Goal: Task Accomplishment & Management: Manage account settings

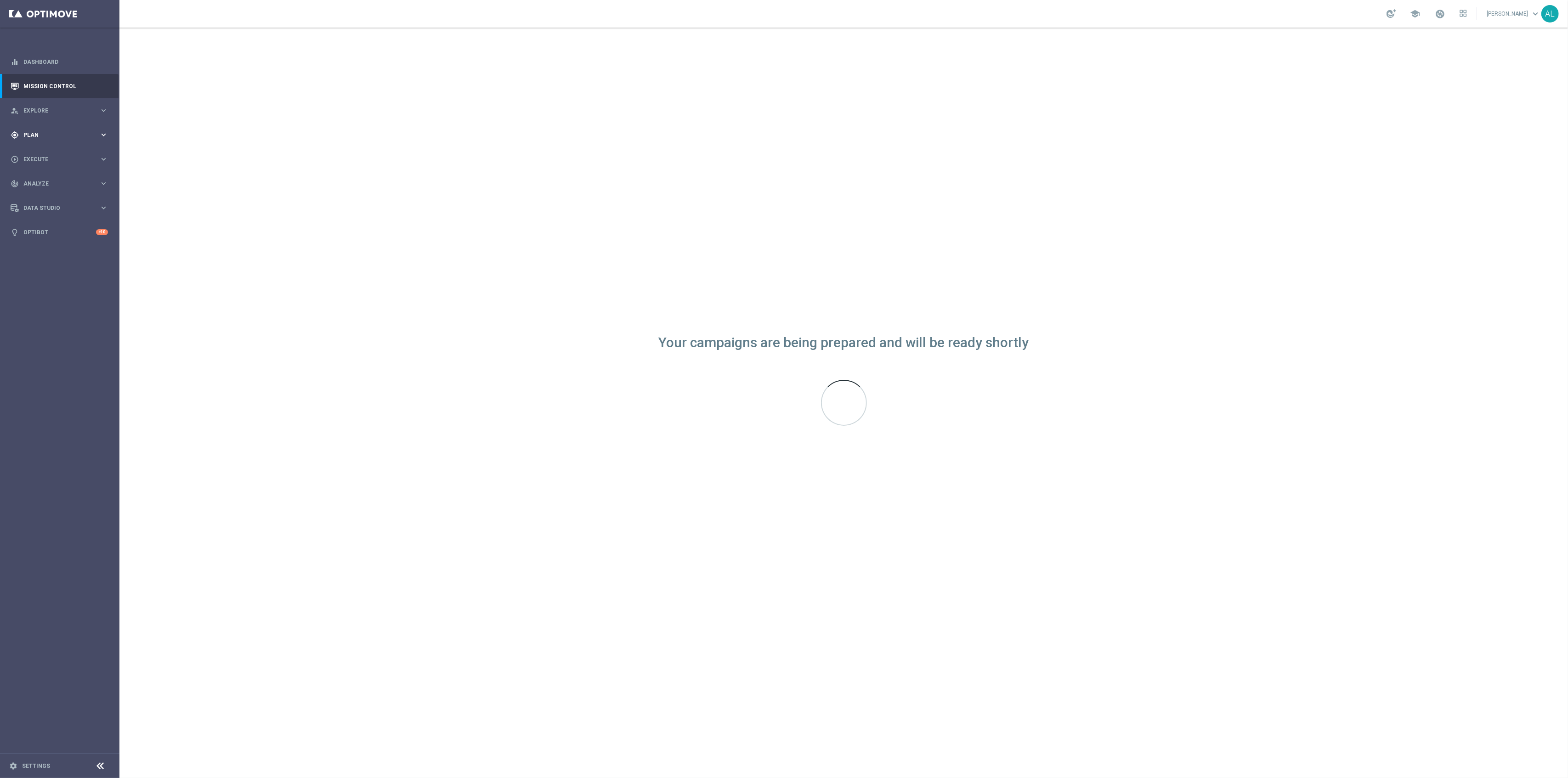
click at [73, 133] on span "Plan" at bounding box center [61, 135] width 76 height 6
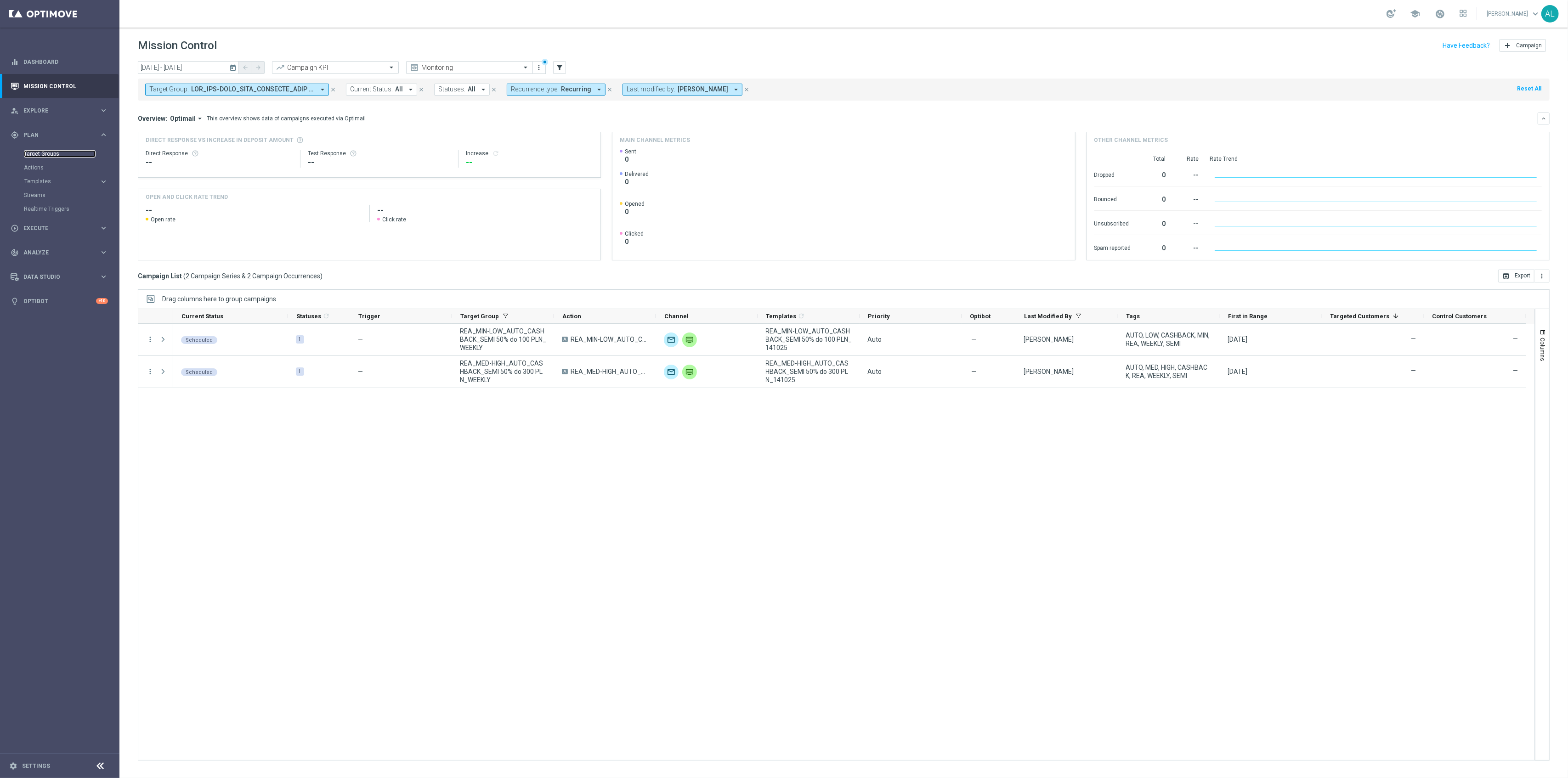
click at [47, 157] on link "Target Groups" at bounding box center [60, 154] width 71 height 7
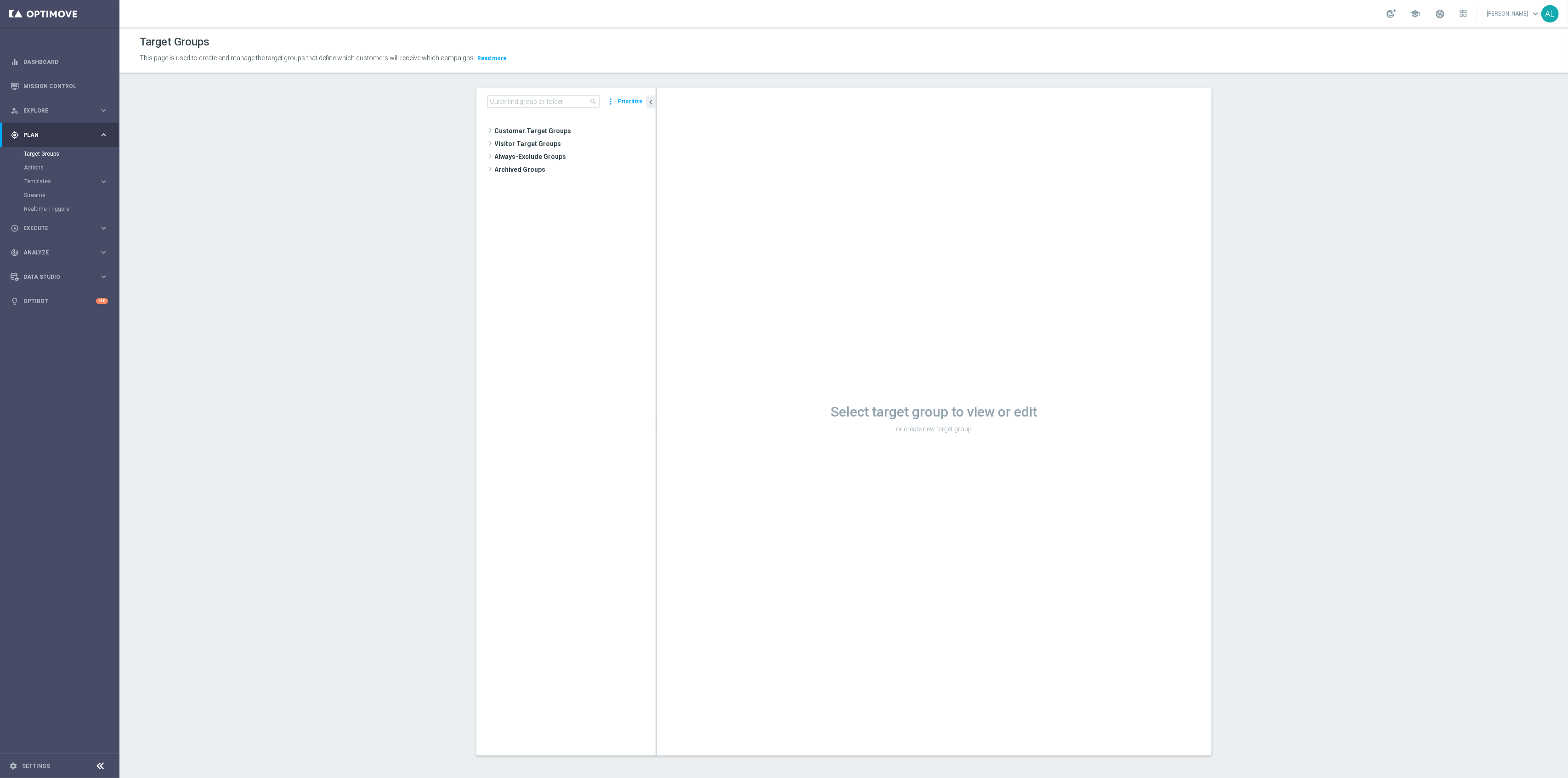
drag, startPoint x: 517, startPoint y: 109, endPoint x: 521, endPoint y: 103, distance: 7.2
click at [517, 108] on div "search more_vert Prioritize" at bounding box center [566, 101] width 179 height 27
click at [521, 103] on input at bounding box center [543, 102] width 112 height 13
type input "CC_BLACK"
click at [554, 166] on div "insert_drive_file CC_BLACK_LIST" at bounding box center [578, 170] width 111 height 13
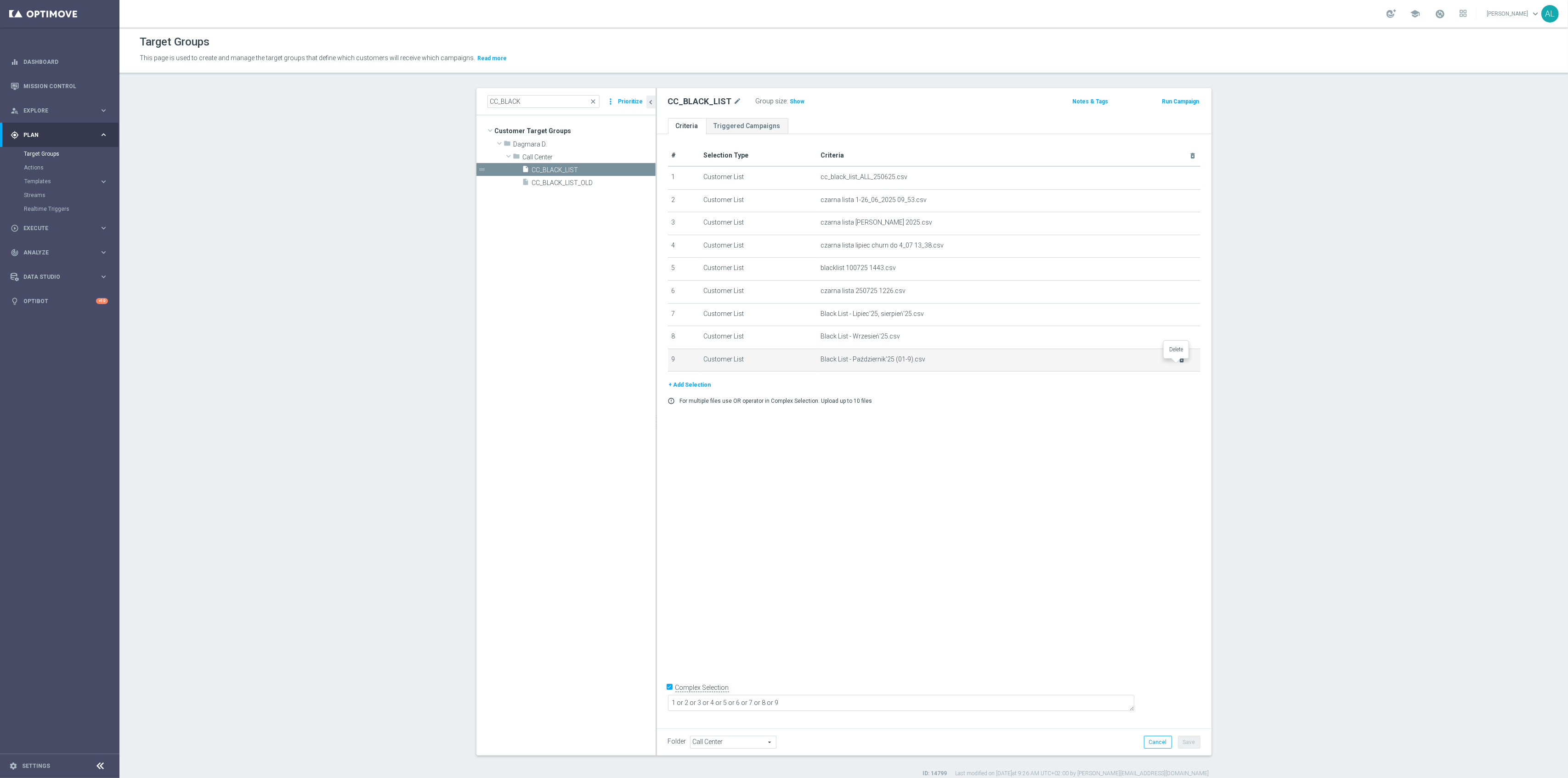
click at [1178, 364] on icon "delete_forever" at bounding box center [1181, 360] width 7 height 7
click at [695, 368] on button "+ Add Selection" at bounding box center [690, 363] width 44 height 10
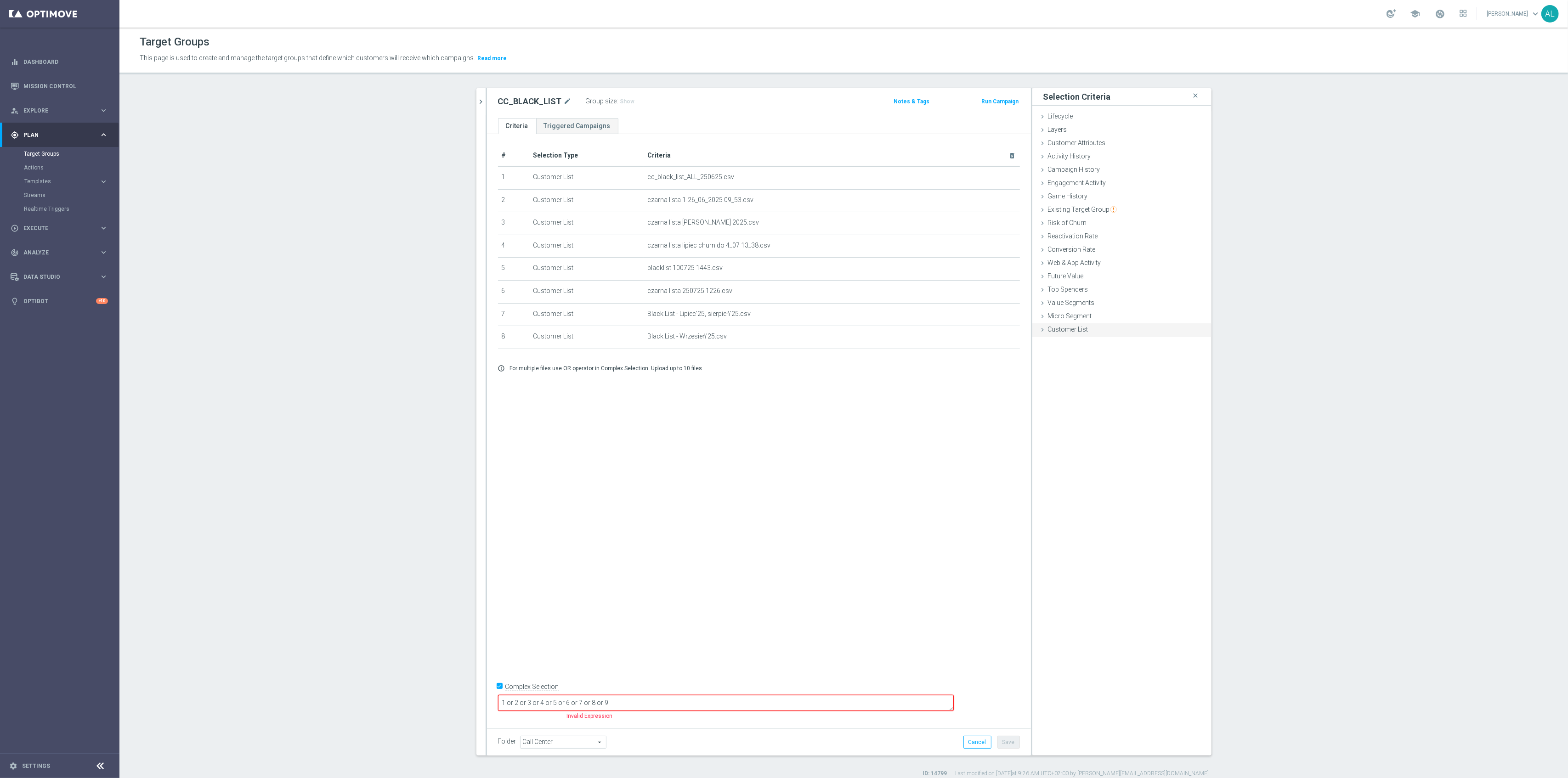
click at [1052, 330] on span "Customer List" at bounding box center [1068, 329] width 41 height 7
click at [1062, 400] on label "Import CSV File" at bounding box center [1069, 406] width 47 height 12
click at [0, 0] on input "Import CSV File" at bounding box center [0, 0] width 0 height 0
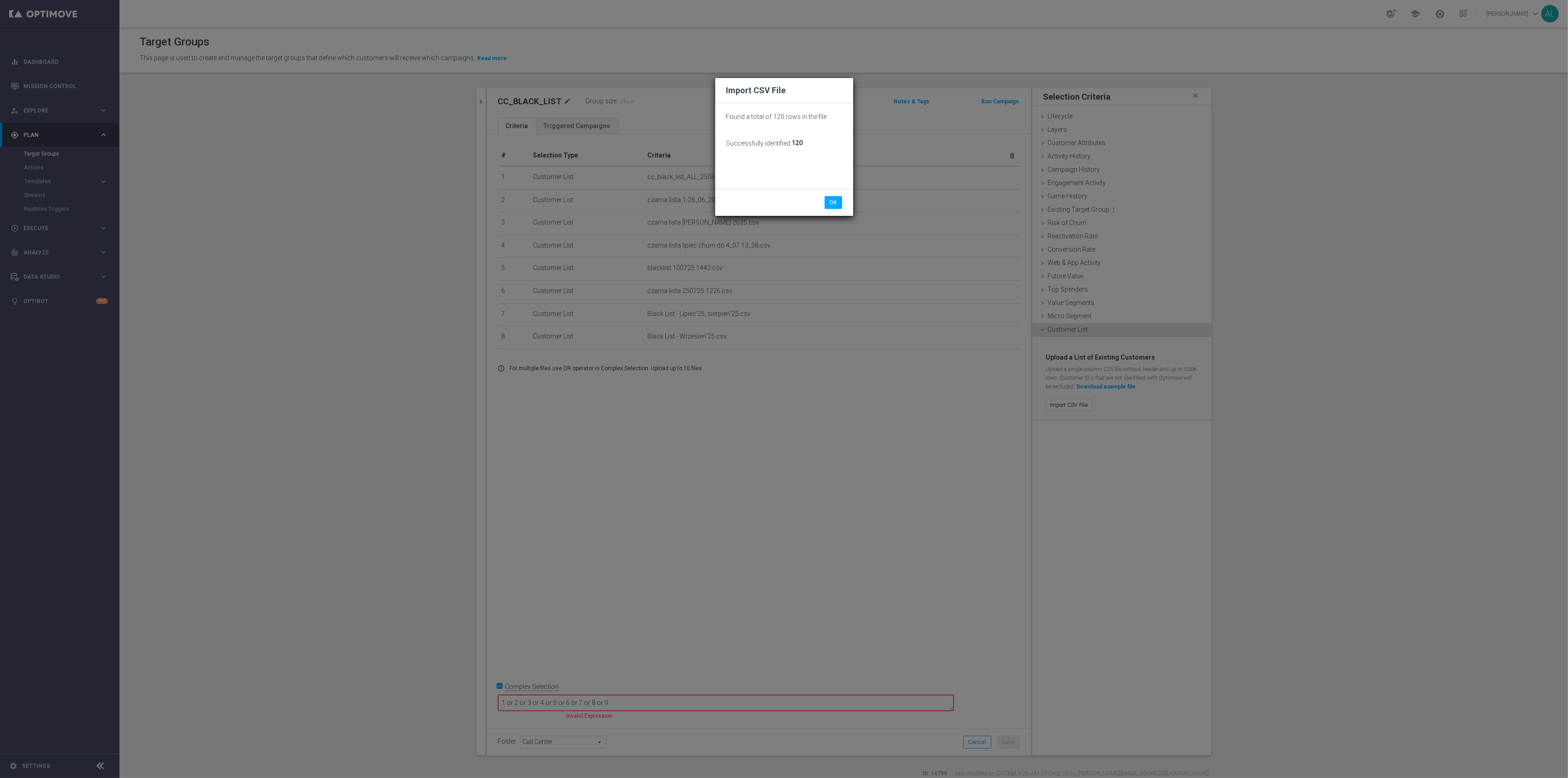
click at [840, 212] on div "OK Cancel" at bounding box center [784, 202] width 138 height 27
click at [831, 206] on button "OK" at bounding box center [833, 203] width 17 height 13
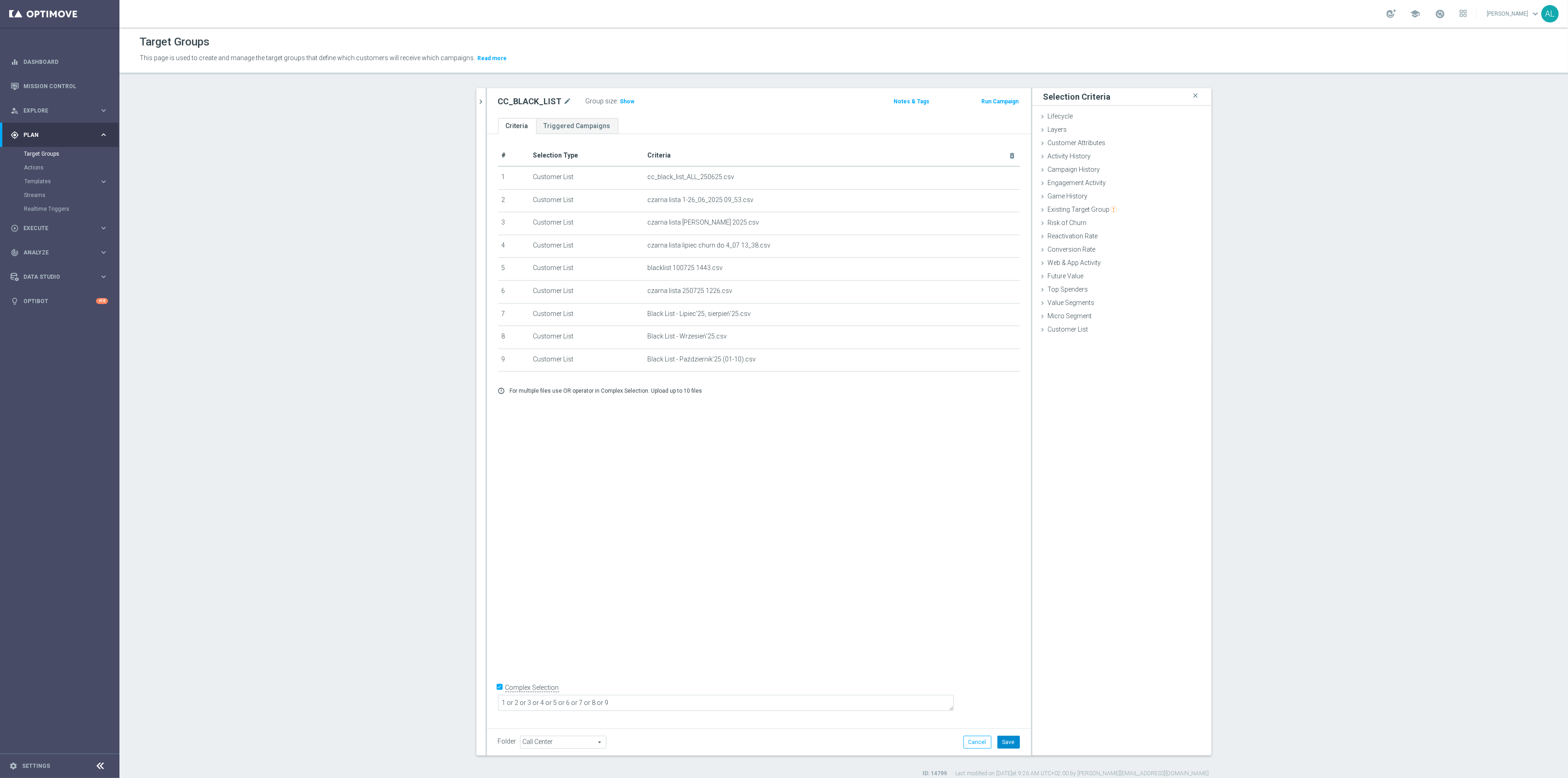
click at [1012, 744] on button "Save" at bounding box center [1008, 742] width 23 height 13
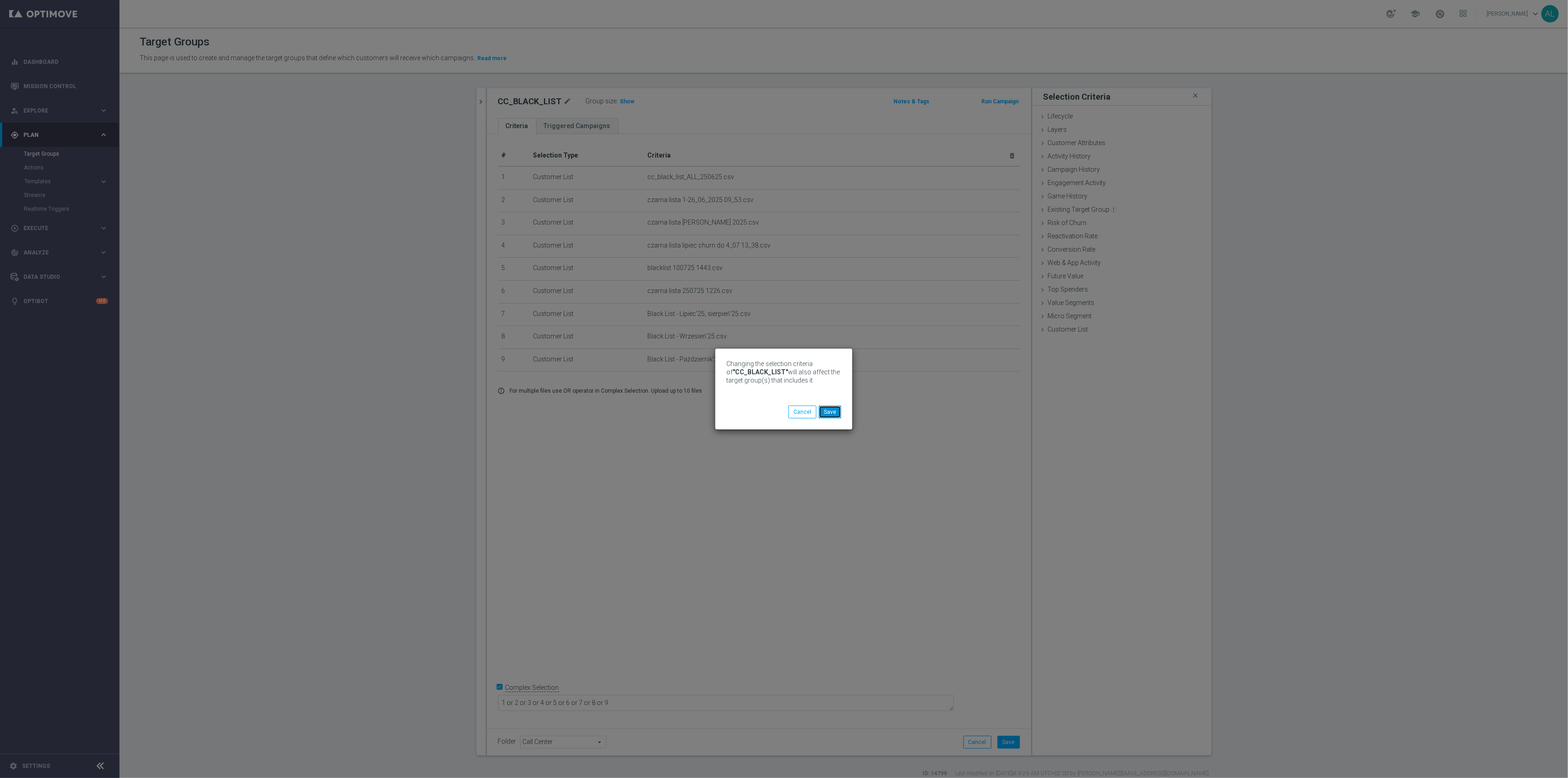
click at [829, 412] on button "Save" at bounding box center [830, 412] width 23 height 13
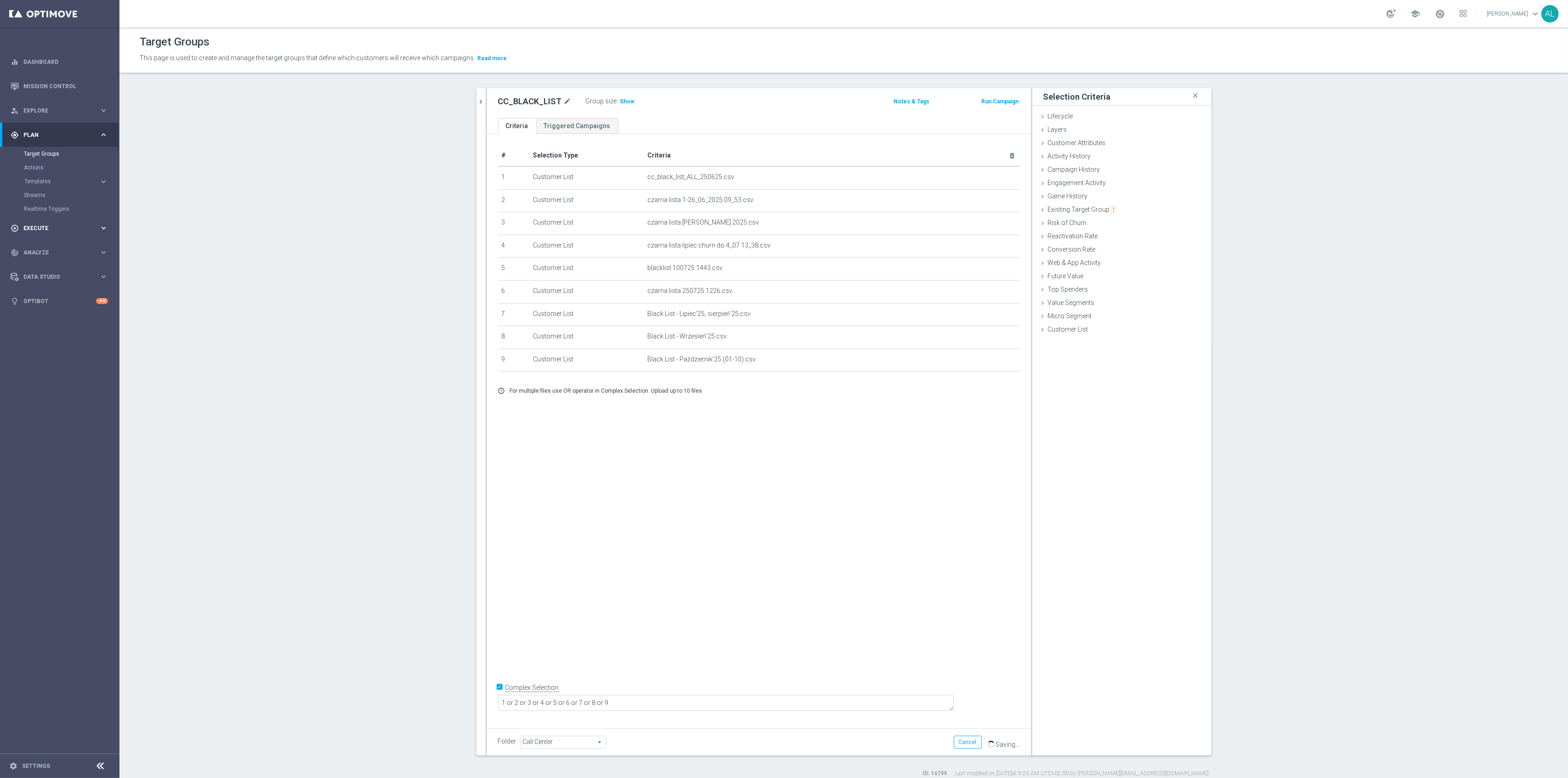
click at [54, 226] on span "Execute" at bounding box center [61, 229] width 76 height 6
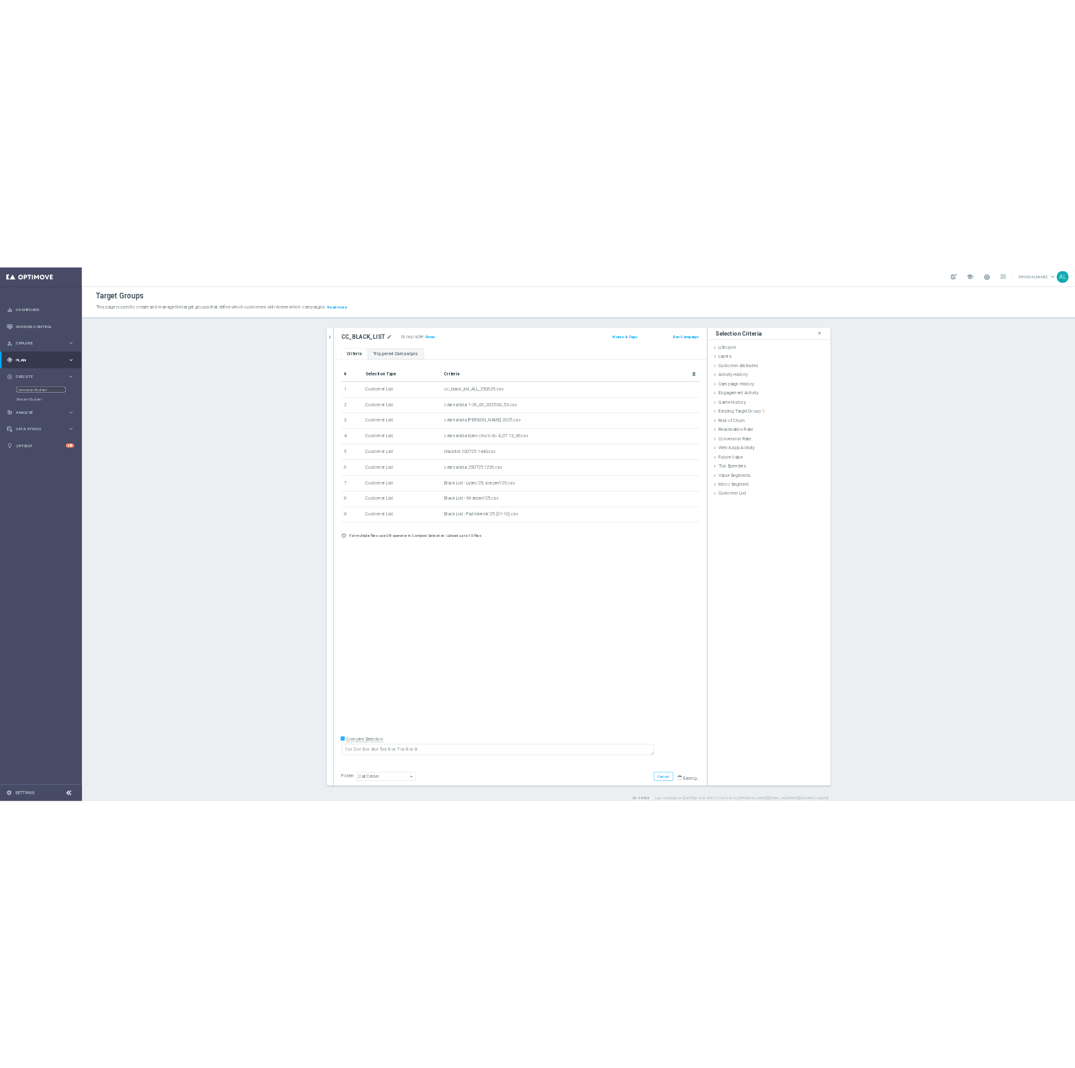
scroll to position [11, 0]
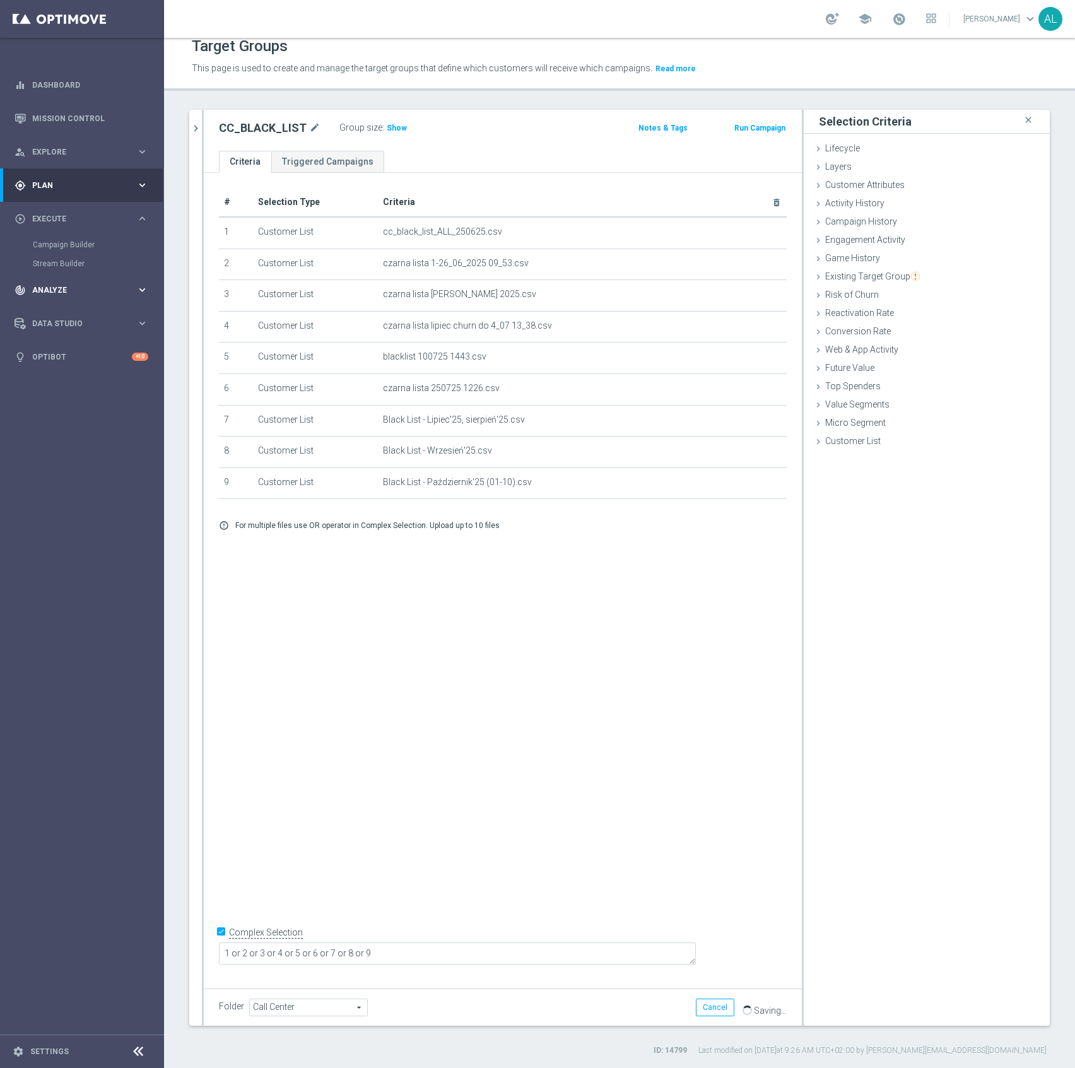
click at [91, 291] on span "Analyze" at bounding box center [84, 290] width 104 height 8
click at [127, 256] on div "track_changes Analyze" at bounding box center [76, 252] width 122 height 11
click at [127, 223] on div "play_circle_outline Execute" at bounding box center [76, 218] width 122 height 11
click at [54, 243] on link "Campaign Builder" at bounding box center [82, 245] width 98 height 10
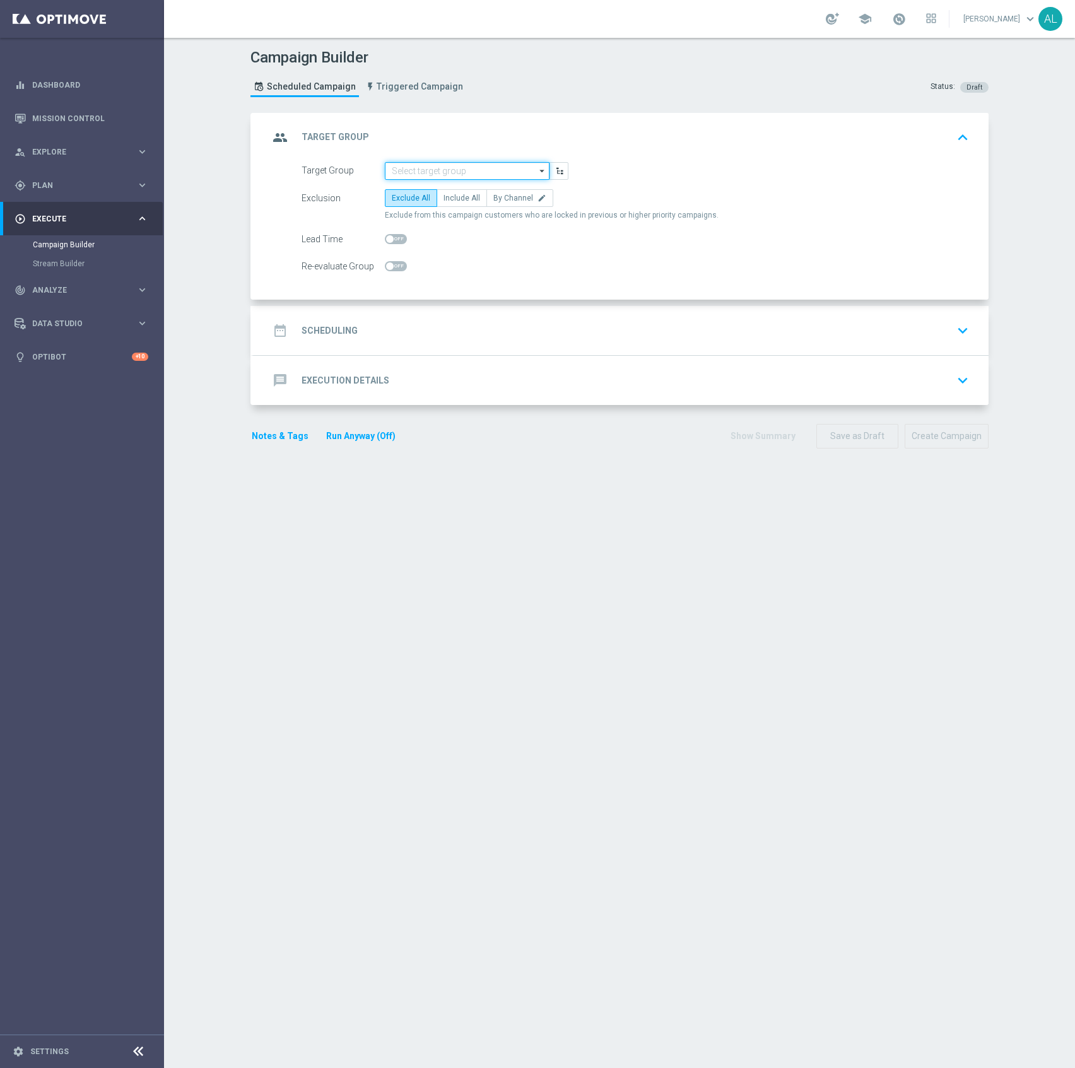
click at [464, 177] on input at bounding box center [467, 171] width 165 height 18
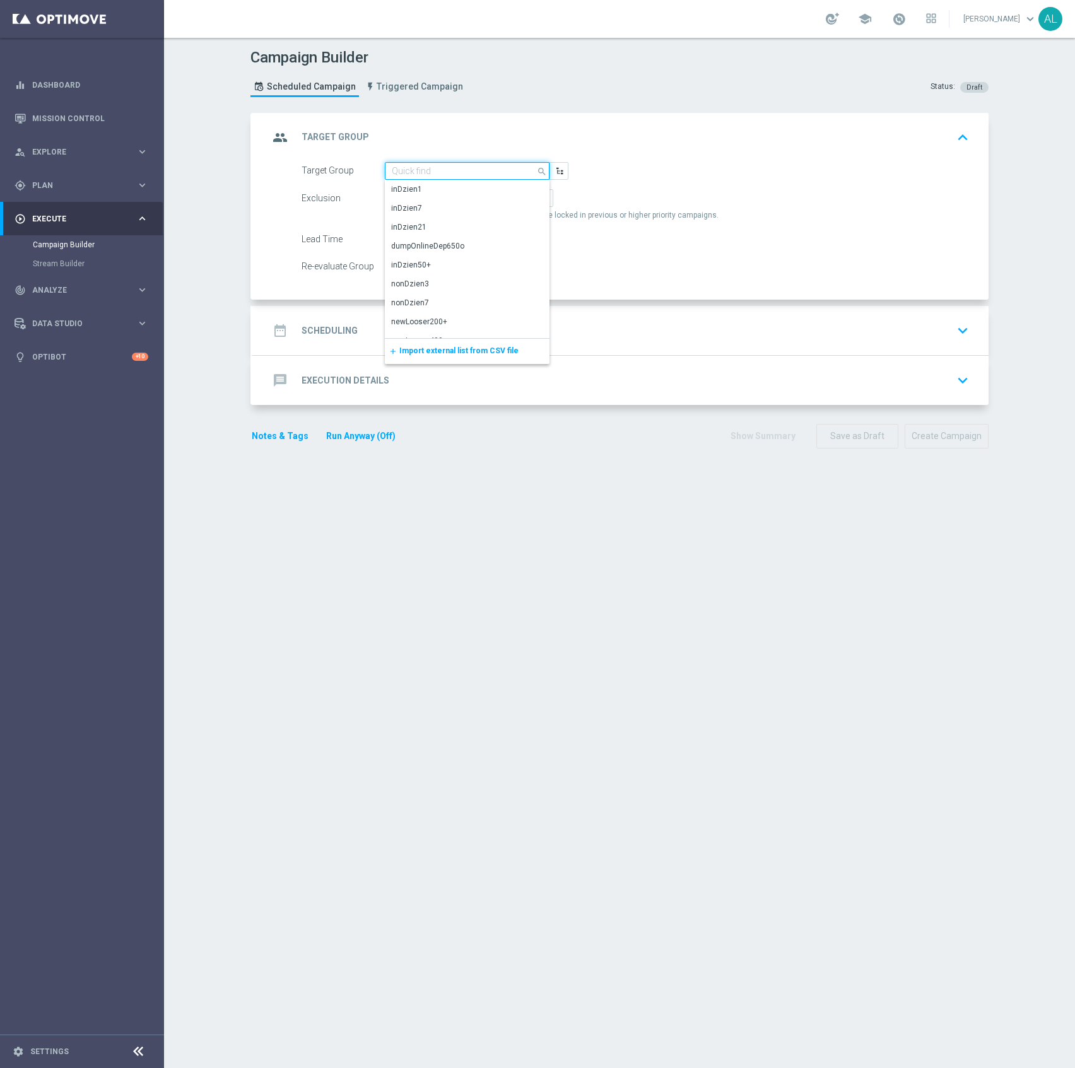
paste input "D_ALL_TARGET_DEPO_CC El ms 100% do 500 PLN push SB_091025"
click at [462, 200] on div "D_ALL_TARGET_DEPO_CC El ms 100% do 500 PLN push SB_091025" at bounding box center [467, 195] width 153 height 23
type input "D_ALL_TARGET_DEPO_CC El ms 100% do 500 PLN push SB_091025"
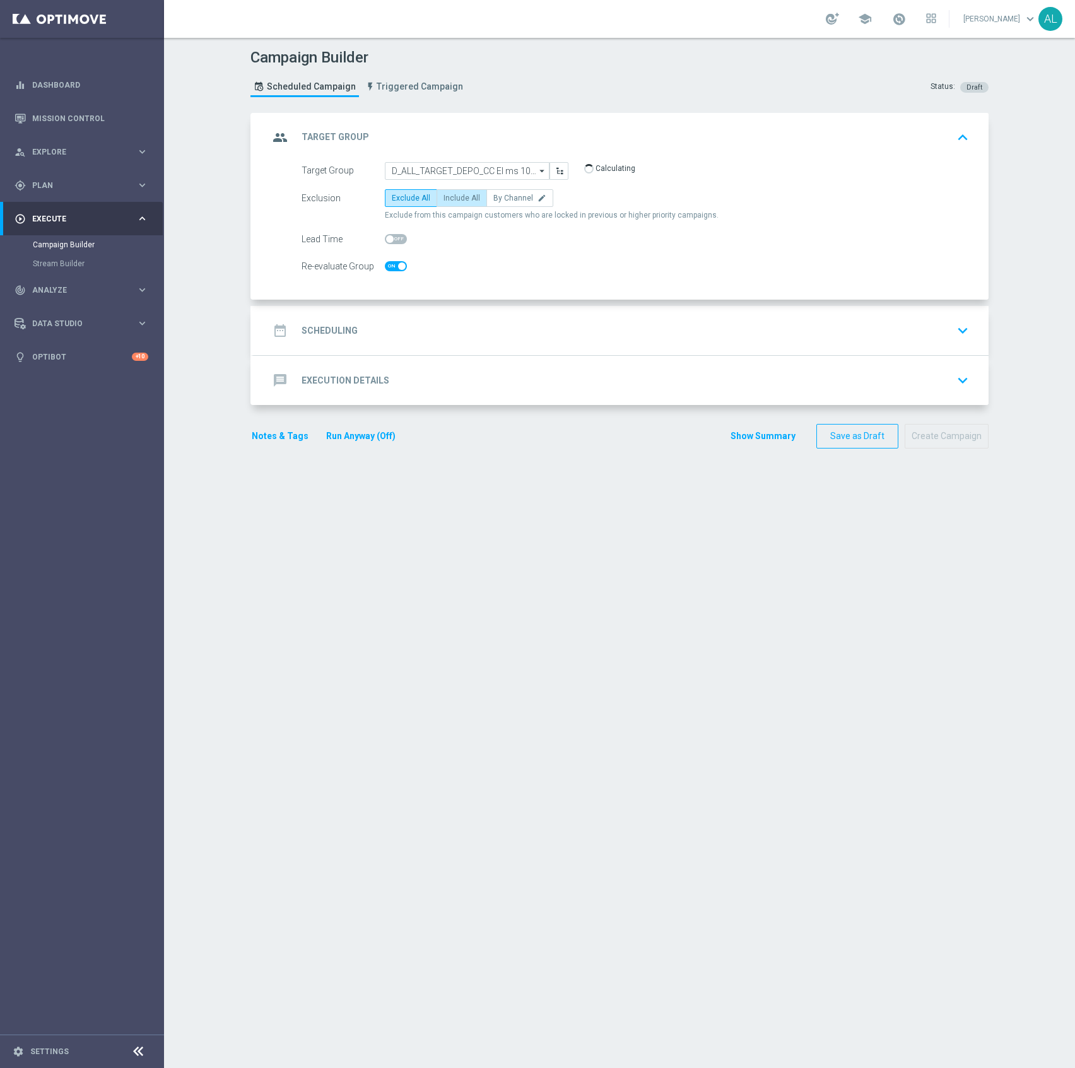
checkbox input "true"
click at [453, 198] on span "Include All" at bounding box center [461, 198] width 37 height 9
click at [452, 198] on input "Include All" at bounding box center [447, 200] width 8 height 8
radio input "true"
click at [430, 338] on div "date_range Scheduling keyboard_arrow_down" at bounding box center [621, 331] width 705 height 24
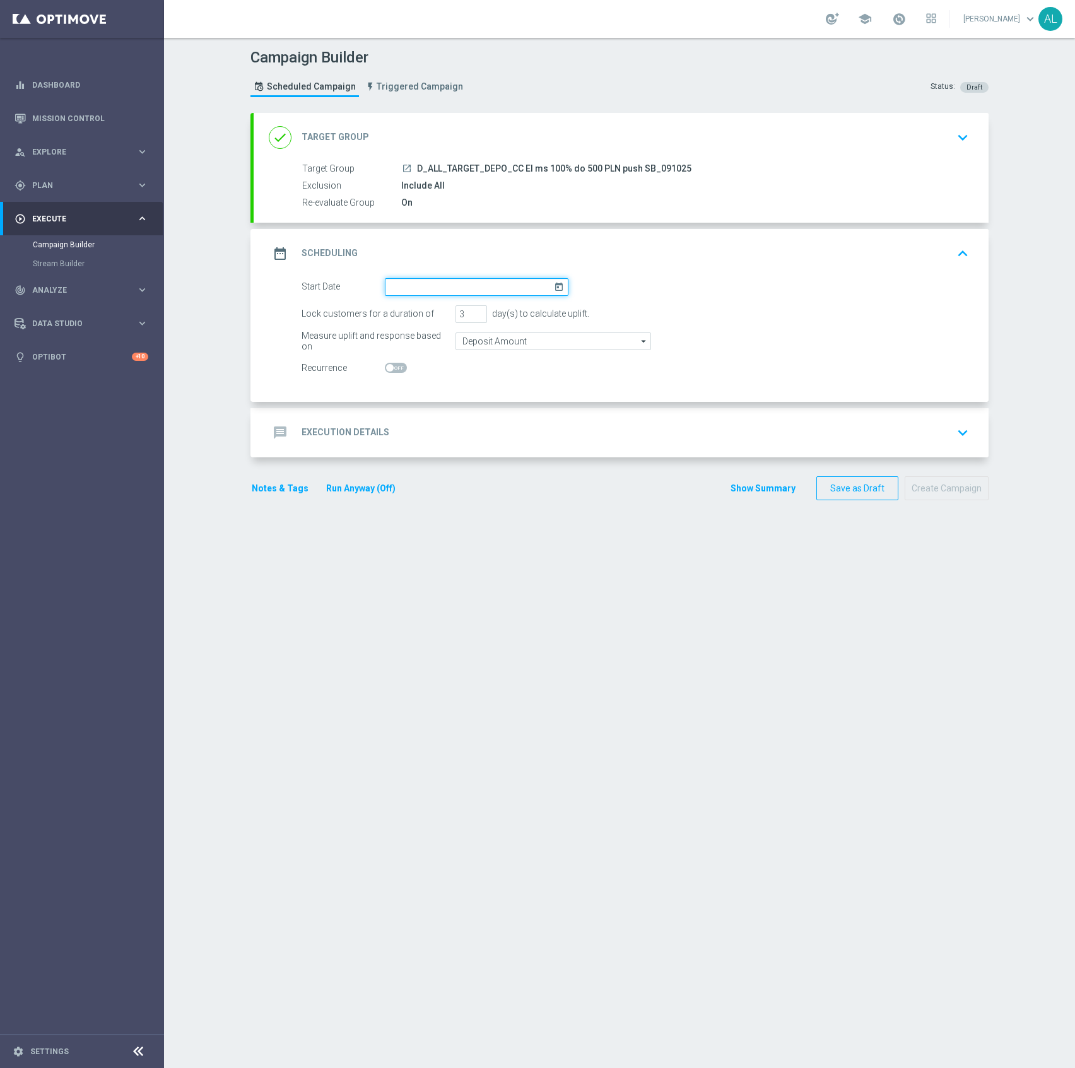
click at [399, 285] on input at bounding box center [477, 287] width 184 height 18
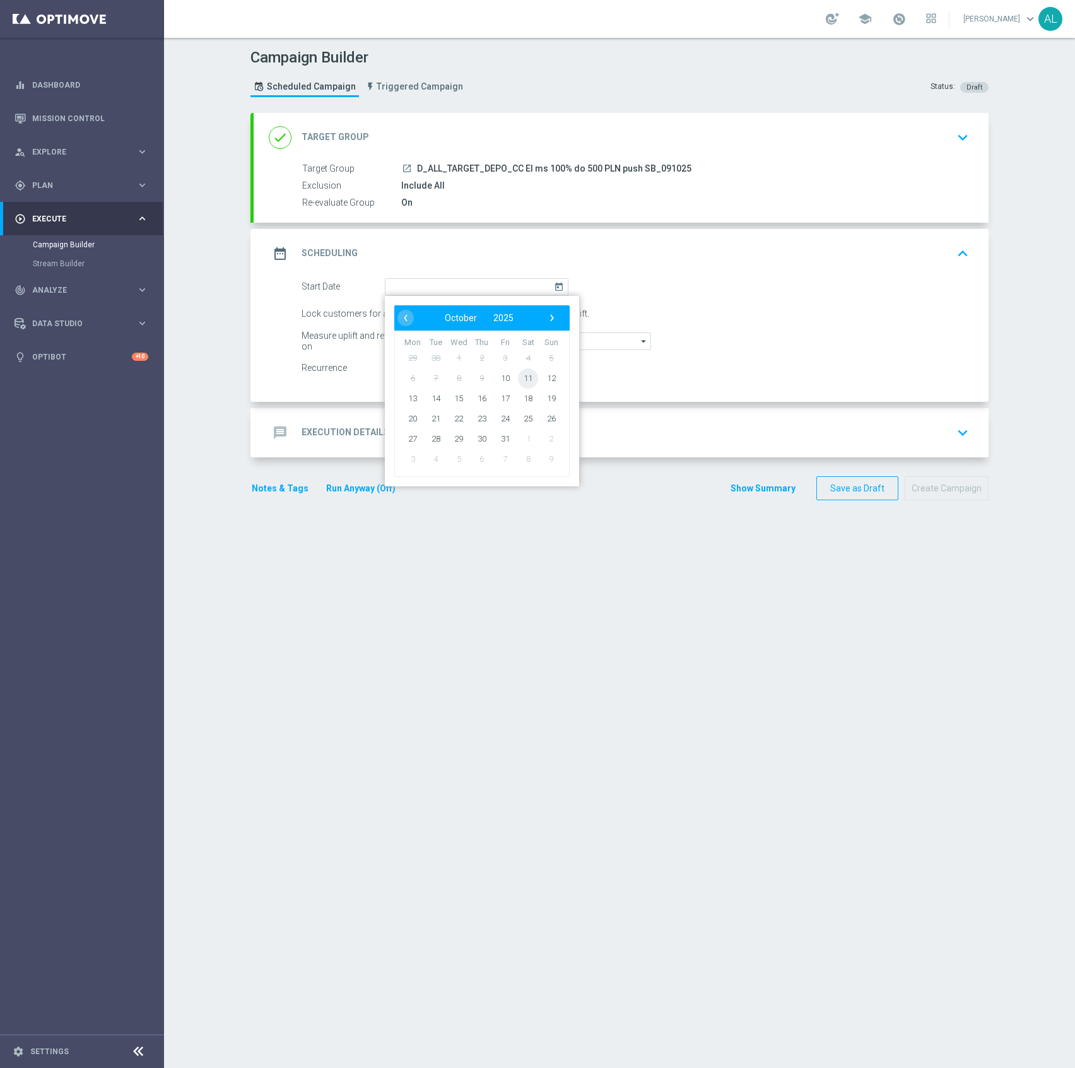
click at [518, 377] on span "11" at bounding box center [528, 378] width 20 height 20
type input "11 Oct 2025"
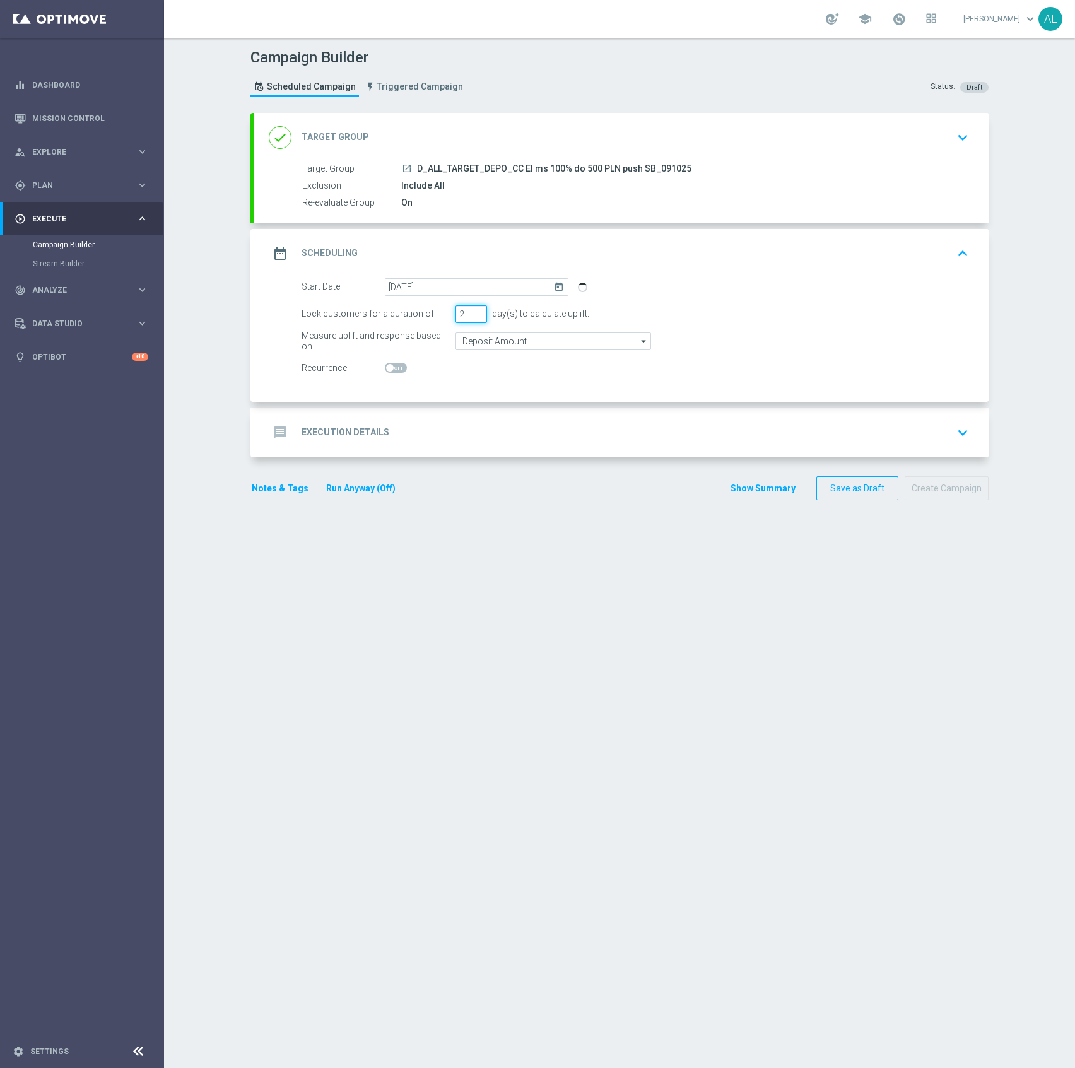
click at [472, 317] on input "2" at bounding box center [471, 314] width 32 height 18
type input "1"
click at [472, 317] on input "1" at bounding box center [471, 314] width 32 height 18
click at [450, 433] on div "message Execution Details keyboard_arrow_down" at bounding box center [621, 433] width 705 height 24
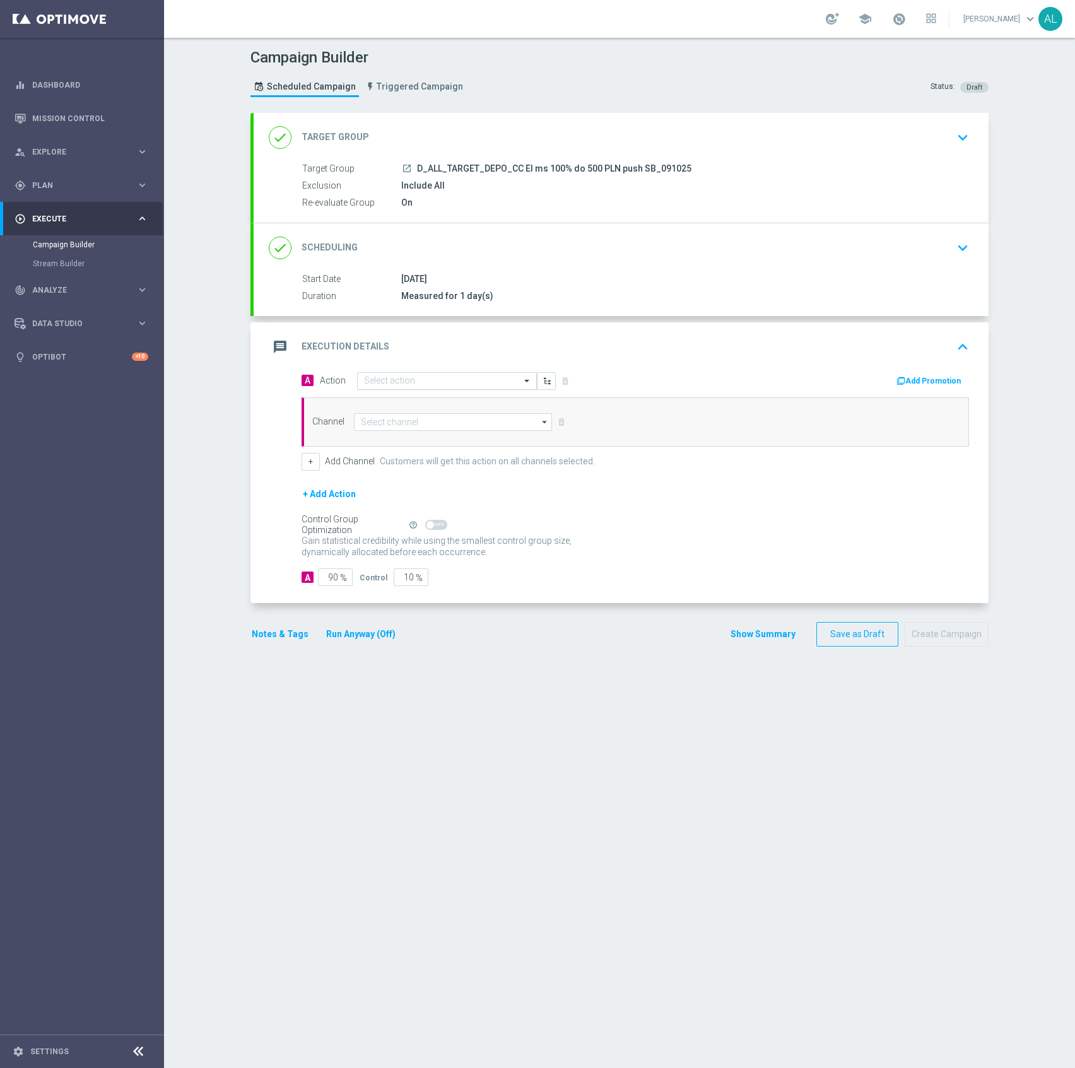
click at [389, 381] on input "text" at bounding box center [434, 381] width 141 height 11
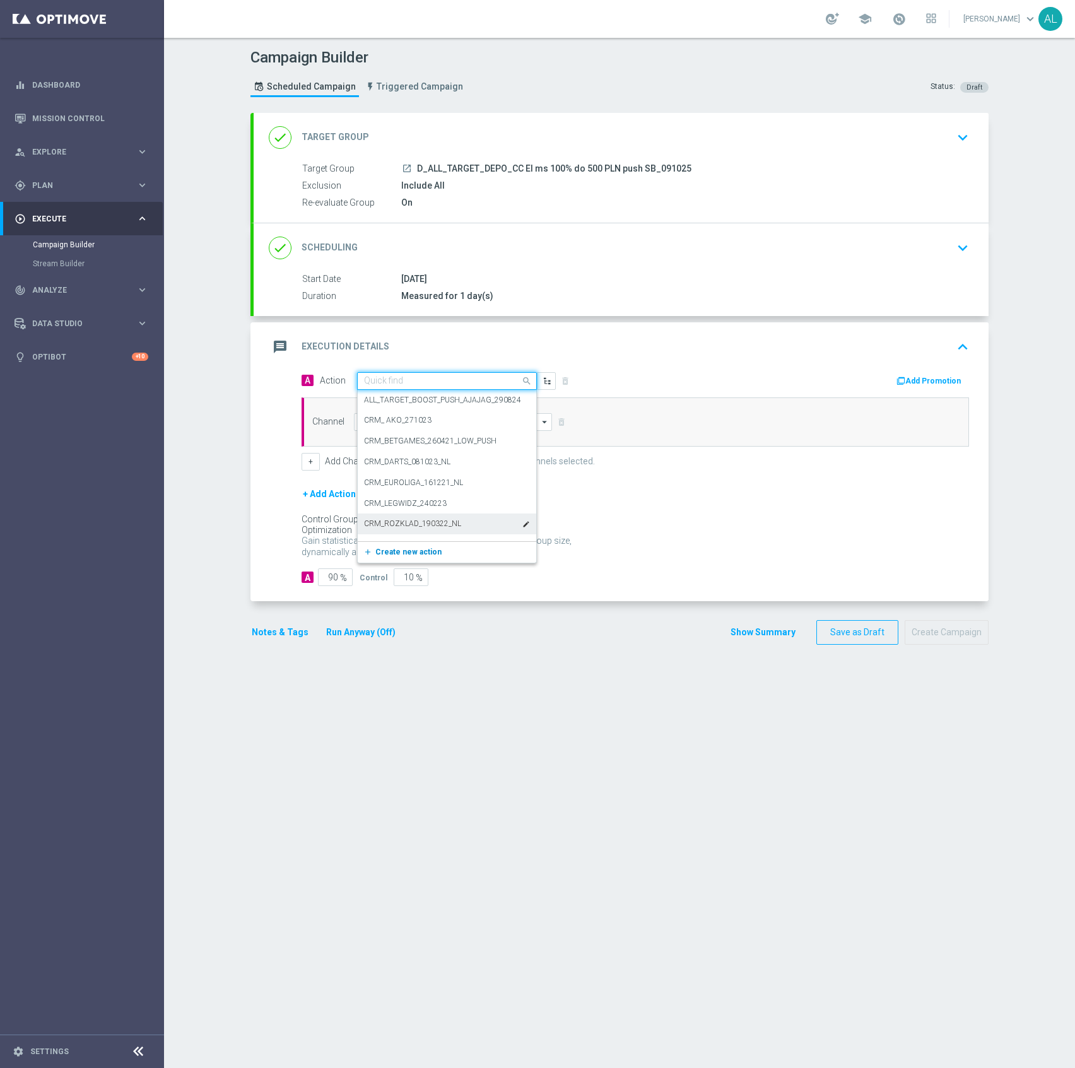
click at [404, 558] on button "add_new Create new action" at bounding box center [445, 552] width 174 height 15
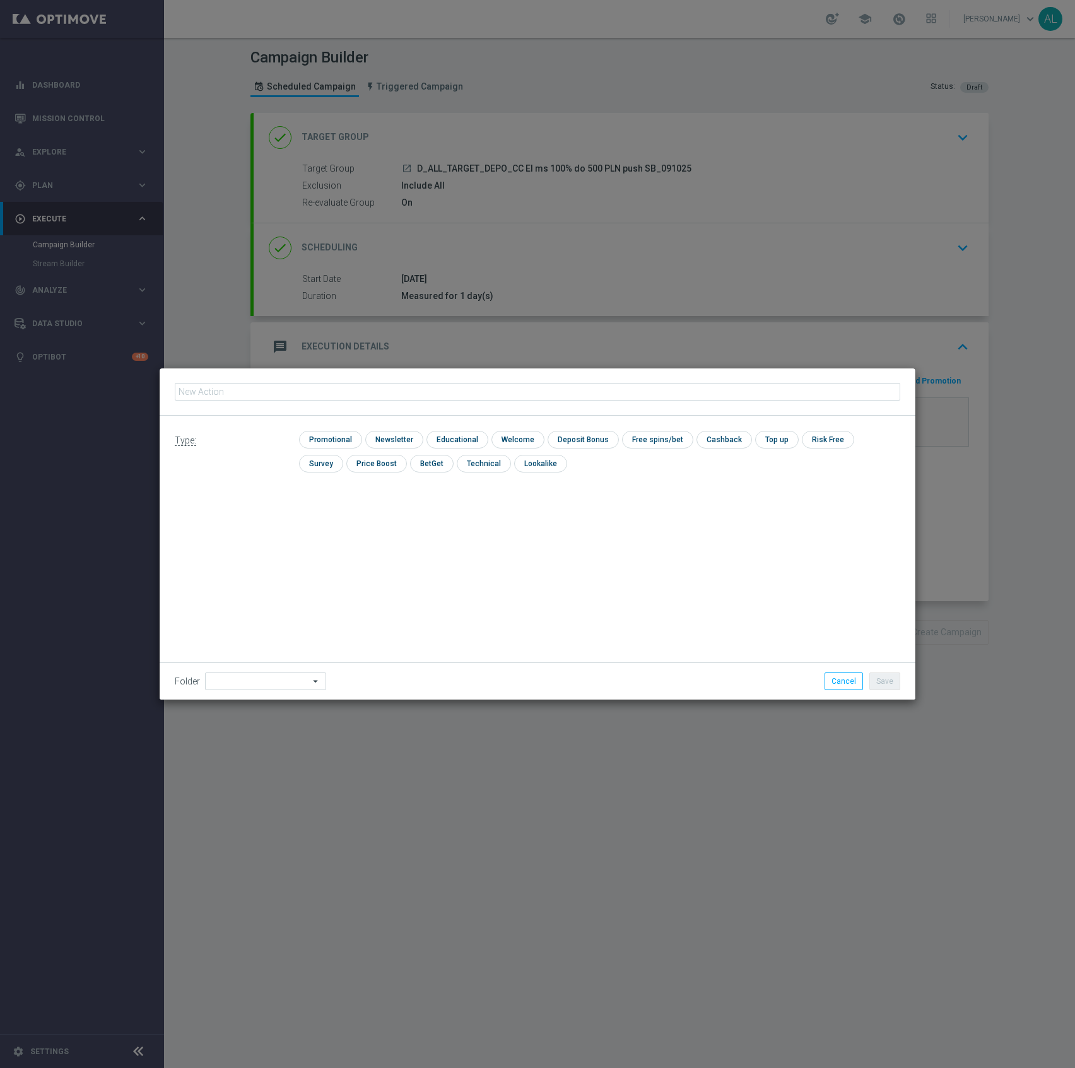
type input "D_ALL_TARGET_DEPO_CC El ms 100% do 500 PLN push SB_091025"
click at [349, 439] on input "checkbox" at bounding box center [329, 439] width 60 height 17
checkbox input "true"
click at [249, 693] on div "Folder arrow_drop_down Drag here to set row groups Drag here to set column labe…" at bounding box center [538, 680] width 756 height 37
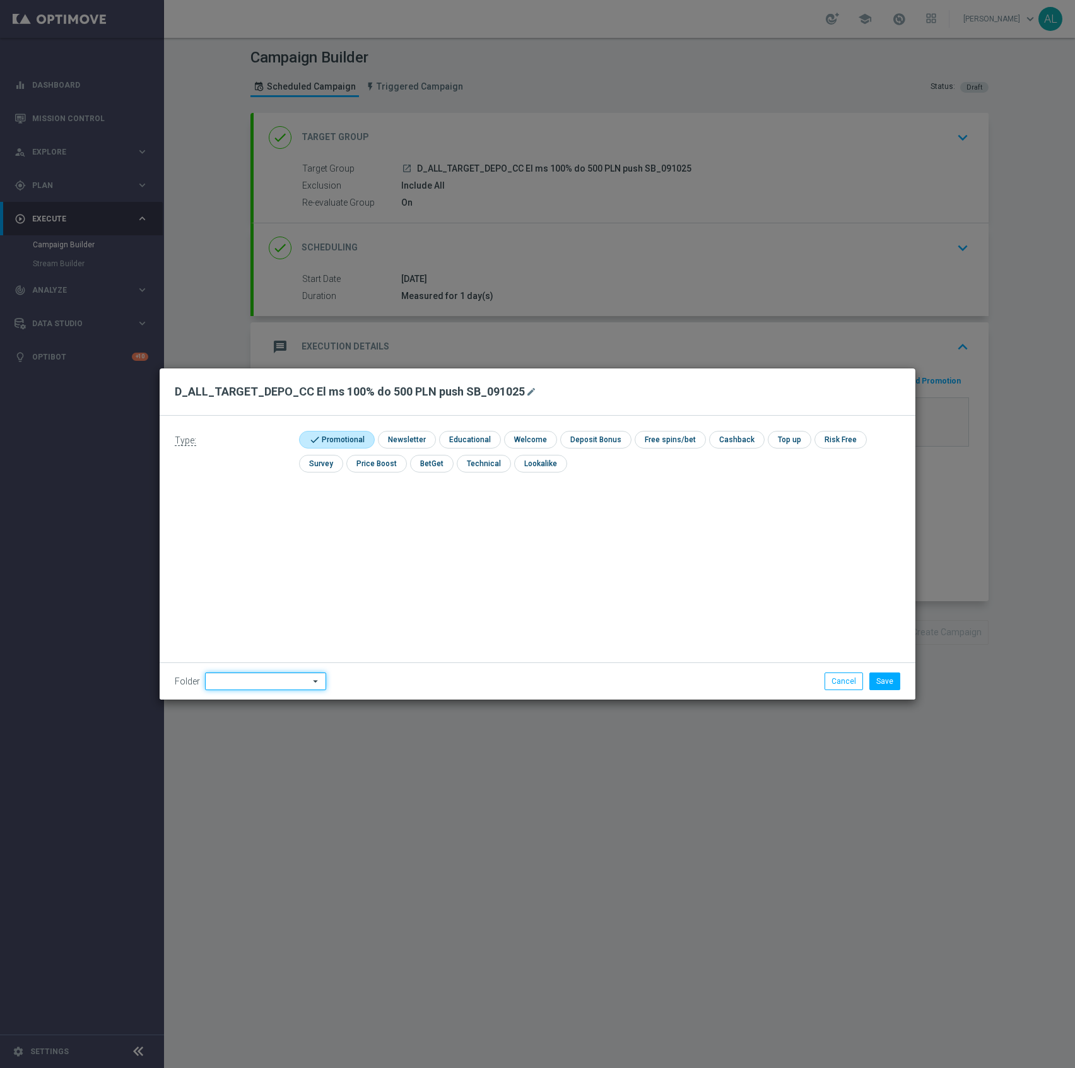
click at [254, 687] on input at bounding box center [265, 681] width 121 height 18
click at [258, 682] on input at bounding box center [265, 681] width 121 height 18
click at [267, 675] on input at bounding box center [265, 681] width 121 height 18
click at [267, 679] on input at bounding box center [265, 681] width 121 height 18
click at [241, 547] on div "[PERSON_NAME]" at bounding box center [262, 542] width 115 height 19
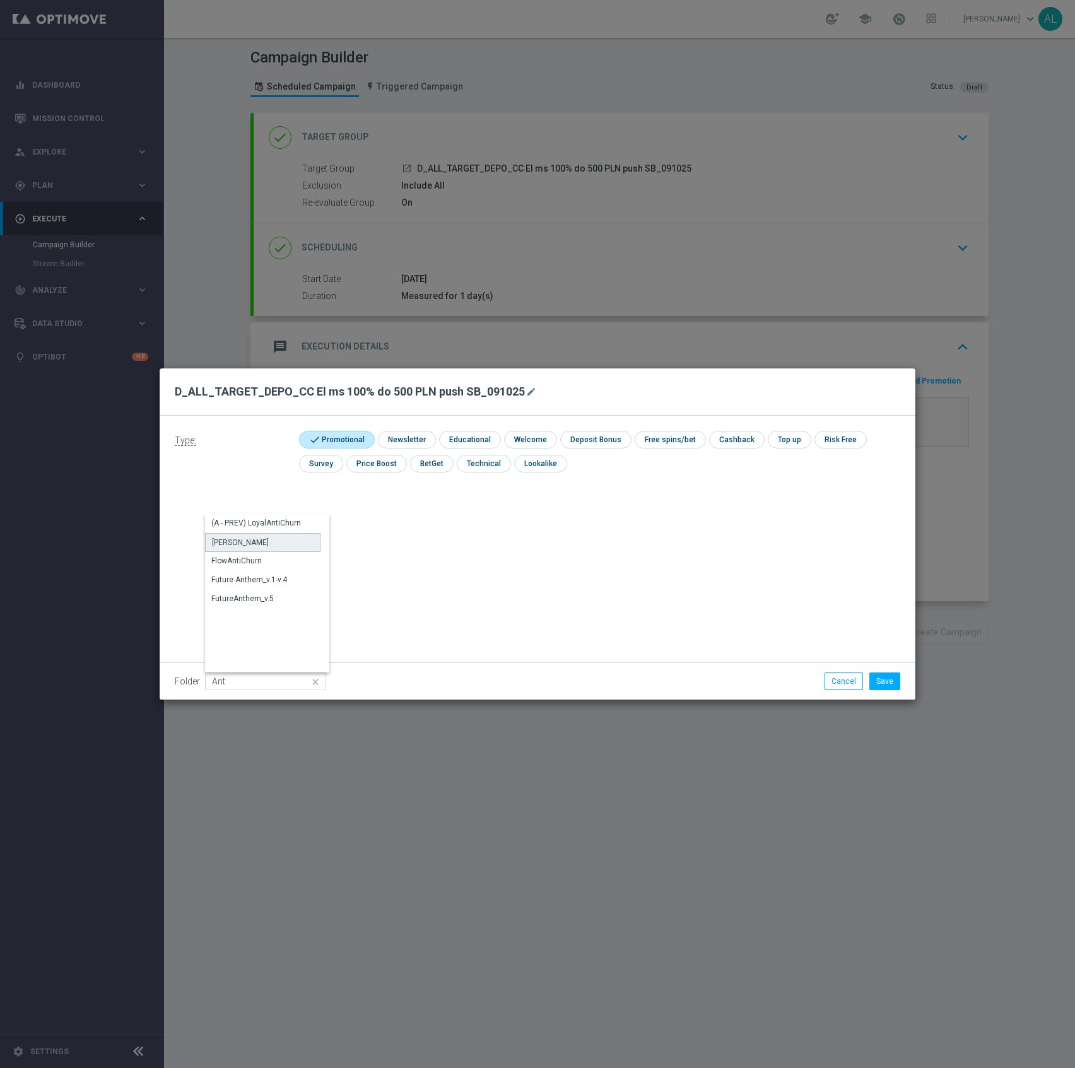
type input "[PERSON_NAME]"
click at [891, 681] on button "Save" at bounding box center [884, 681] width 31 height 18
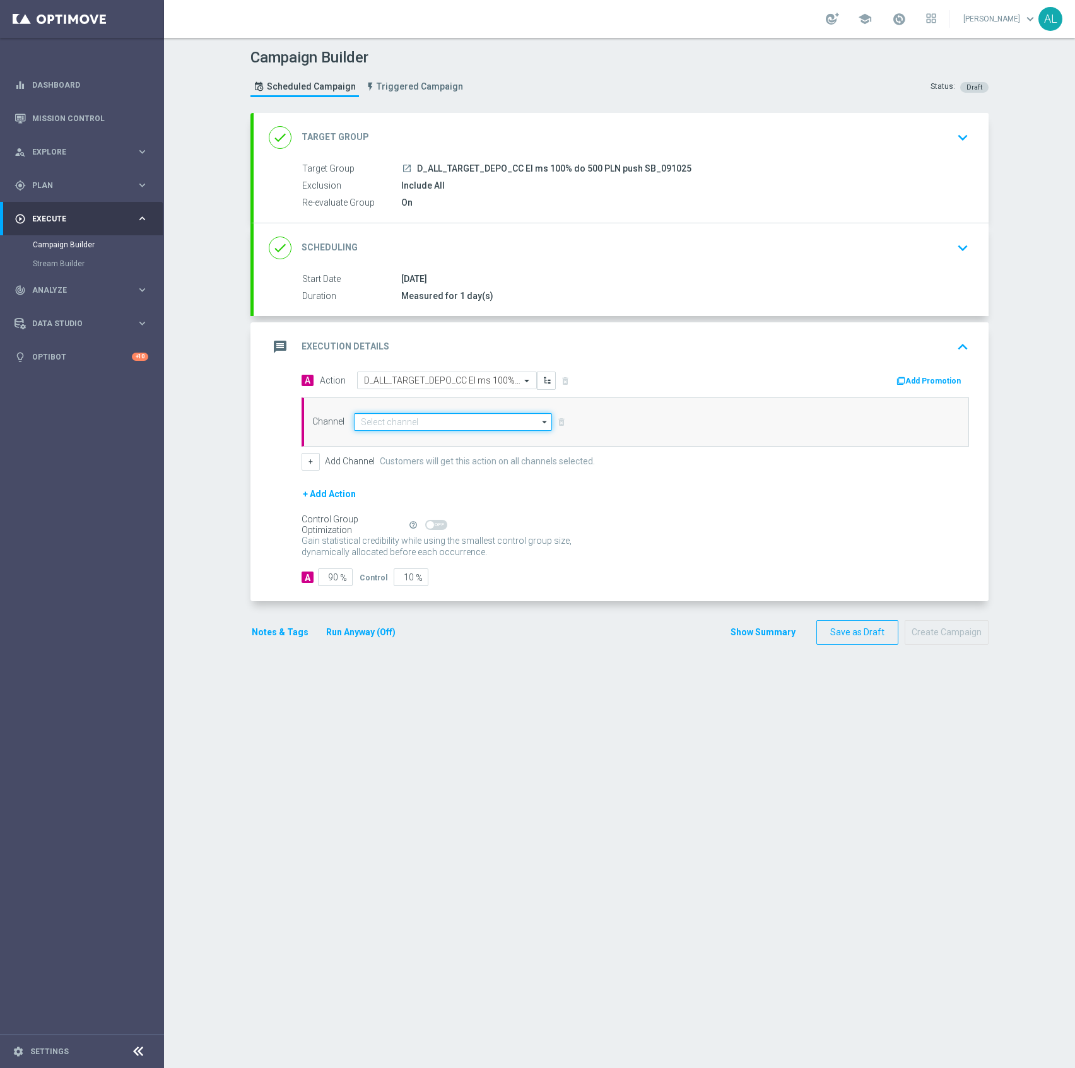
click at [377, 422] on input at bounding box center [453, 422] width 198 height 18
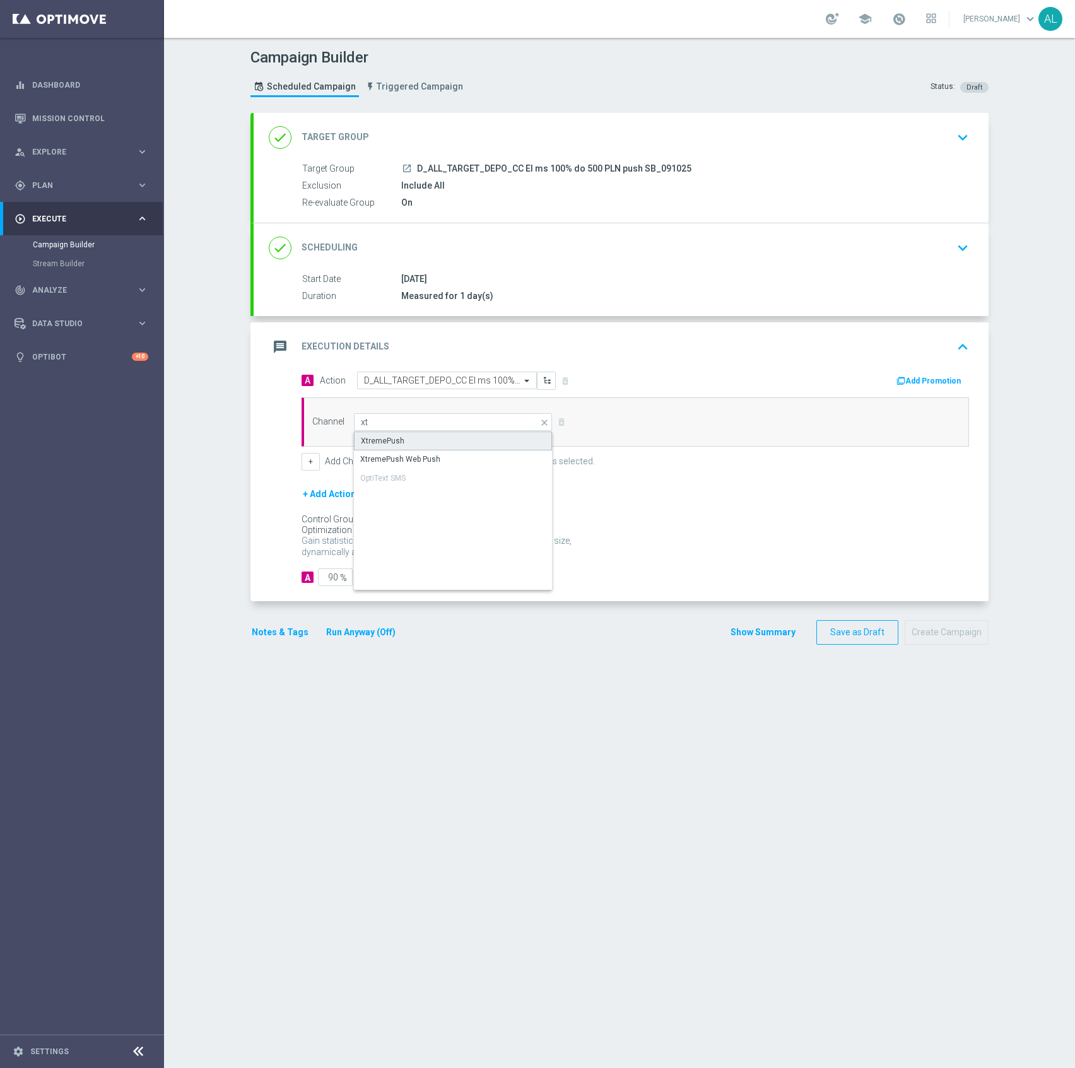
click at [401, 445] on div "XtremePush" at bounding box center [453, 440] width 198 height 19
type input "XtremePush"
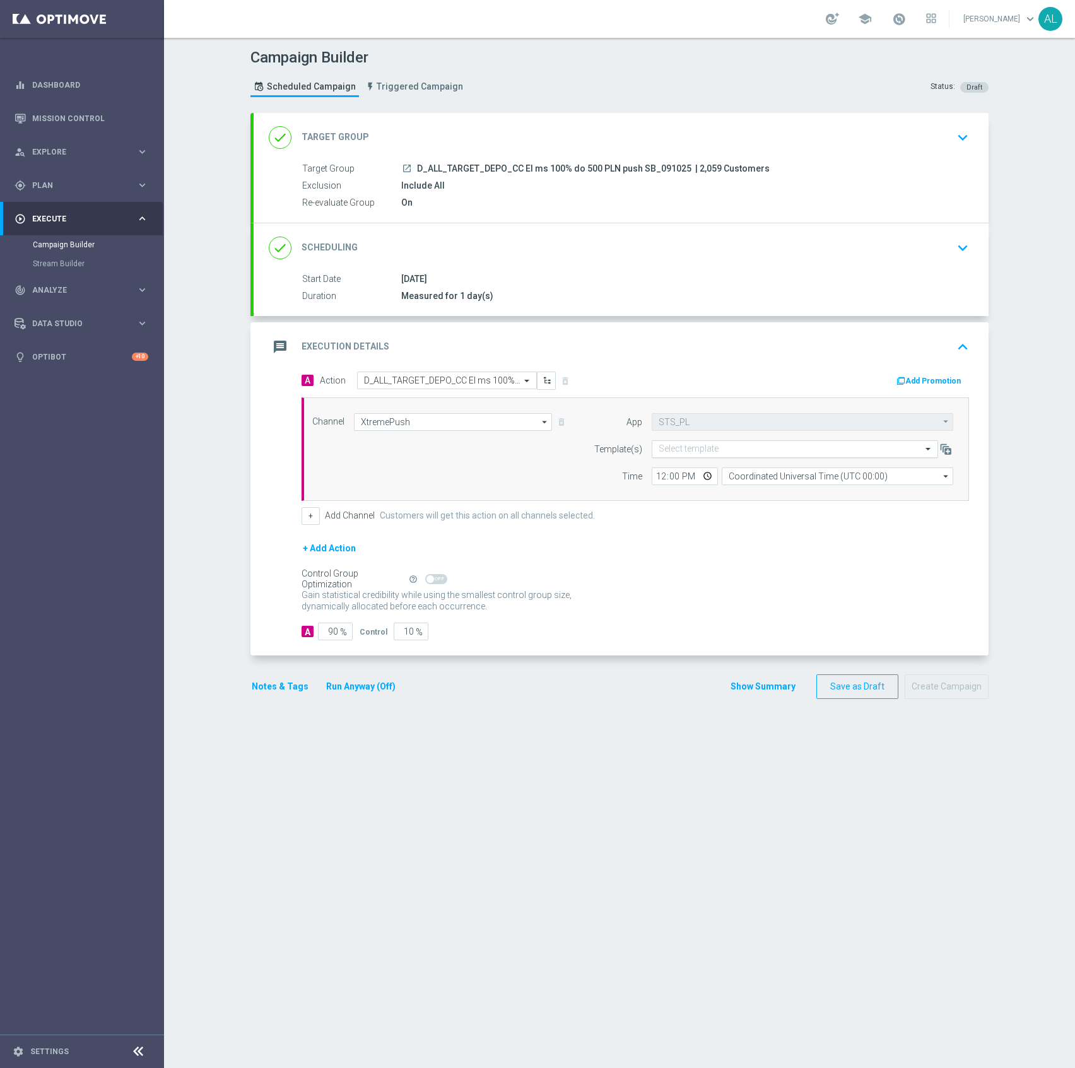
click at [690, 445] on input "text" at bounding box center [781, 449] width 247 height 11
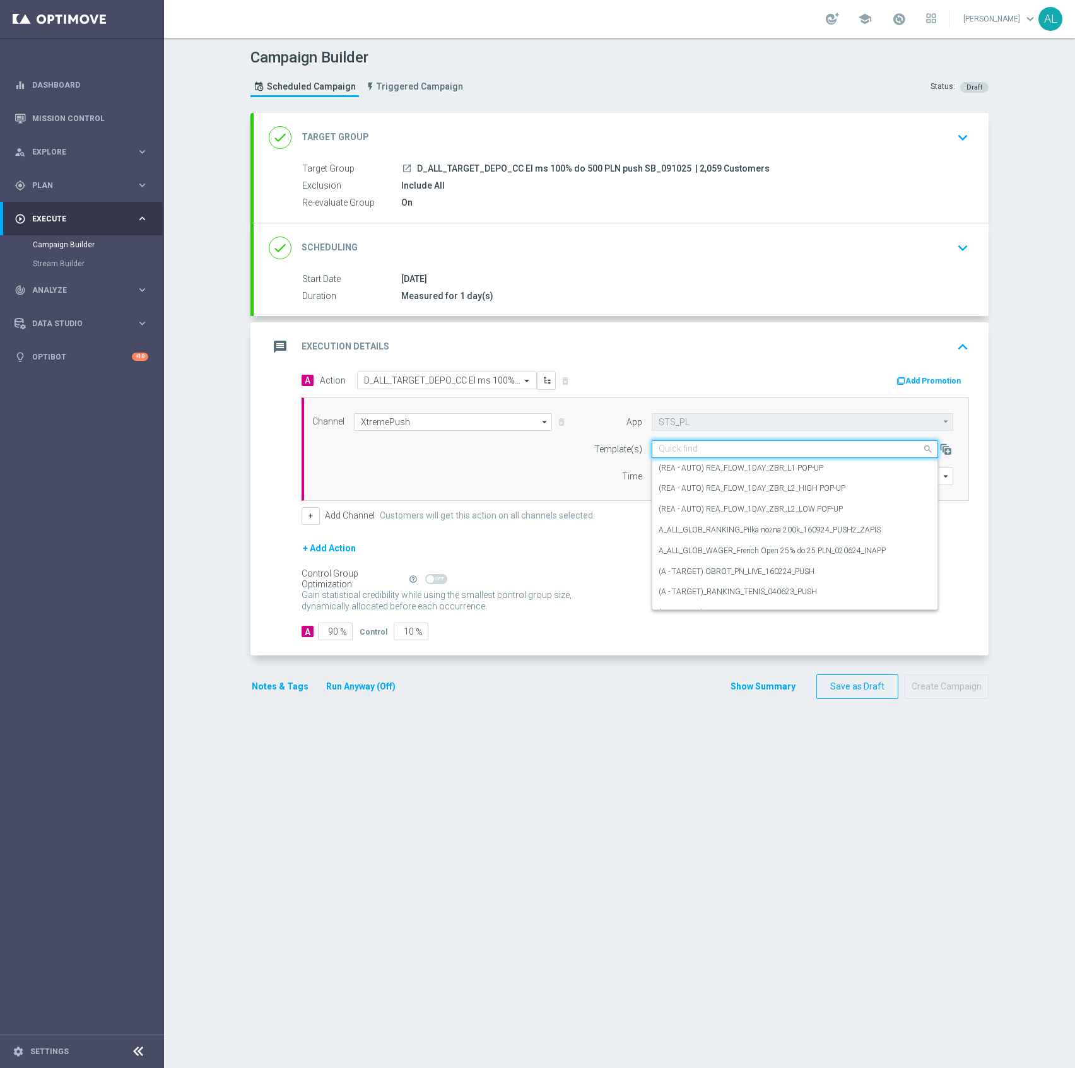
paste input "D_ALL_TARGET_DEPO_CC El ms 100% do 500 PLN push SB_091025"
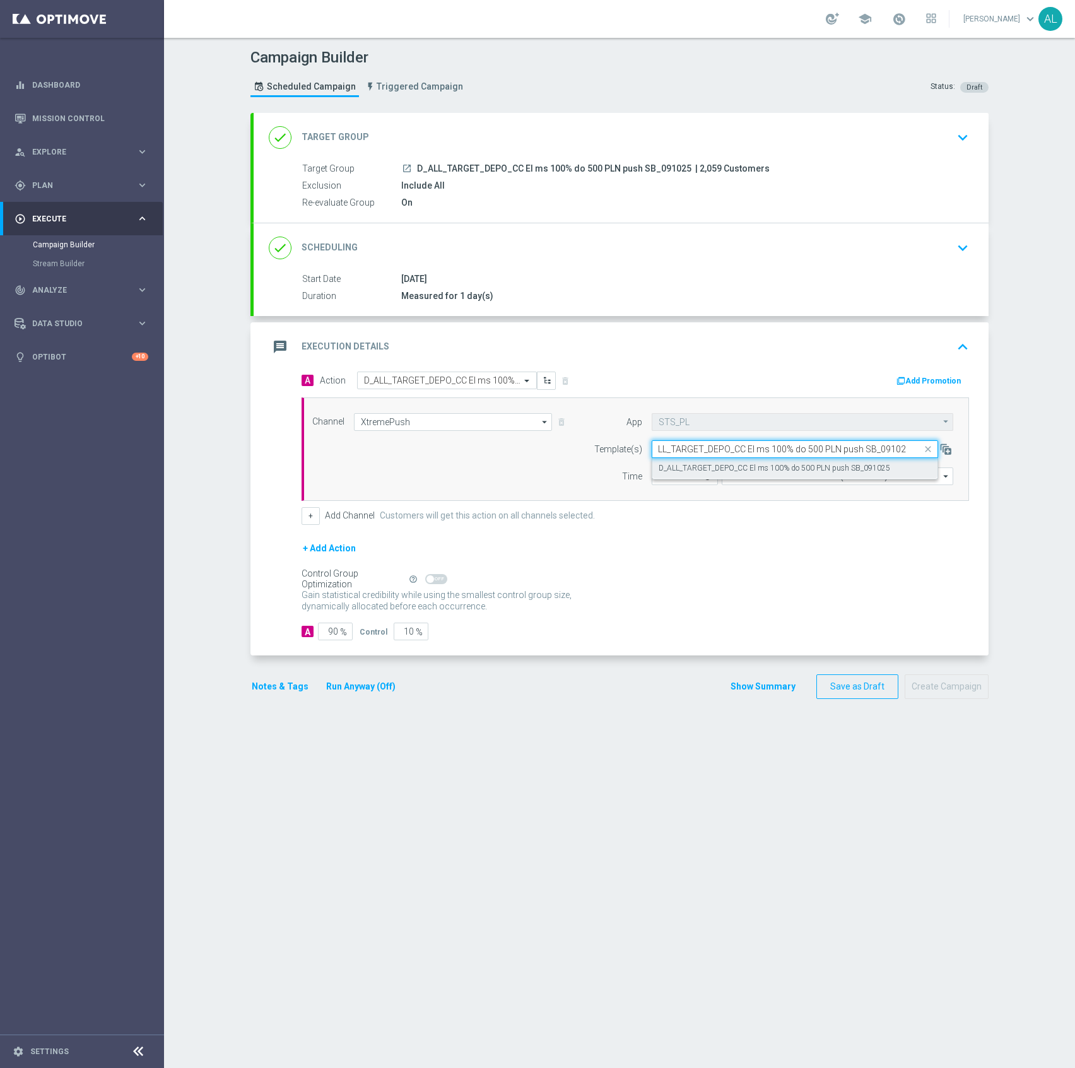
click at [705, 460] on div "D_ALL_TARGET_DEPO_CC El ms 100% do 500 PLN push SB_091025" at bounding box center [794, 468] width 272 height 21
type input "D_ALL_TARGET_DEPO_CC El ms 100% do 500 PLN push SB_091025"
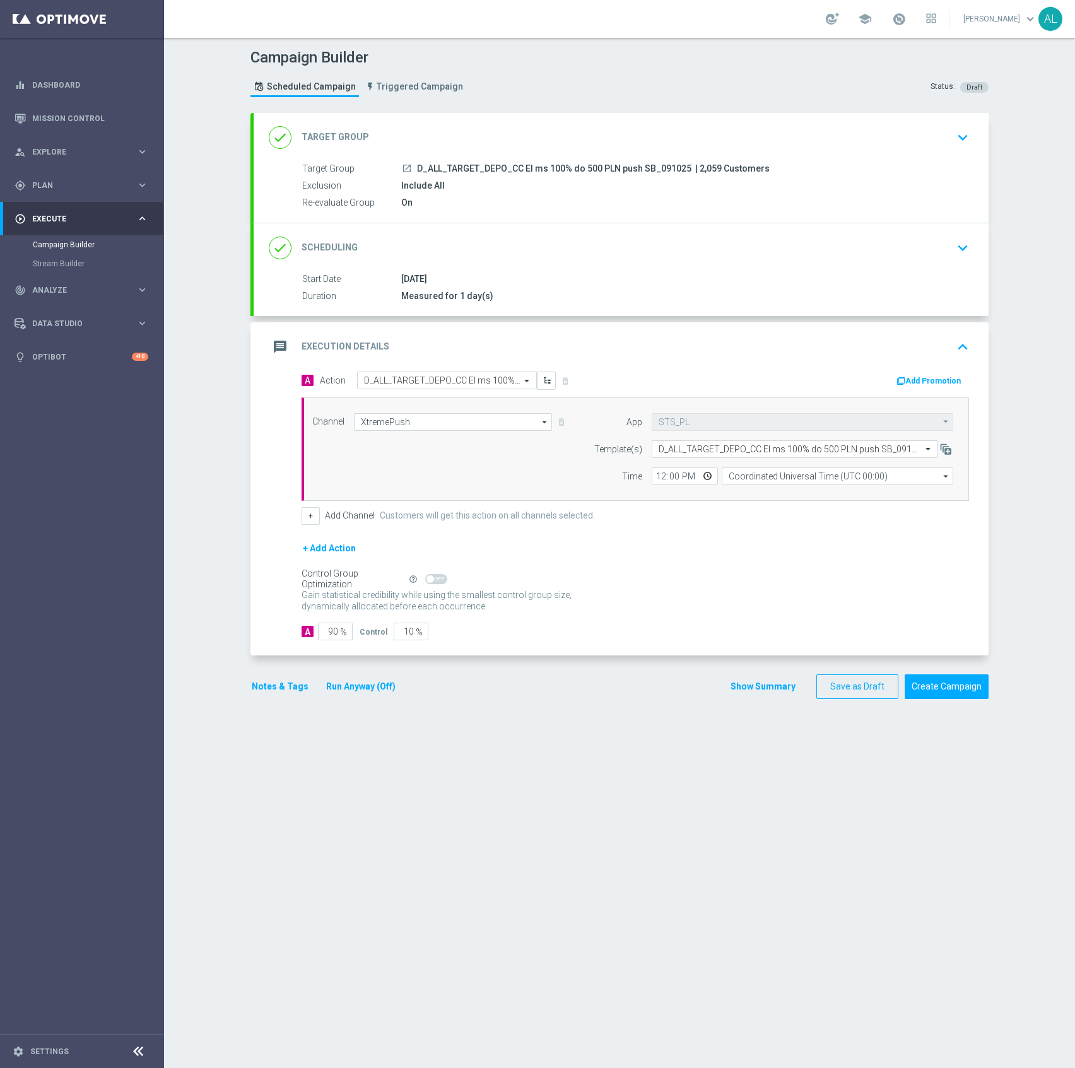
scroll to position [0, 0]
click at [775, 482] on input "Coordinated Universal Time (UTC 00:00)" at bounding box center [837, 476] width 231 height 18
click at [763, 493] on div "Central European Time ([GEOGRAPHIC_DATA]) (UTC +02:00)" at bounding box center [831, 494] width 206 height 11
type input "Central European Time ([GEOGRAPHIC_DATA]) (UTC +02:00)"
click at [664, 477] on input "12:00" at bounding box center [685, 476] width 66 height 18
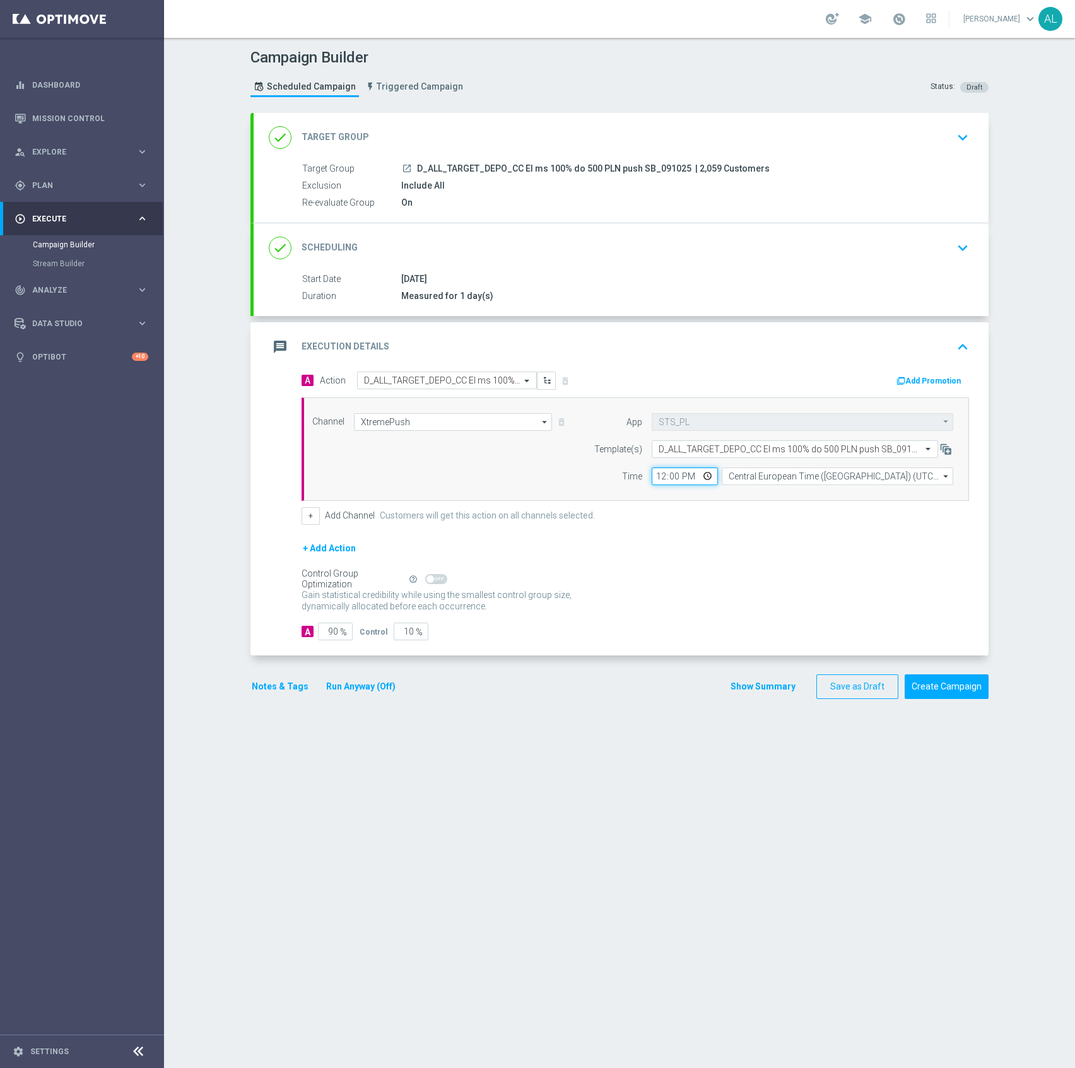
click at [658, 481] on input "12:00" at bounding box center [685, 476] width 66 height 18
click at [652, 481] on input "12:00" at bounding box center [685, 476] width 66 height 18
type input "13:13"
click at [323, 636] on input "90" at bounding box center [335, 632] width 35 height 18
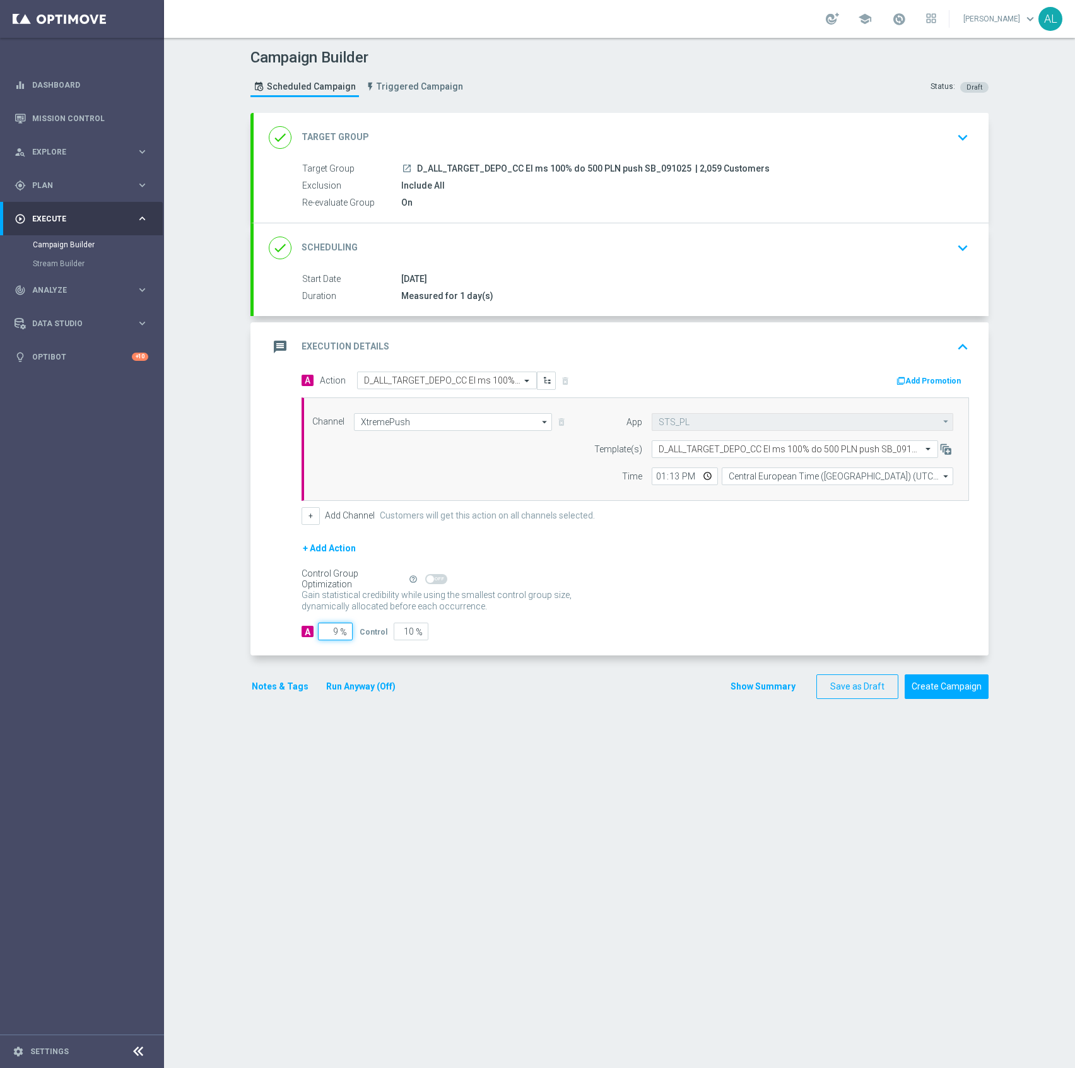
type input "95"
type input "5"
type input "95"
click at [270, 685] on button "Notes & Tags" at bounding box center [279, 687] width 59 height 16
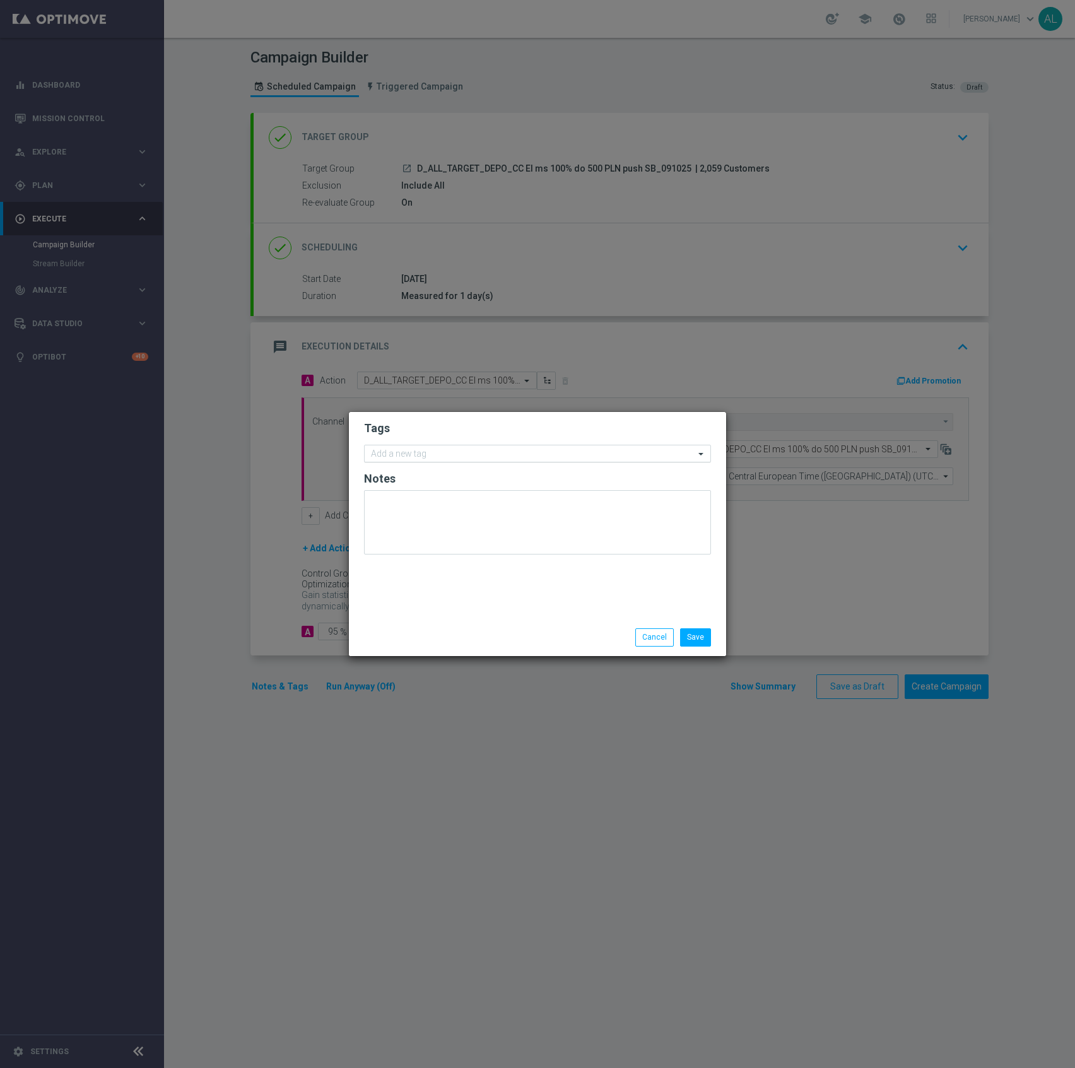
click at [422, 452] on input "text" at bounding box center [533, 454] width 324 height 11
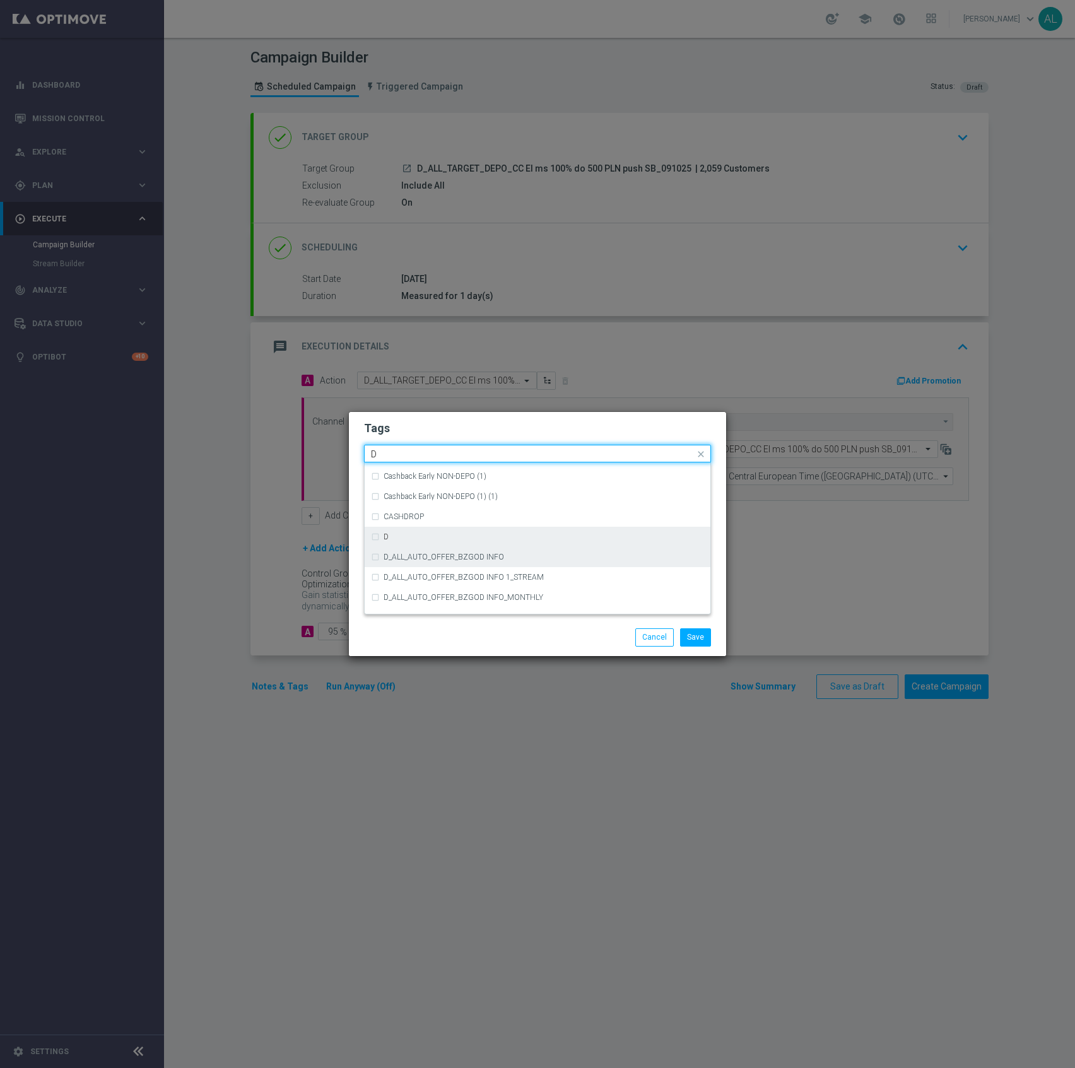
scroll to position [1391, 0]
click at [421, 537] on div "D" at bounding box center [543, 535] width 320 height 8
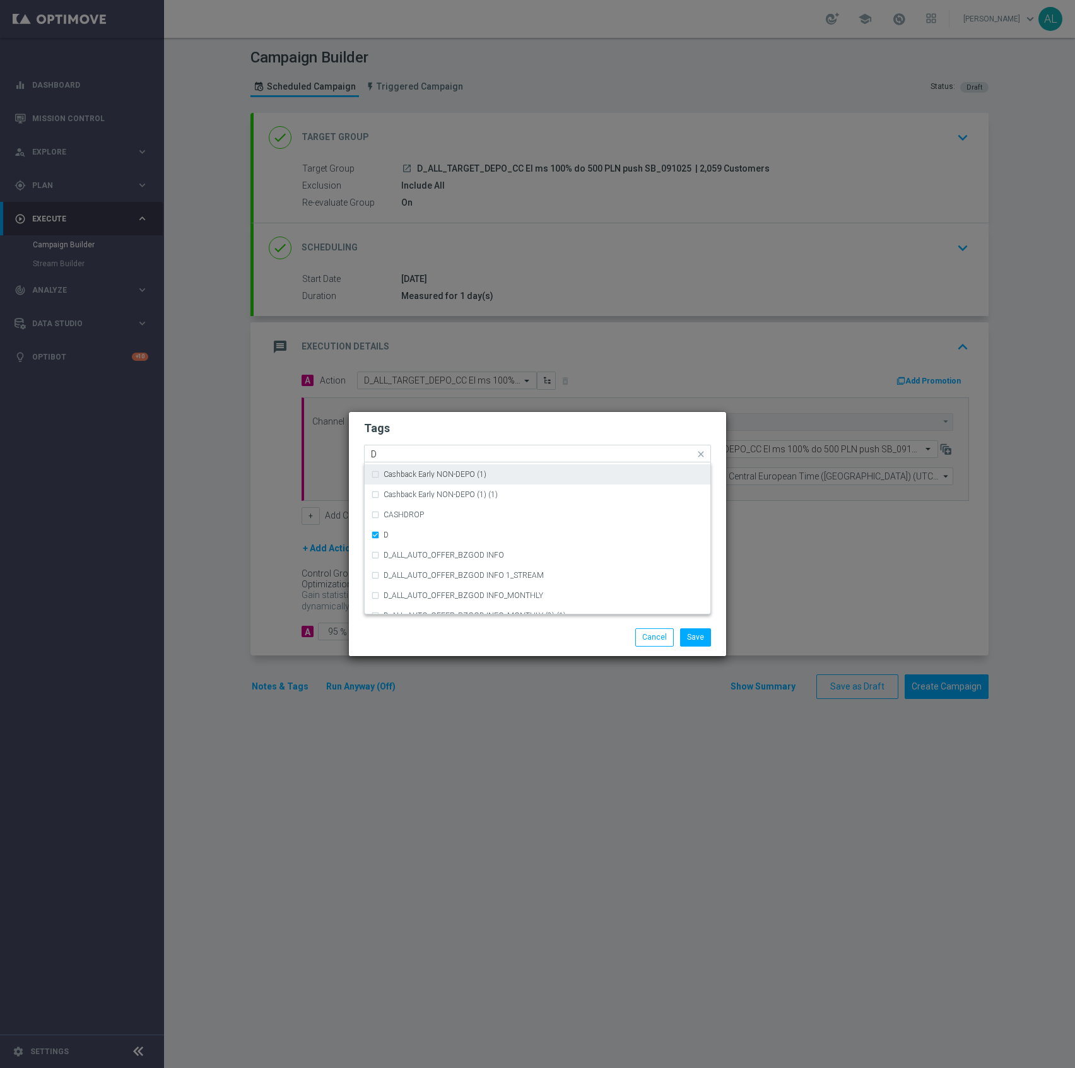
click at [404, 454] on input "D" at bounding box center [533, 454] width 324 height 11
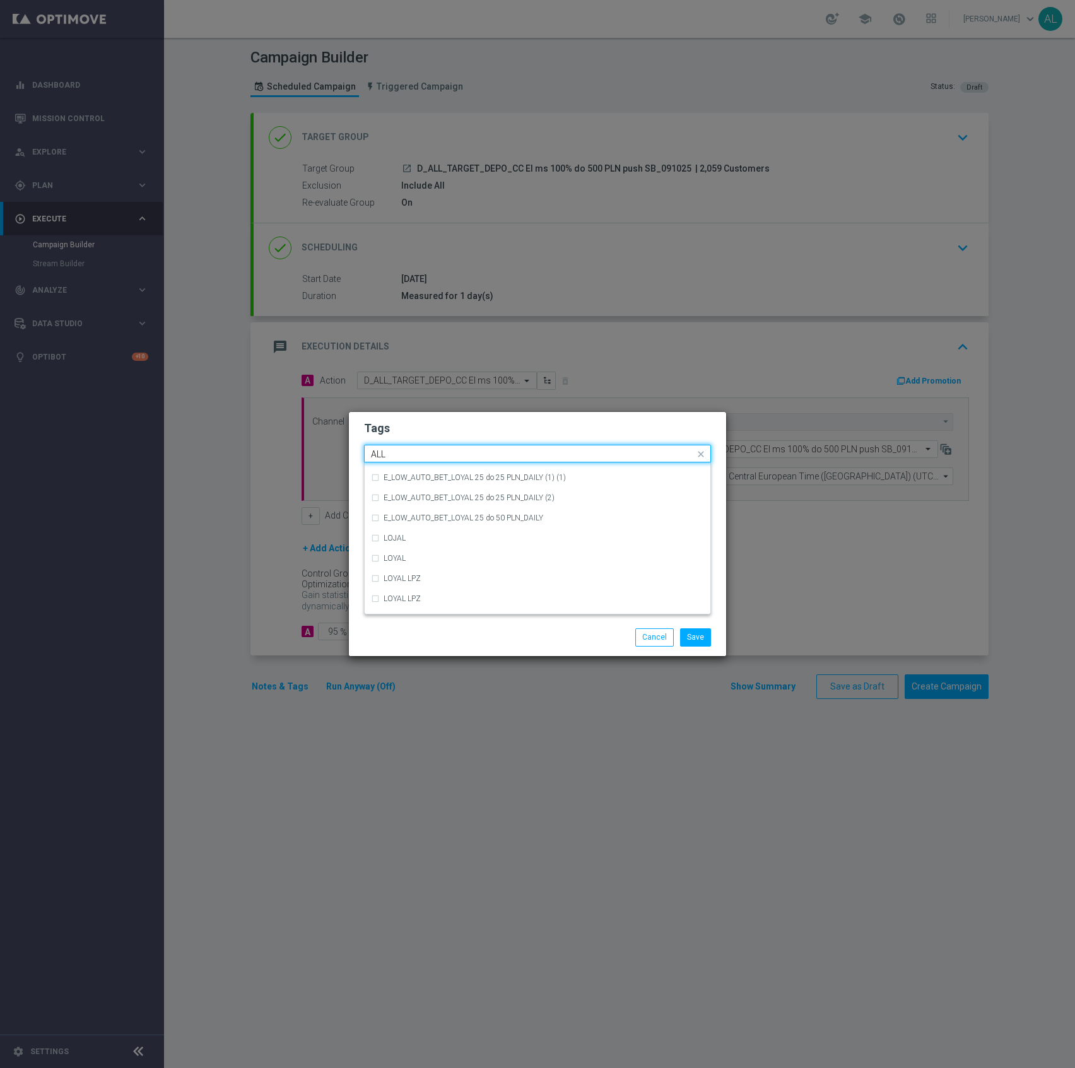
scroll to position [0, 0]
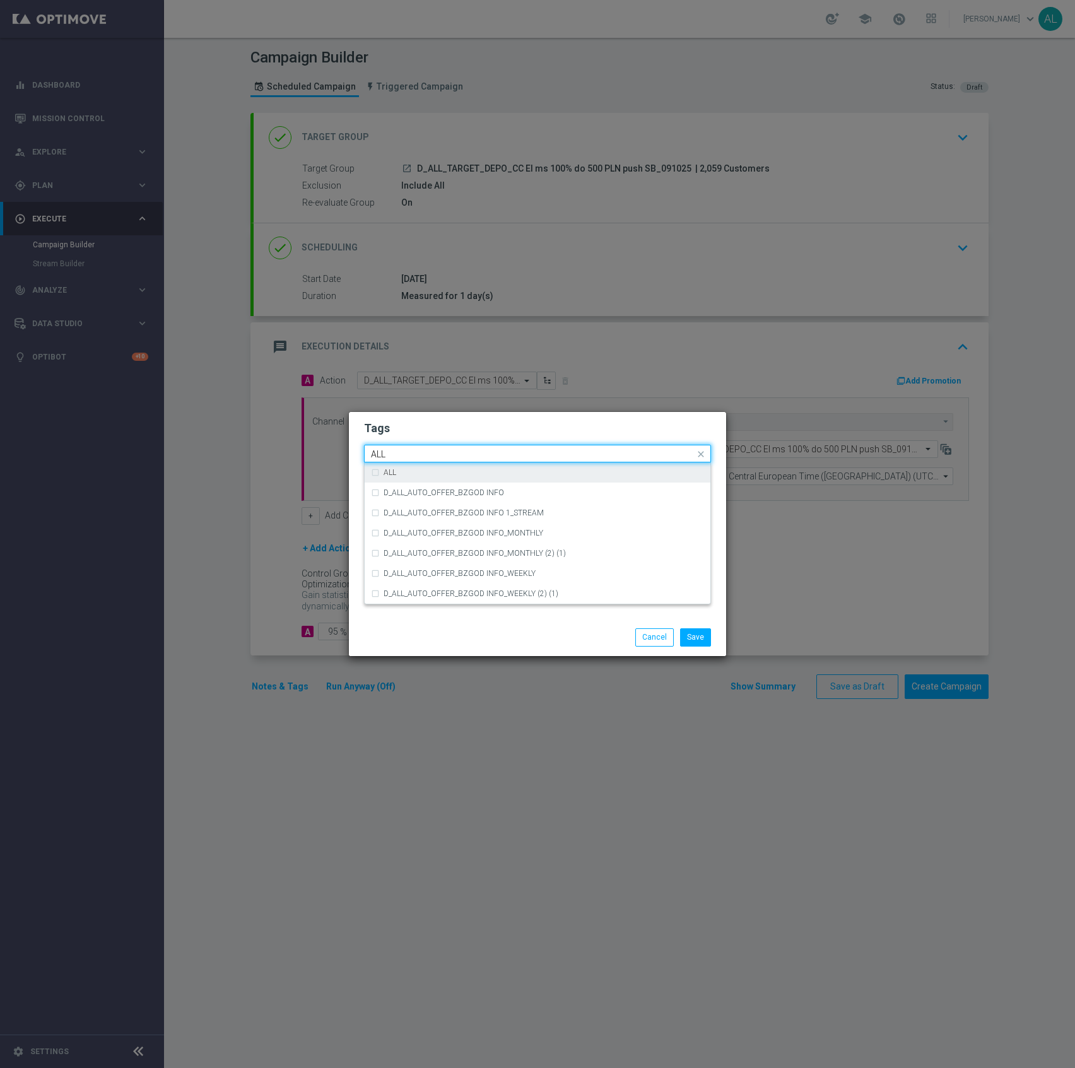
click at [406, 467] on div "ALL" at bounding box center [537, 472] width 333 height 20
click at [414, 452] on input "ALL" at bounding box center [533, 454] width 324 height 11
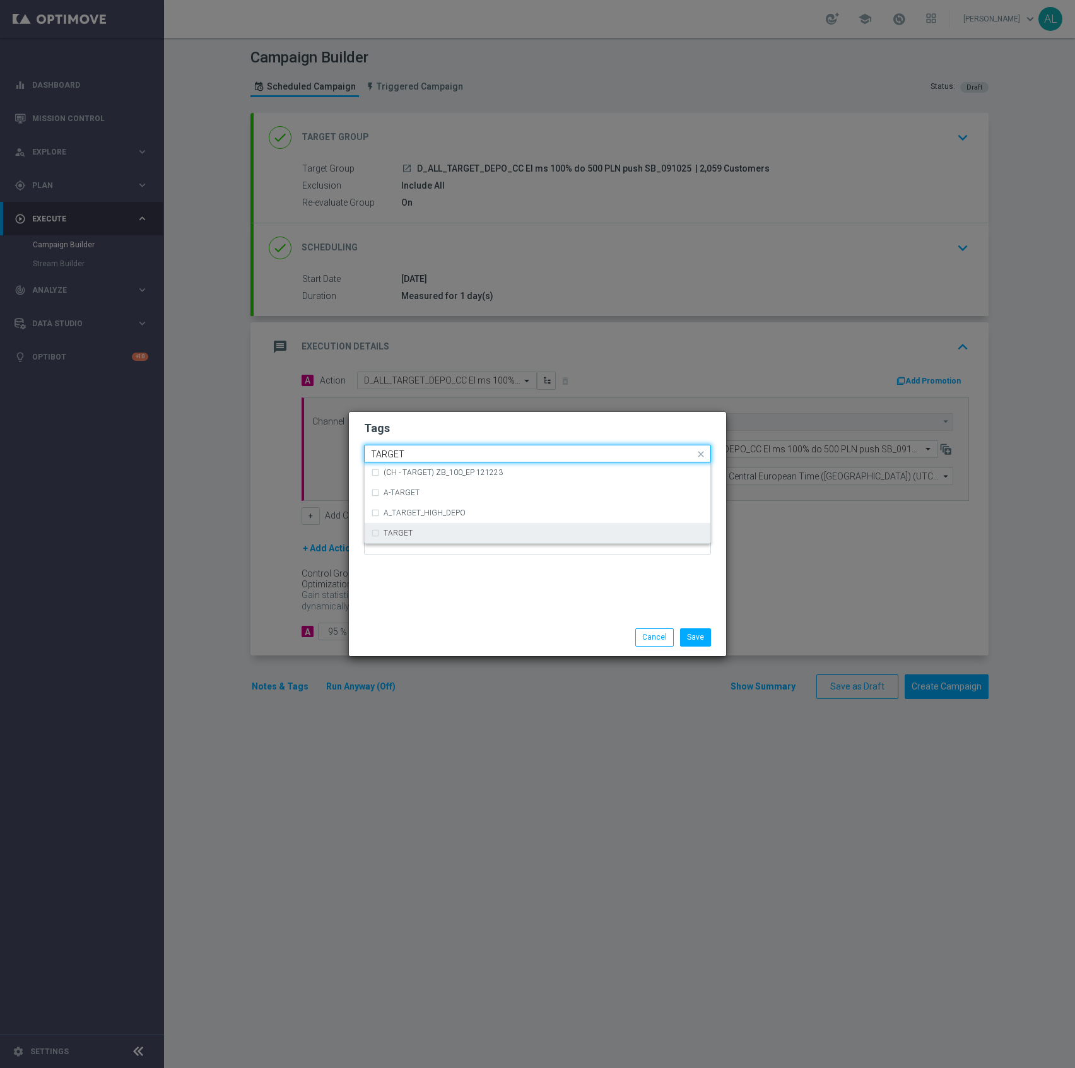
click at [430, 526] on div "TARGET" at bounding box center [537, 533] width 333 height 20
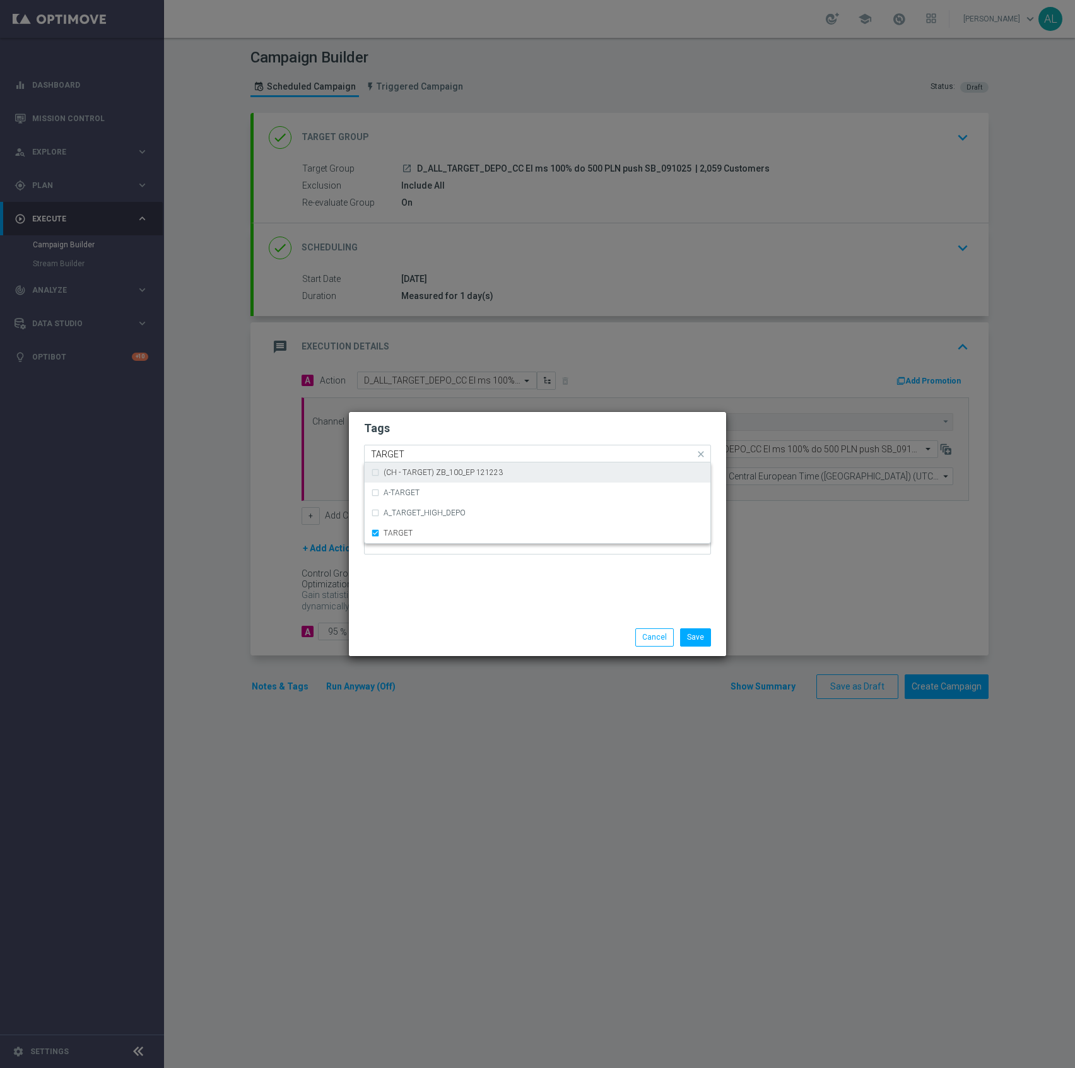
click at [420, 450] on input "TARGET" at bounding box center [533, 454] width 324 height 11
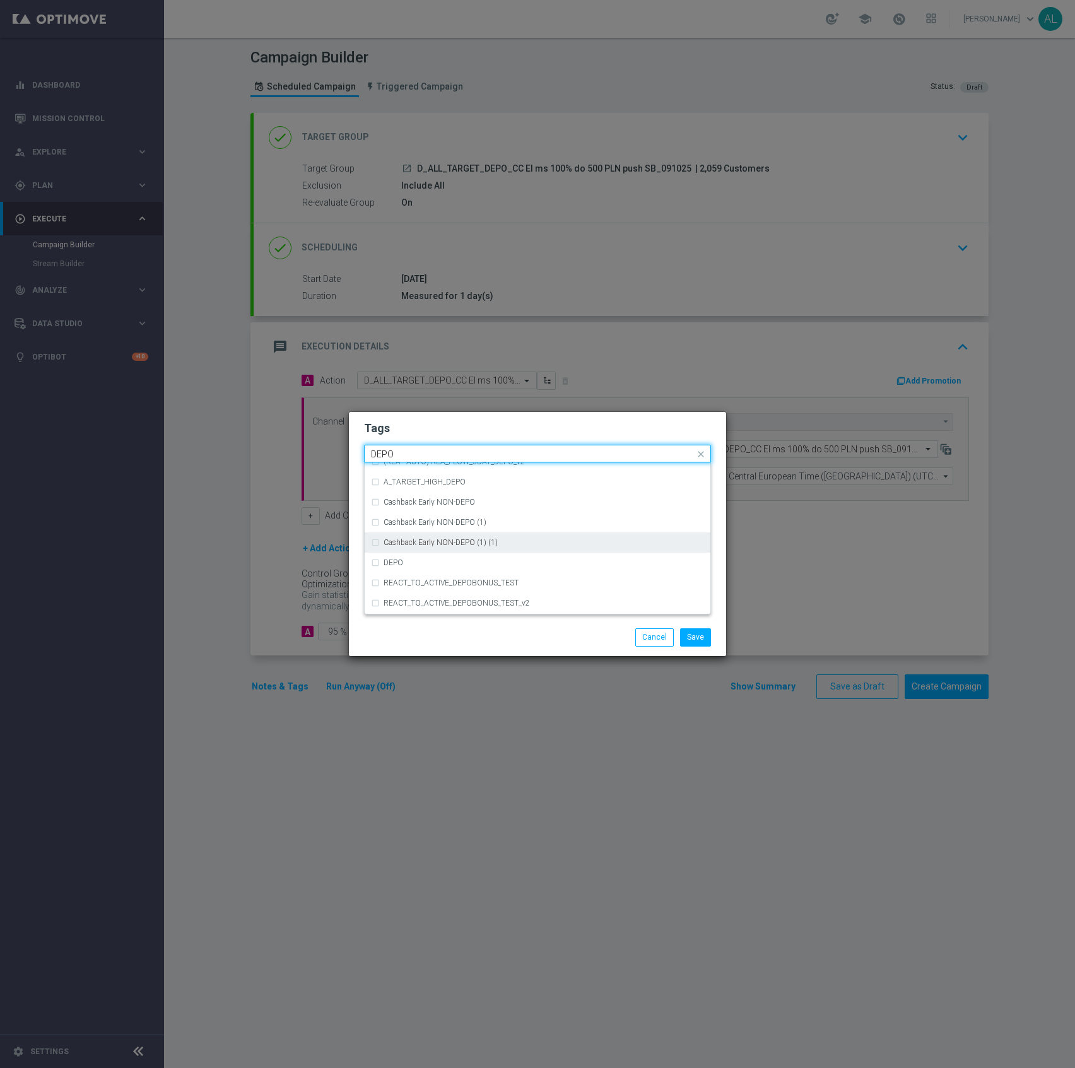
scroll to position [474, 0]
click at [443, 558] on div "DEPO" at bounding box center [537, 563] width 333 height 20
click at [404, 450] on input "DEPO" at bounding box center [533, 454] width 324 height 11
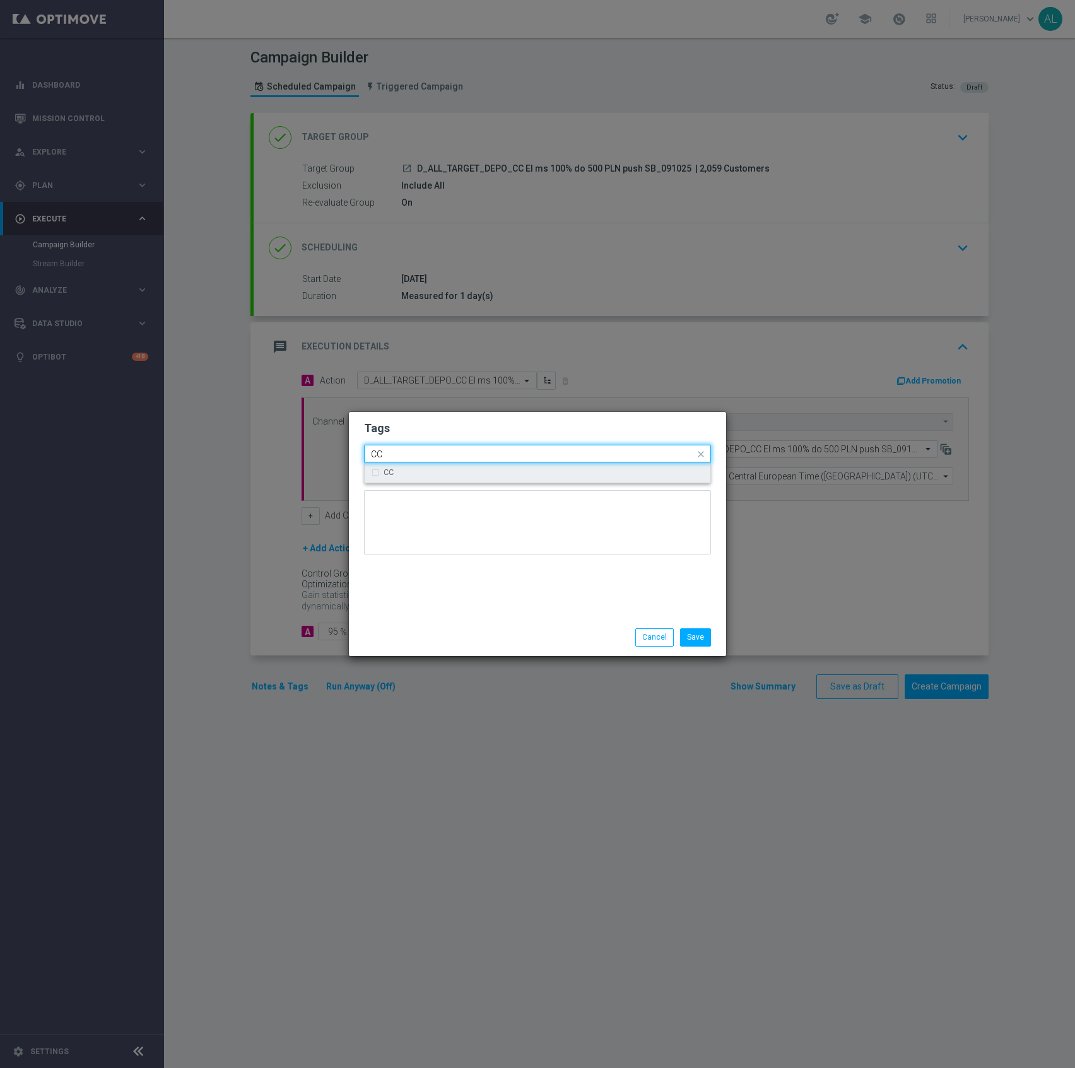
scroll to position [0, 0]
click at [432, 470] on div "CC" at bounding box center [543, 473] width 320 height 8
click at [428, 455] on input "CC" at bounding box center [533, 454] width 324 height 11
click at [409, 483] on div "Call Center" at bounding box center [537, 493] width 333 height 20
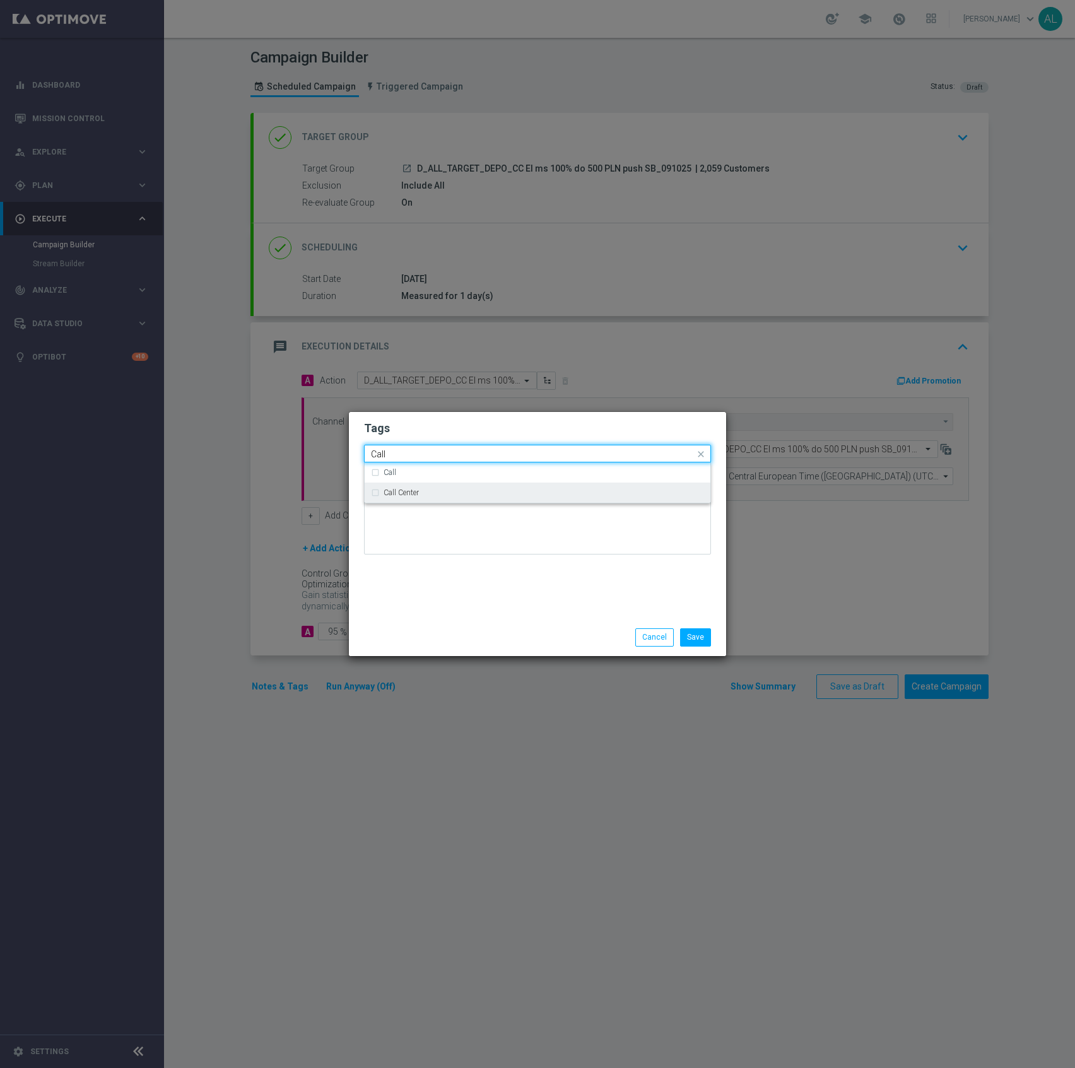
type input "Call"
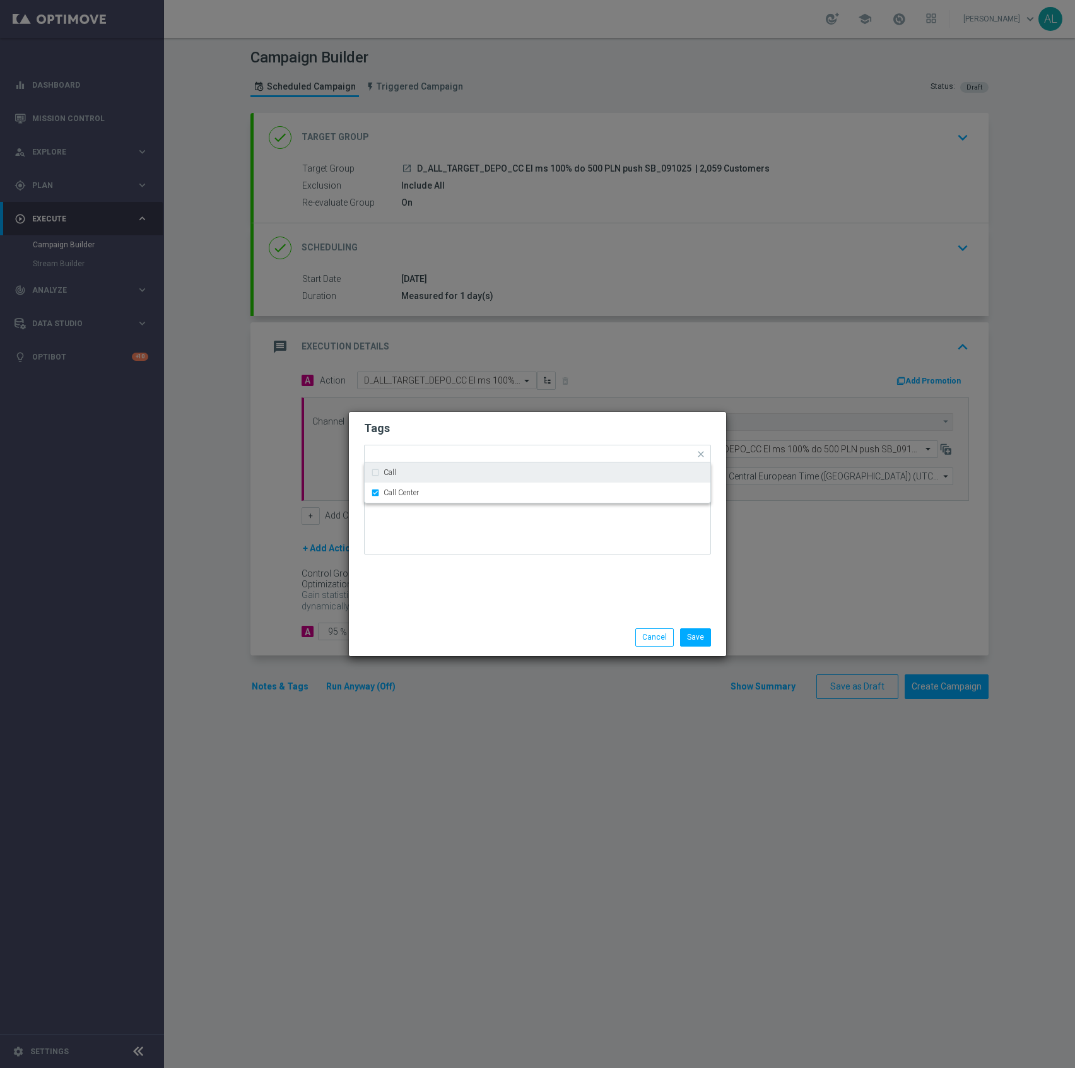
click at [448, 421] on h2 "Tags" at bounding box center [537, 428] width 347 height 15
click at [701, 638] on button "Save" at bounding box center [695, 637] width 31 height 18
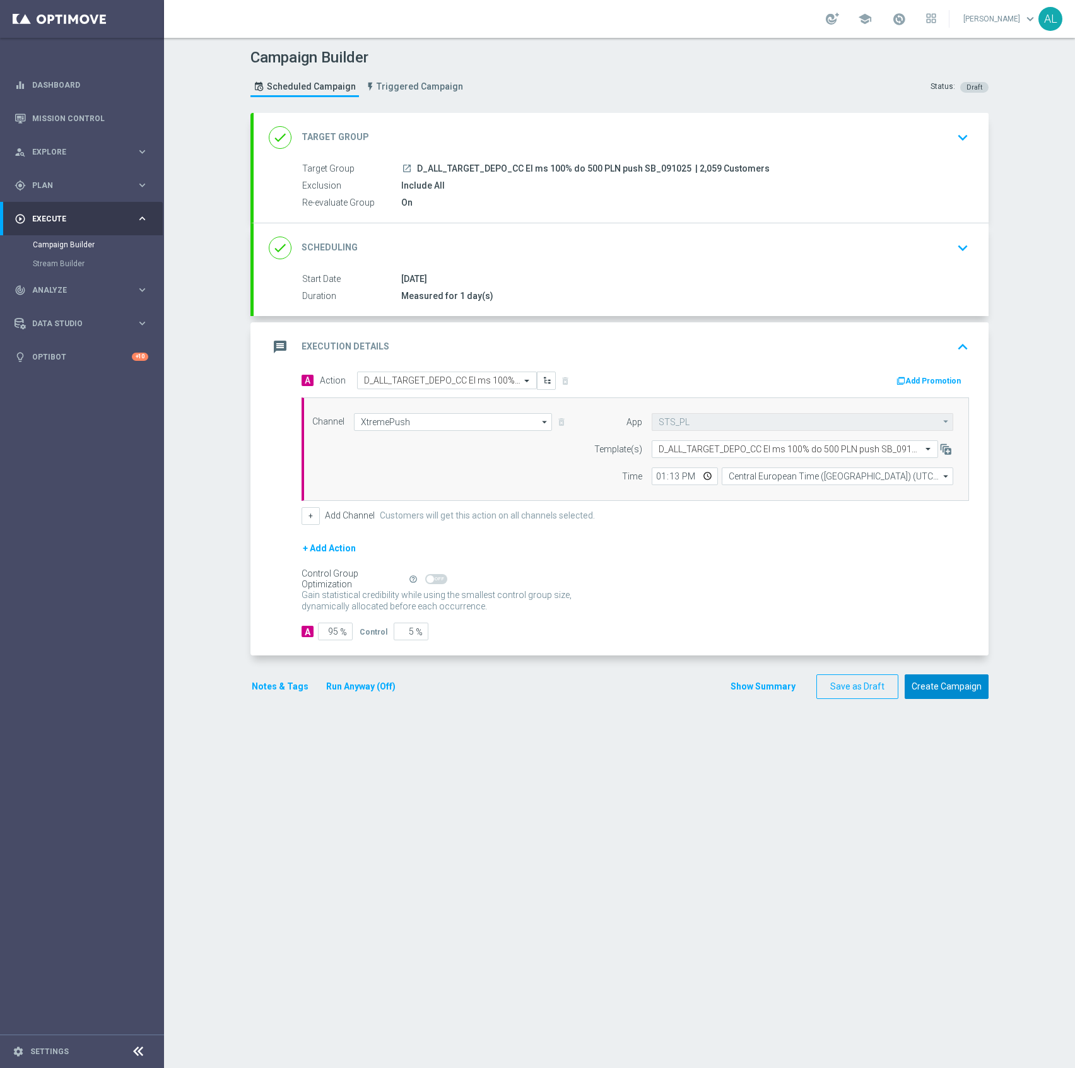
click at [947, 687] on button "Create Campaign" at bounding box center [946, 686] width 84 height 25
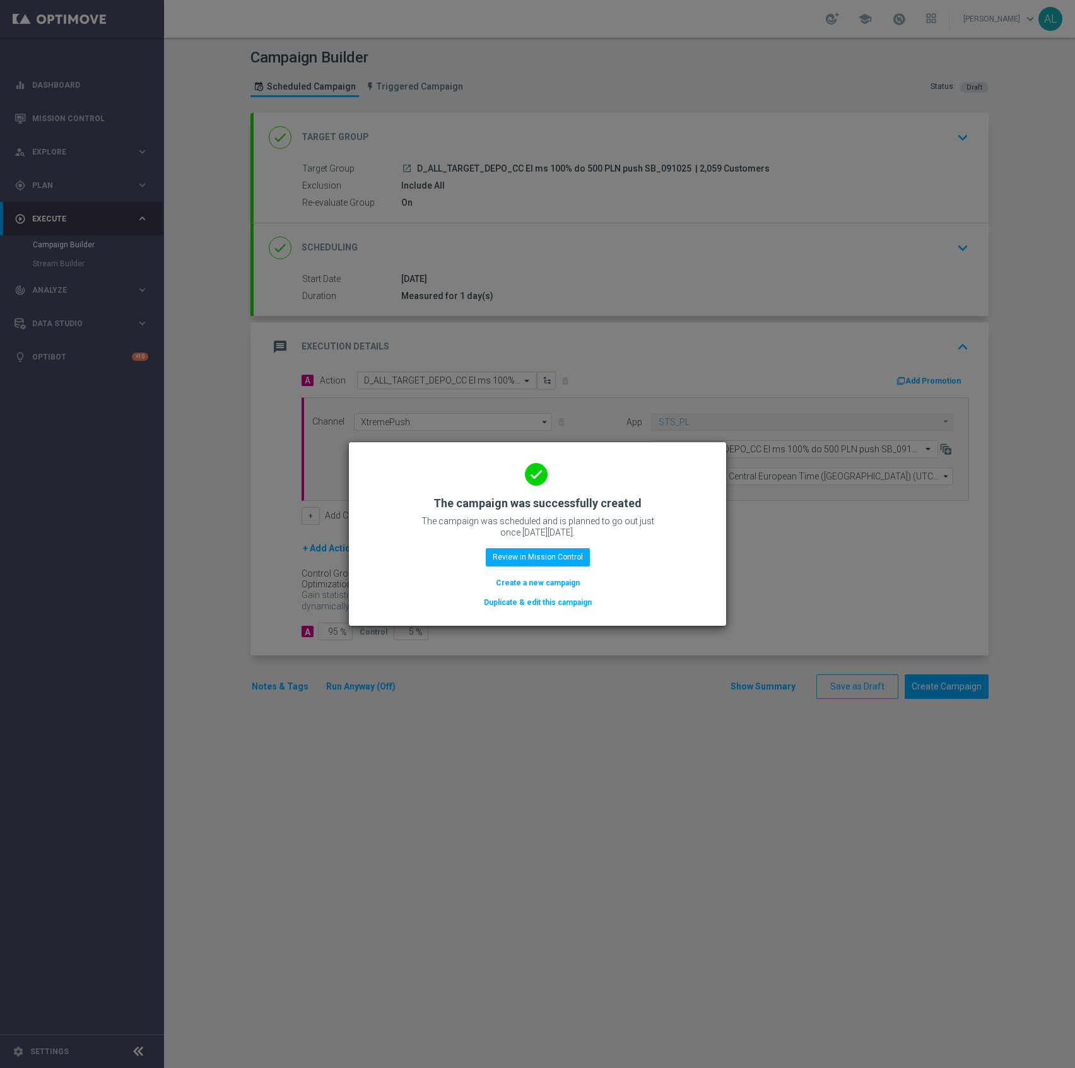
click at [498, 601] on button "Duplicate & edit this campaign" at bounding box center [538, 602] width 110 height 14
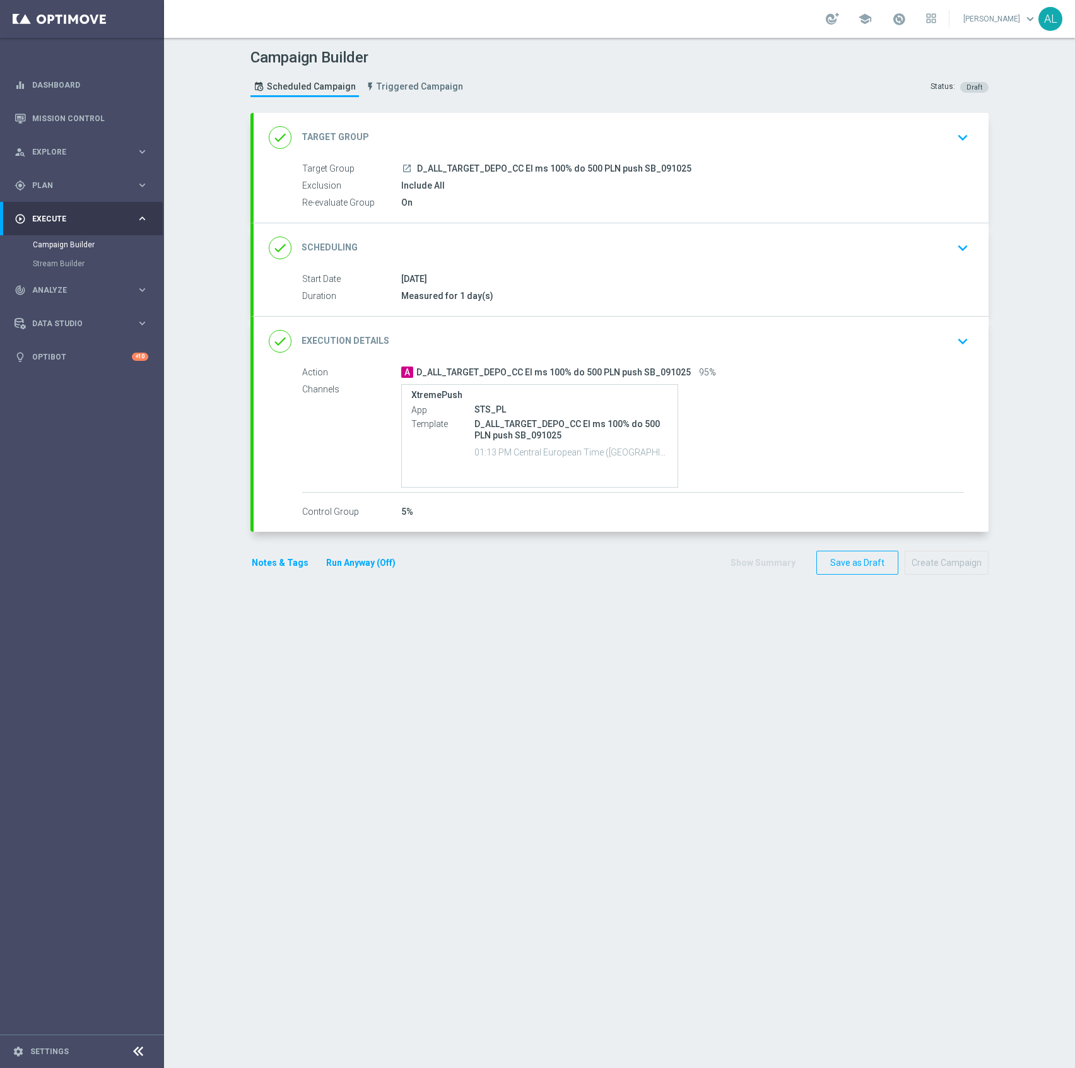
click at [520, 120] on div "done Target Group keyboard_arrow_down" at bounding box center [621, 137] width 735 height 49
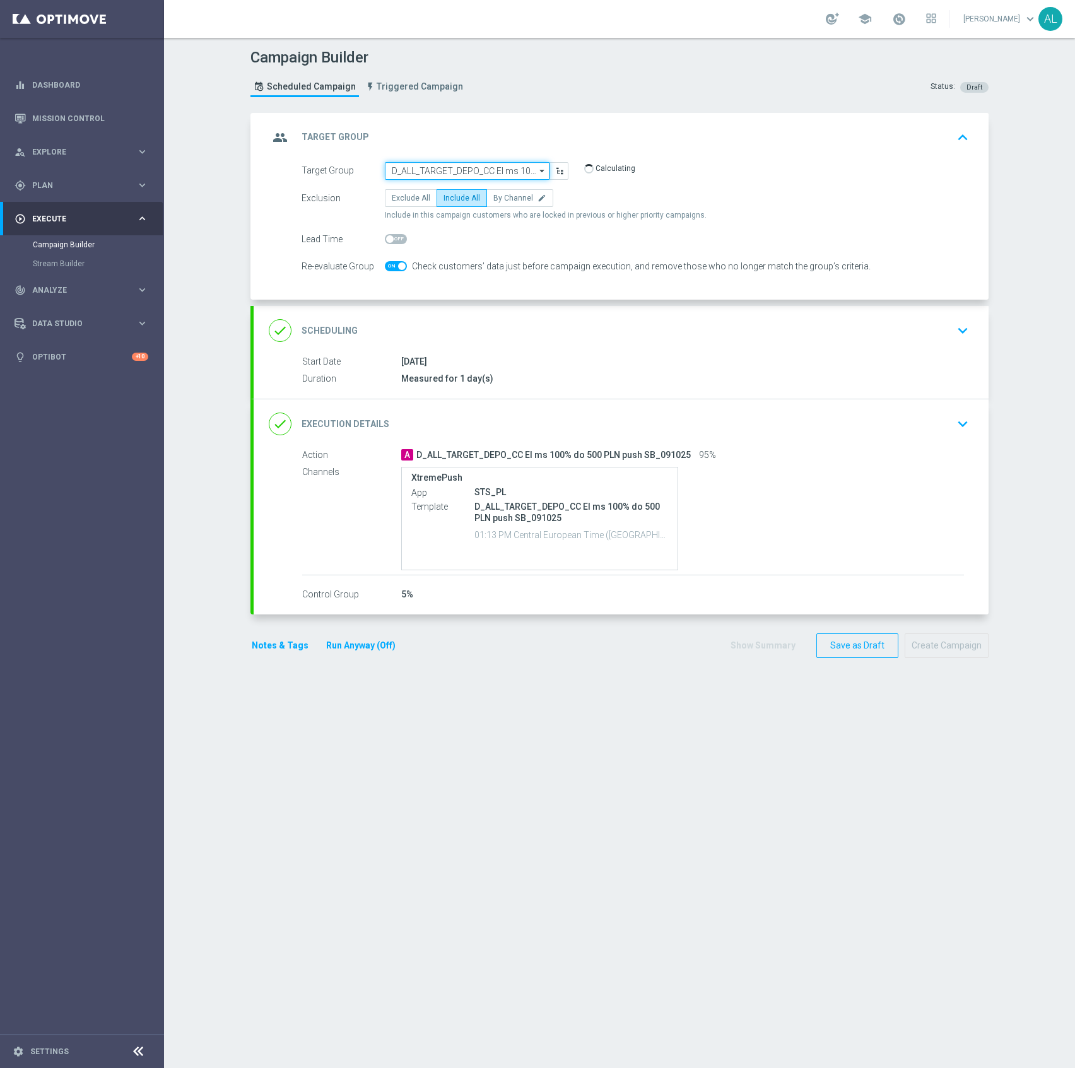
click at [454, 163] on input "D_ALL_TARGET_DEPO_CC El ms 100% do 500 PLN push SB_091025" at bounding box center [467, 171] width 165 height 18
paste input "C_ALL_TARGET_DEPO_CC El ms 100% do 300 PLN push SB_091025"
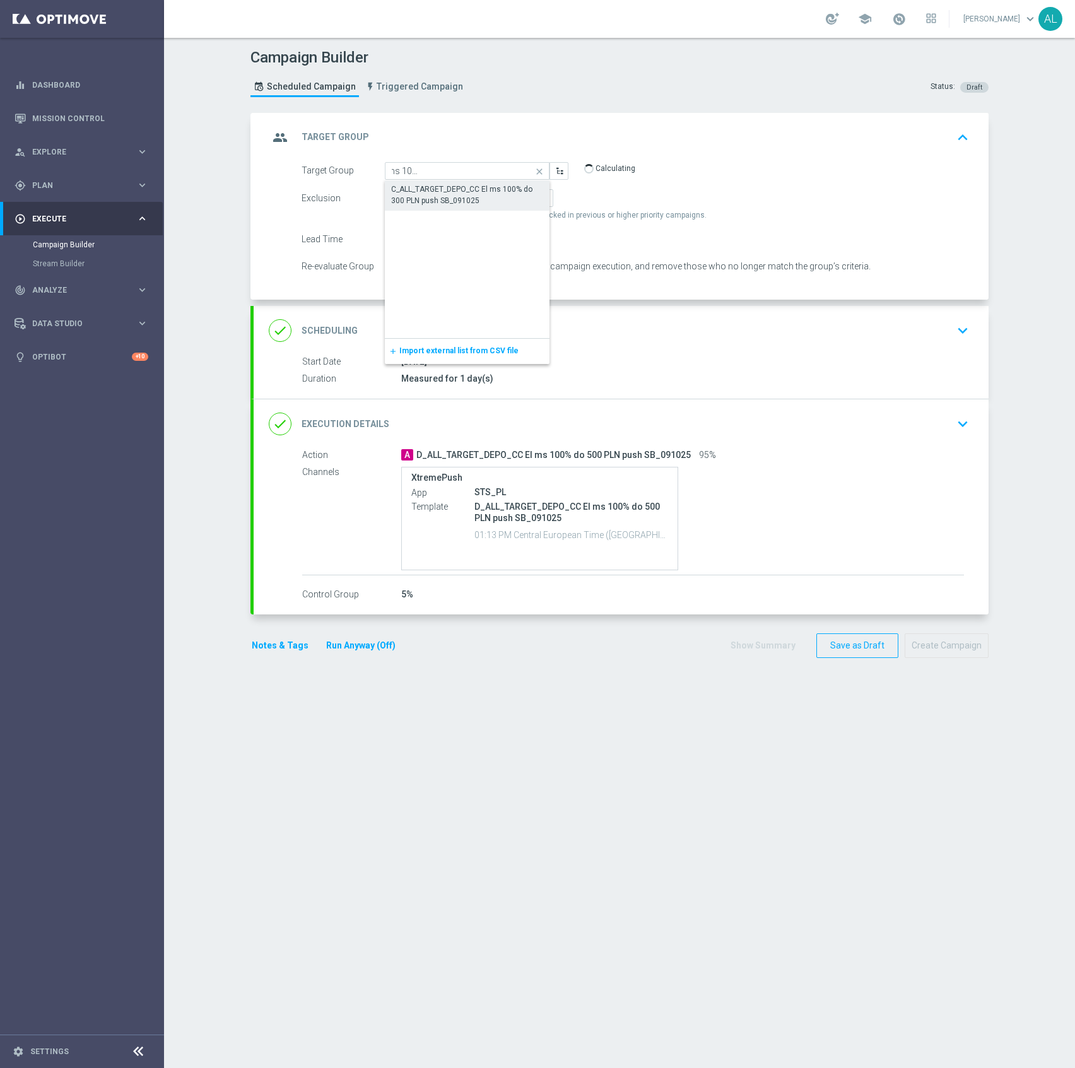
click at [450, 187] on div "C_ALL_TARGET_DEPO_CC El ms 100% do 300 PLN push SB_091025" at bounding box center [467, 195] width 153 height 23
type input "C_ALL_TARGET_DEPO_CC El ms 100% do 300 PLN push SB_091025"
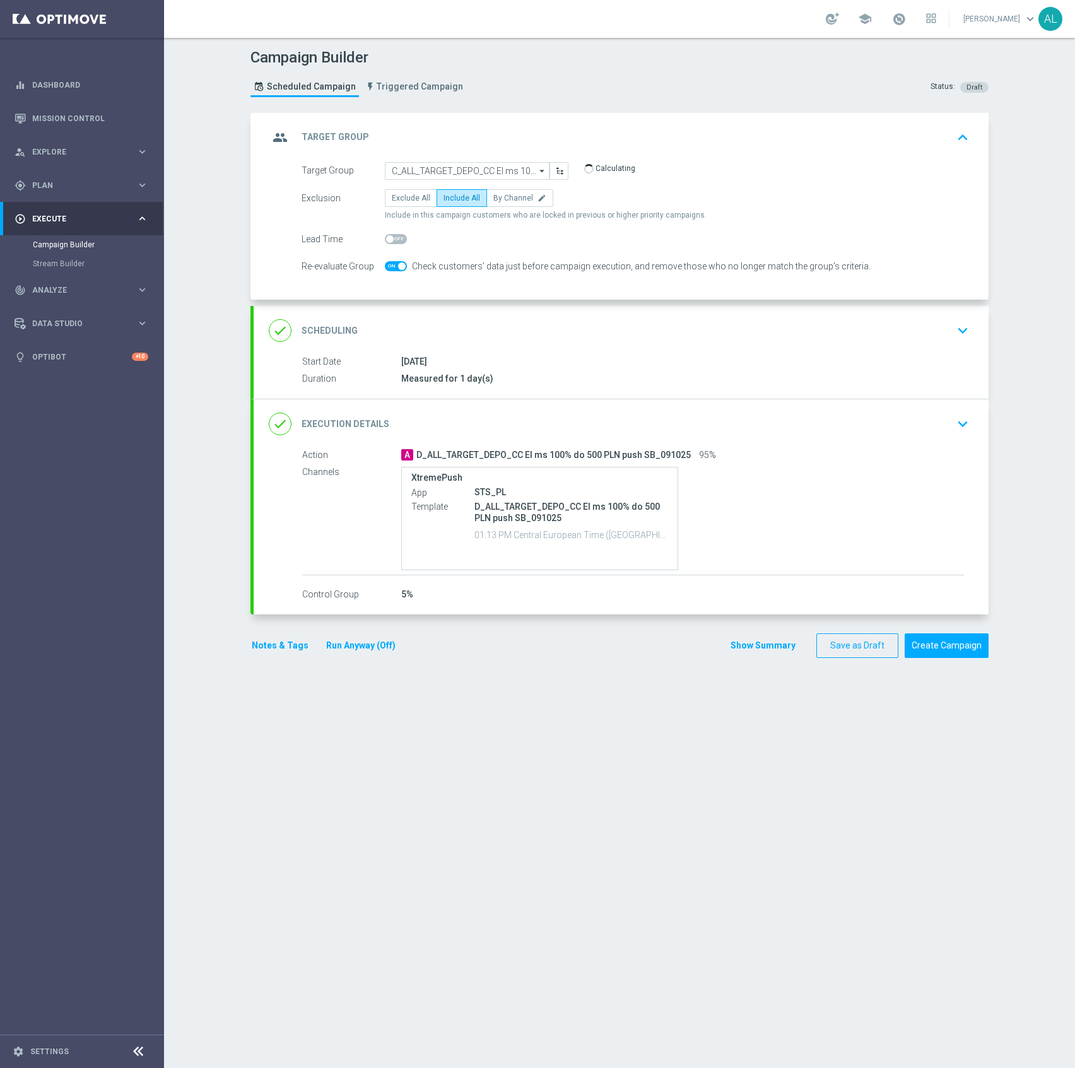
click at [523, 427] on div "done Execution Details keyboard_arrow_down" at bounding box center [621, 424] width 705 height 24
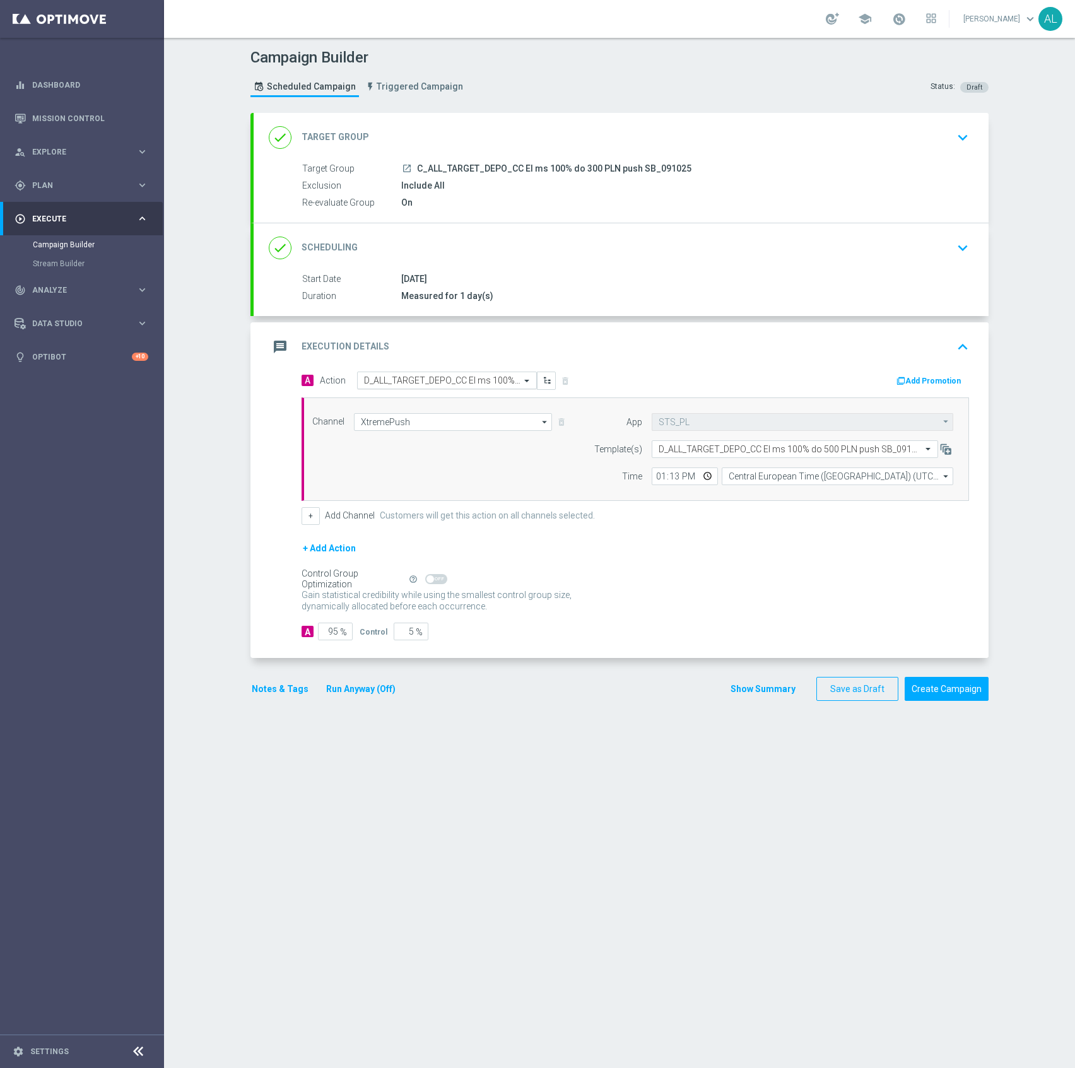
click at [377, 372] on div "Select action D_ALL_TARGET_DEPO_CC El ms 100% do 500 PLN push SB_091025" at bounding box center [447, 381] width 180 height 18
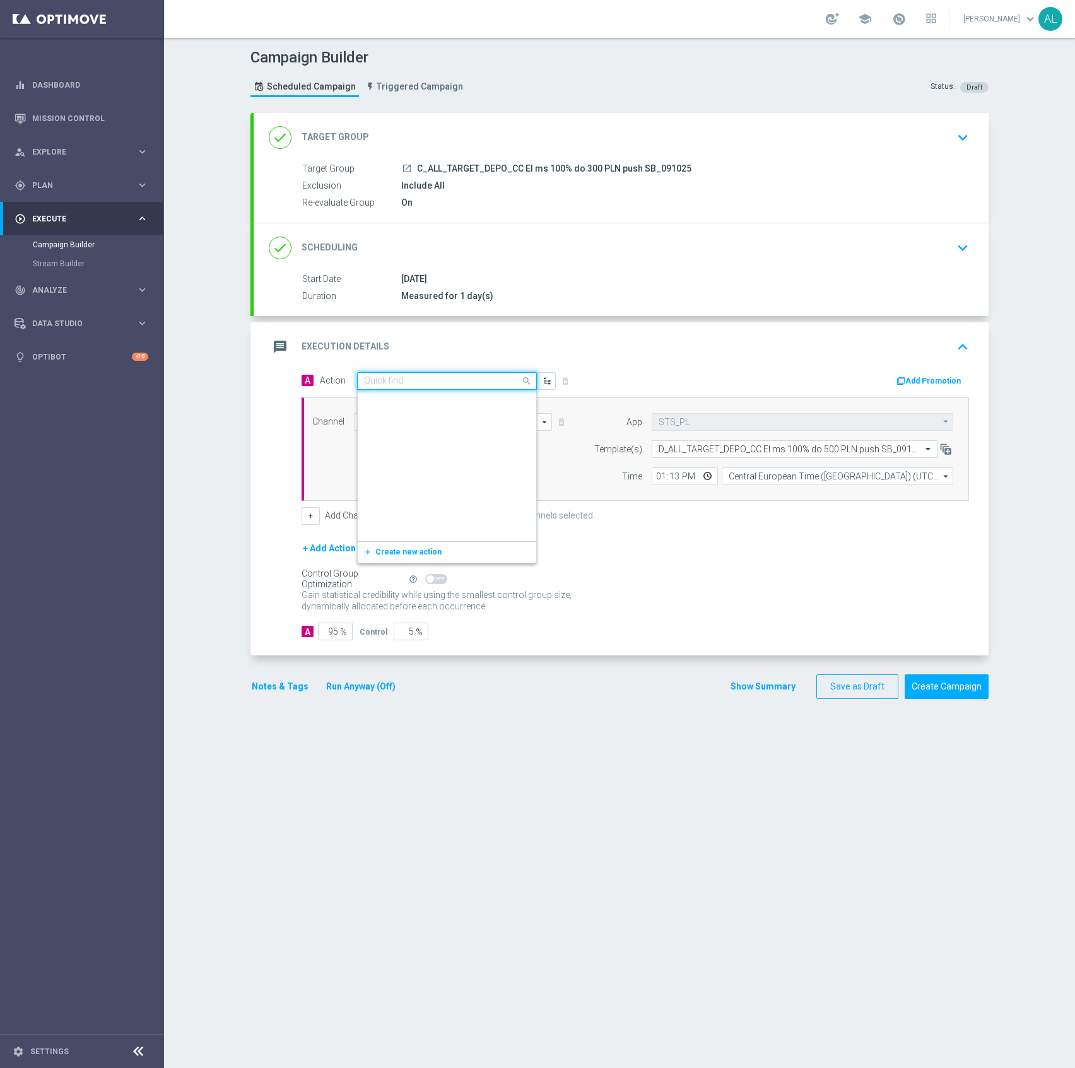
scroll to position [576801, 0]
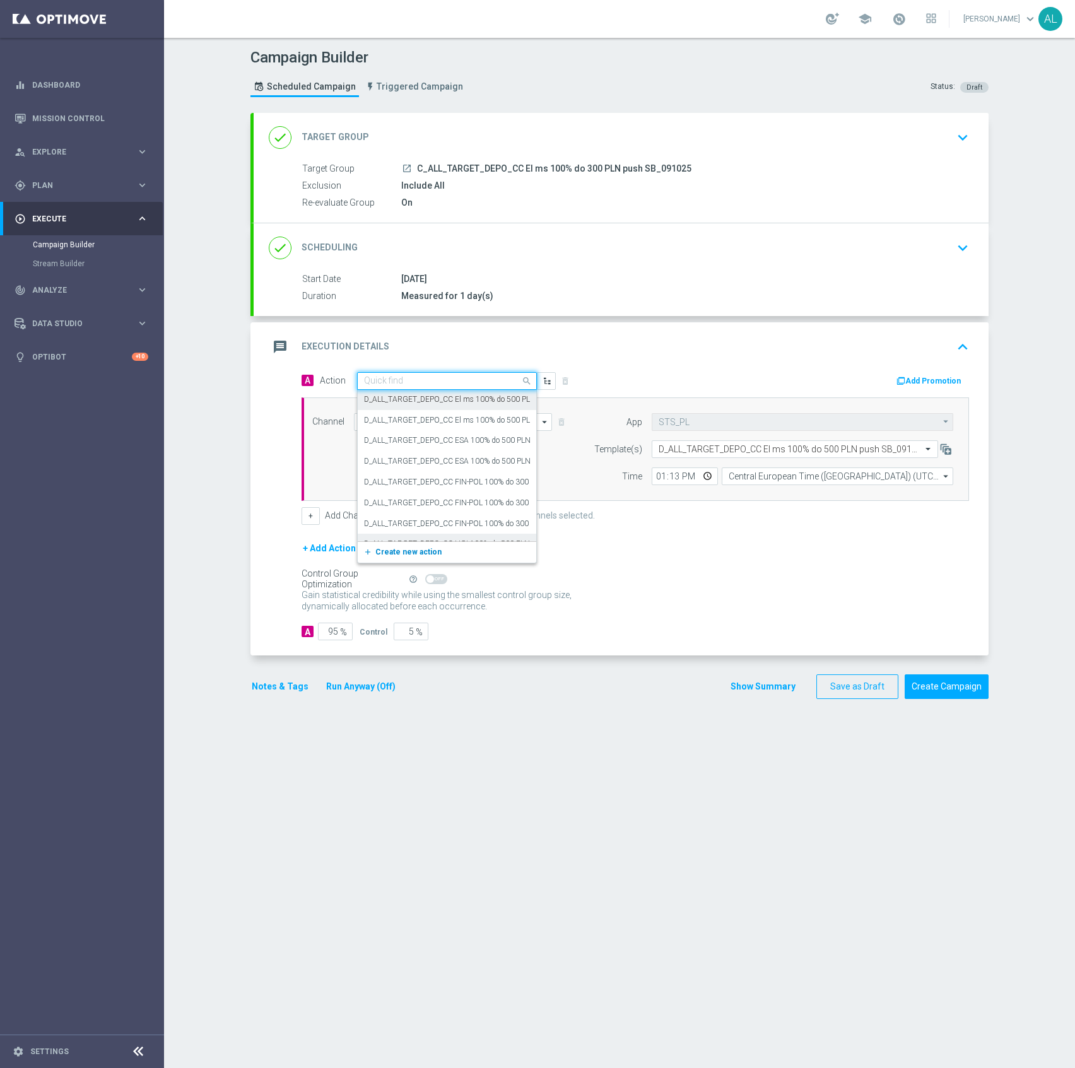
click at [384, 559] on button "add_new Create new action" at bounding box center [445, 552] width 174 height 15
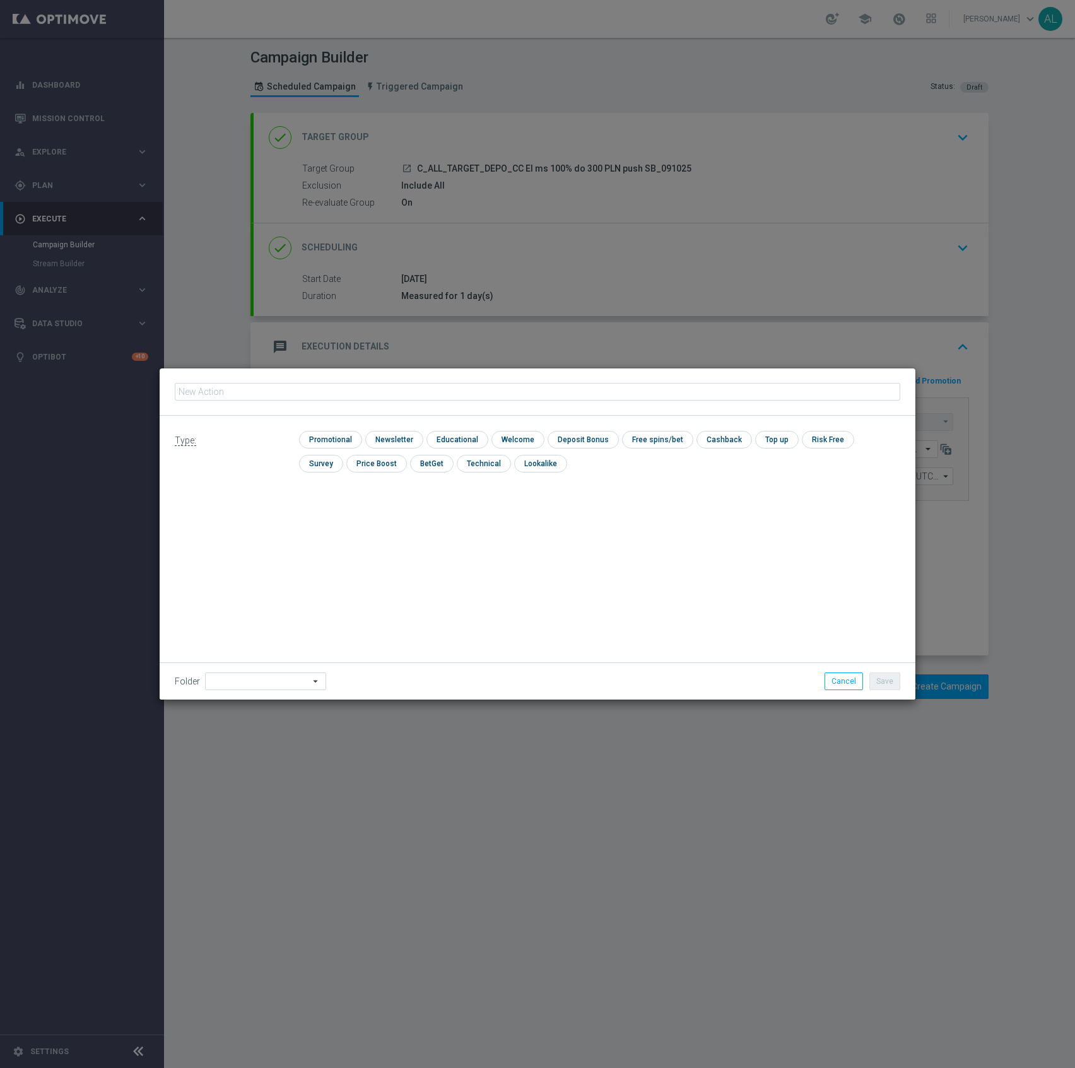
type input "C_ALL_TARGET_DEPO_CC El ms 100% do 300 PLN push SB_091025"
click at [331, 447] on input "checkbox" at bounding box center [329, 439] width 60 height 17
checkbox input "true"
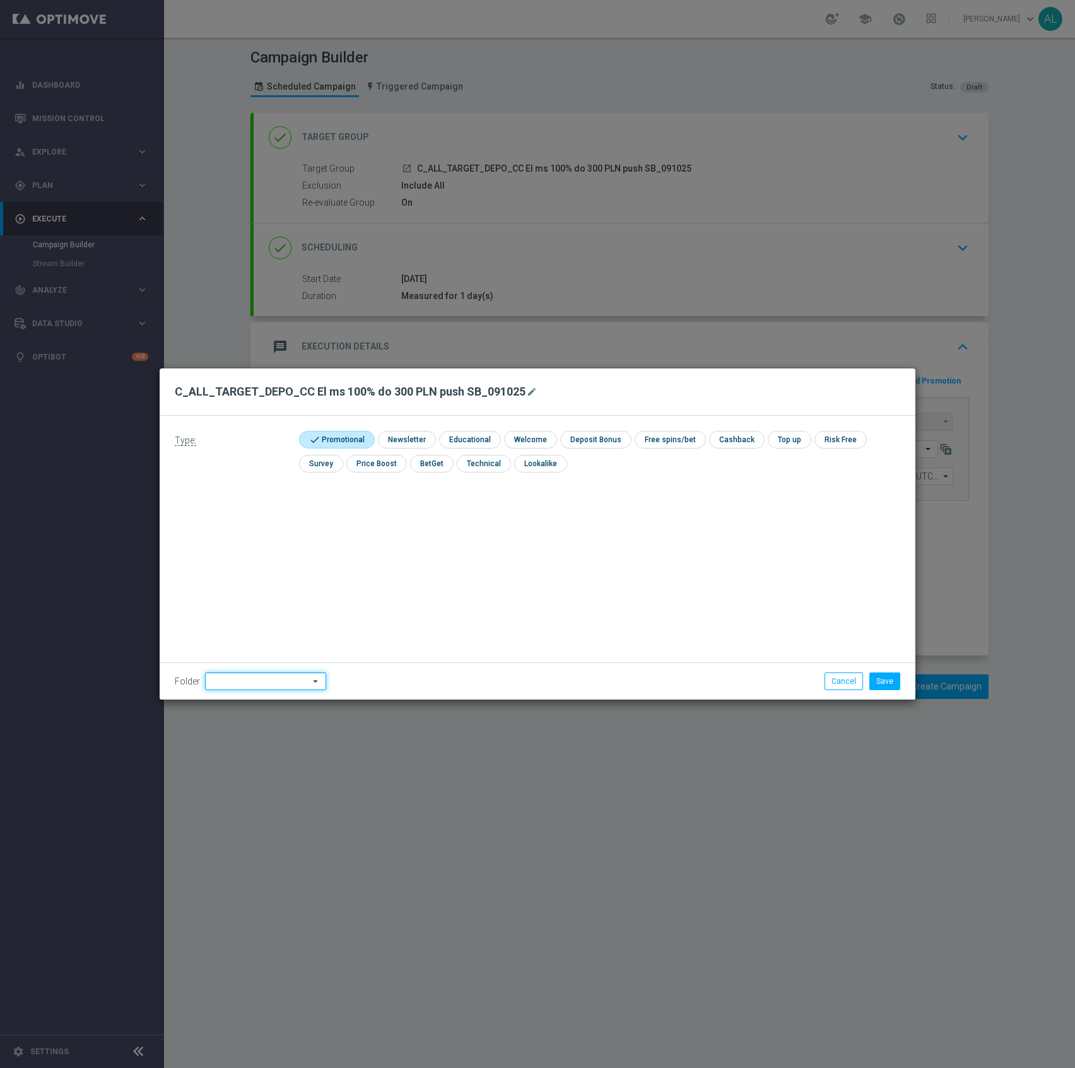
click at [276, 680] on input at bounding box center [265, 681] width 121 height 18
click at [248, 537] on div "[PERSON_NAME]" at bounding box center [262, 542] width 115 height 19
type input "[PERSON_NAME]"
click at [869, 676] on button "Save" at bounding box center [884, 681] width 31 height 18
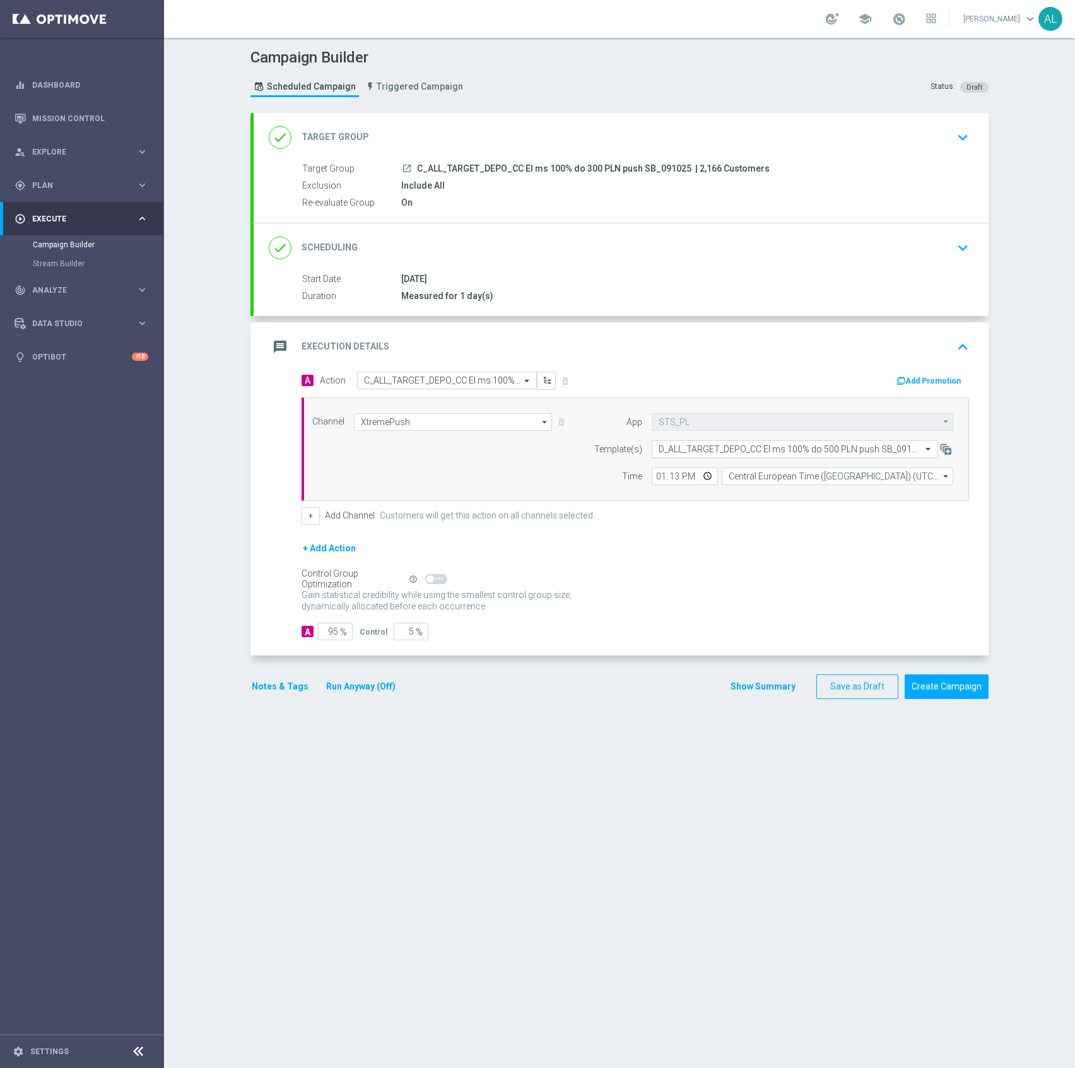
click at [689, 445] on input "text" at bounding box center [781, 449] width 247 height 11
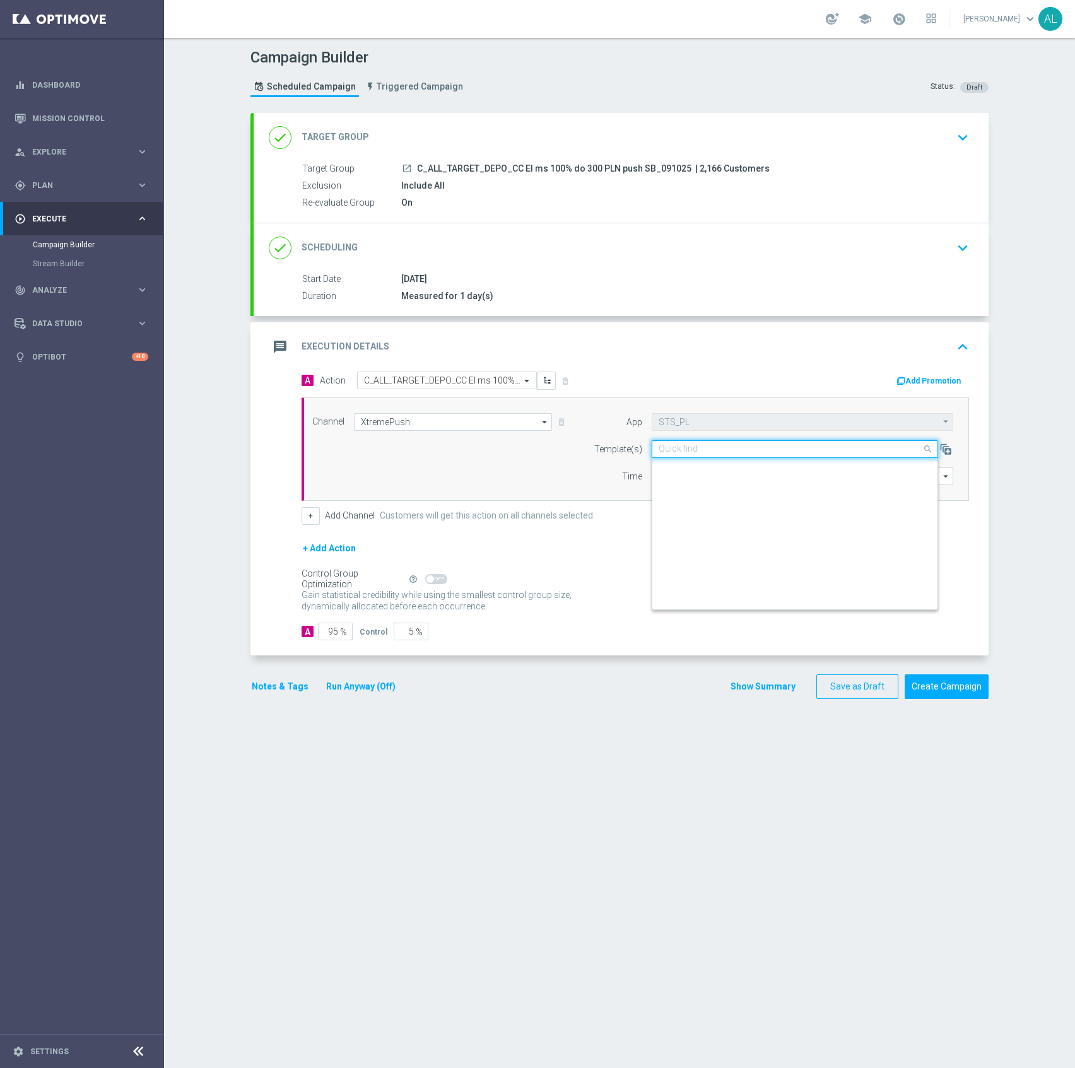
scroll to position [6078, 0]
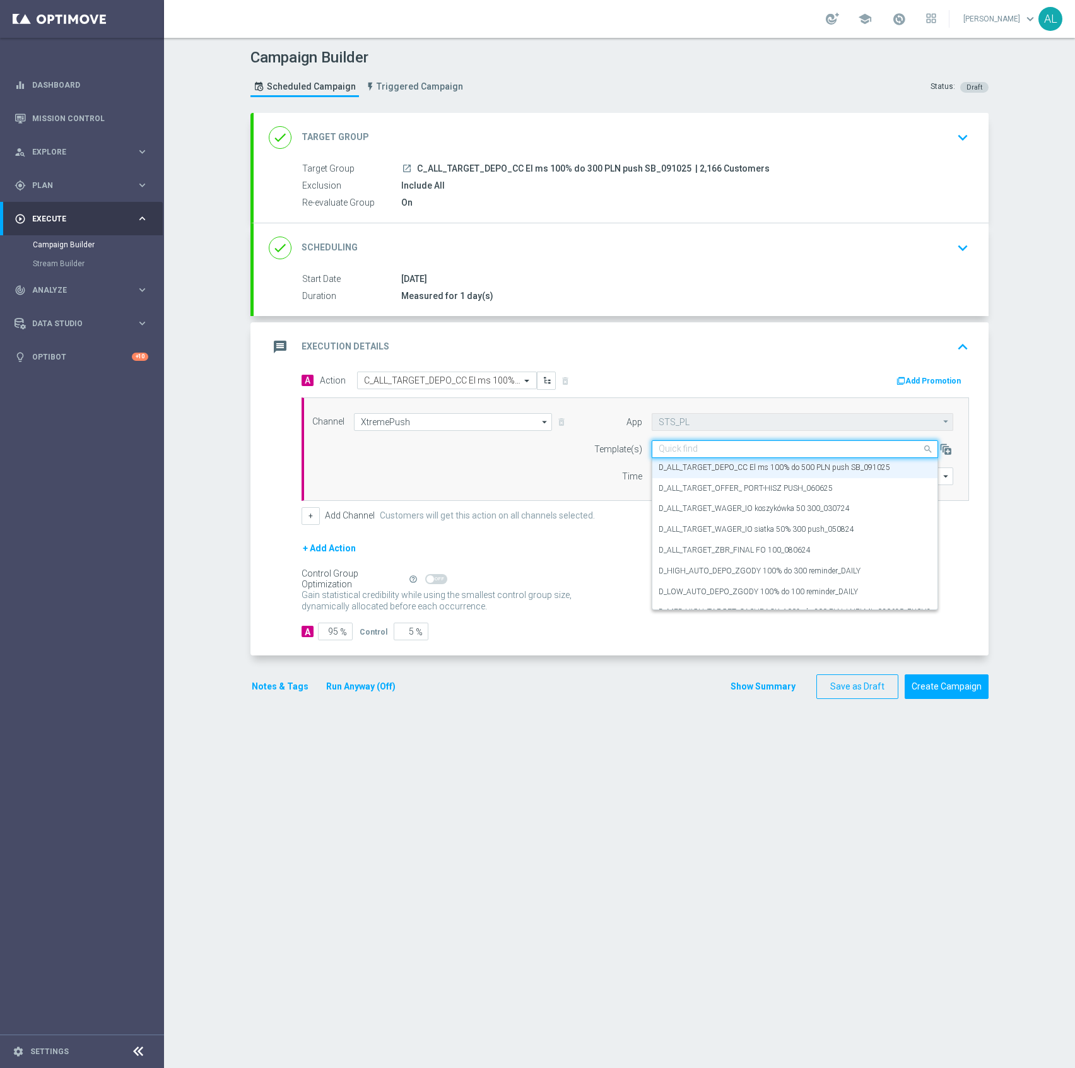
paste input "C_ALL_TARGET_DEPO_CC El ms 100% do 300 PLN push SB_091025"
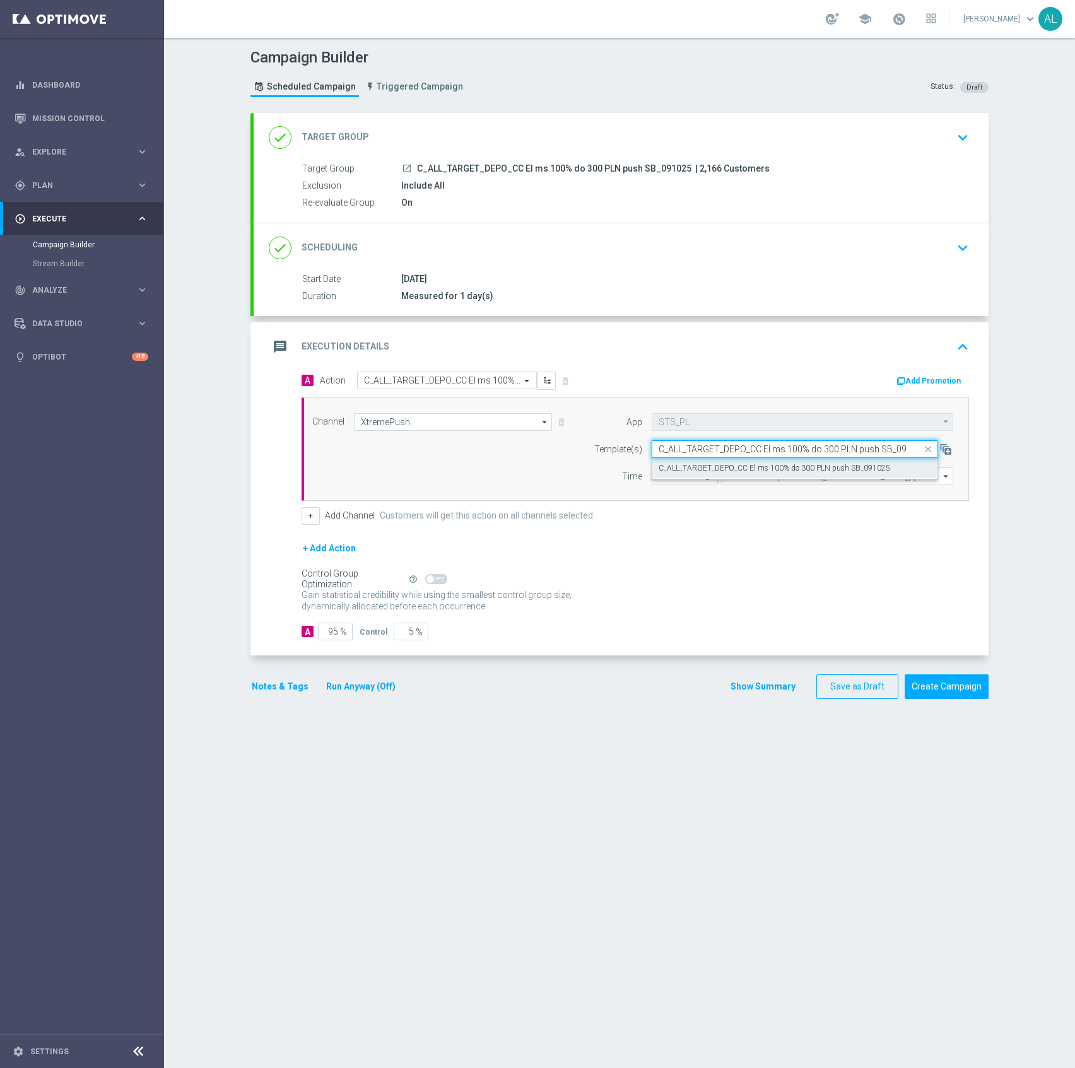
scroll to position [0, 0]
click at [702, 462] on div "C_ALL_TARGET_DEPO_CC El ms 100% do 300 PLN push SB_091025" at bounding box center [794, 468] width 272 height 21
type input "C_ALL_TARGET_DEPO_CC El ms 100% do 300 PLN push SB_091025"
click at [260, 689] on button "Notes & Tags" at bounding box center [279, 687] width 59 height 16
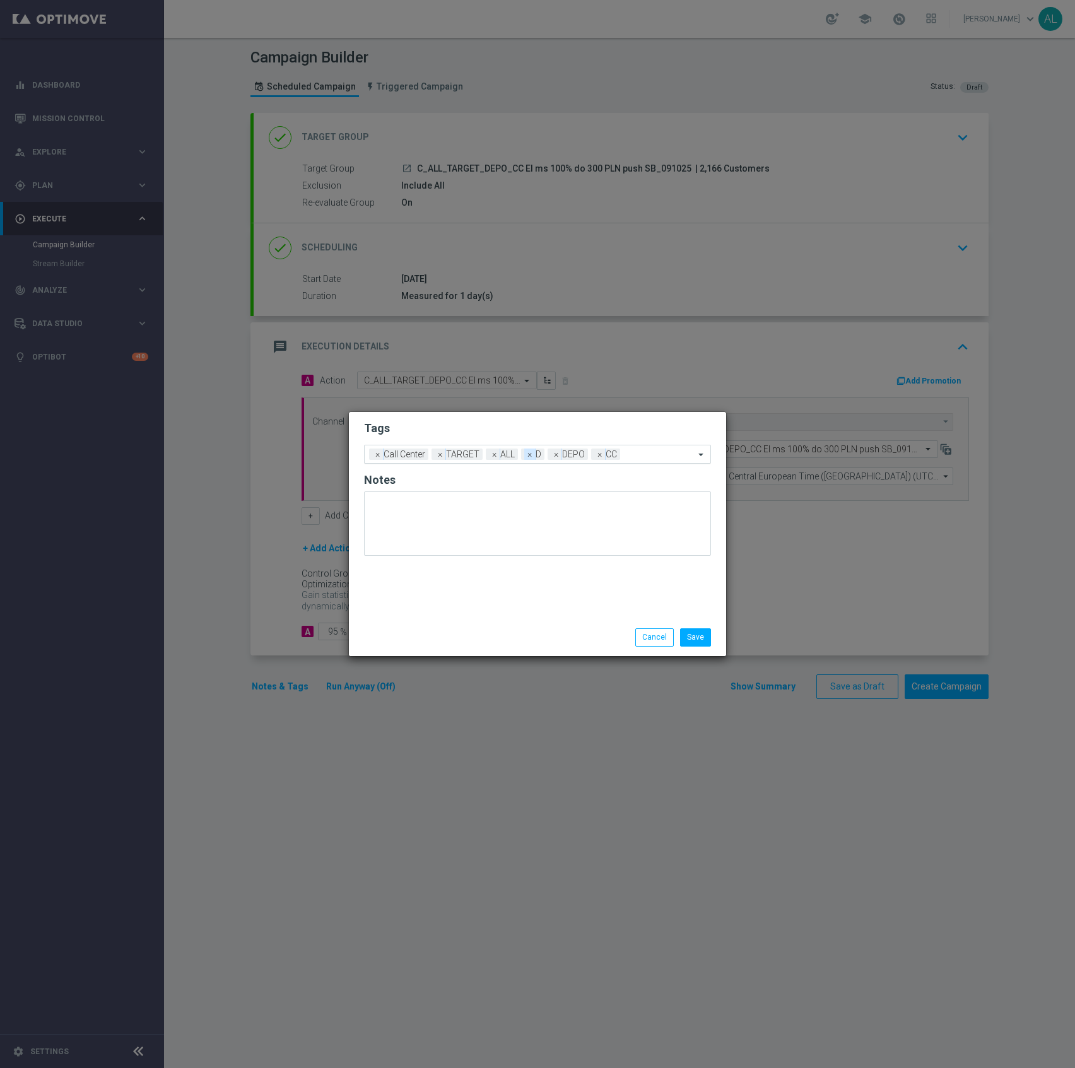
click at [527, 457] on span "×" at bounding box center [529, 453] width 11 height 11
click at [629, 457] on input "text" at bounding box center [647, 455] width 96 height 11
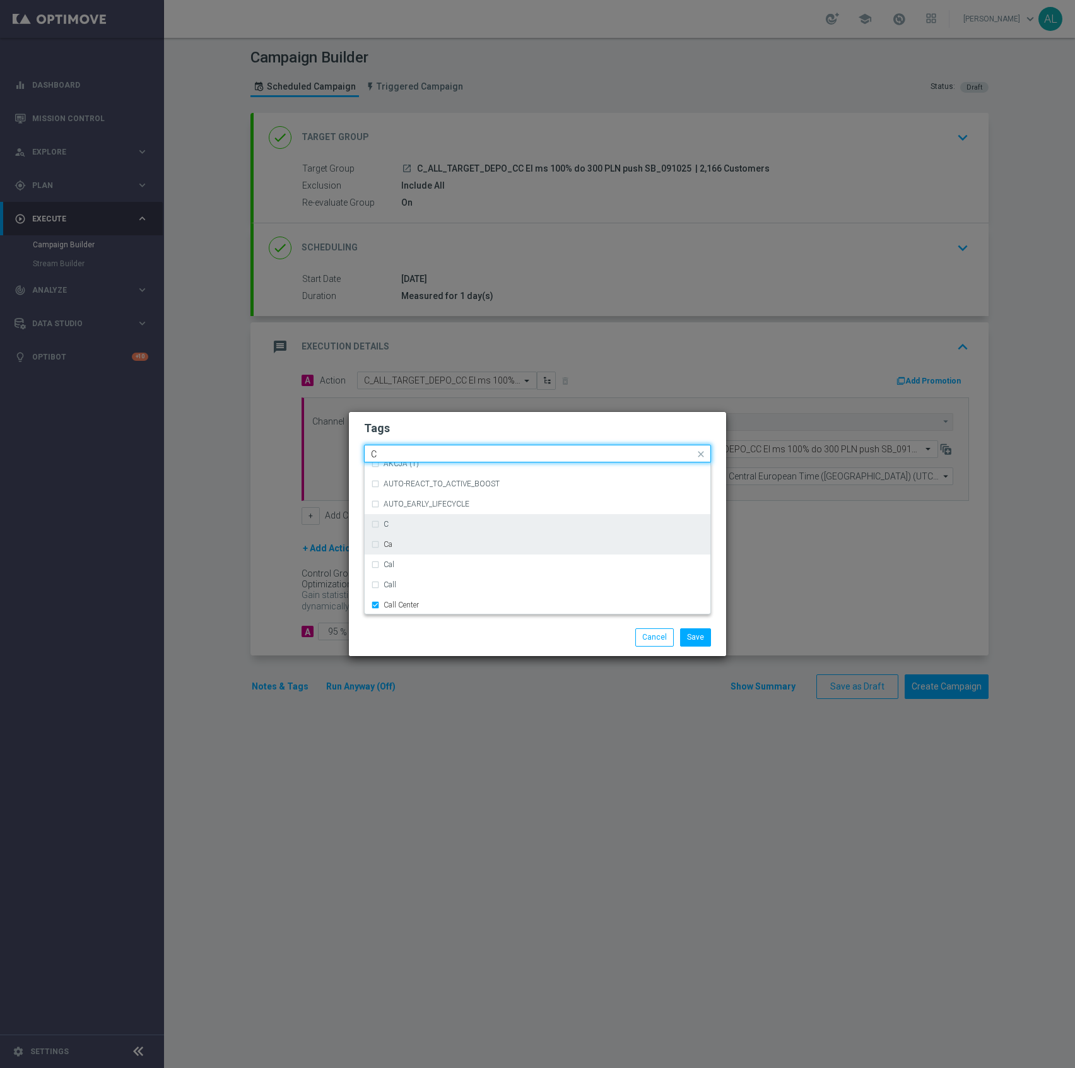
scroll to position [977, 0]
click at [432, 527] on div "C" at bounding box center [543, 525] width 320 height 8
type input "C"
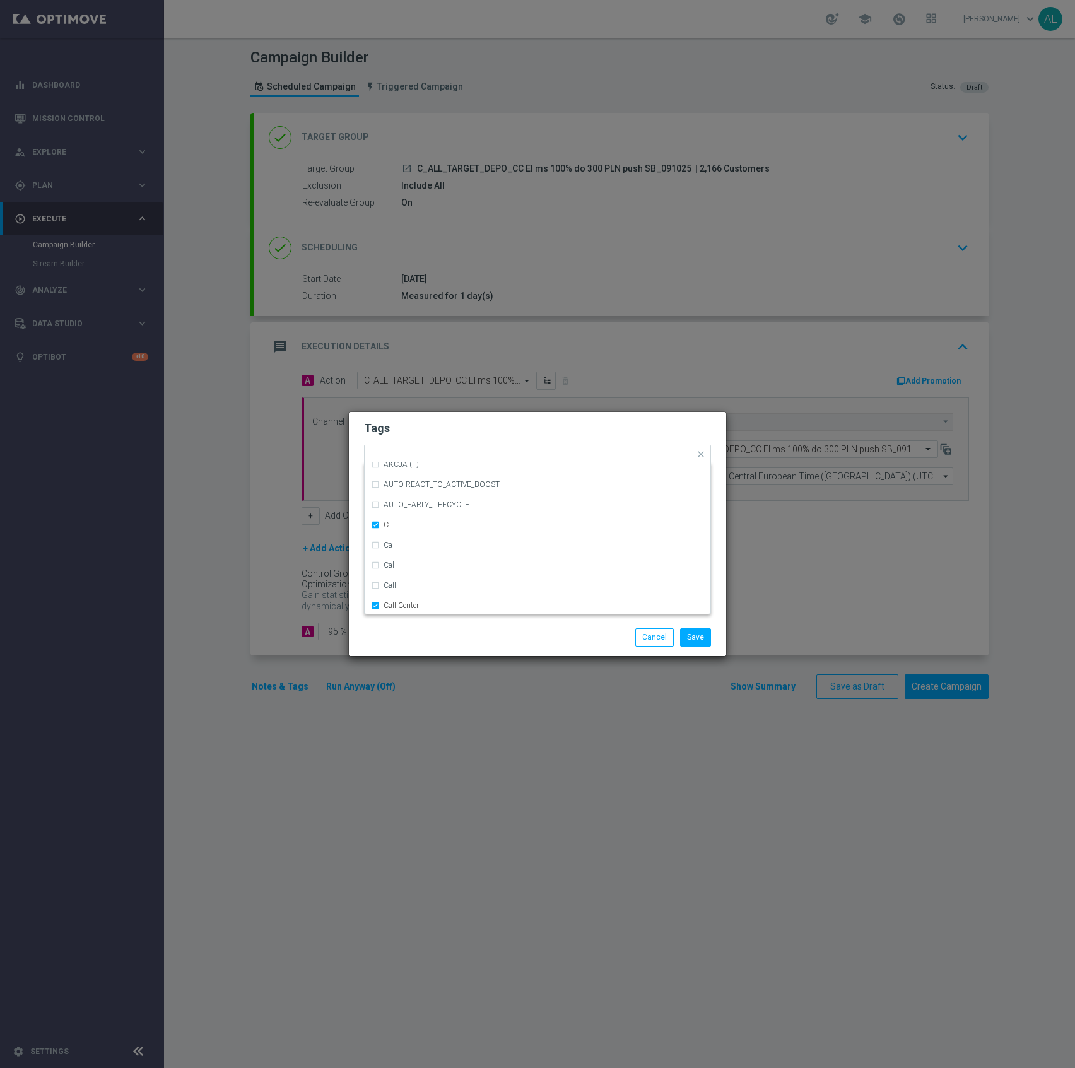
click at [478, 637] on div "Save Cancel" at bounding box center [598, 637] width 244 height 18
click at [684, 635] on button "Save" at bounding box center [695, 637] width 31 height 18
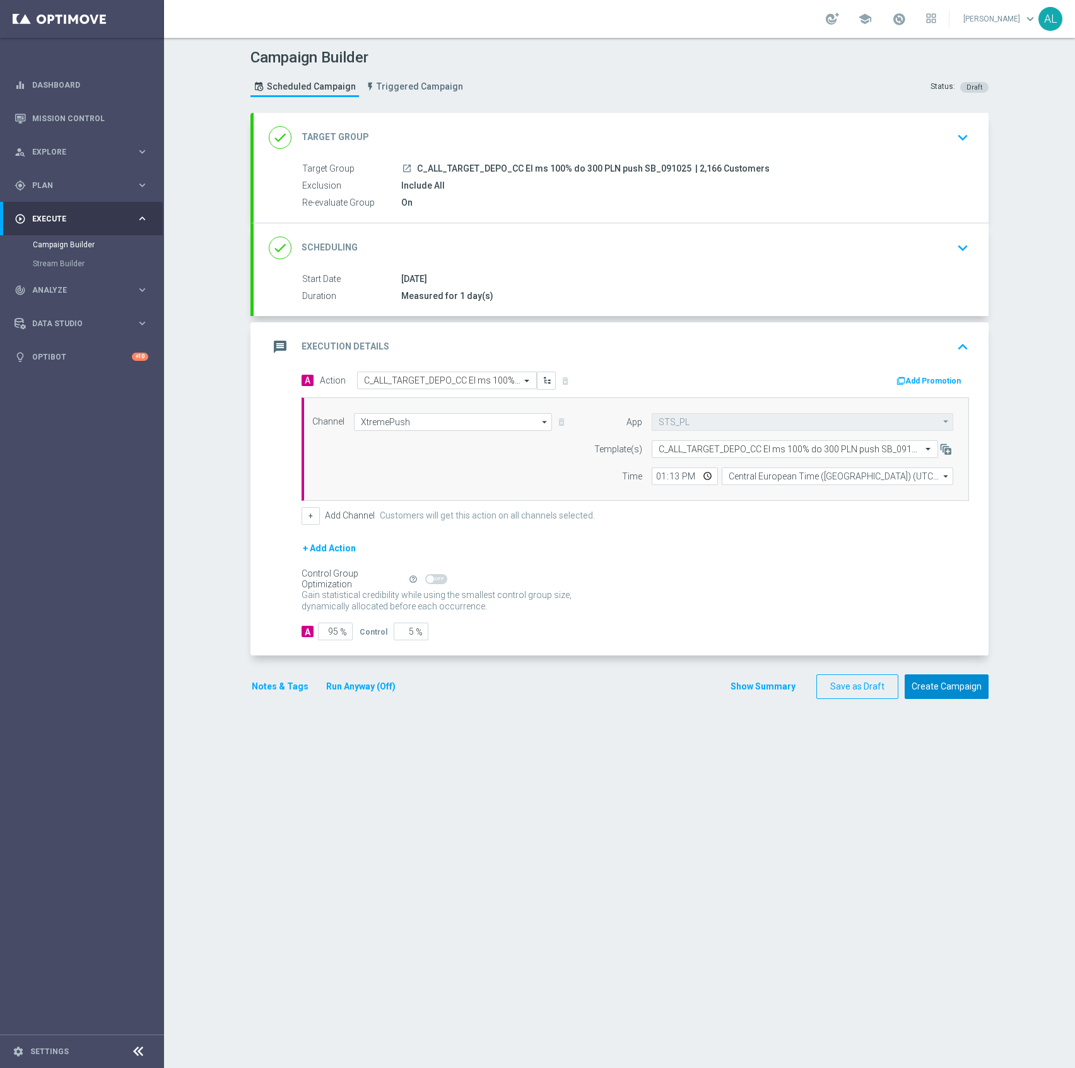
click at [937, 690] on button "Create Campaign" at bounding box center [946, 686] width 84 height 25
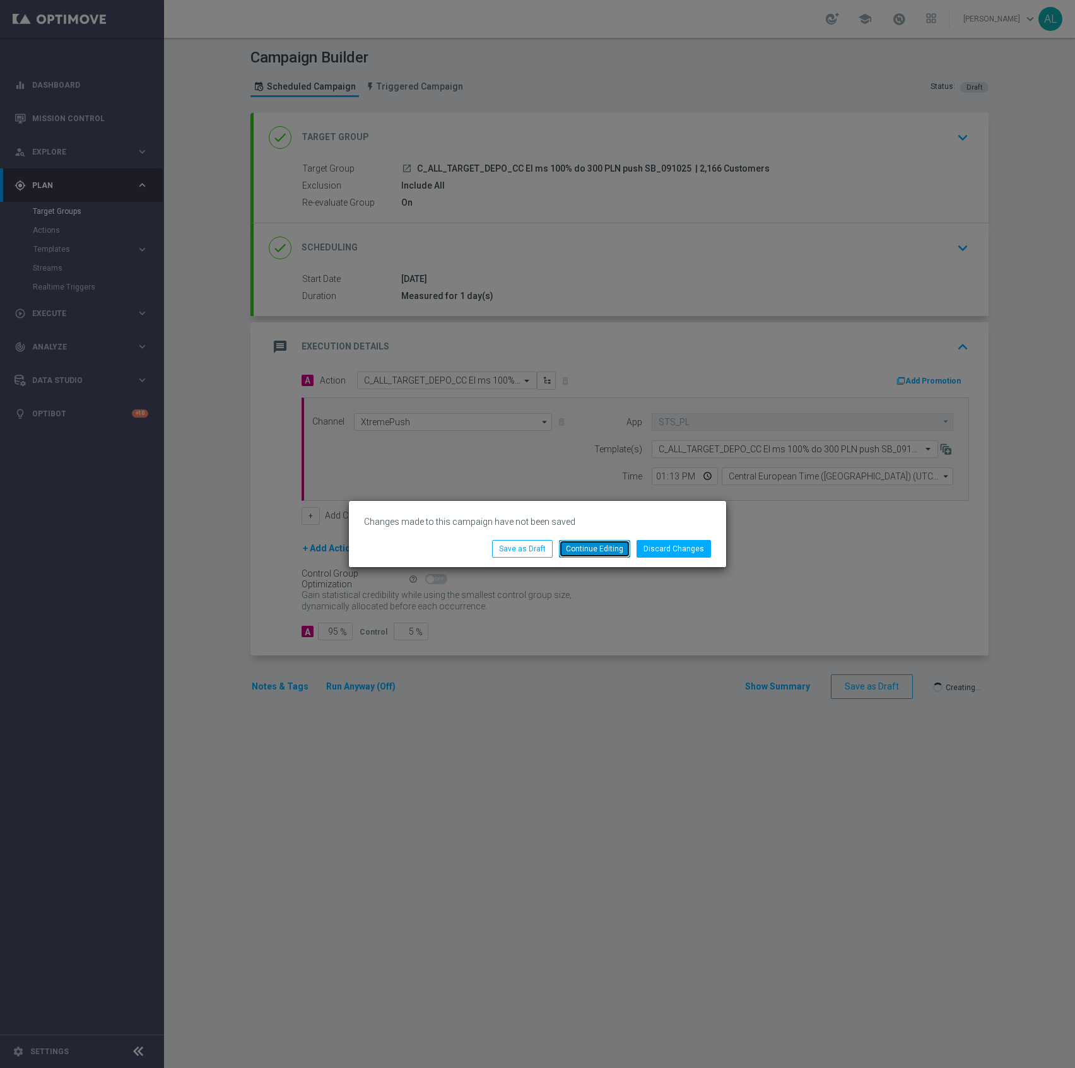
click at [588, 546] on button "Continue Editing" at bounding box center [594, 549] width 71 height 18
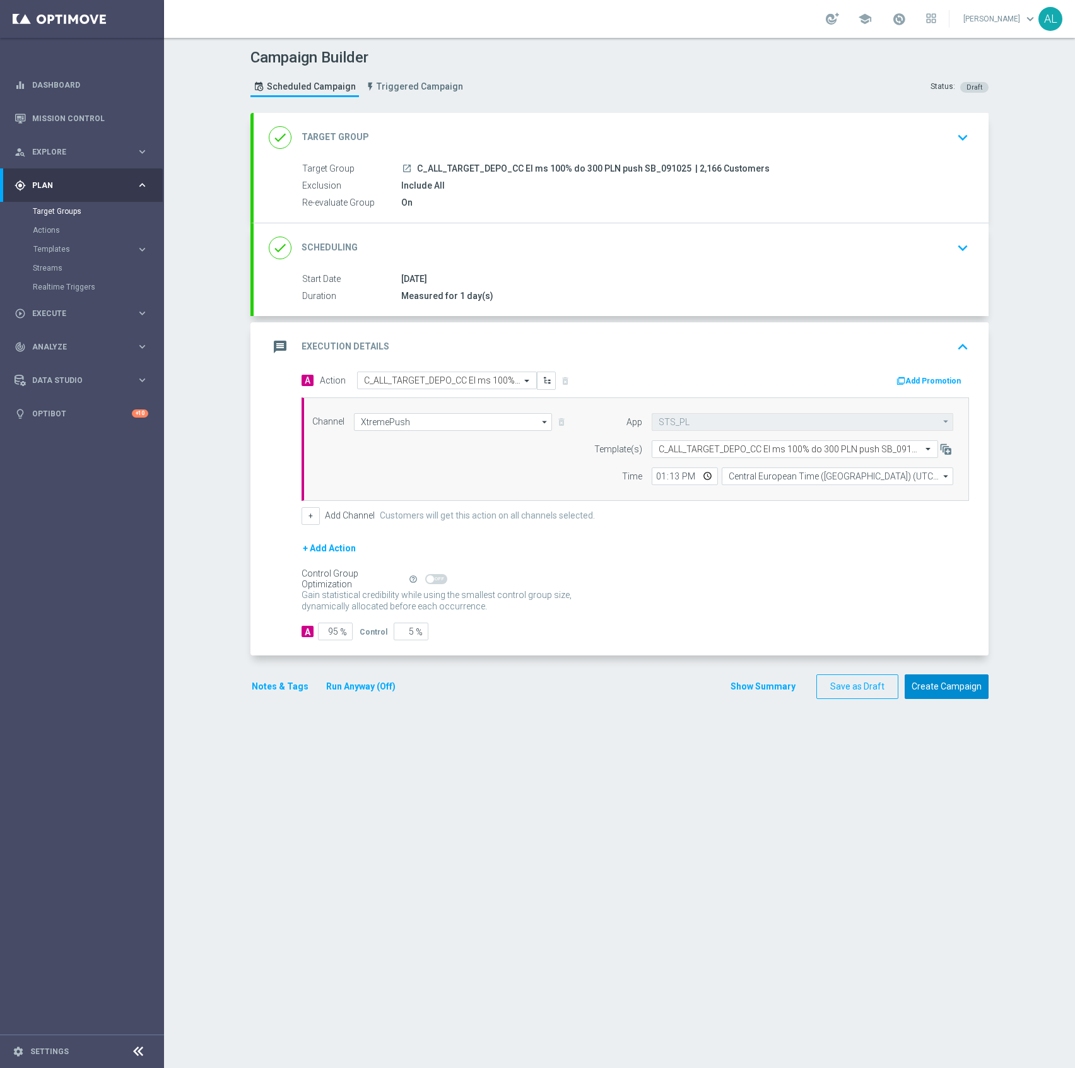
click at [936, 687] on button "Create Campaign" at bounding box center [946, 686] width 84 height 25
click at [956, 680] on button "Create Campaign" at bounding box center [946, 686] width 84 height 25
click at [951, 687] on button "Create Campaign" at bounding box center [946, 686] width 84 height 25
click at [553, 732] on section "done Target Group keyboard_arrow_down Target Group launch C_ALL_TARGET_DEPO_CC …" at bounding box center [619, 584] width 757 height 942
click at [855, 689] on button "Save as Draft" at bounding box center [857, 686] width 82 height 25
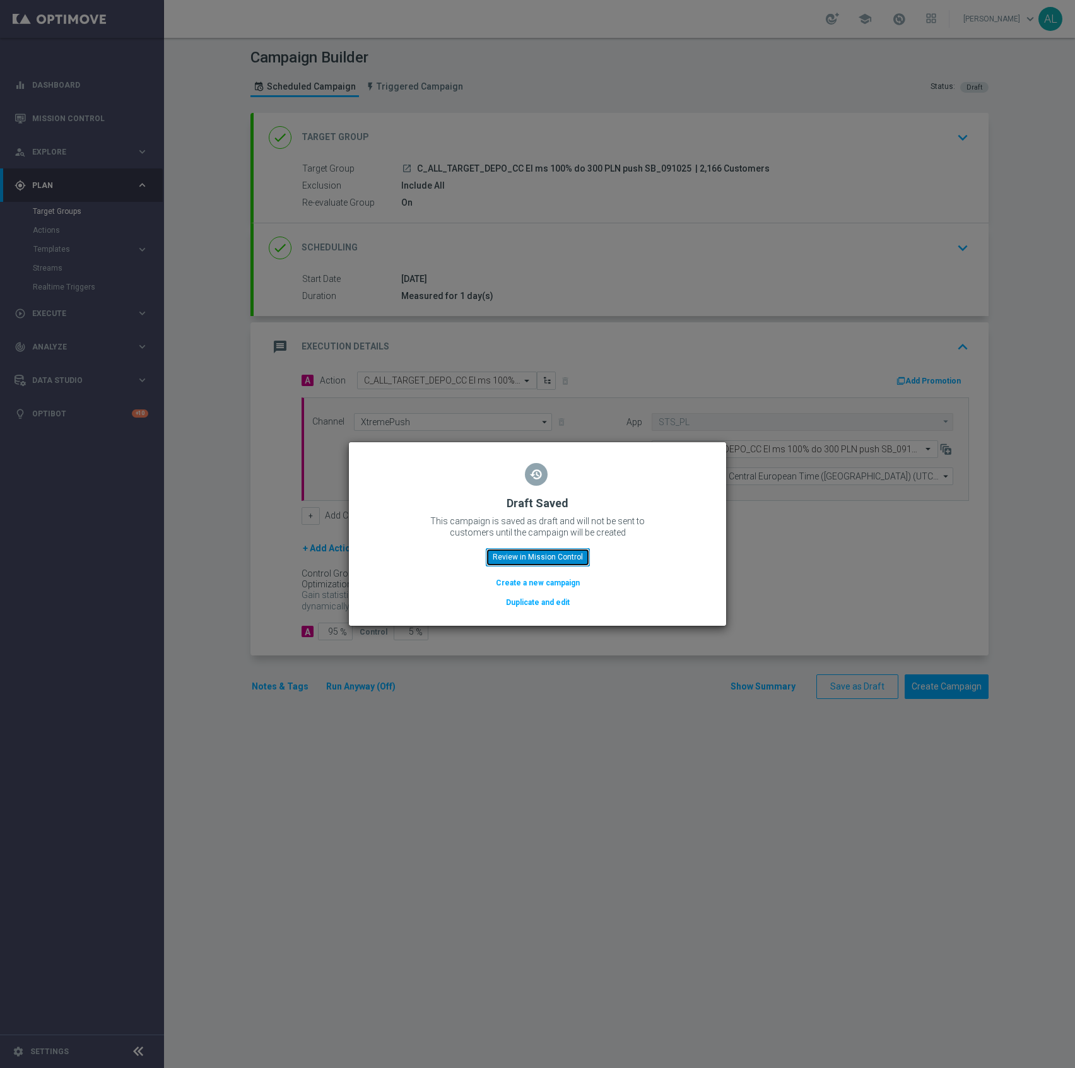
click at [518, 561] on button "Review in Mission Control" at bounding box center [538, 557] width 104 height 18
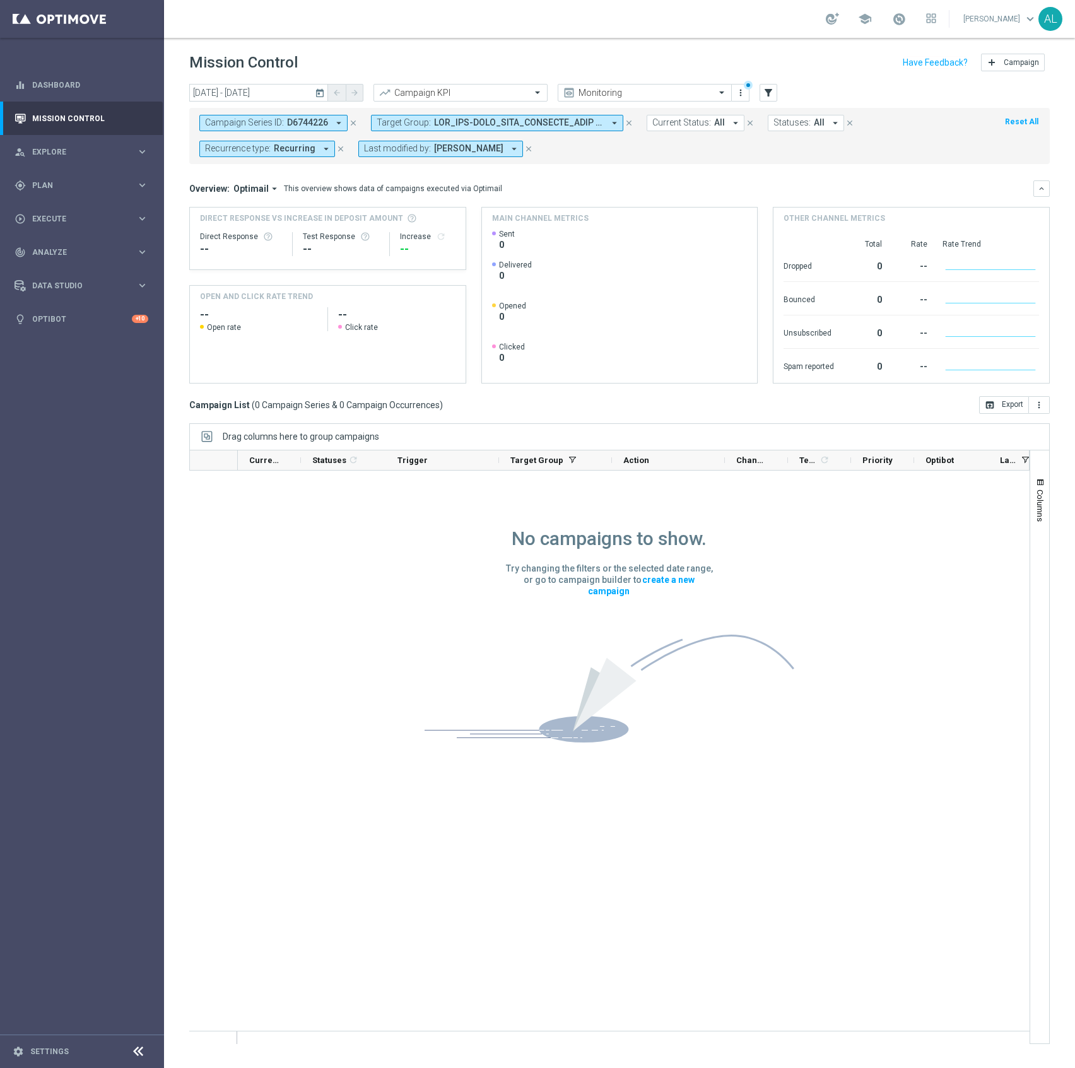
drag, startPoint x: 321, startPoint y: 150, endPoint x: 333, endPoint y: 165, distance: 18.8
click at [321, 150] on icon "arrow_drop_down" at bounding box center [325, 148] width 11 height 11
click at [284, 204] on div "(All) Clear" at bounding box center [250, 197] width 103 height 21
click at [0, 0] on div "Clear" at bounding box center [0, 0] width 0 height 0
click at [541, 122] on span at bounding box center [519, 122] width 170 height 11
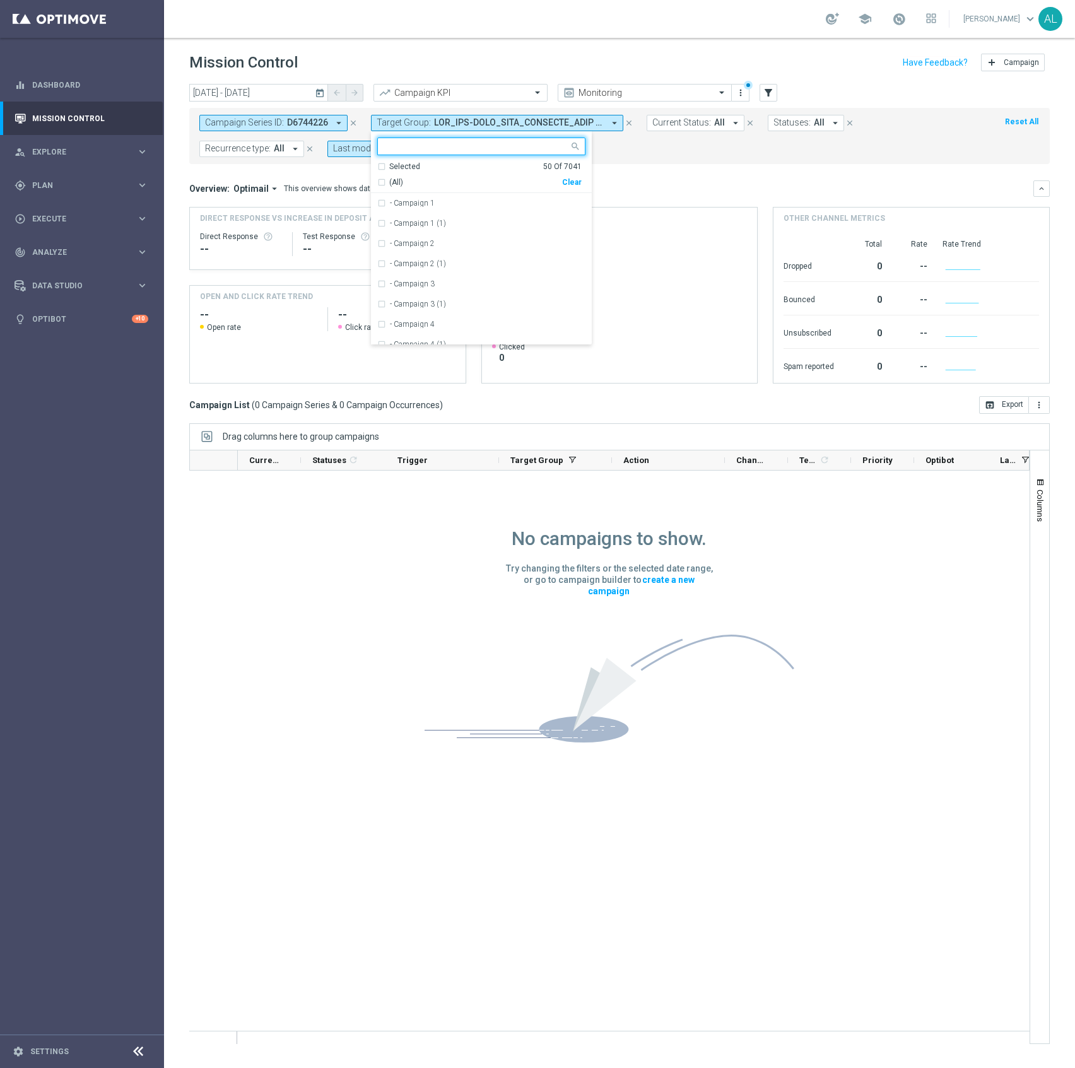
click at [0, 0] on div "Clear" at bounding box center [0, 0] width 0 height 0
click at [693, 157] on form "Campaign Series ID: D6744226 arrow_drop_down close Target Group: arrow_drop_dow…" at bounding box center [591, 136] width 784 height 42
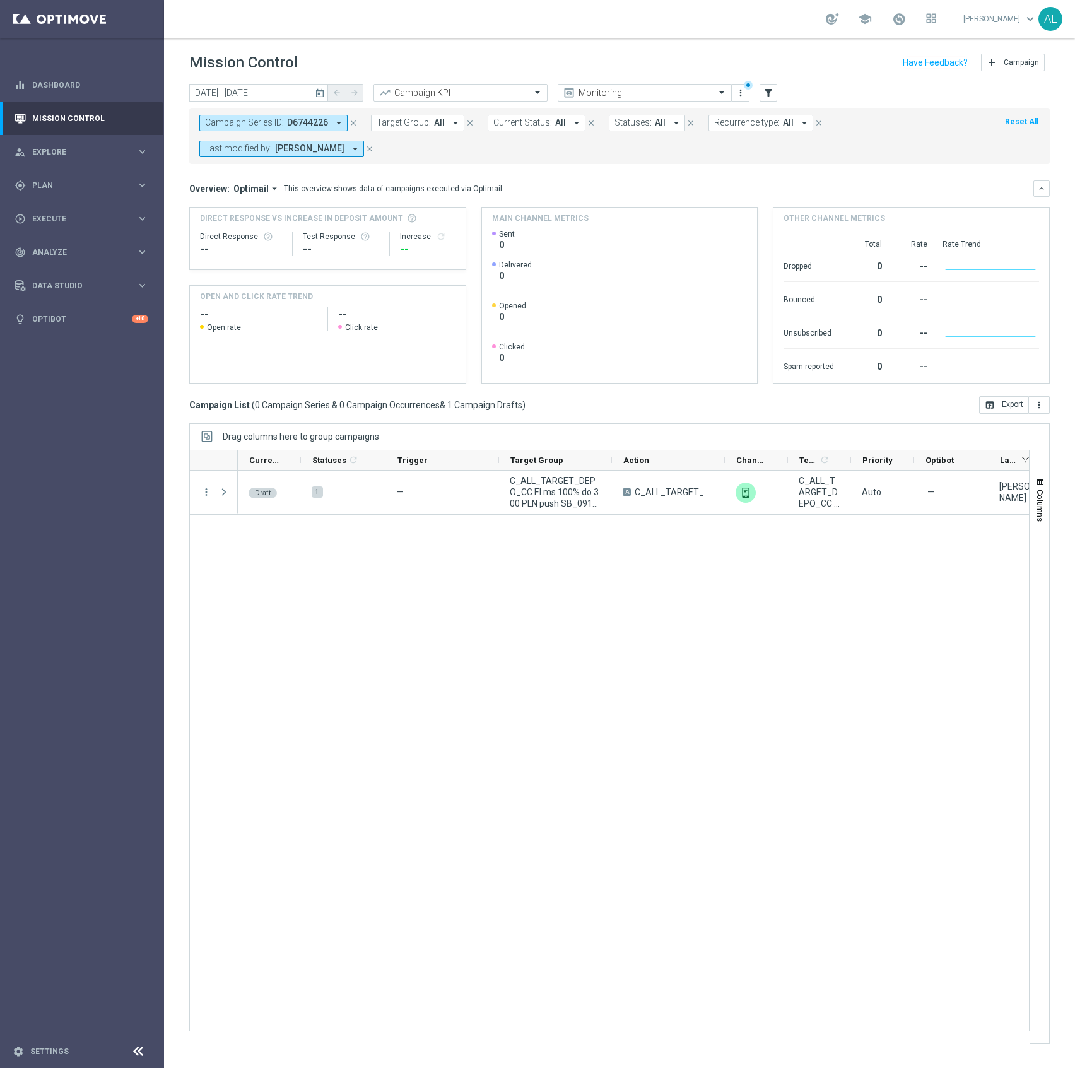
click at [333, 120] on icon "arrow_drop_down" at bounding box center [338, 122] width 11 height 11
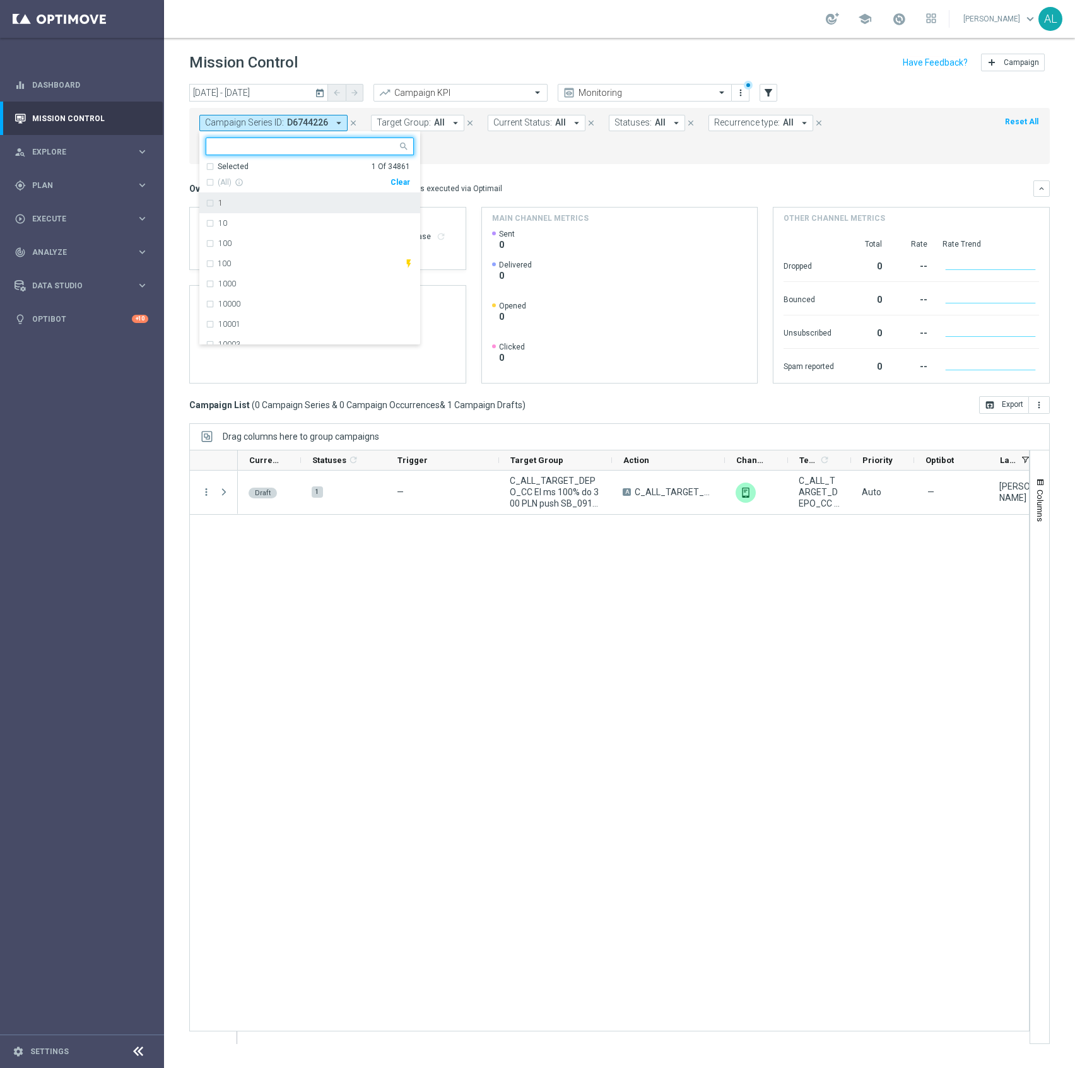
click at [0, 0] on div "Clear" at bounding box center [0, 0] width 0 height 0
click at [551, 158] on div "Campaign Series ID: D6744226 arrow_drop_down Selected 0 Of 34861 (All) info_out…" at bounding box center [619, 136] width 860 height 56
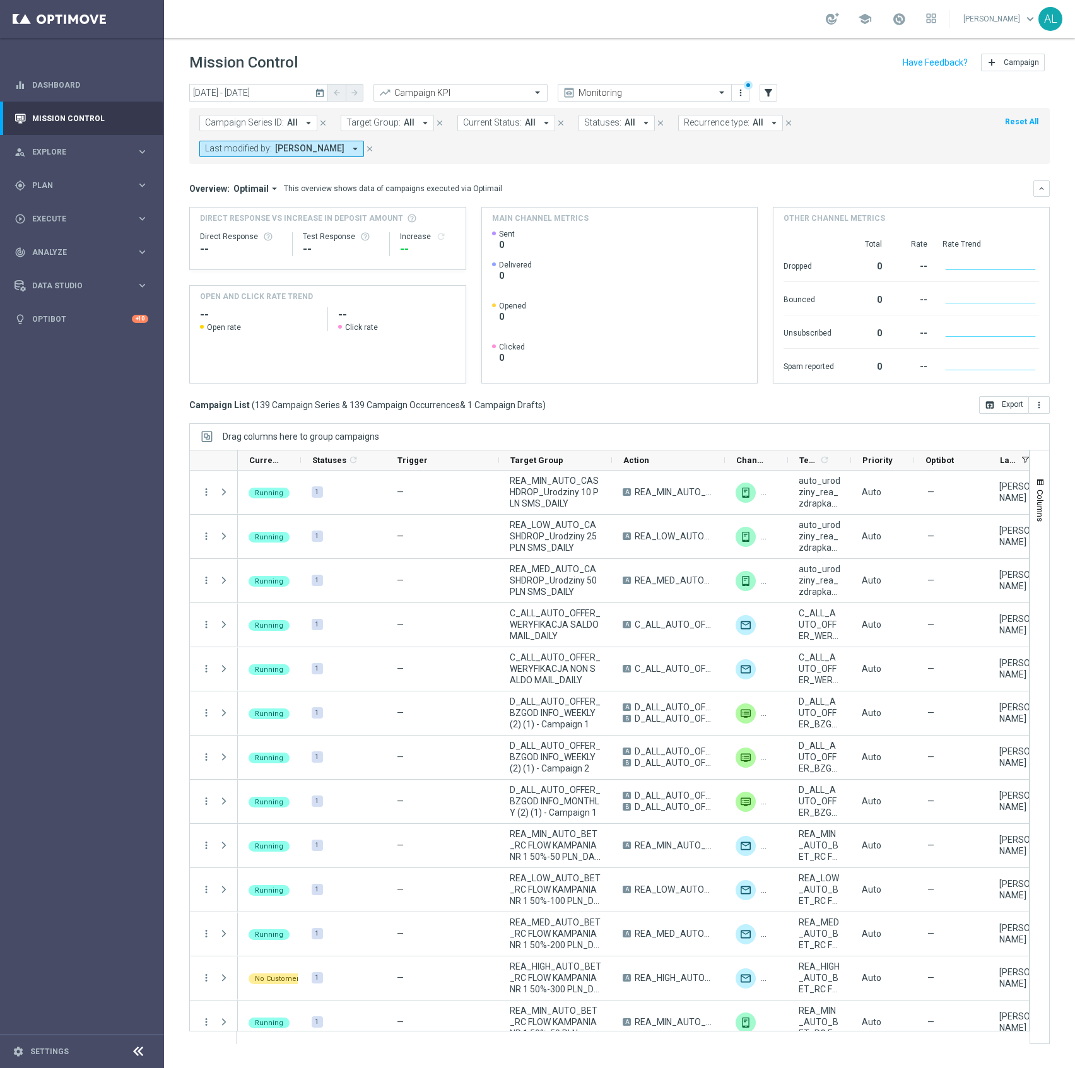
click at [708, 112] on div "Campaign Series ID: All arrow_drop_down close Target Group: All arrow_drop_down…" at bounding box center [619, 136] width 860 height 56
click at [699, 121] on span "Recurrence type:" at bounding box center [717, 122] width 66 height 11
click at [719, 197] on label "Non-Recurring" at bounding box center [721, 193] width 48 height 8
click at [829, 180] on div "Overview: Optimail arrow_drop_down This overview shows data of campaigns execut…" at bounding box center [619, 281] width 860 height 203
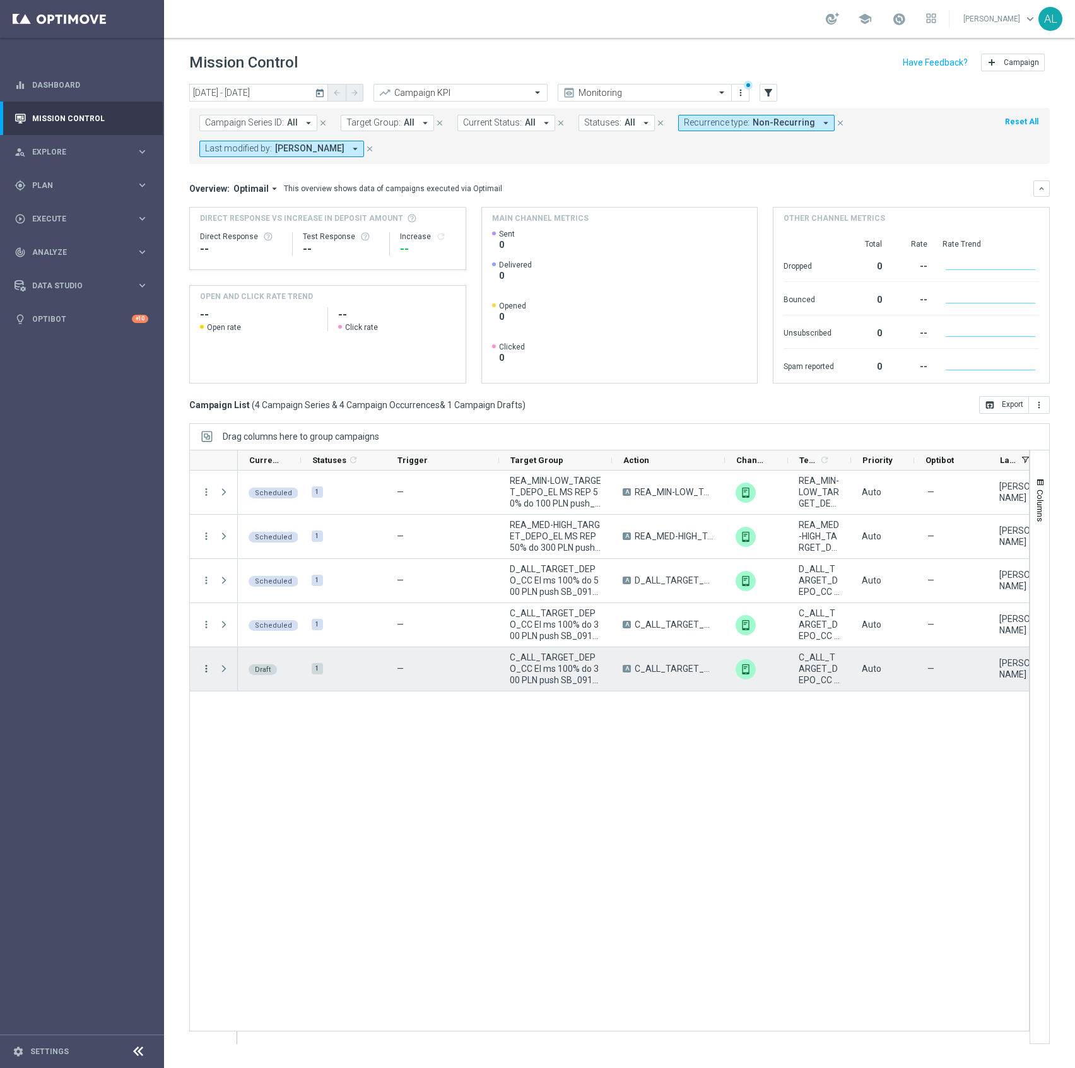
click at [209, 670] on icon "more_vert" at bounding box center [206, 668] width 11 height 11
click at [285, 742] on div "delete_forever Delete" at bounding box center [284, 737] width 142 height 18
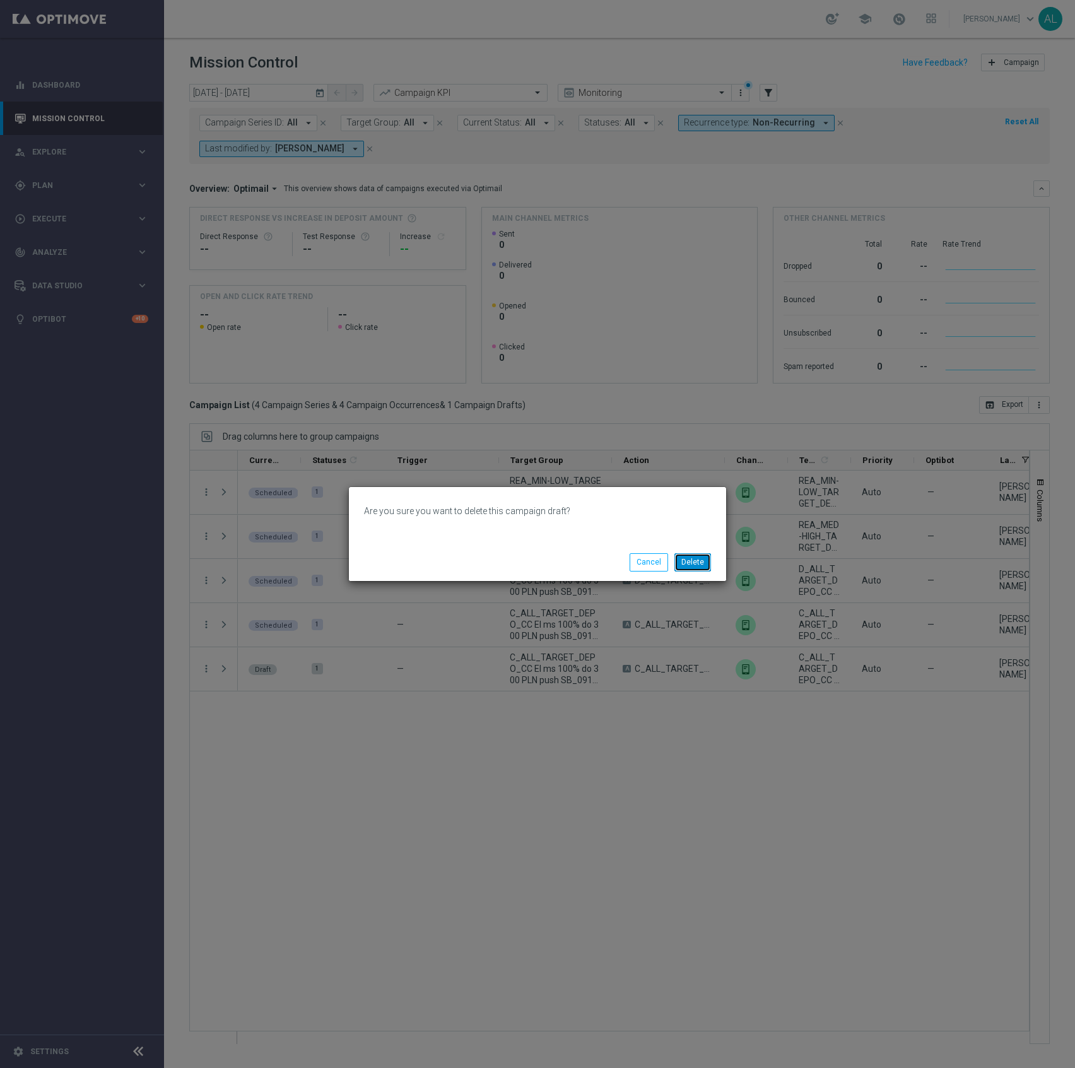
click at [694, 563] on button "Delete" at bounding box center [692, 562] width 37 height 18
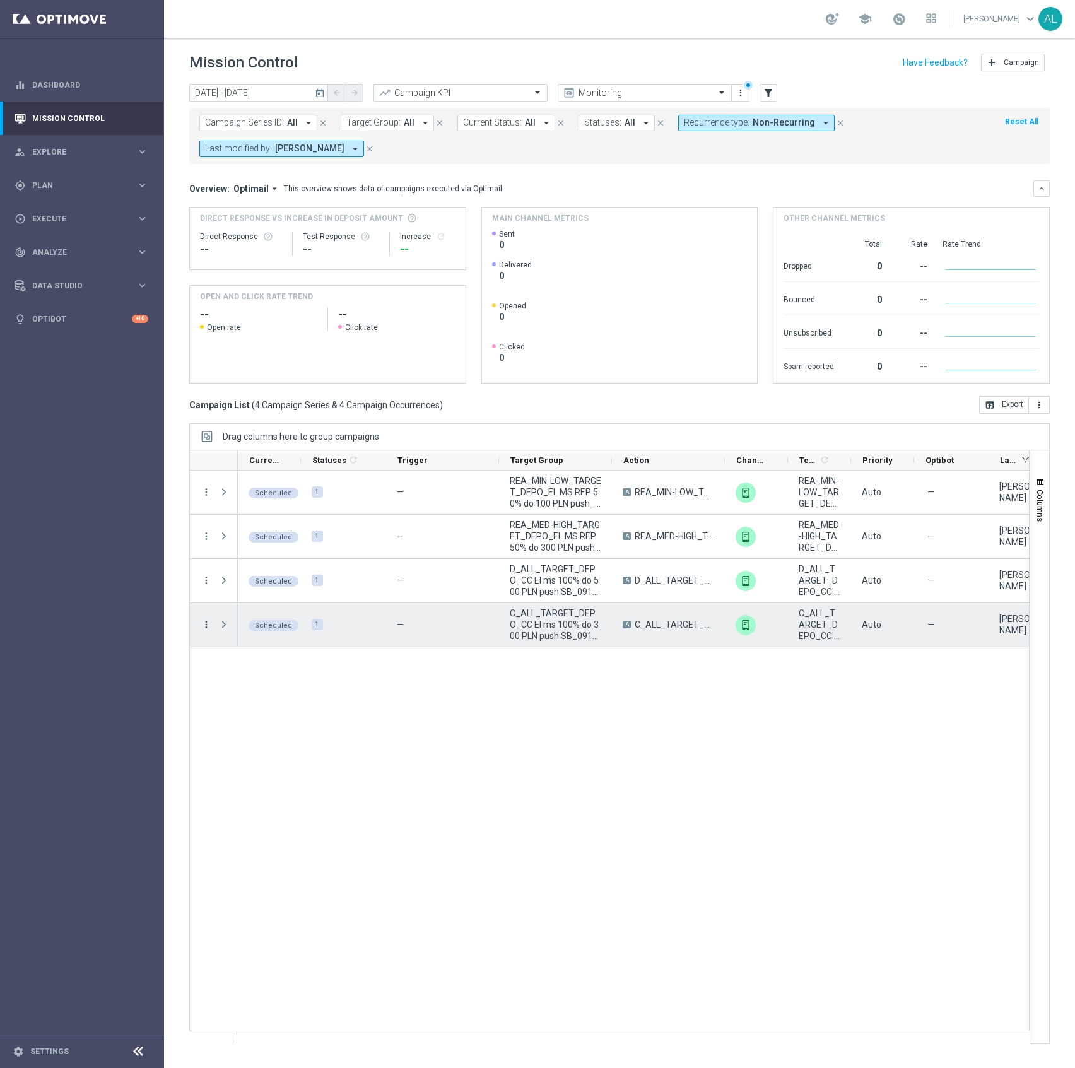
click at [201, 626] on icon "more_vert" at bounding box center [206, 624] width 11 height 11
click at [278, 710] on span "Duplicate and Edit" at bounding box center [263, 709] width 65 height 9
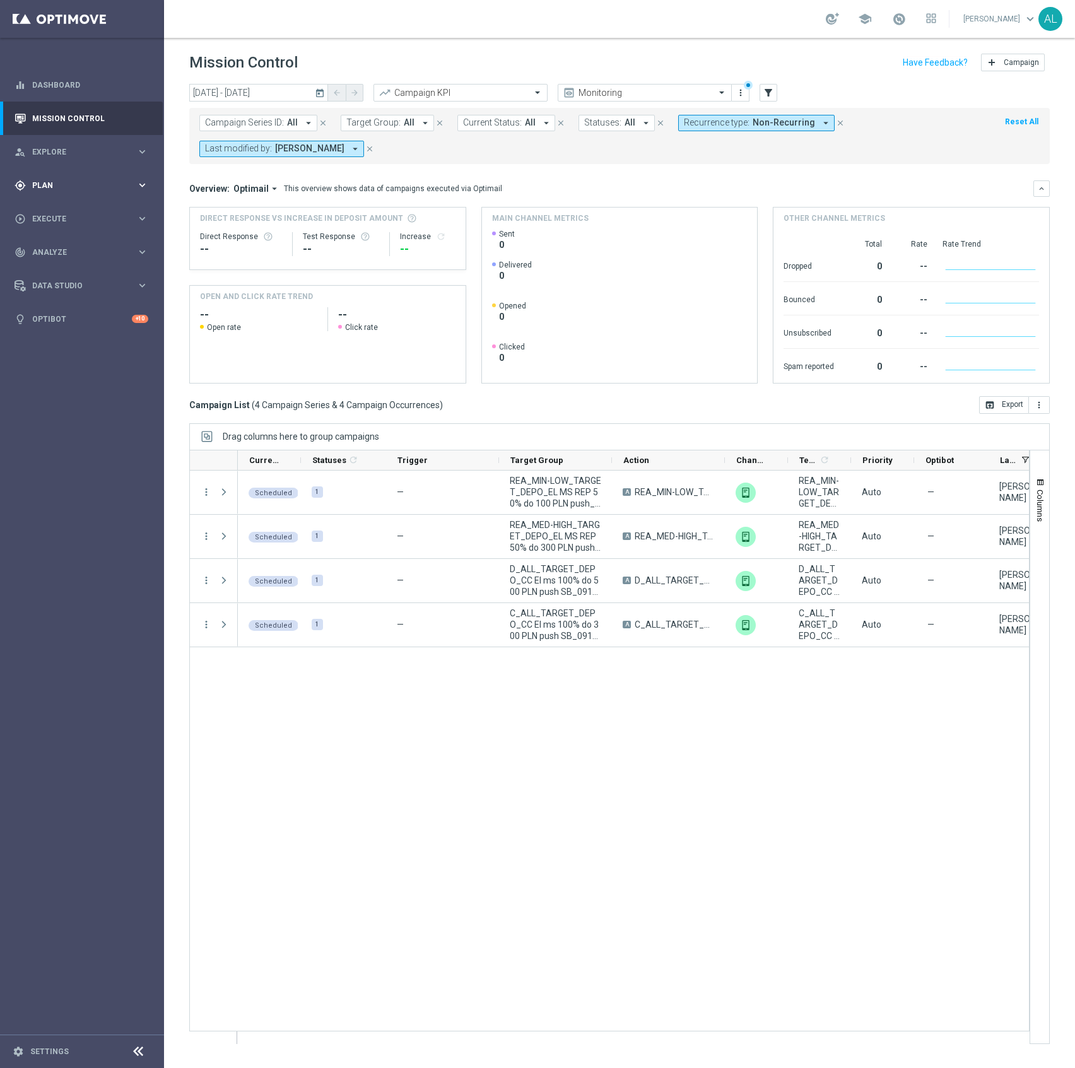
click at [49, 170] on div "gps_fixed Plan keyboard_arrow_right" at bounding box center [81, 184] width 163 height 33
click at [51, 203] on div "Target Groups" at bounding box center [98, 211] width 130 height 19
click at [54, 205] on div "Target Groups" at bounding box center [98, 211] width 130 height 19
click at [50, 213] on link "Target Groups" at bounding box center [82, 211] width 98 height 10
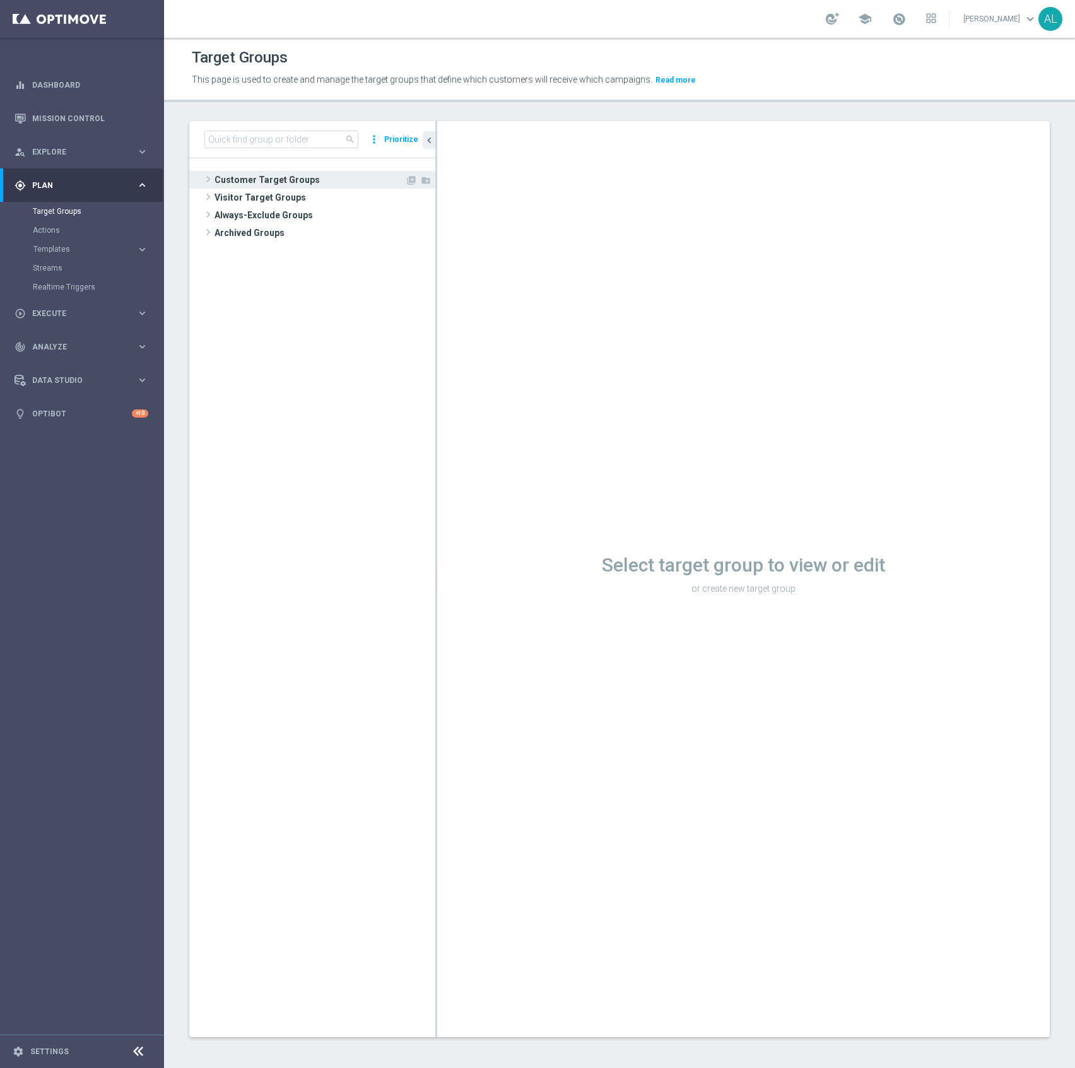
click at [237, 182] on span "Customer Target Groups" at bounding box center [309, 180] width 190 height 18
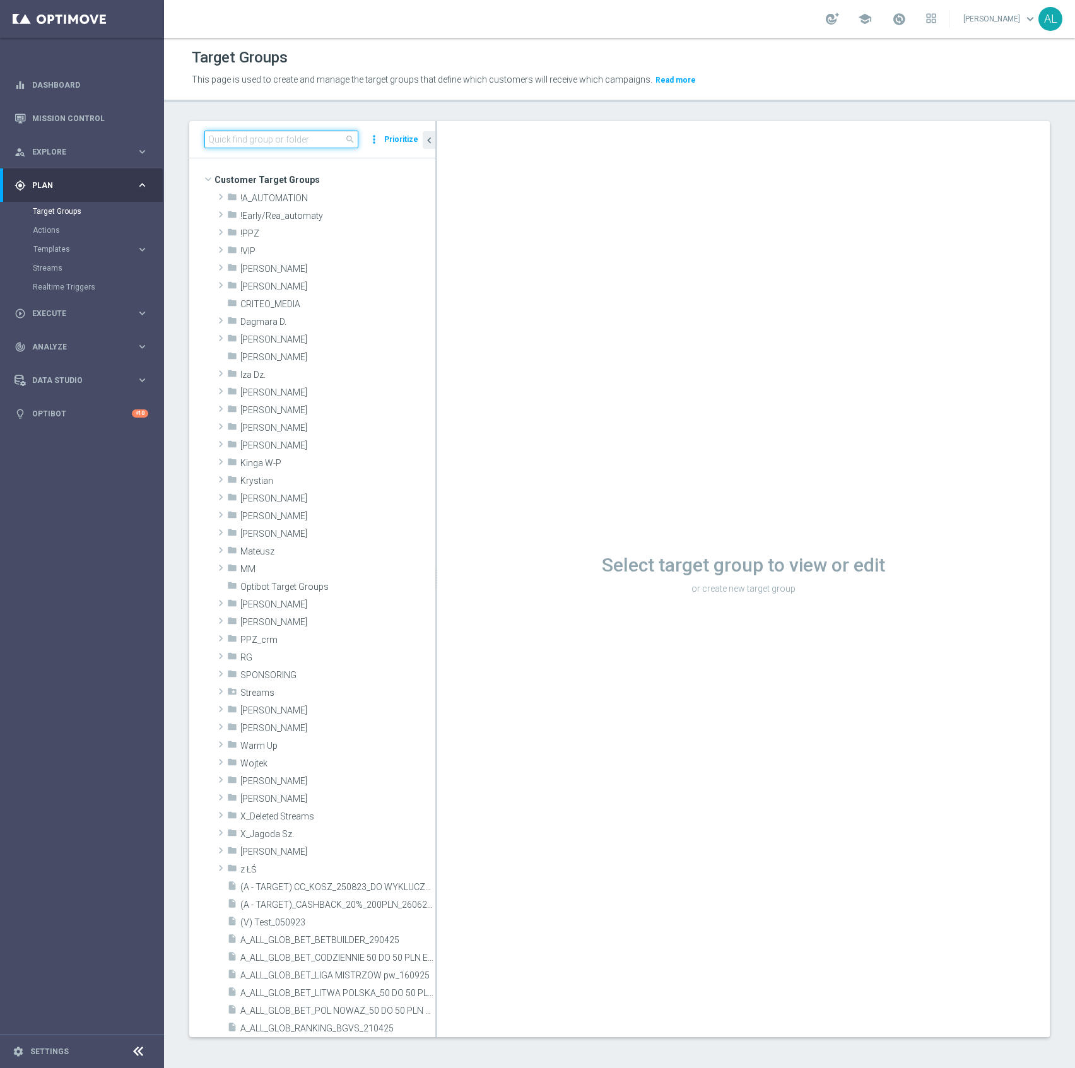
click at [243, 144] on input at bounding box center [281, 140] width 154 height 18
paste input "D_ALL_TARGET_DEPO_CC El ms 100% do 500 PLN SMS ND_091025"
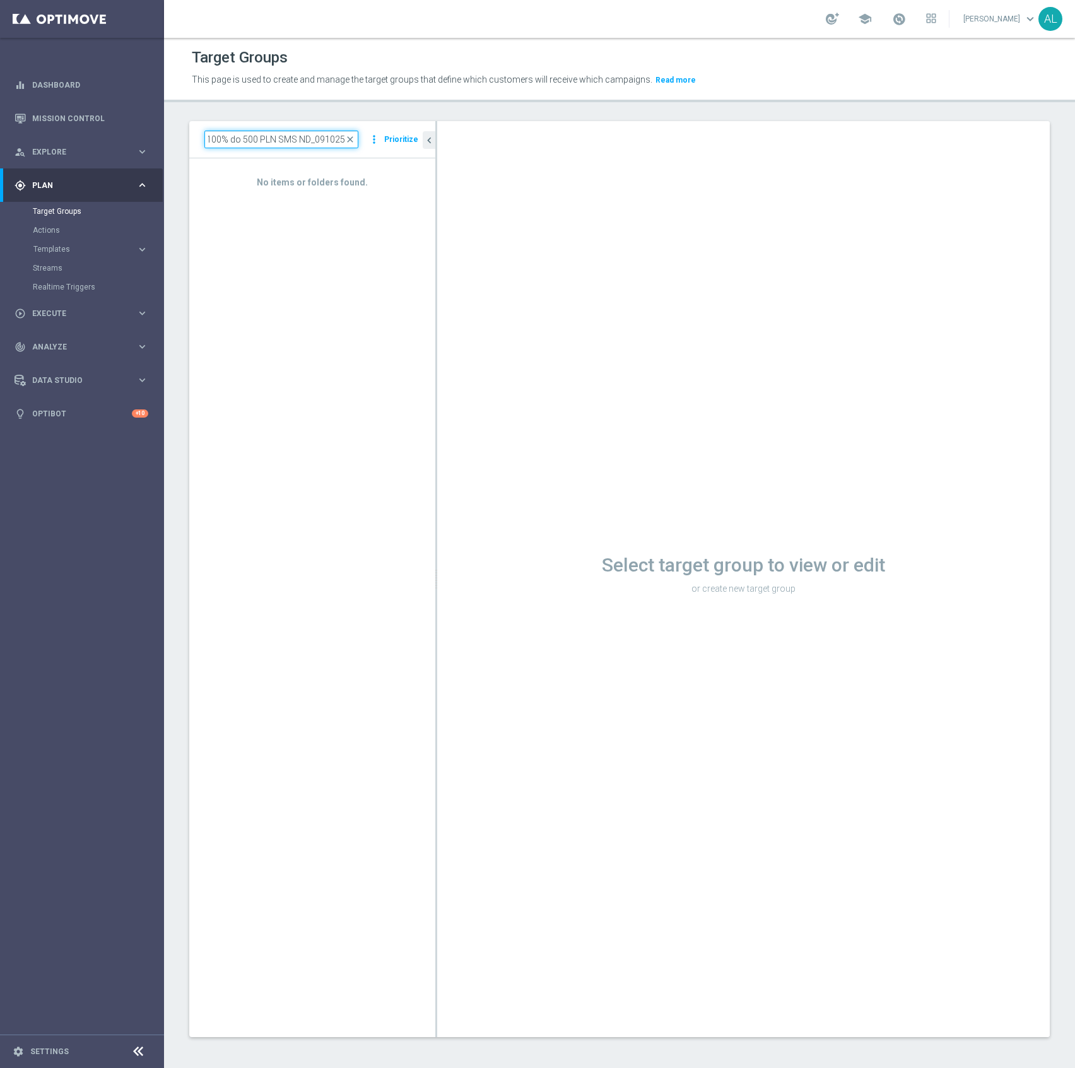
scroll to position [0, 124]
type input "D_ALL_TARGET_DEPO_CC El ms 100% do 500 PLN SMS ND_091025"
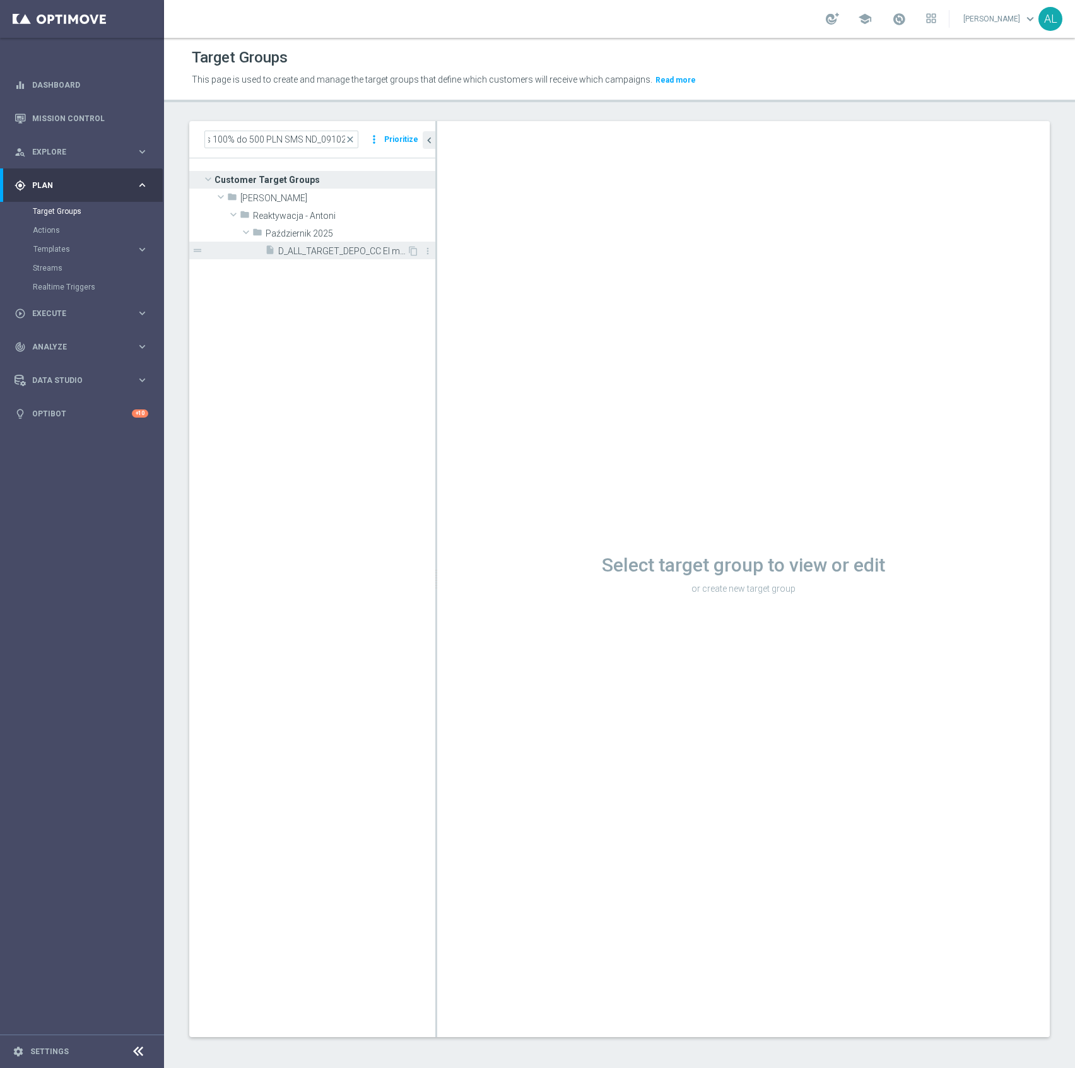
click at [303, 246] on span "D_ALL_TARGET_DEPO_CC El ms 100% do 500 PLN SMS ND_091025" at bounding box center [342, 251] width 129 height 11
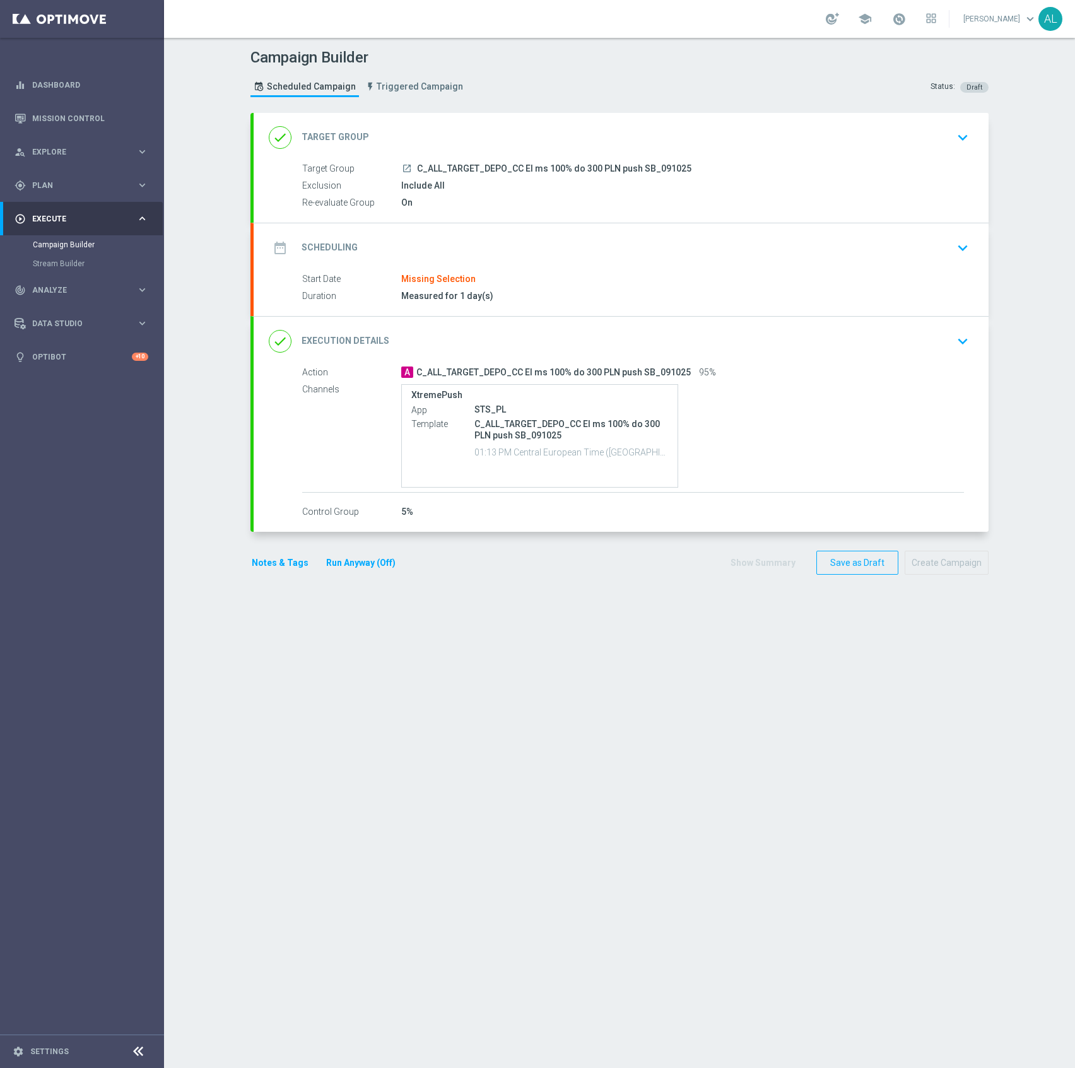
click at [649, 180] on div "Include All" at bounding box center [682, 185] width 563 height 13
click at [682, 141] on div "done Target Group keyboard_arrow_down" at bounding box center [621, 138] width 705 height 24
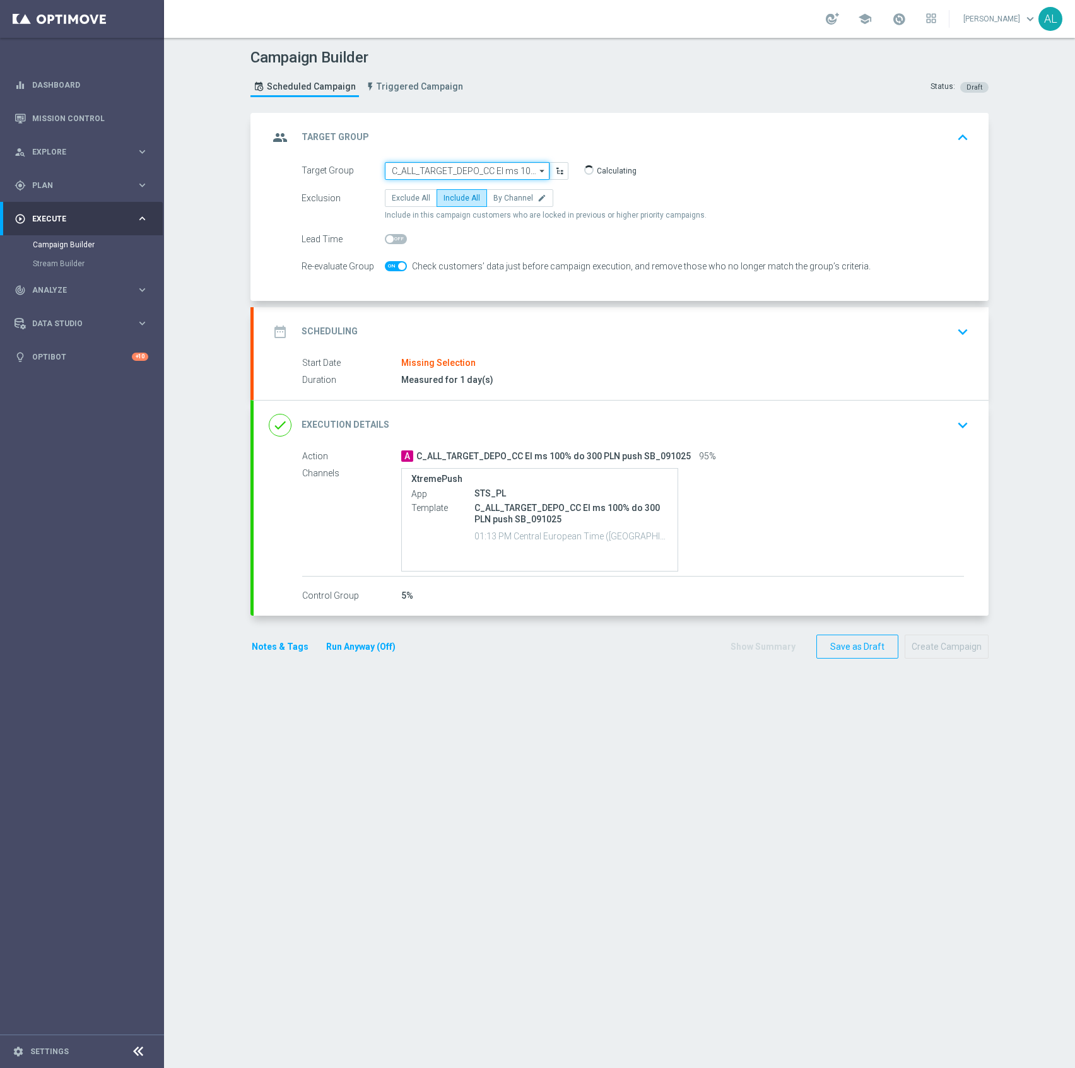
click at [433, 174] on input "C_ALL_TARGET_DEPO_CC El ms 100% do 300 PLN push SB_091025" at bounding box center [467, 171] width 165 height 18
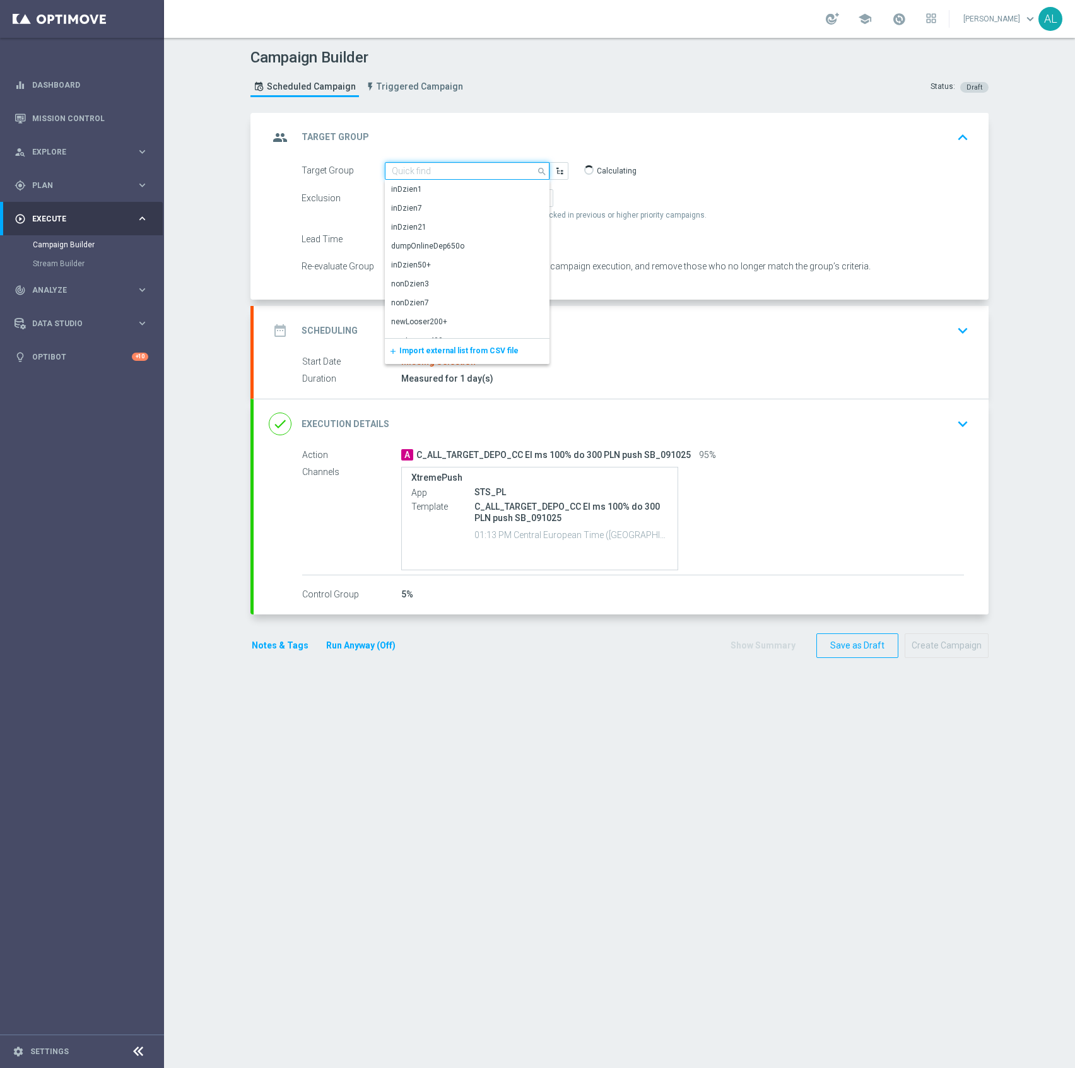
paste input "C_ALL_TARGET_DEPO_CC El ms 100% do 300 PLN SMS ND_091025"
click at [473, 185] on div "C_ALL_TARGET_DEPO_CC El ms 100% do 300 PLN SMS ND_091025" at bounding box center [467, 195] width 153 height 23
type input "C_ALL_TARGET_DEPO_CC El ms 100% do 300 PLN SMS ND_091025"
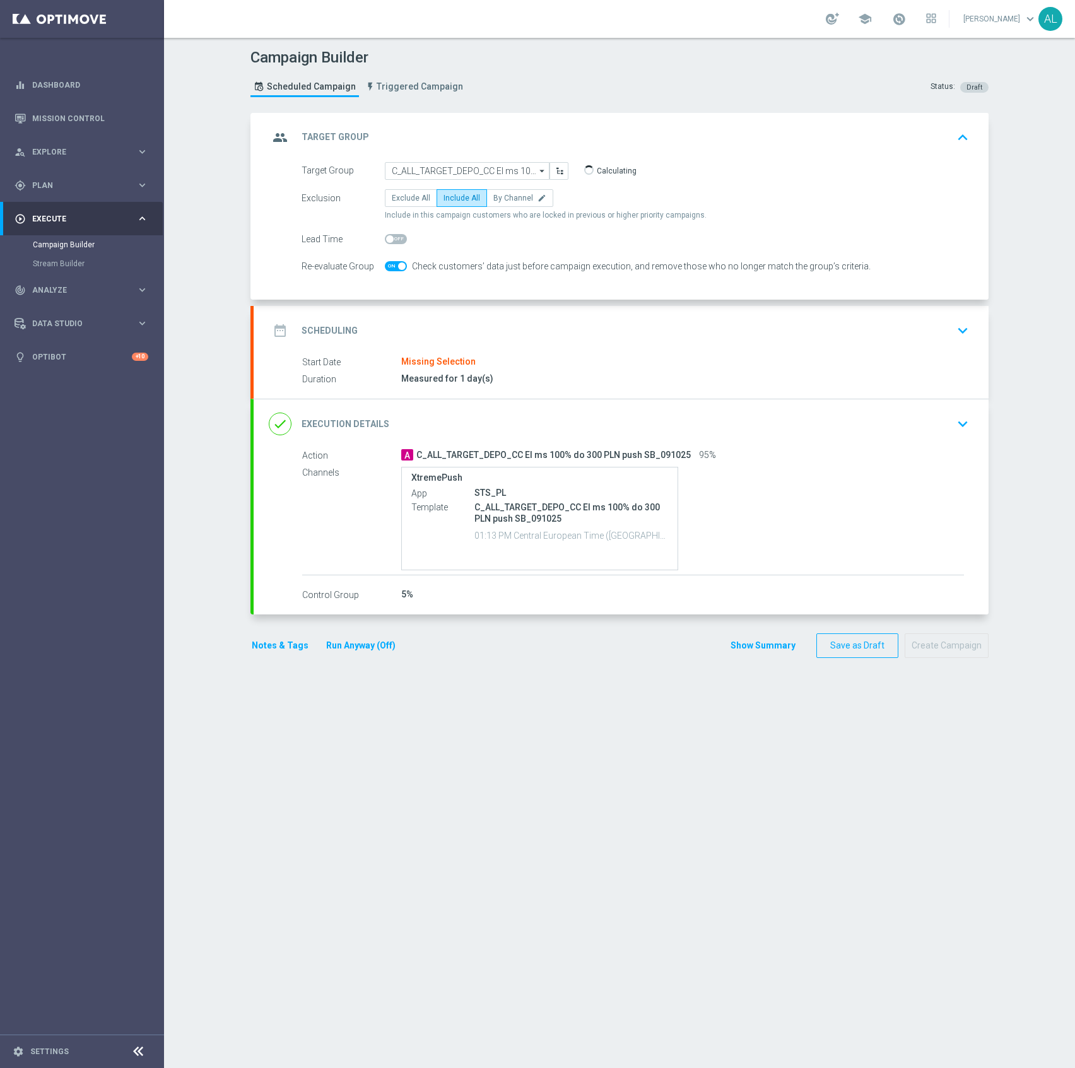
click at [536, 334] on div "date_range Scheduling keyboard_arrow_down" at bounding box center [621, 331] width 705 height 24
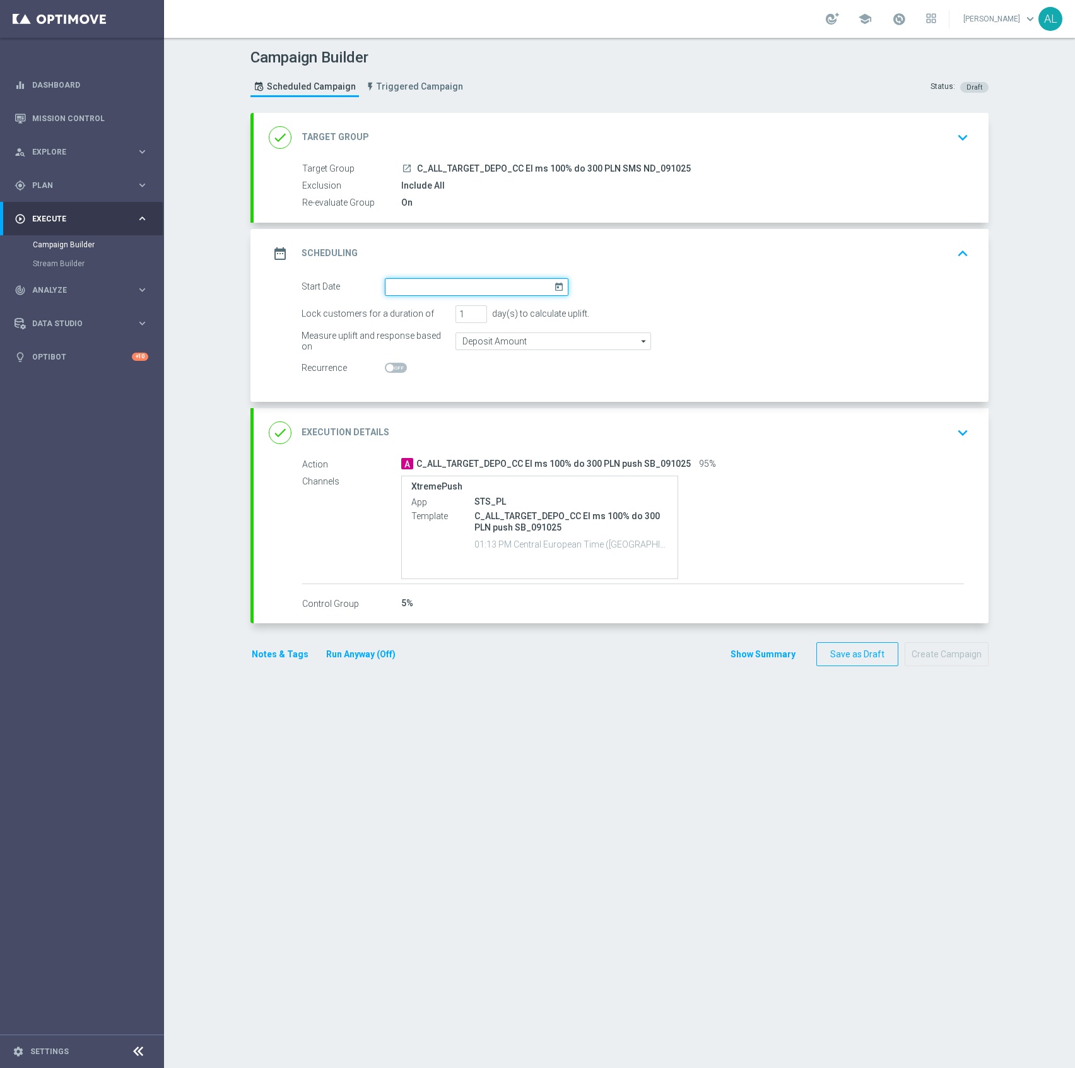
click at [460, 289] on input at bounding box center [477, 287] width 184 height 18
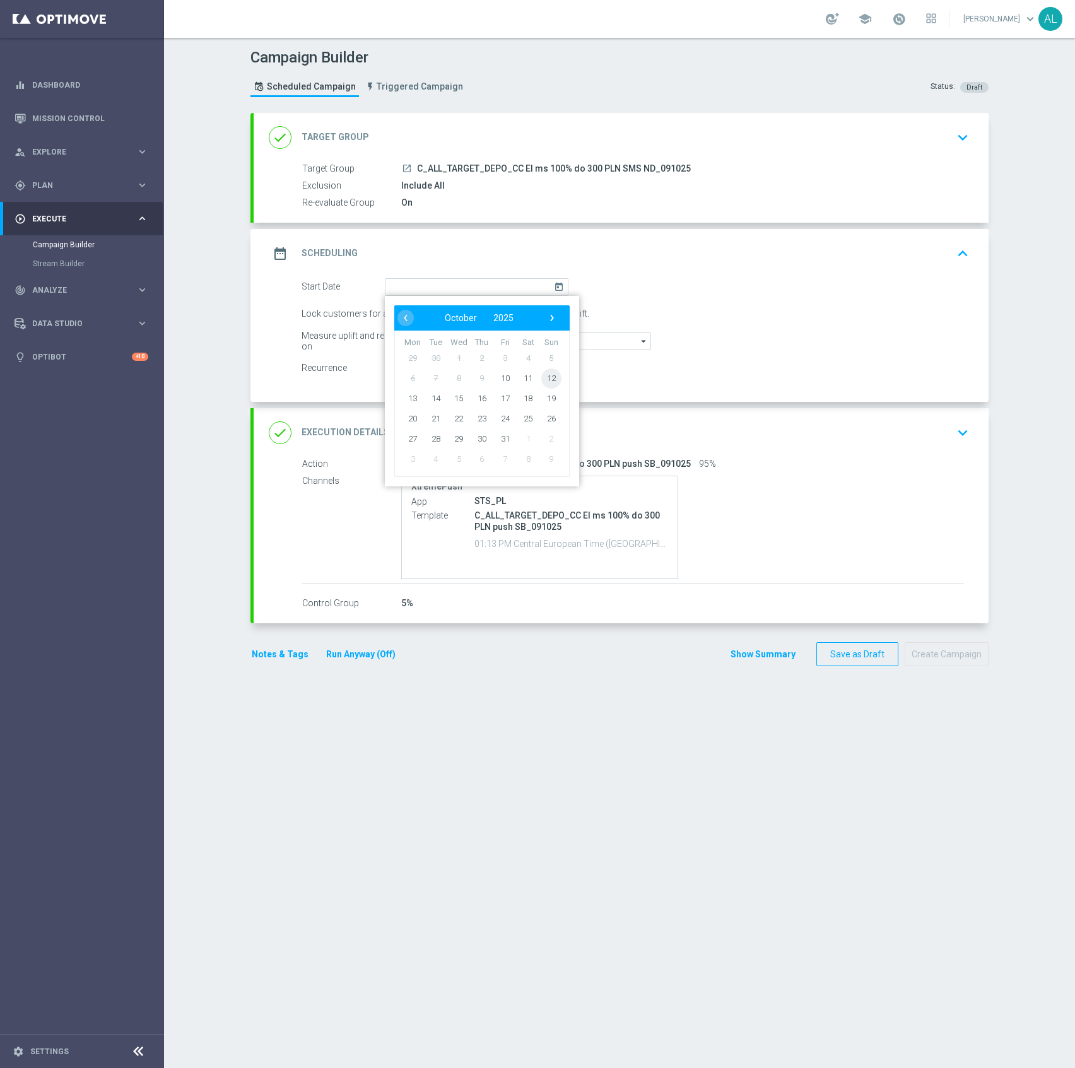
click at [543, 380] on span "12" at bounding box center [551, 378] width 20 height 20
type input "[DATE]"
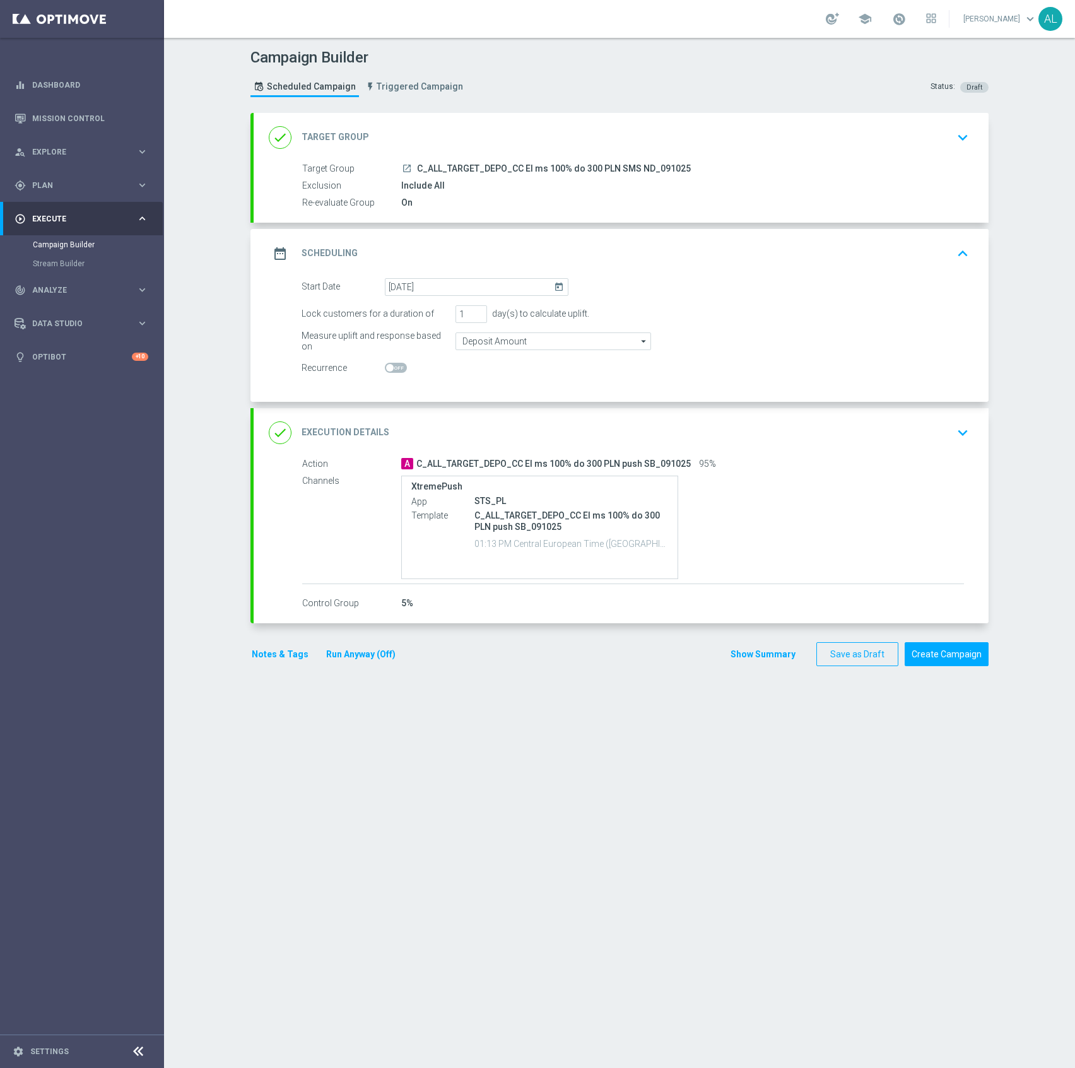
click at [546, 422] on div "done Execution Details keyboard_arrow_down" at bounding box center [621, 433] width 705 height 24
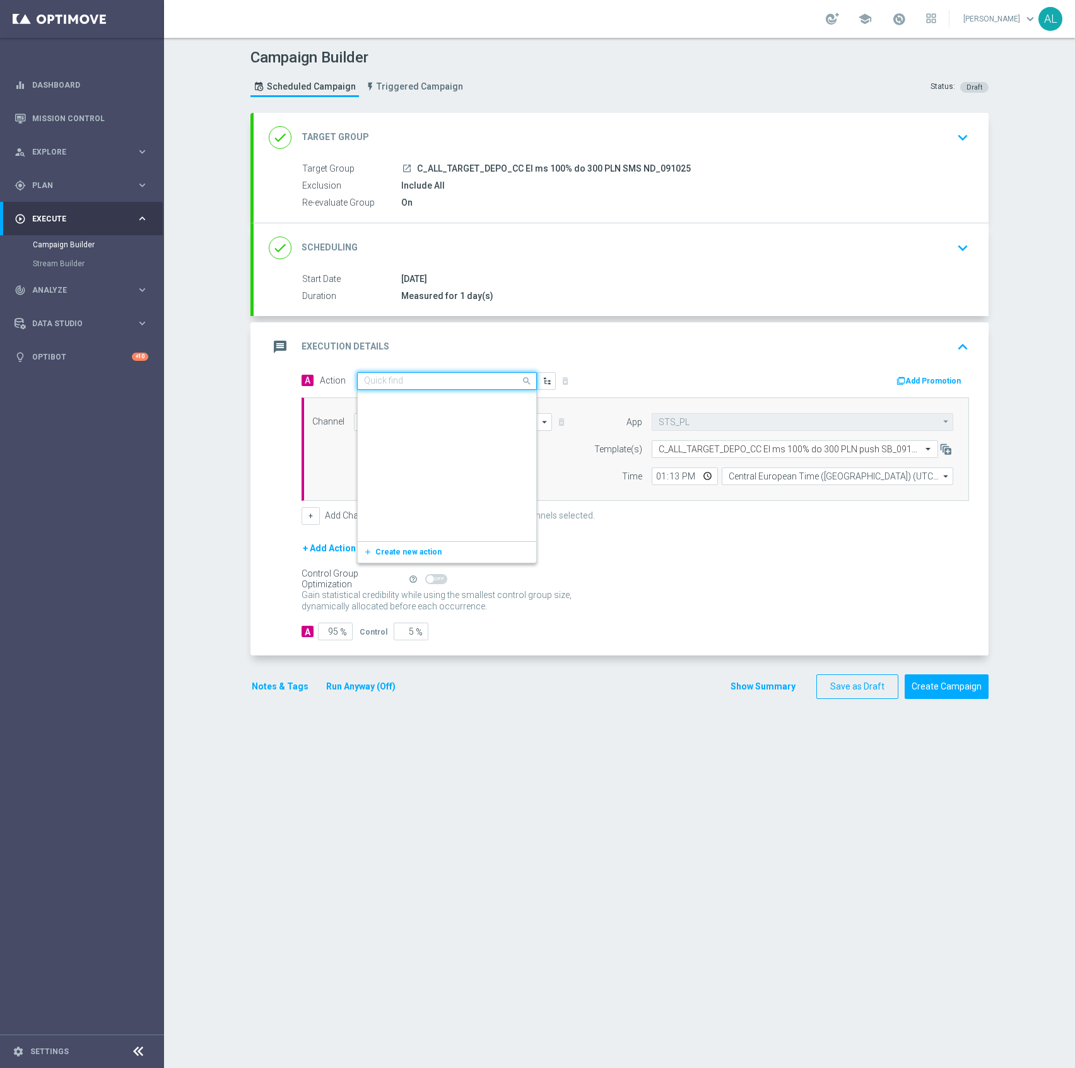
click at [382, 380] on input "text" at bounding box center [434, 381] width 141 height 11
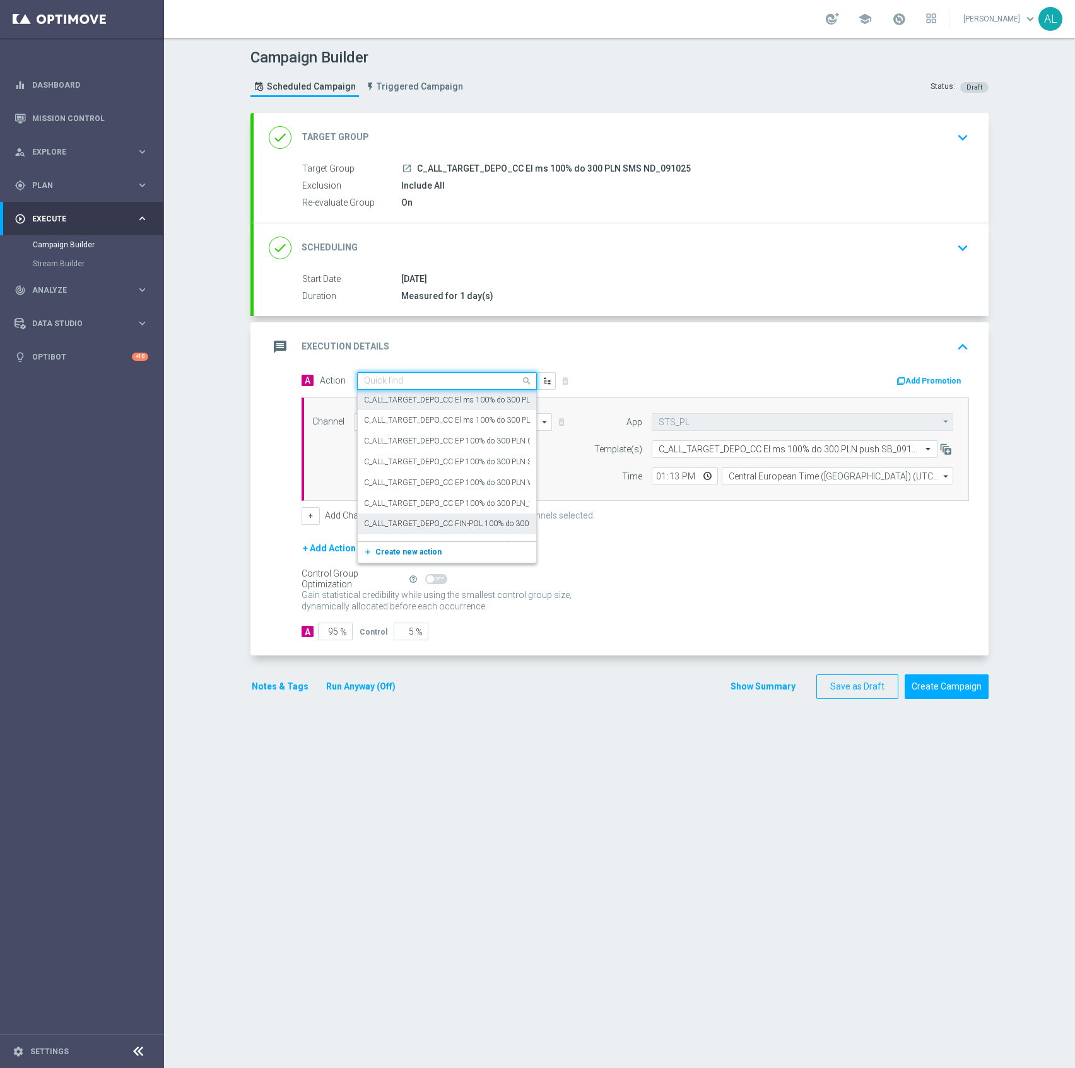
click at [392, 546] on button "add_new Create new action" at bounding box center [445, 552] width 174 height 15
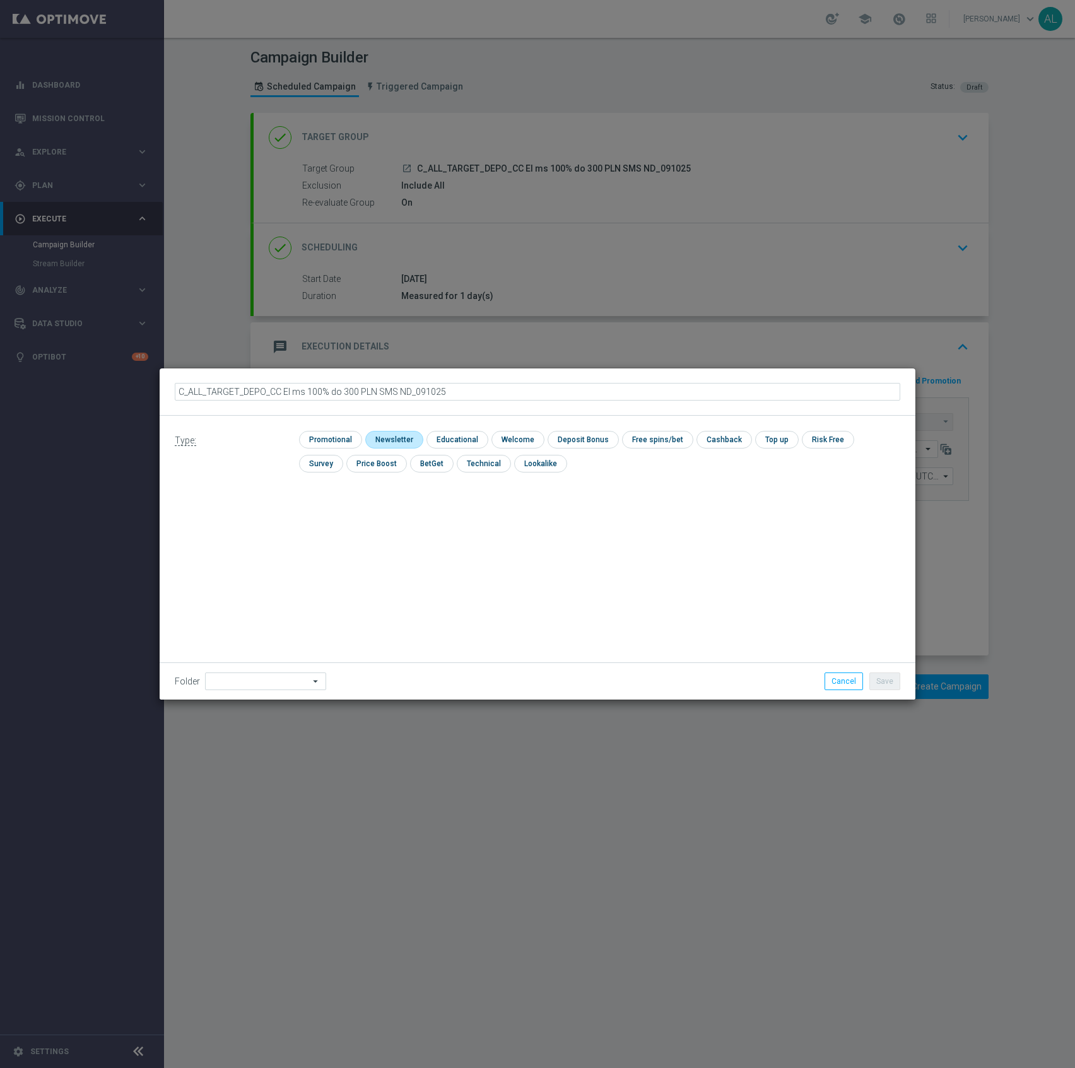
type input "C_ALL_TARGET_DEPO_CC El ms 100% do 300 PLN SMS ND_091025"
click at [338, 435] on input "checkbox" at bounding box center [329, 439] width 60 height 17
checkbox input "true"
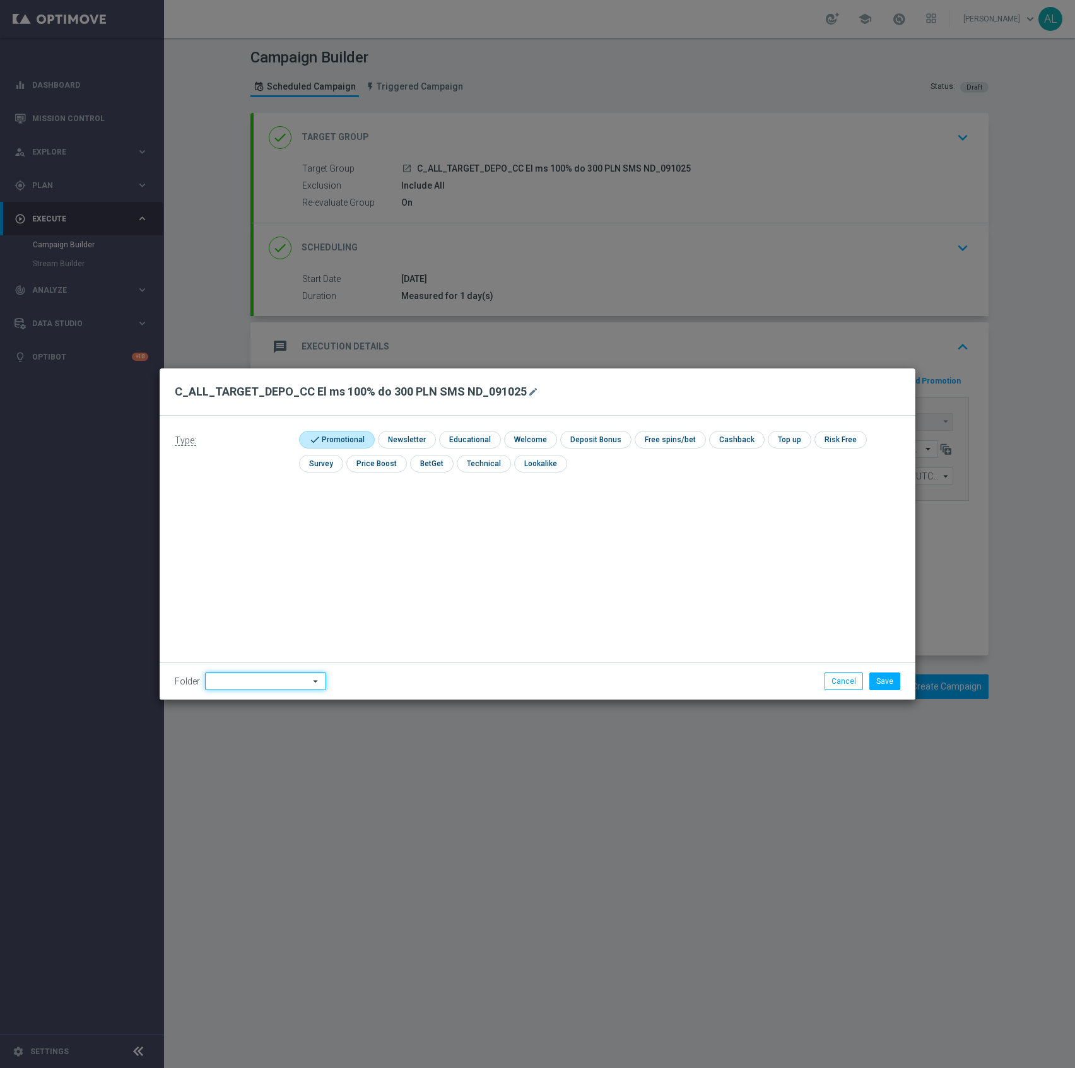
click at [256, 677] on input at bounding box center [265, 681] width 121 height 18
click at [269, 543] on div "[PERSON_NAME]" at bounding box center [262, 542] width 115 height 18
type input "[PERSON_NAME]"
click at [884, 675] on button "Save" at bounding box center [884, 681] width 31 height 18
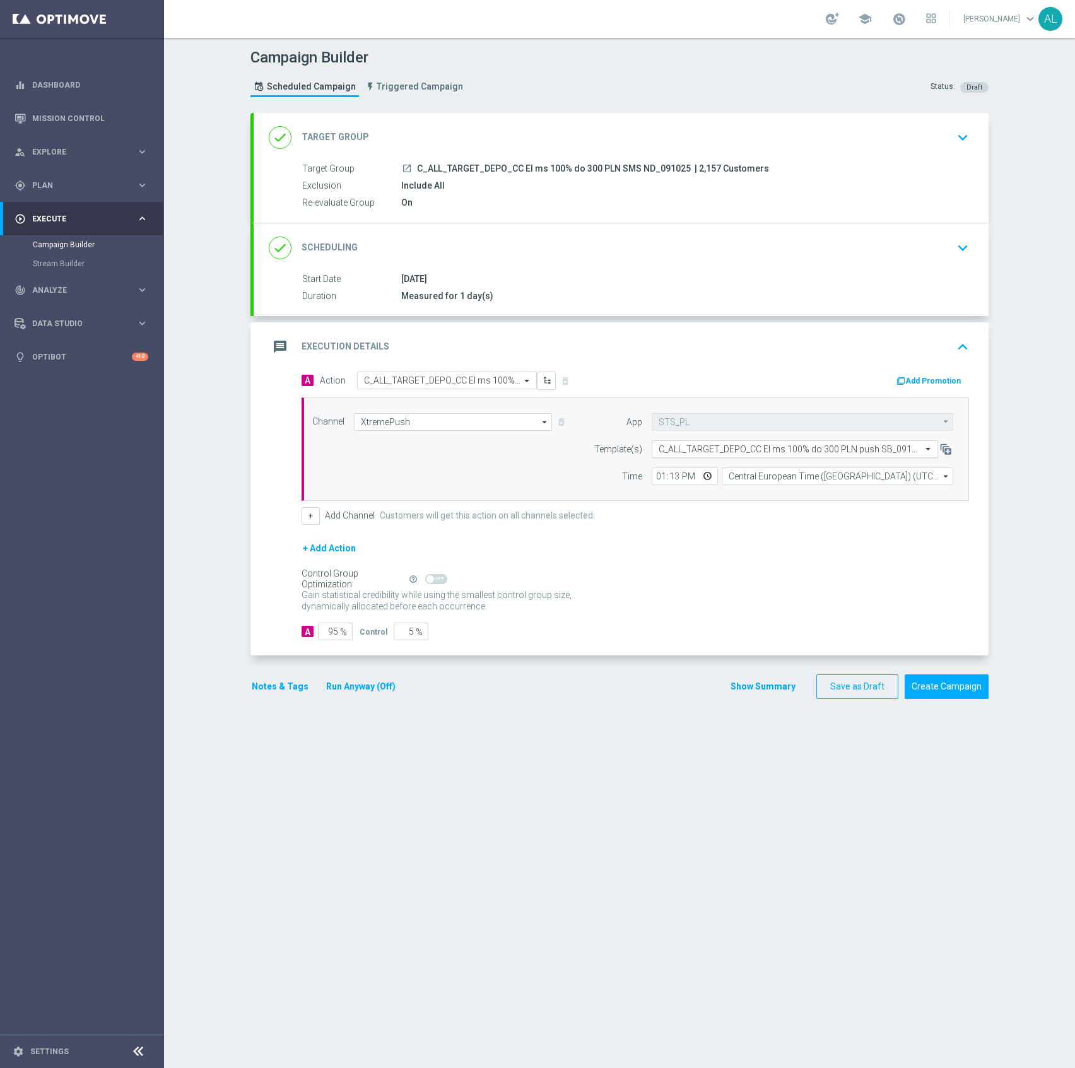
click at [723, 453] on input "text" at bounding box center [781, 449] width 247 height 11
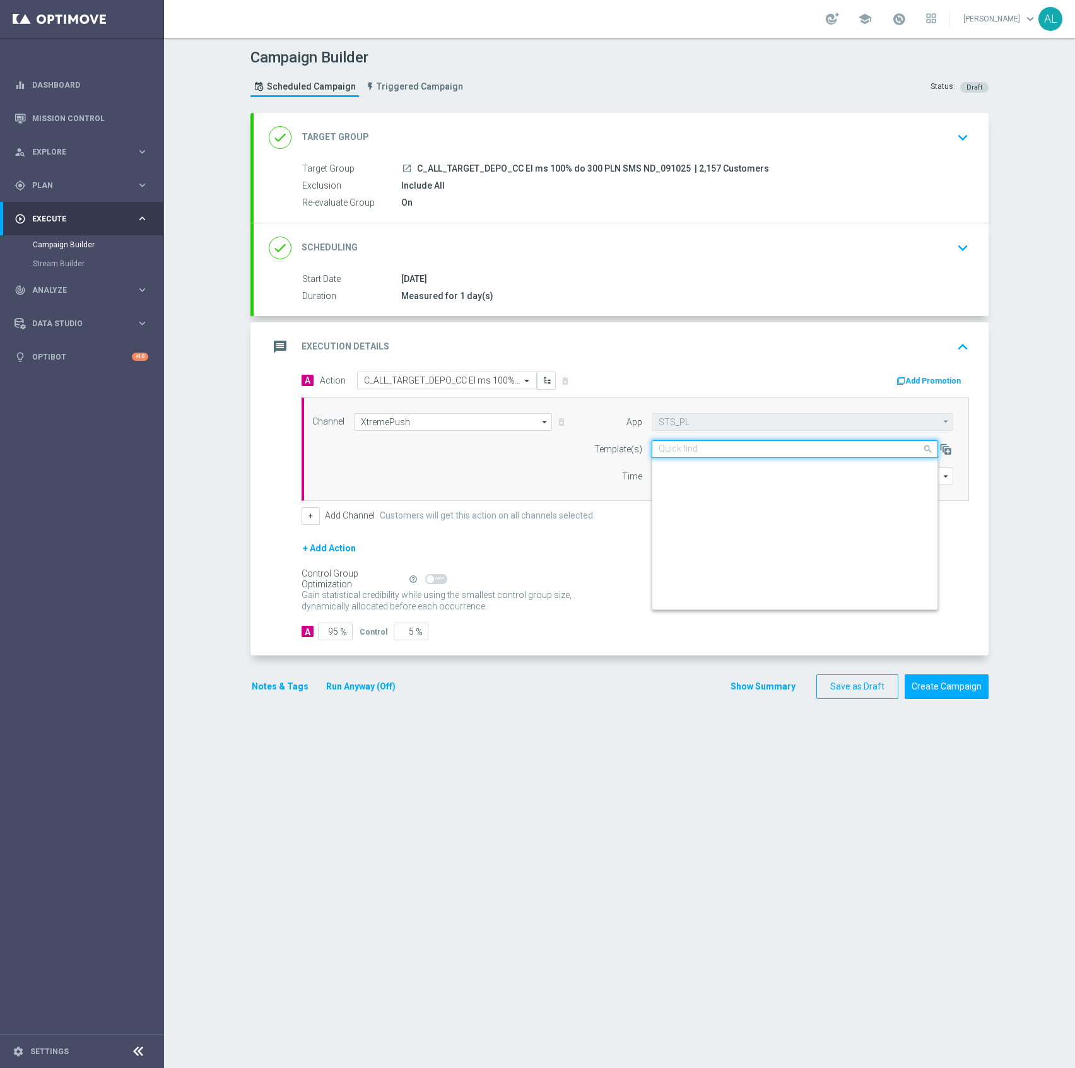
scroll to position [3767, 0]
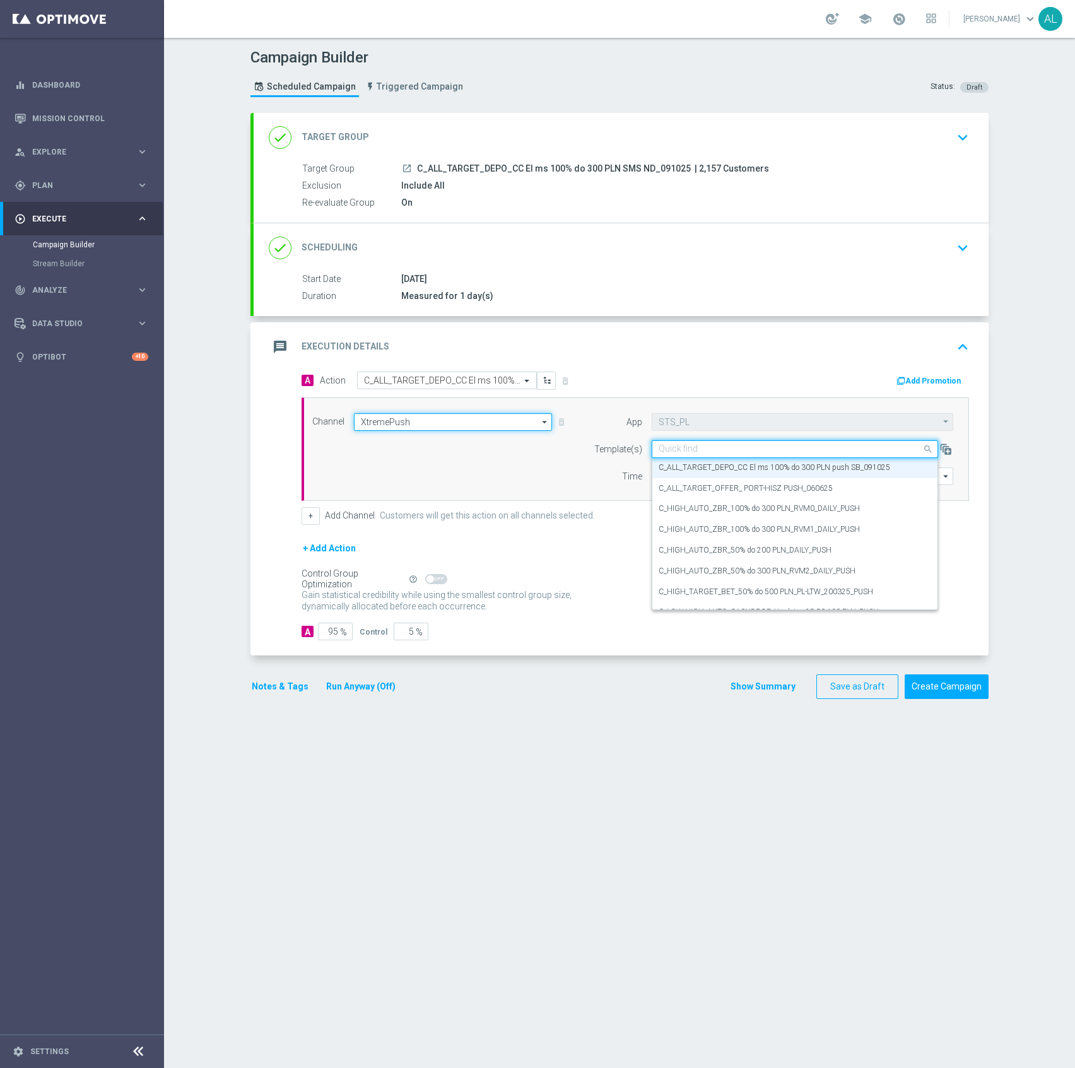
click at [418, 421] on input "XtremePush" at bounding box center [453, 422] width 198 height 18
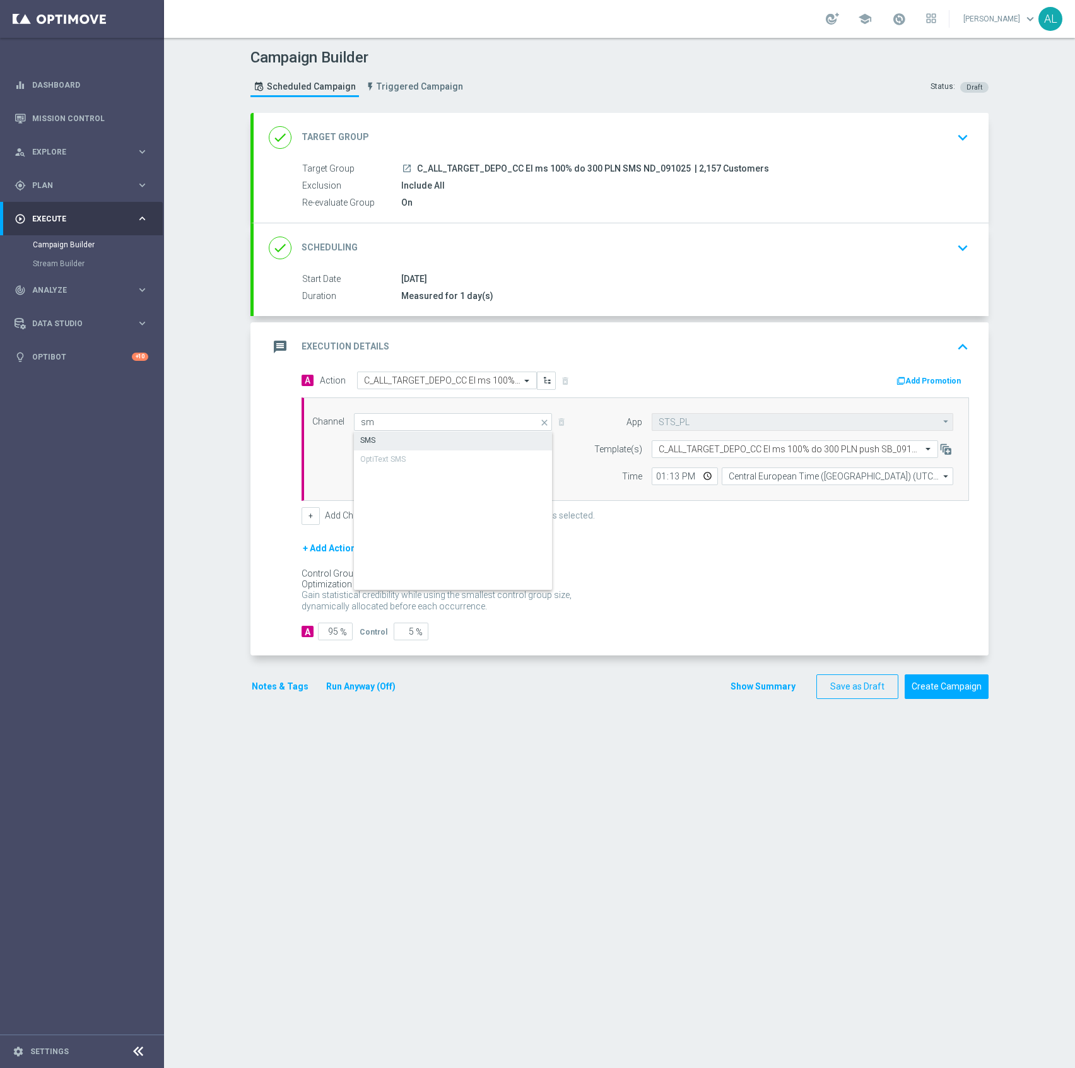
click at [400, 433] on div "SMS" at bounding box center [453, 440] width 198 height 18
type input "SMS"
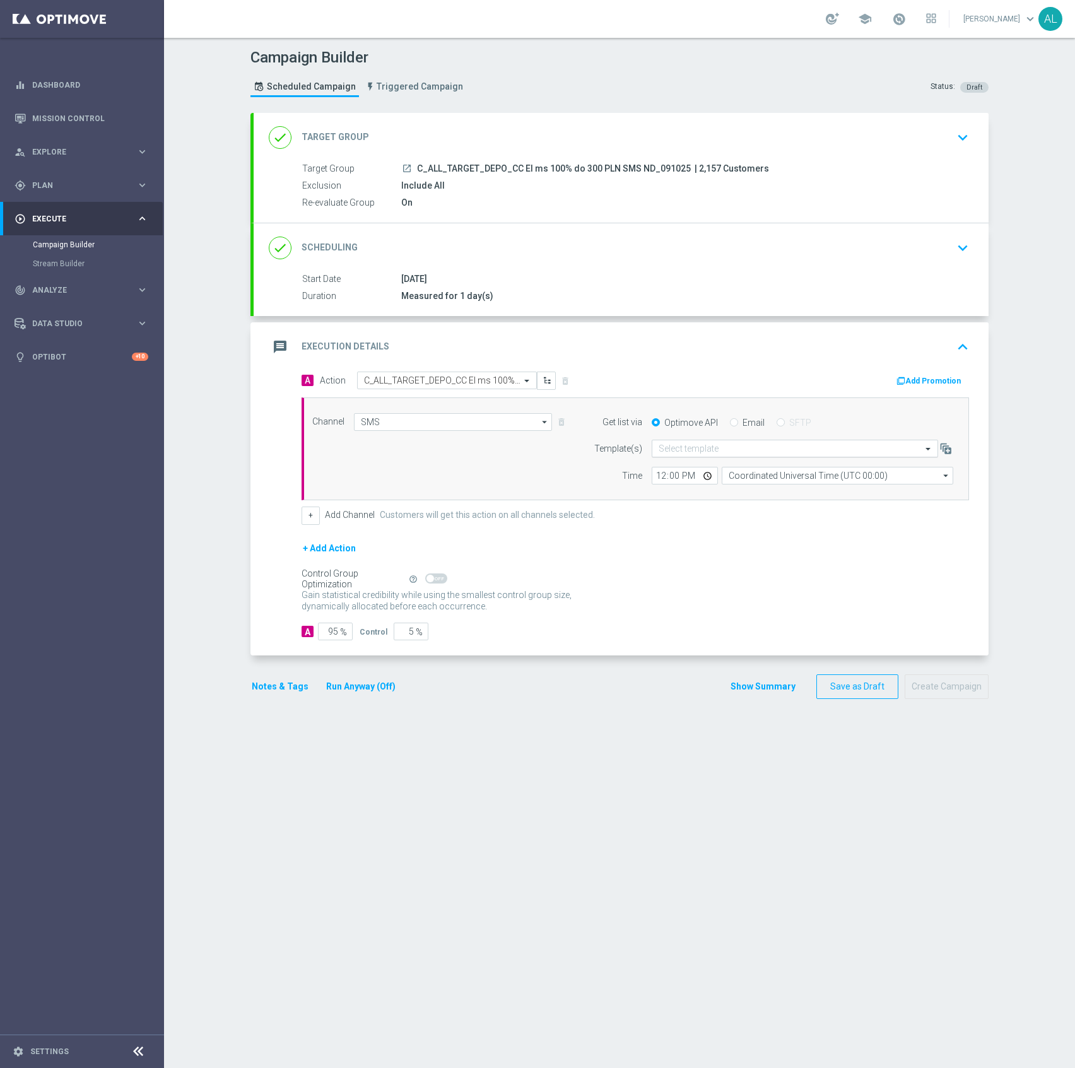
click at [691, 457] on div "Select template" at bounding box center [795, 449] width 286 height 18
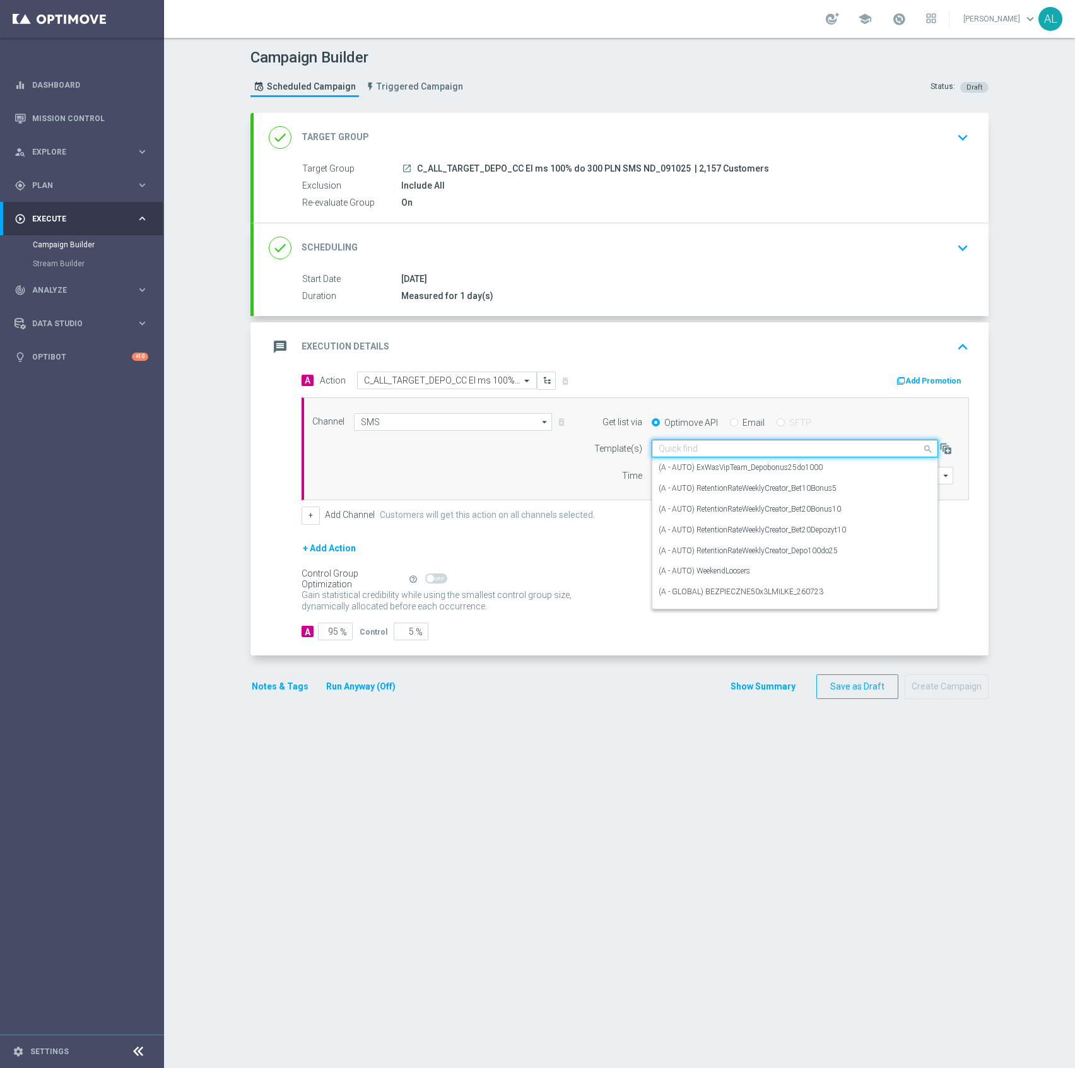
paste input "C_ALL_TARGET_DEPO_CC El ms 100% do 300 PLN SMS ND_091025"
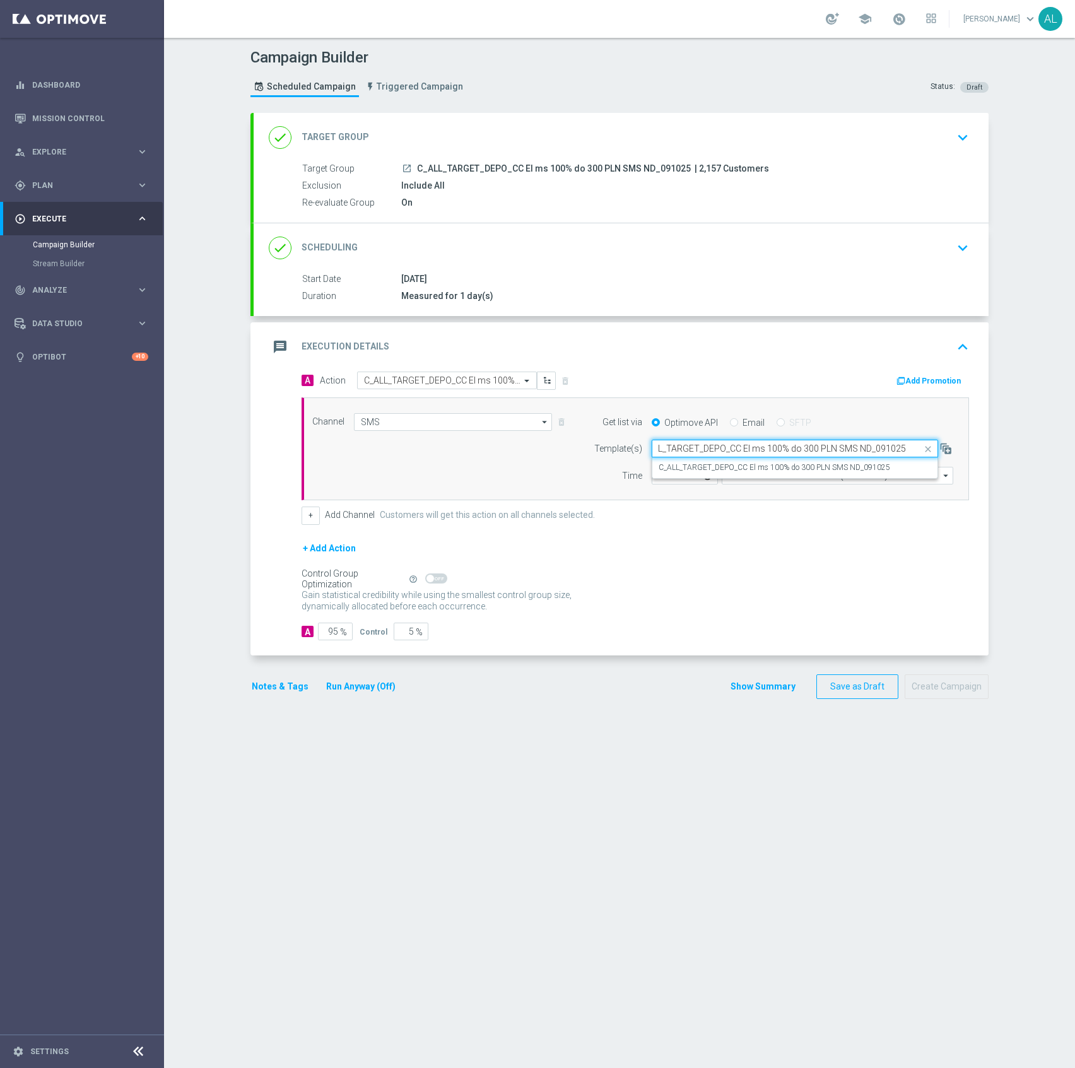
scroll to position [0, 16]
click at [751, 465] on label "C_ALL_TARGET_DEPO_CC El ms 100% do 300 PLN SMS ND_091025" at bounding box center [773, 467] width 231 height 11
type input "C_ALL_TARGET_DEPO_CC El ms 100% do 300 PLN SMS ND_091025"
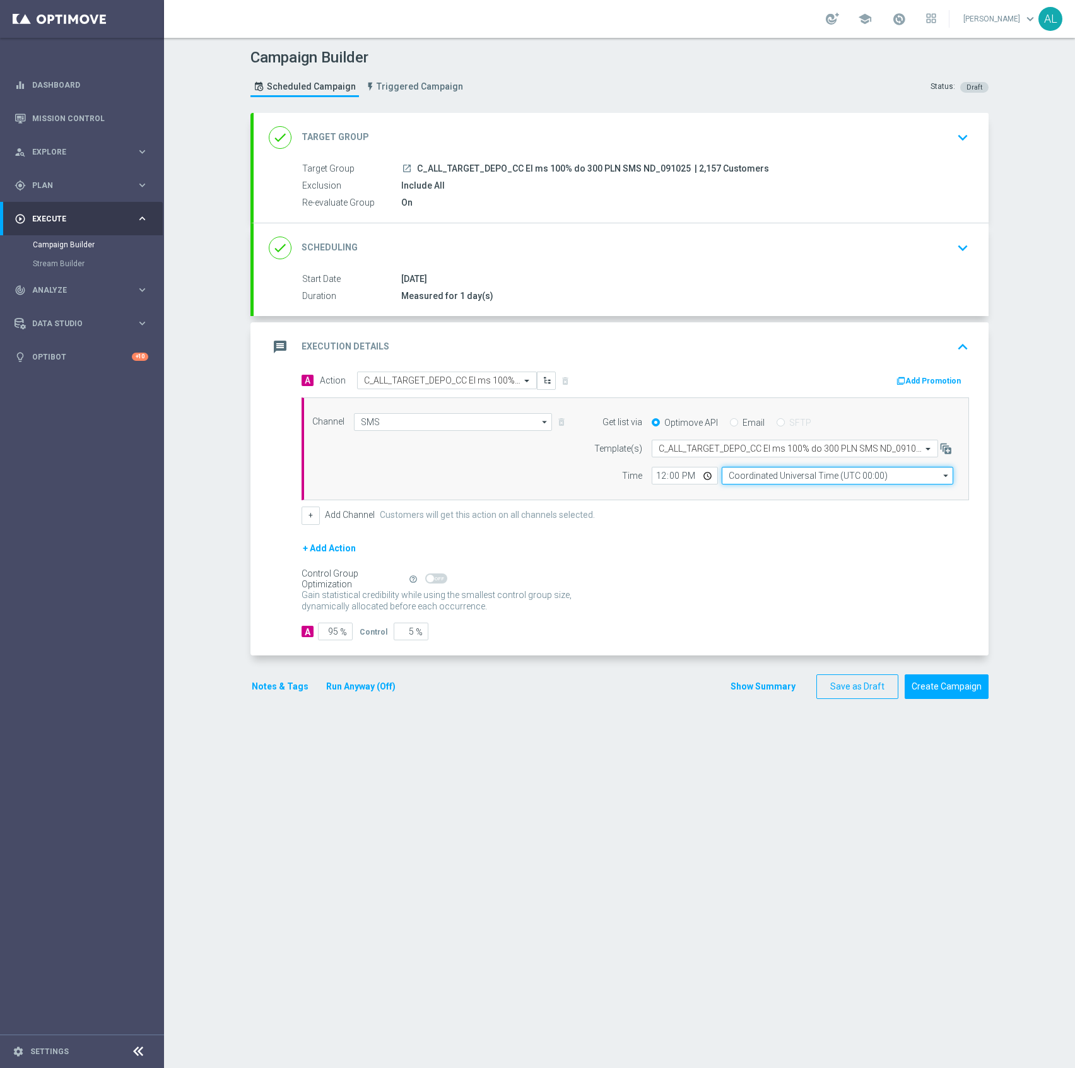
click at [790, 479] on input "Coordinated Universal Time (UTC 00:00)" at bounding box center [837, 476] width 231 height 18
click at [773, 491] on div "Central European Time ([GEOGRAPHIC_DATA]) (UTC +02:00)" at bounding box center [831, 493] width 206 height 11
type input "Central European Time ([GEOGRAPHIC_DATA]) (UTC +02:00)"
click at [652, 483] on input "12:00" at bounding box center [685, 476] width 66 height 18
type input "19:16"
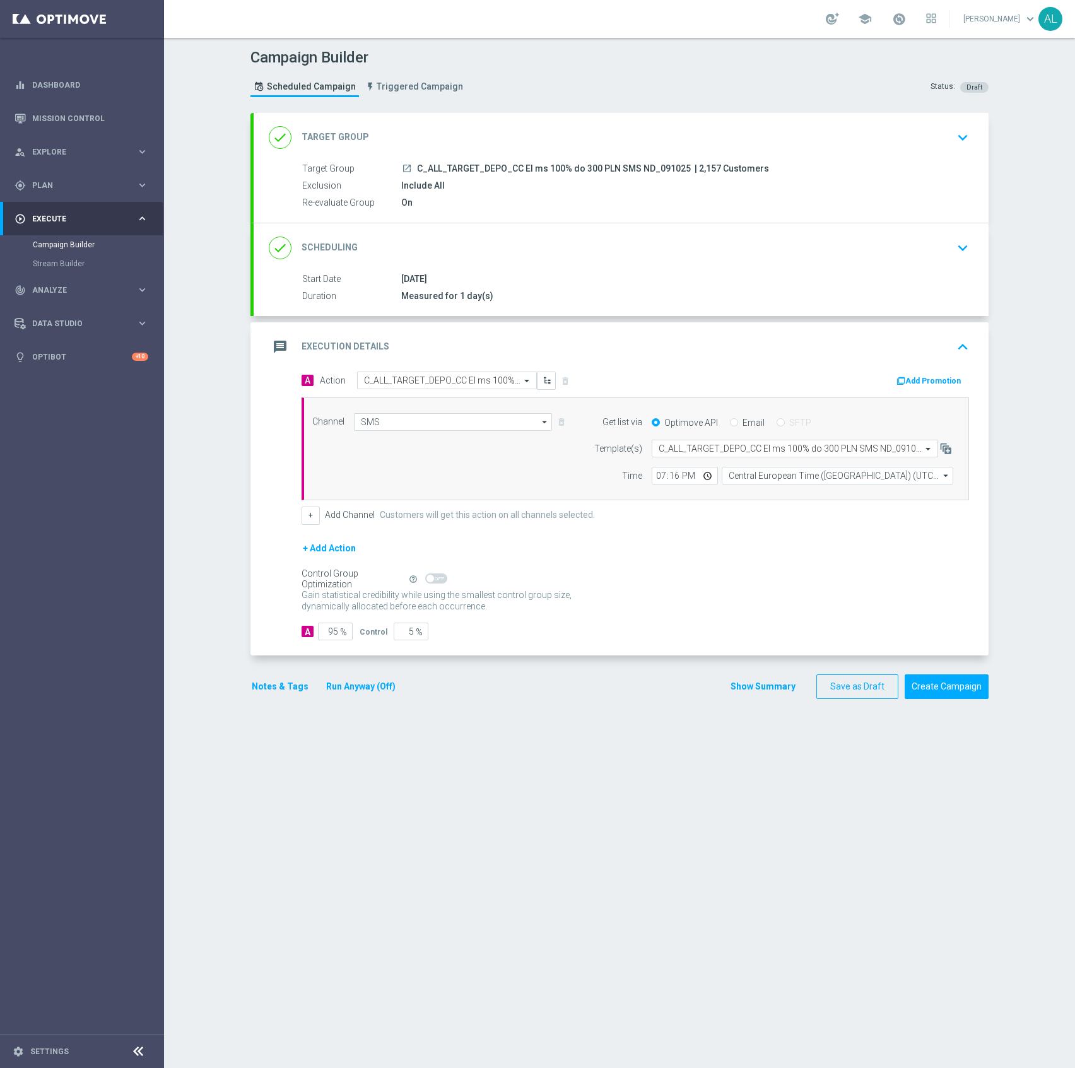
click at [271, 694] on button "Notes & Tags" at bounding box center [279, 687] width 59 height 16
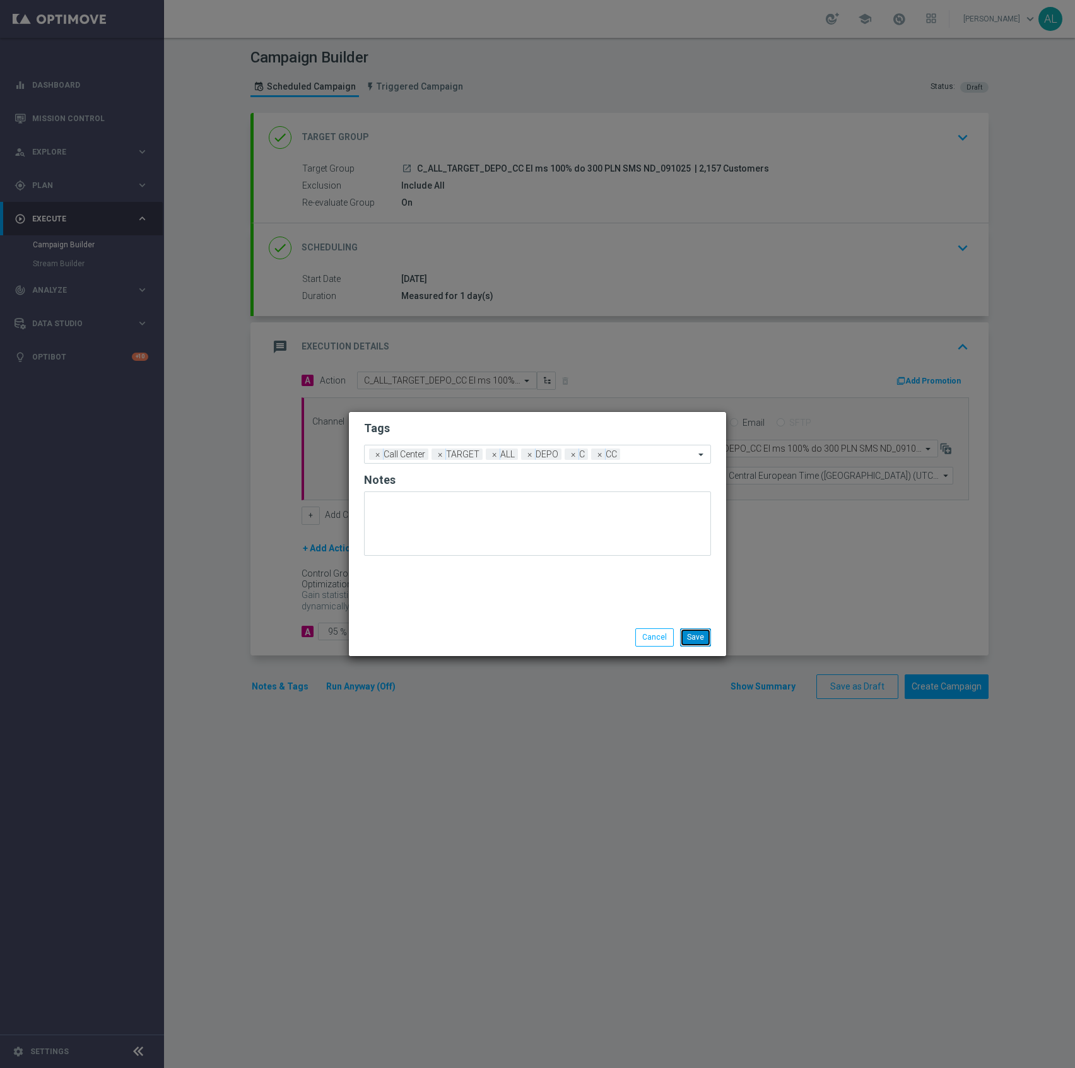
click at [695, 635] on button "Save" at bounding box center [695, 637] width 31 height 18
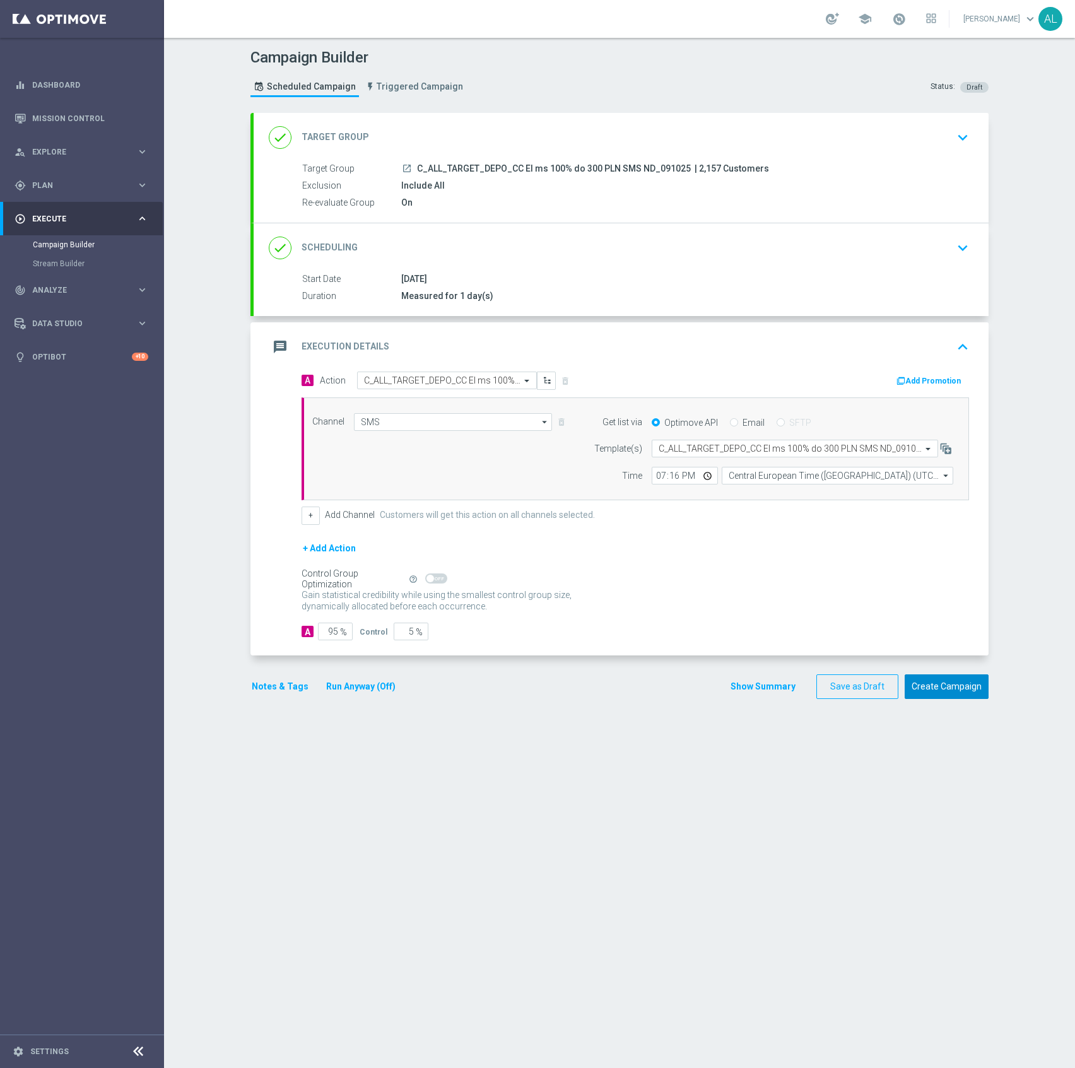
click at [921, 696] on button "Create Campaign" at bounding box center [946, 686] width 84 height 25
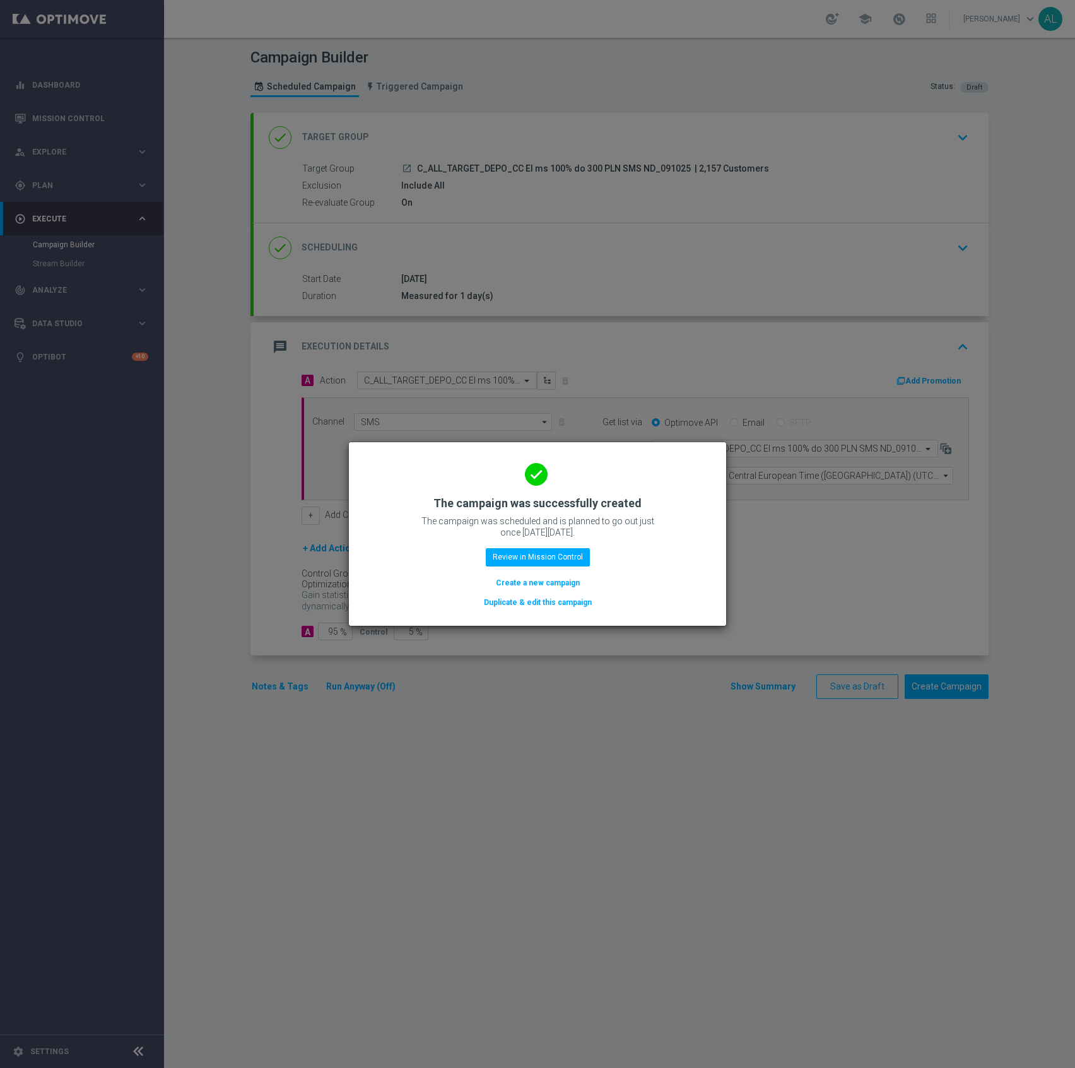
click at [501, 600] on button "Duplicate & edit this campaign" at bounding box center [538, 602] width 110 height 14
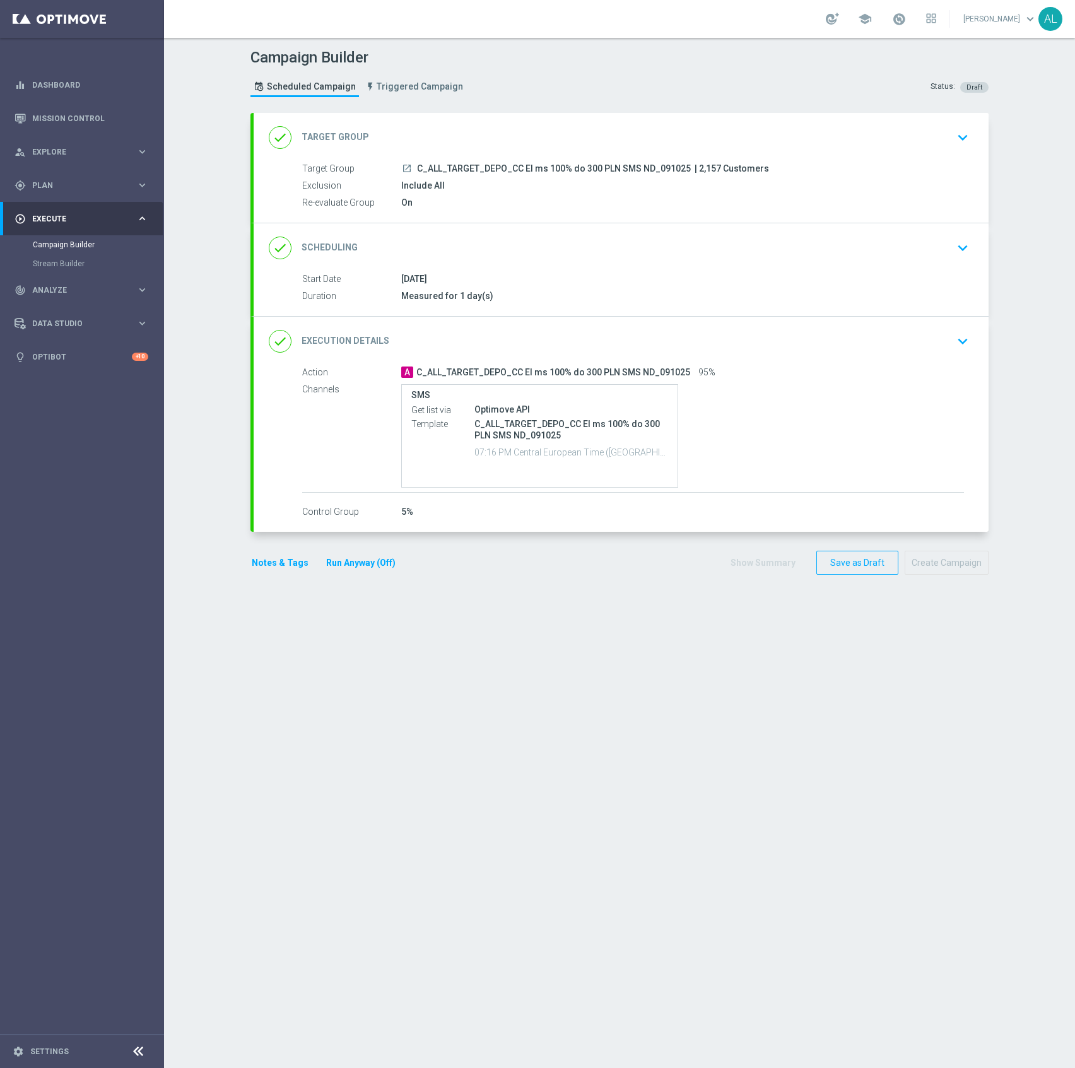
click at [781, 129] on div "done Target Group keyboard_arrow_down" at bounding box center [621, 138] width 705 height 24
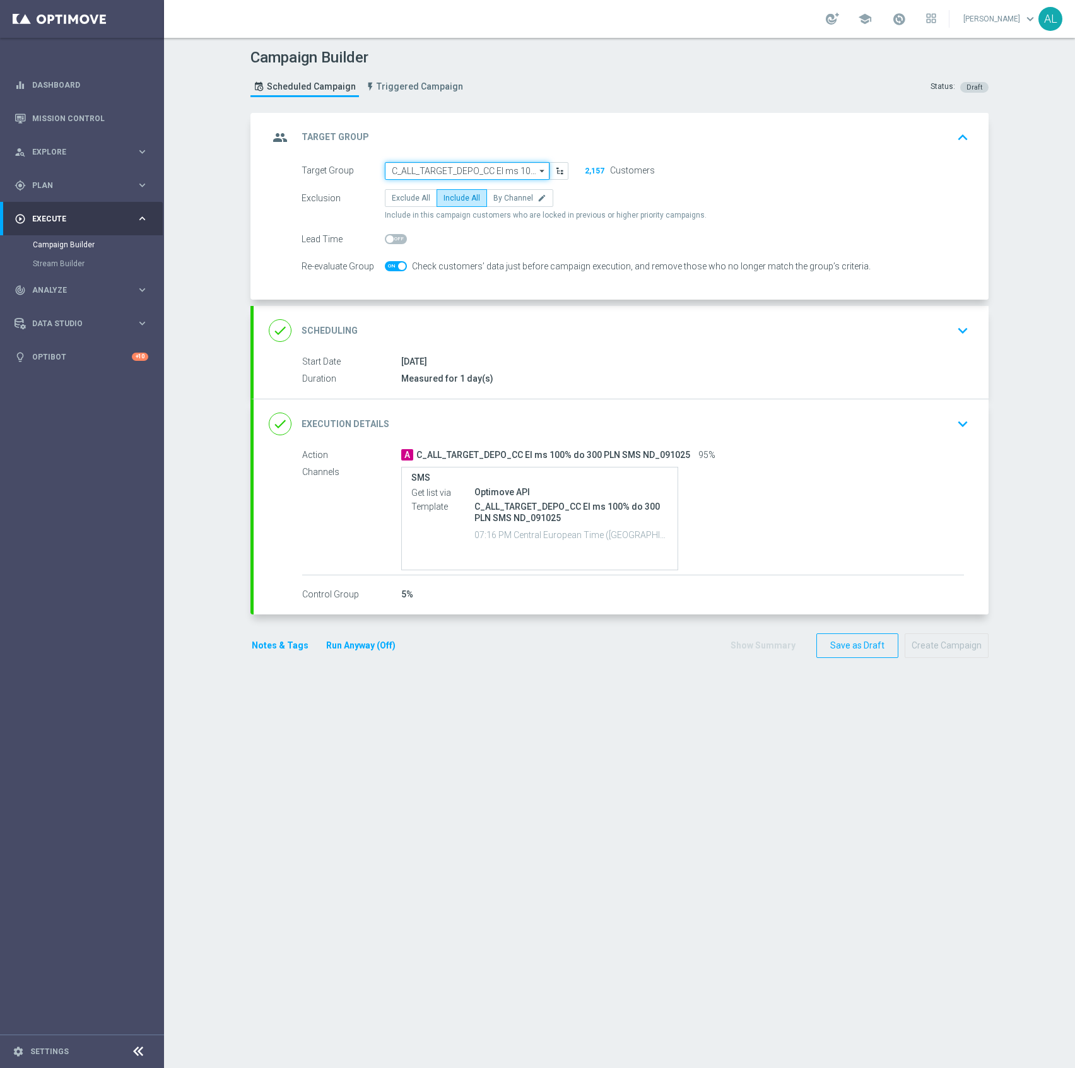
click at [481, 172] on input "C_ALL_TARGET_DEPO_CC El ms 100% do 300 PLN SMS ND_091025" at bounding box center [467, 171] width 165 height 18
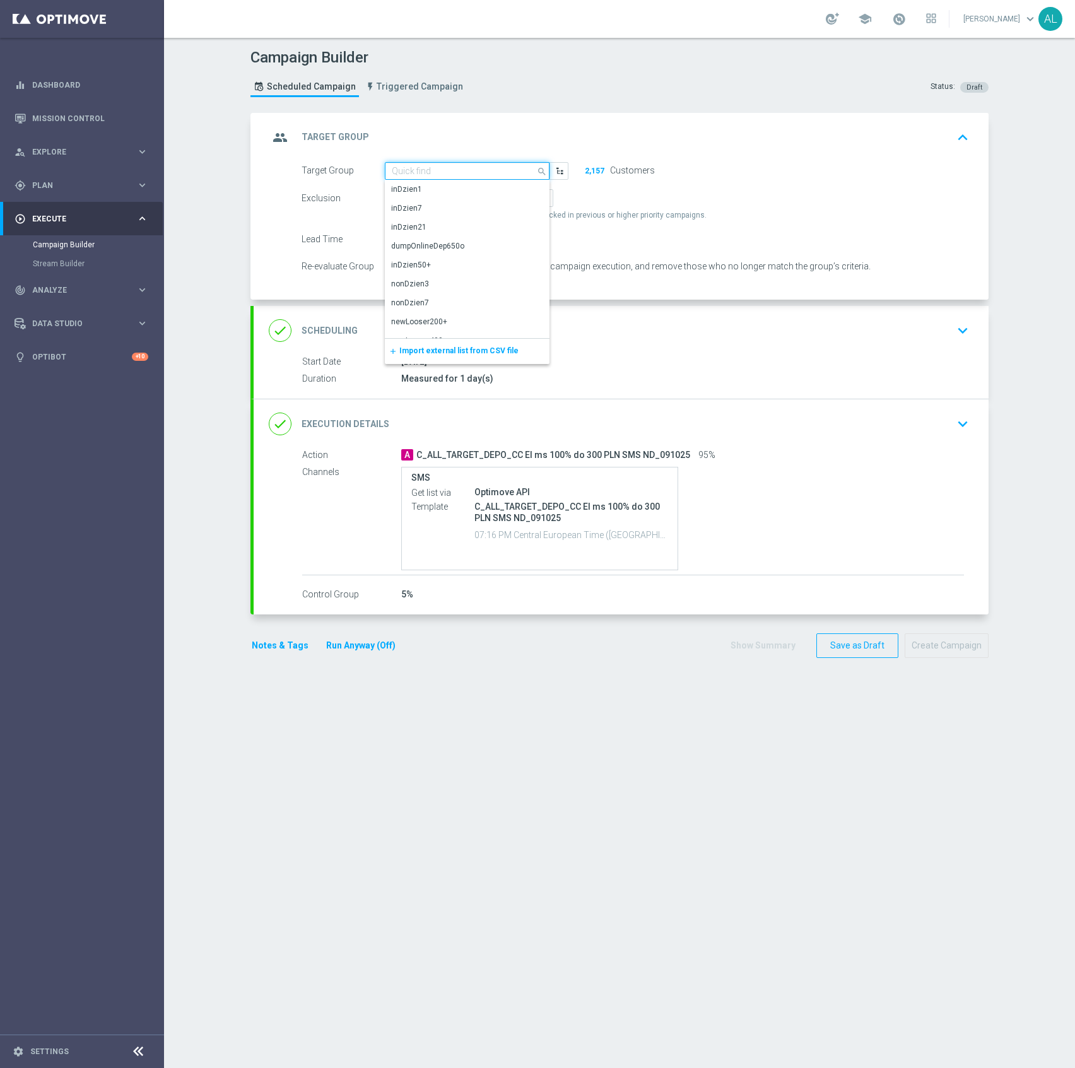
paste input "D_ALL_TARGET_DEPO_CC El ms 100% do 500 PLN SMS ND_091025"
click at [491, 185] on div "D_ALL_TARGET_DEPO_CC El ms 100% do 500 PLN SMS ND_091025" at bounding box center [467, 195] width 153 height 23
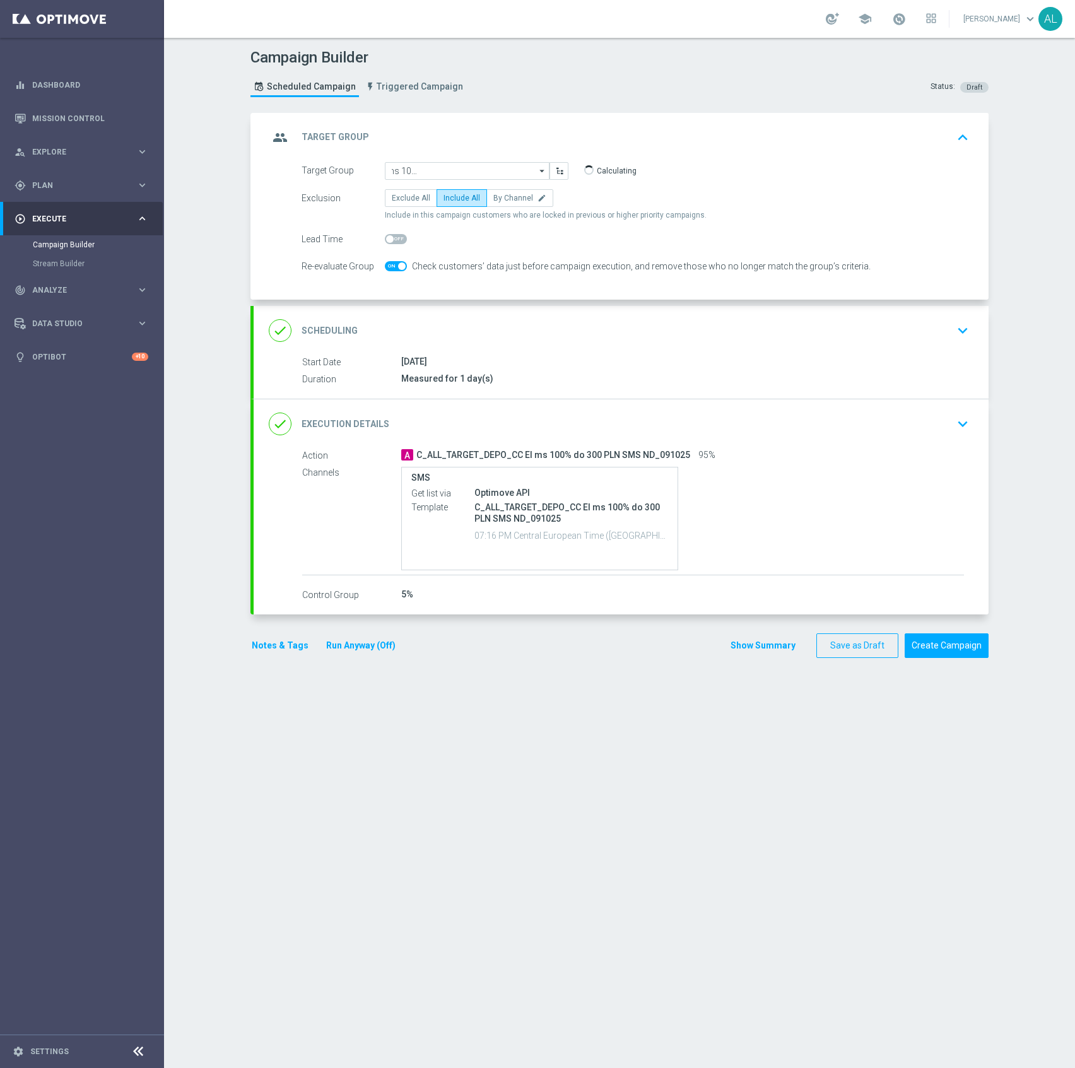
type input "D_ALL_TARGET_DEPO_CC El ms 100% do 500 PLN SMS ND_091025"
click at [589, 418] on div "done Execution Details keyboard_arrow_down" at bounding box center [621, 424] width 705 height 24
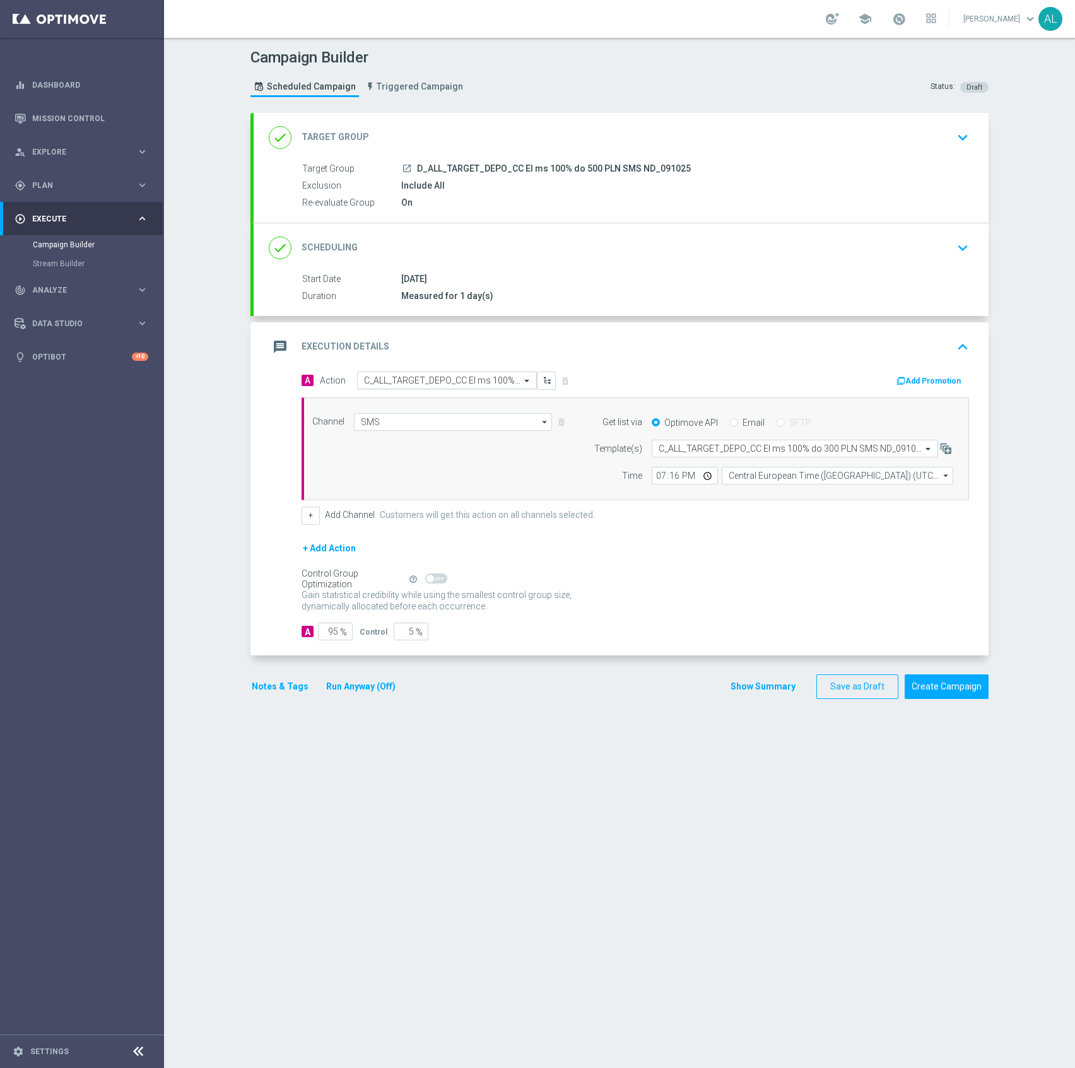
click at [426, 378] on input "text" at bounding box center [434, 380] width 141 height 11
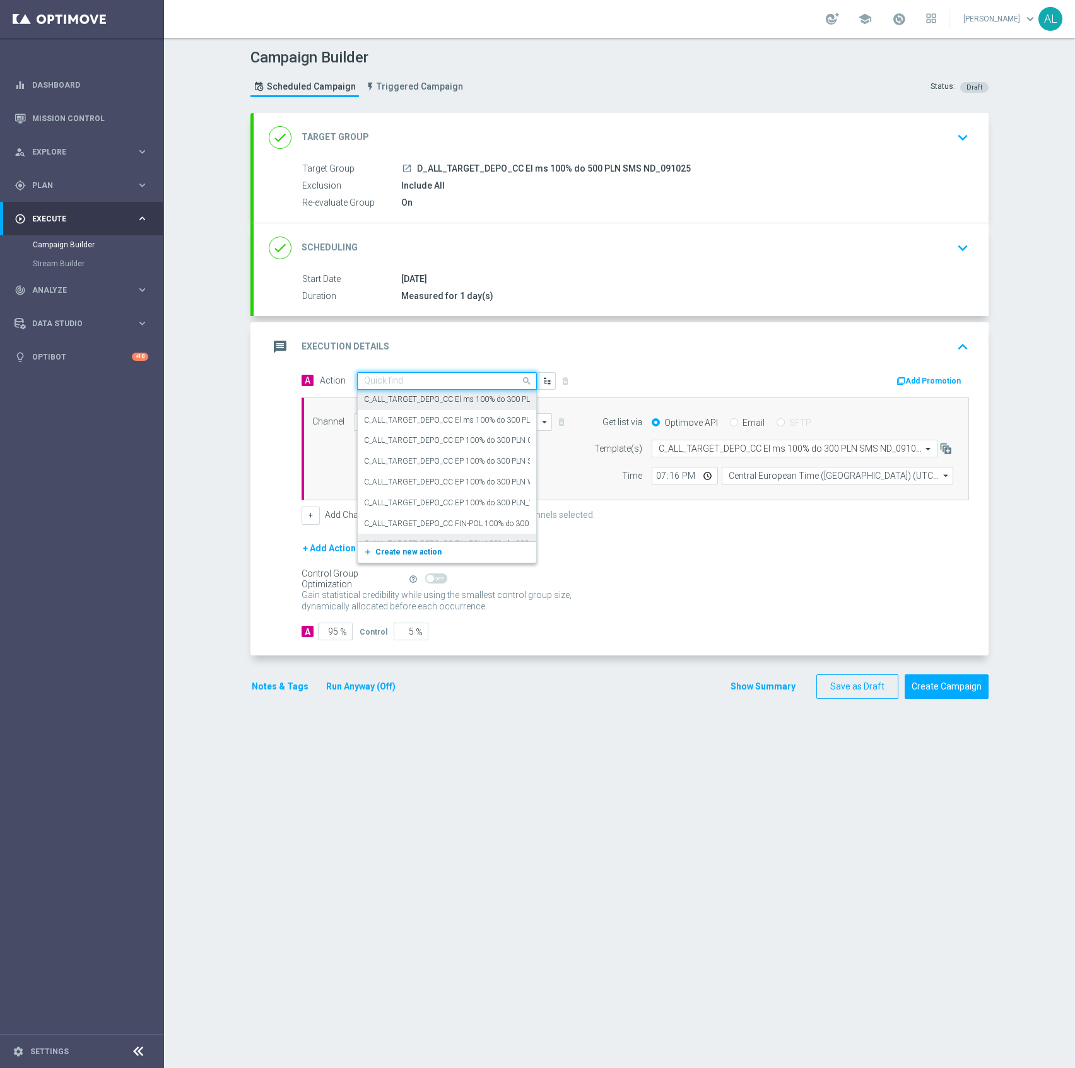
click at [389, 551] on span "Create new action" at bounding box center [408, 551] width 66 height 9
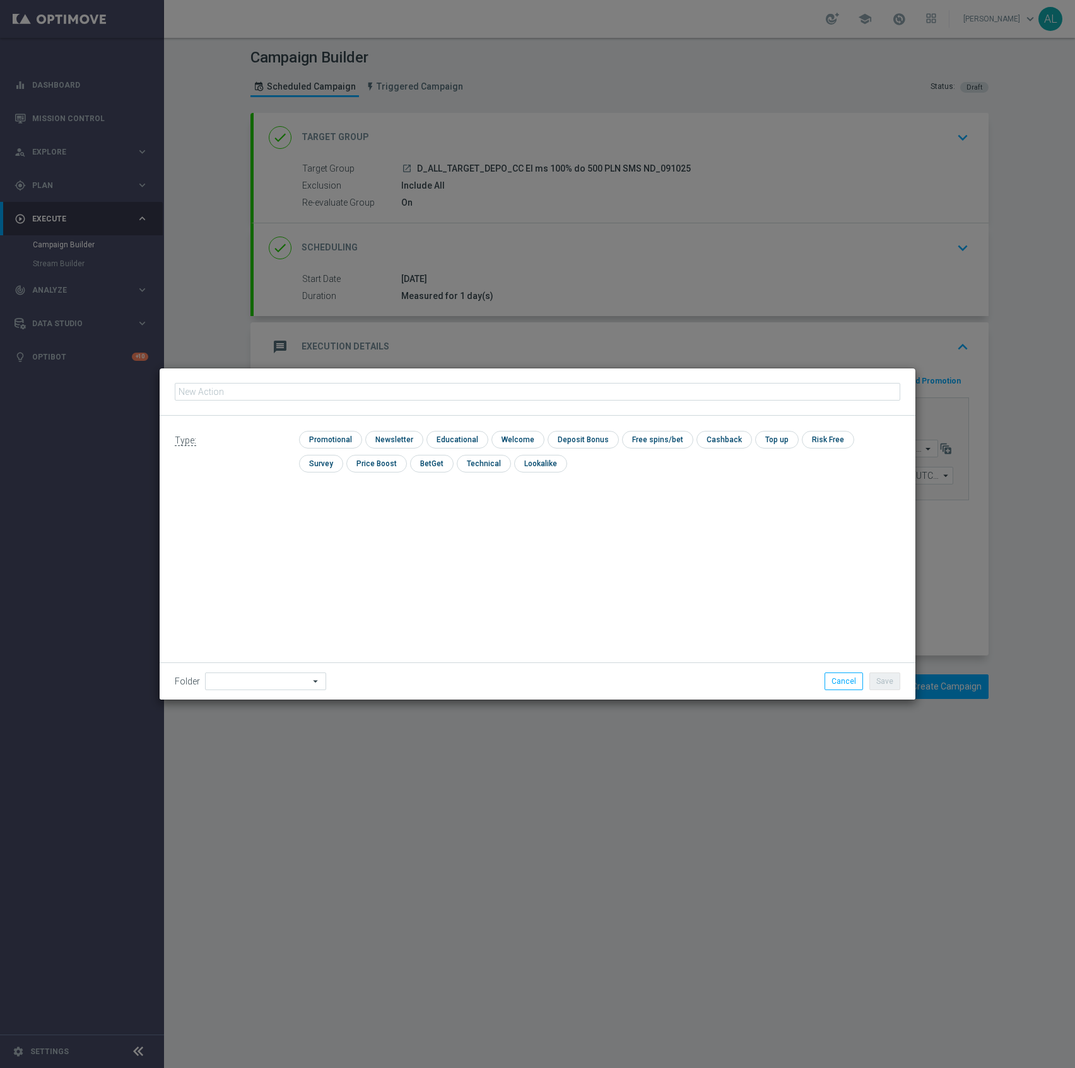
type input "D_ALL_TARGET_DEPO_CC El ms 100% do 500 PLN SMS ND_091025"
click at [332, 443] on input "checkbox" at bounding box center [329, 439] width 60 height 17
checkbox input "true"
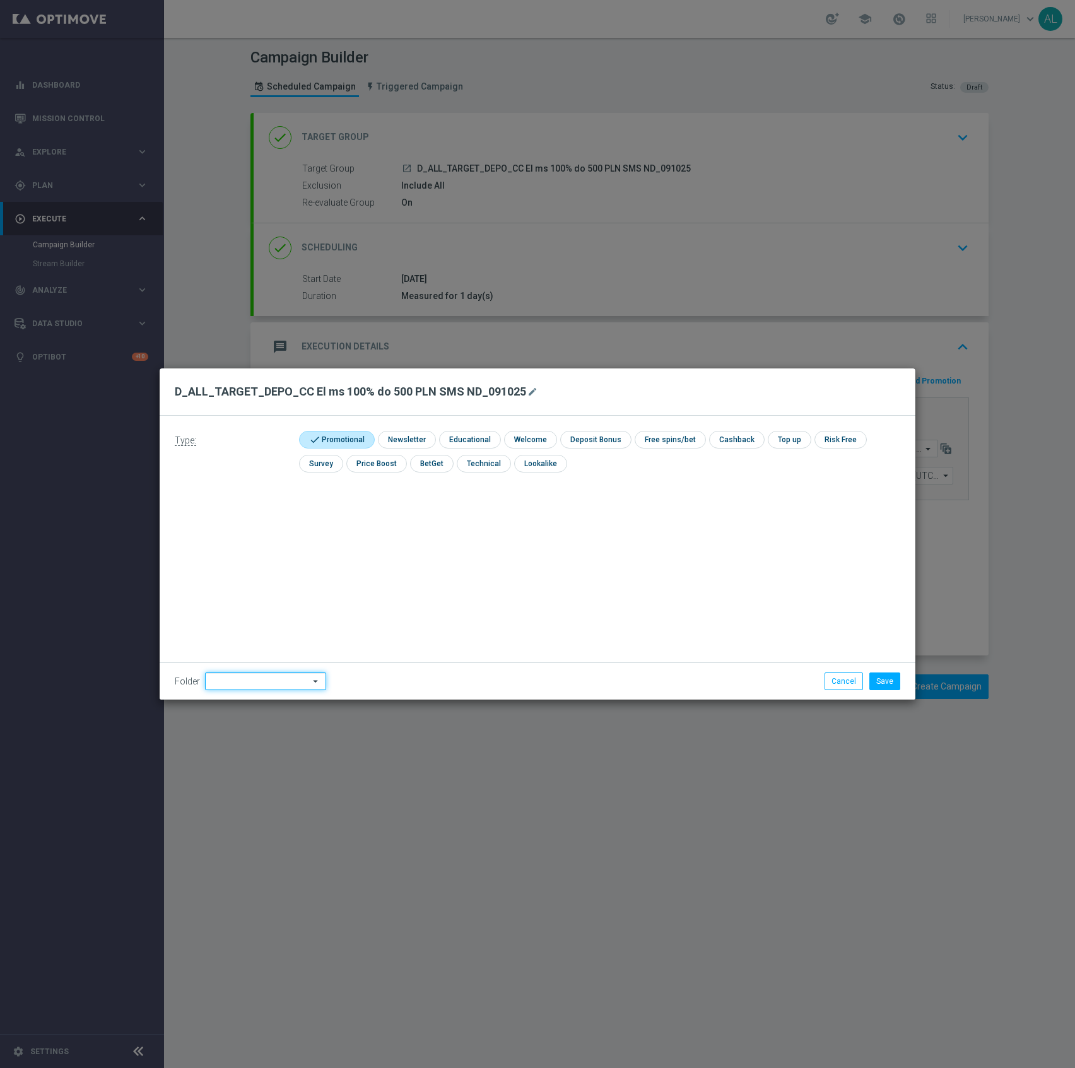
click at [273, 680] on input at bounding box center [265, 681] width 121 height 18
click at [260, 539] on div "[PERSON_NAME]" at bounding box center [262, 542] width 115 height 19
type input "[PERSON_NAME]"
click at [876, 680] on button "Save" at bounding box center [884, 681] width 31 height 18
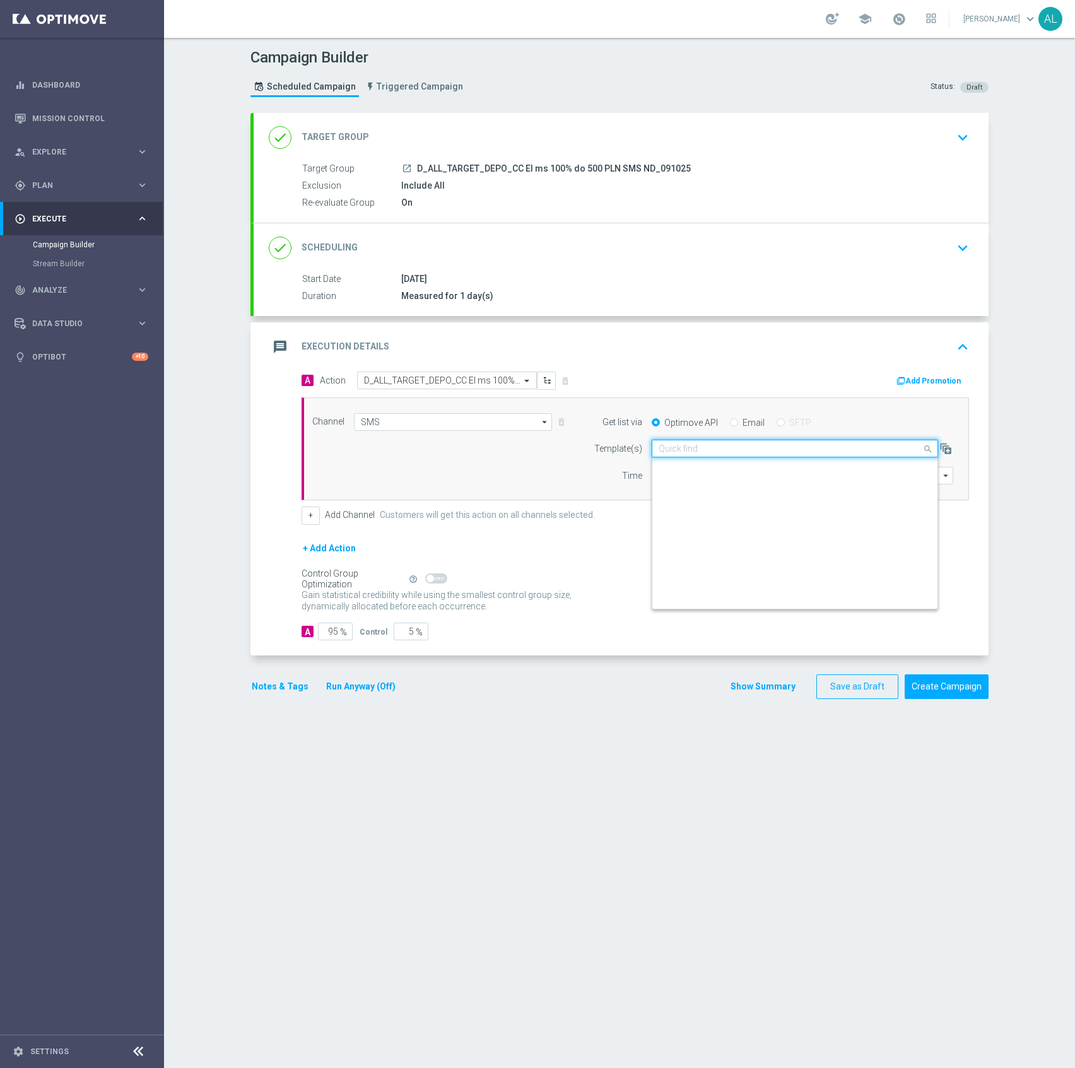
click at [690, 450] on input "text" at bounding box center [781, 448] width 247 height 11
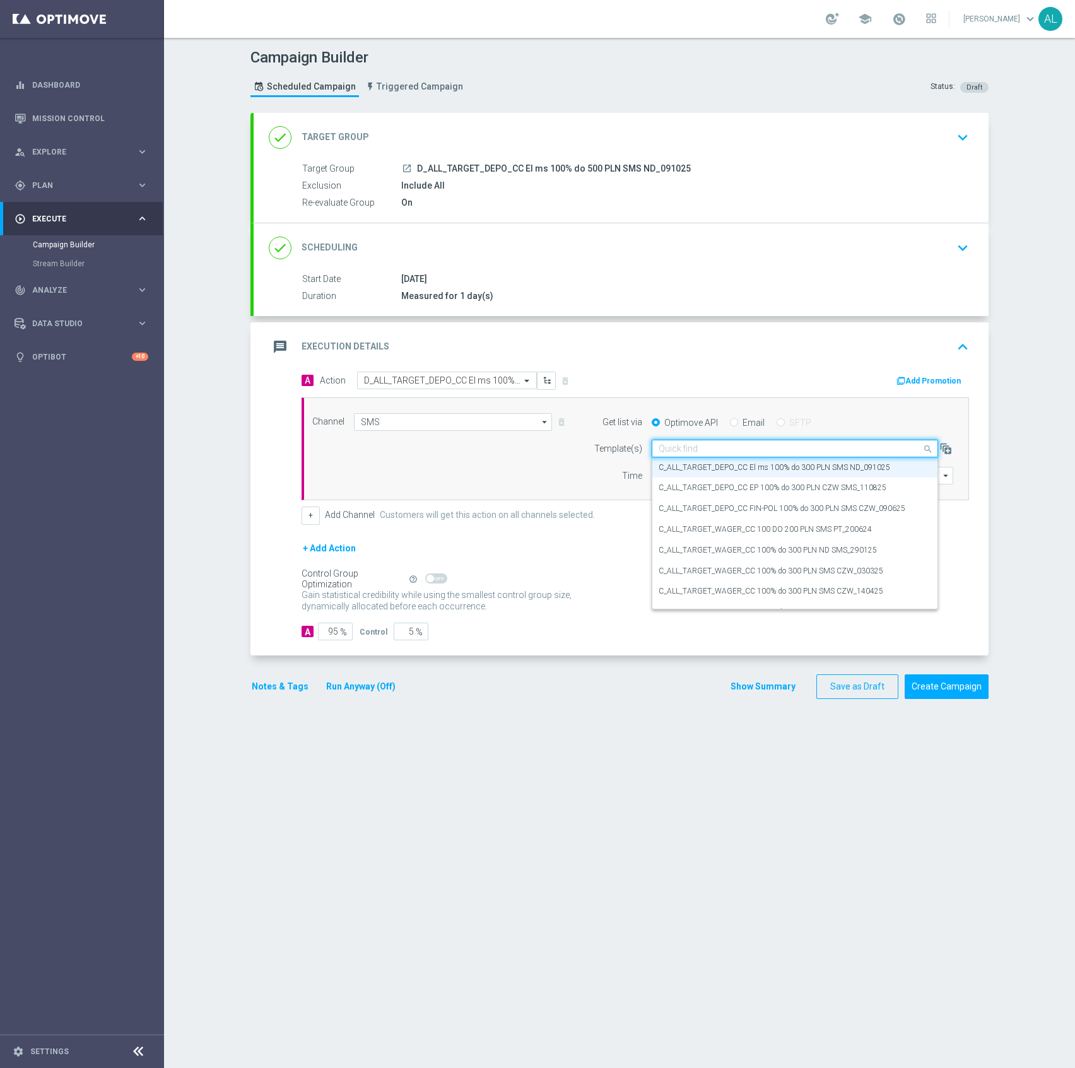
paste input "D_ALL_TARGET_DEPO_CC El ms 100% do 500 PLN SMS ND_091025"
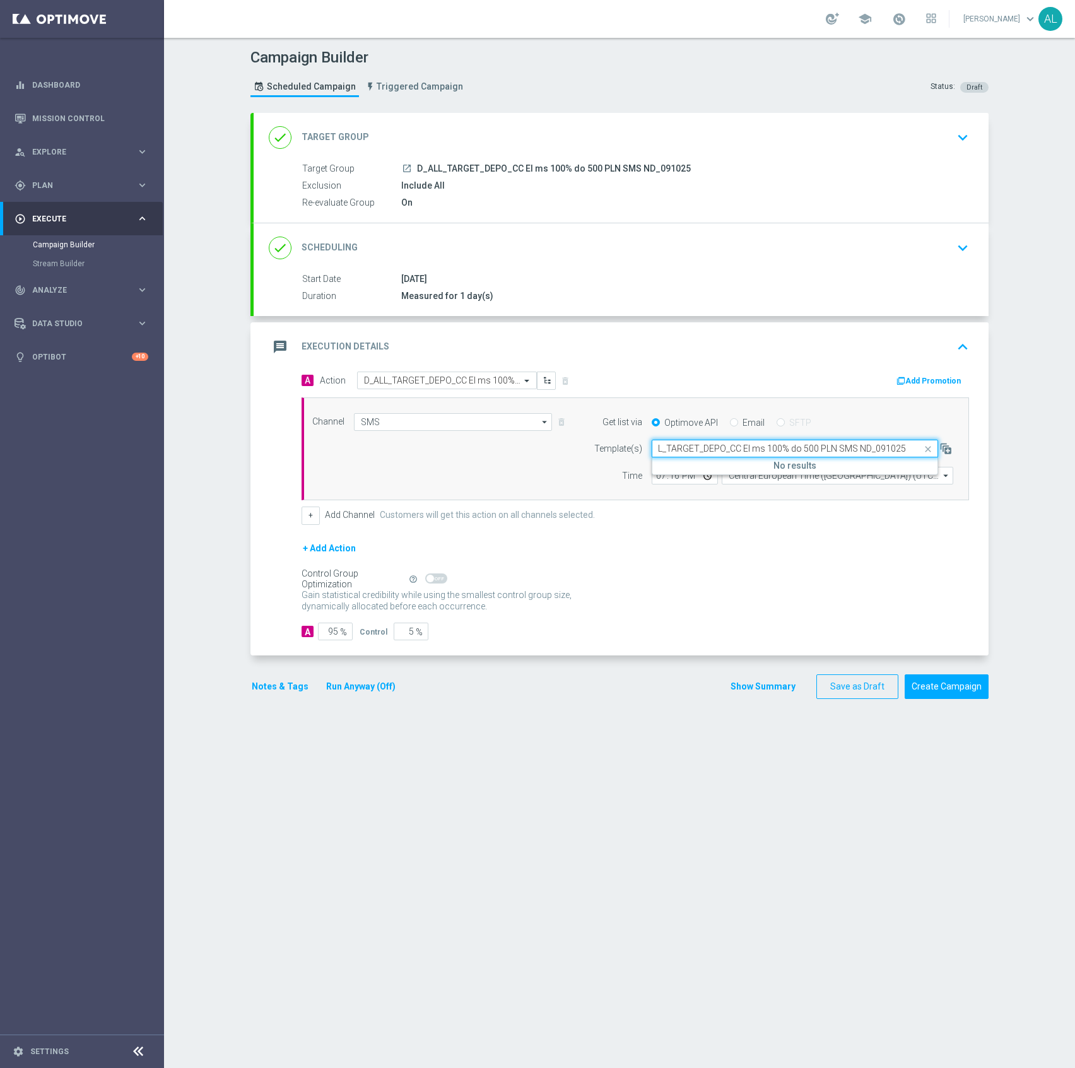
scroll to position [0, 16]
click at [817, 475] on div "D_ALL_TARGET_DEPO_CC El ms 100% do 500 PLN SMS ND_091025" at bounding box center [794, 467] width 272 height 21
type input "D_ALL_TARGET_DEPO_CC El ms 100% do 500 PLN SMS ND_091025"
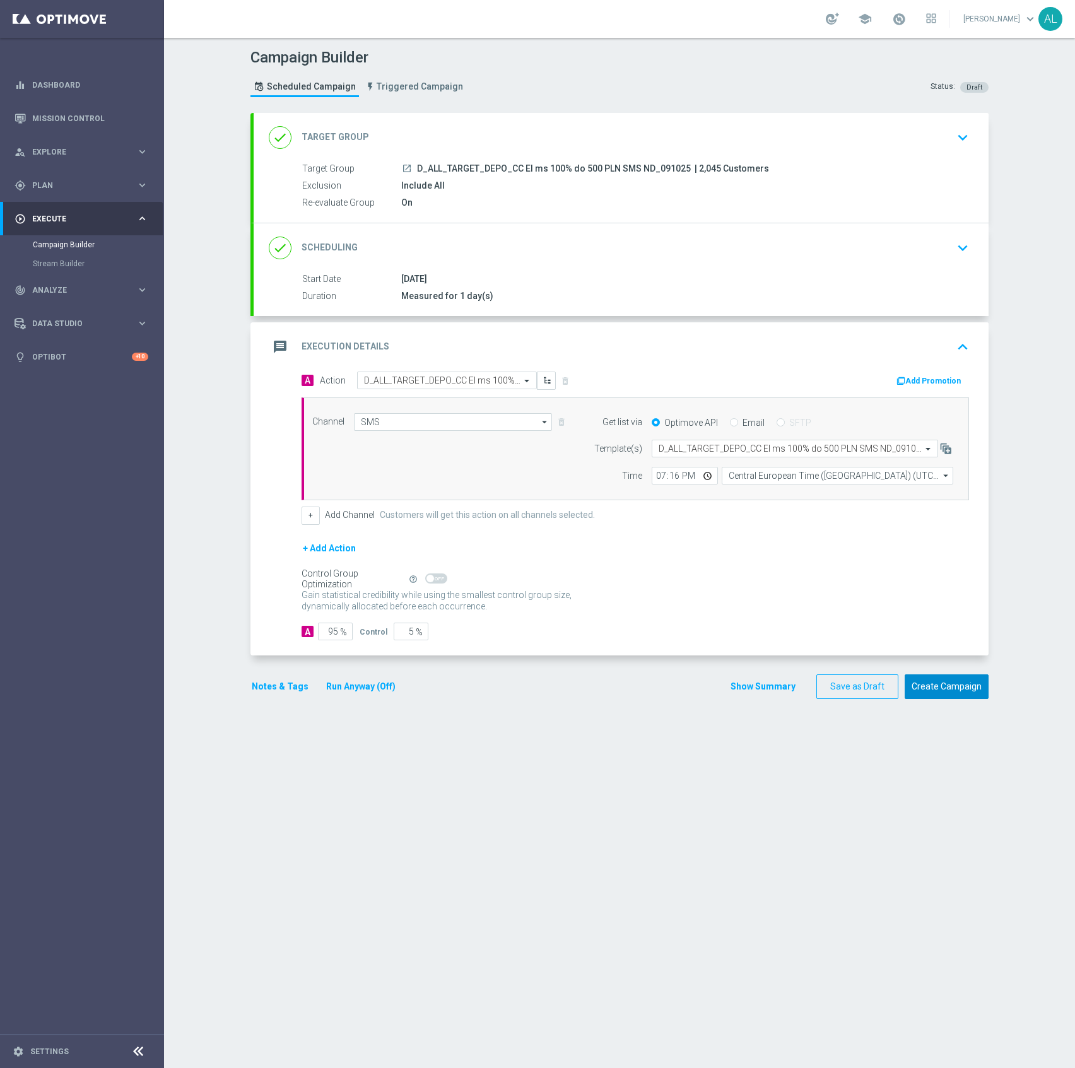
drag, startPoint x: 939, startPoint y: 694, endPoint x: 260, endPoint y: 702, distance: 678.1
click at [343, 751] on section "done Target Group keyboard_arrow_down Target Group launch D_ALL_TARGET_DEPO_CC …" at bounding box center [619, 584] width 757 height 942
click at [260, 684] on button "Notes & Tags" at bounding box center [279, 687] width 59 height 16
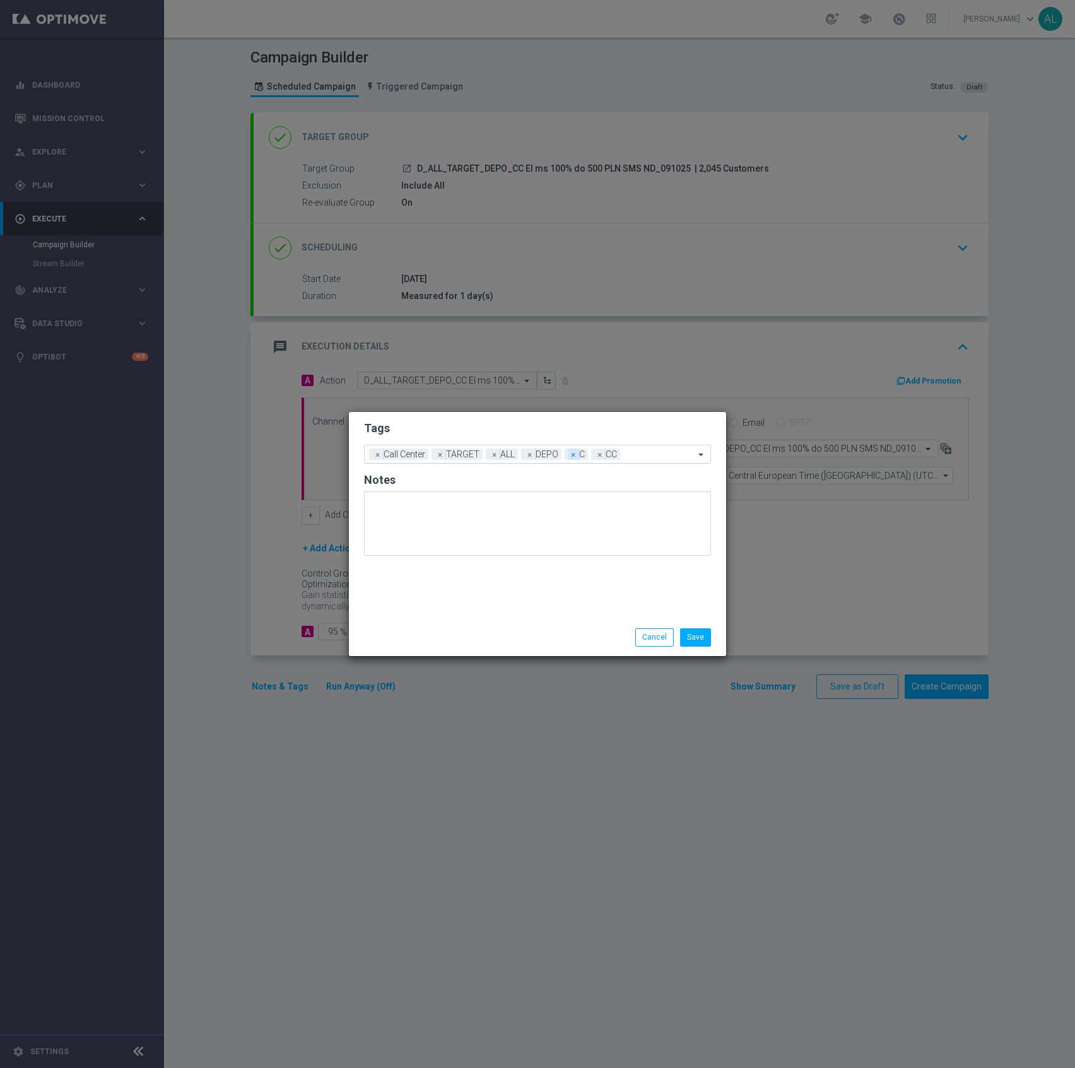
click at [571, 455] on span "×" at bounding box center [573, 453] width 11 height 11
click at [609, 457] on input "text" at bounding box center [647, 455] width 96 height 11
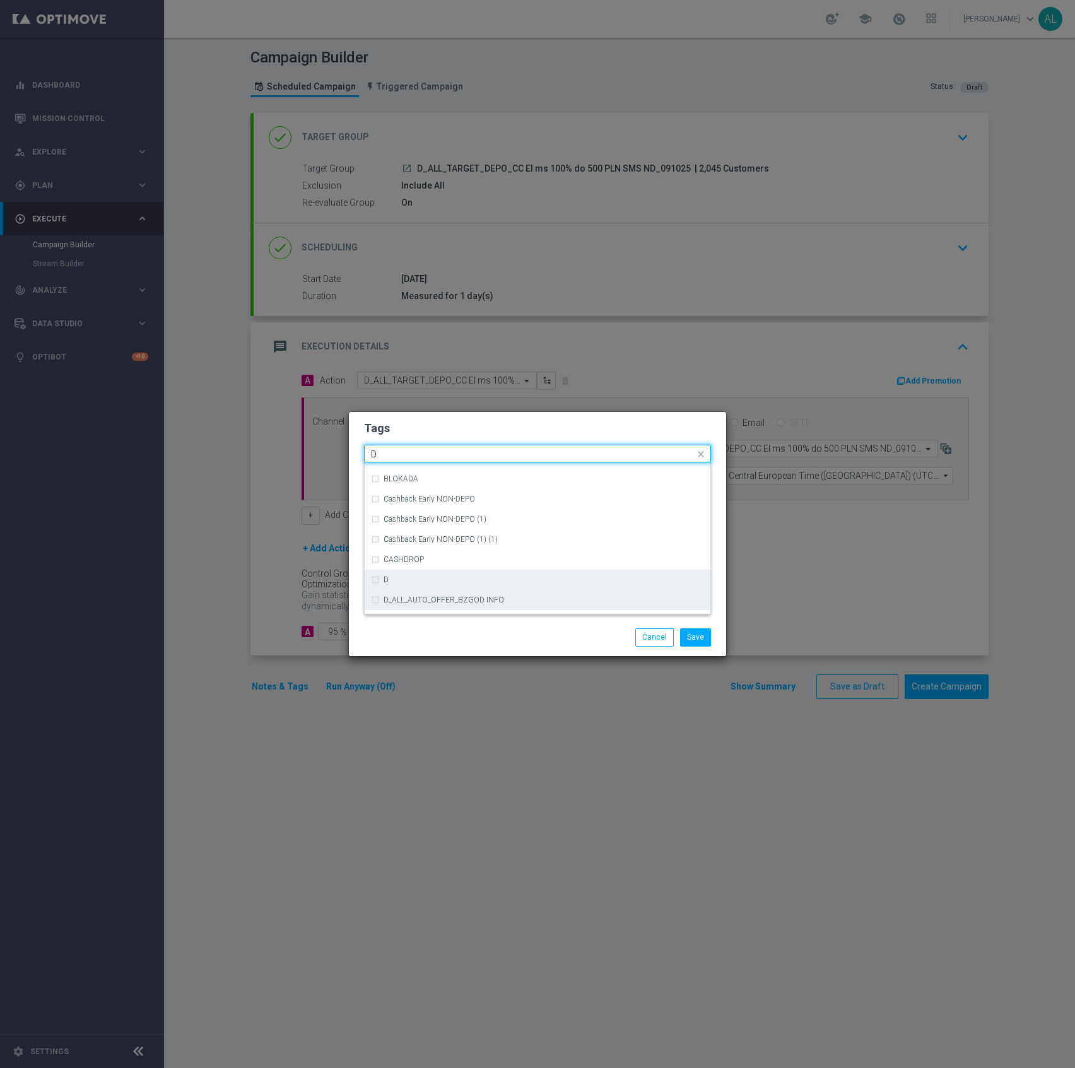
scroll to position [1348, 0]
click at [558, 579] on div "D" at bounding box center [543, 578] width 320 height 8
type input "D"
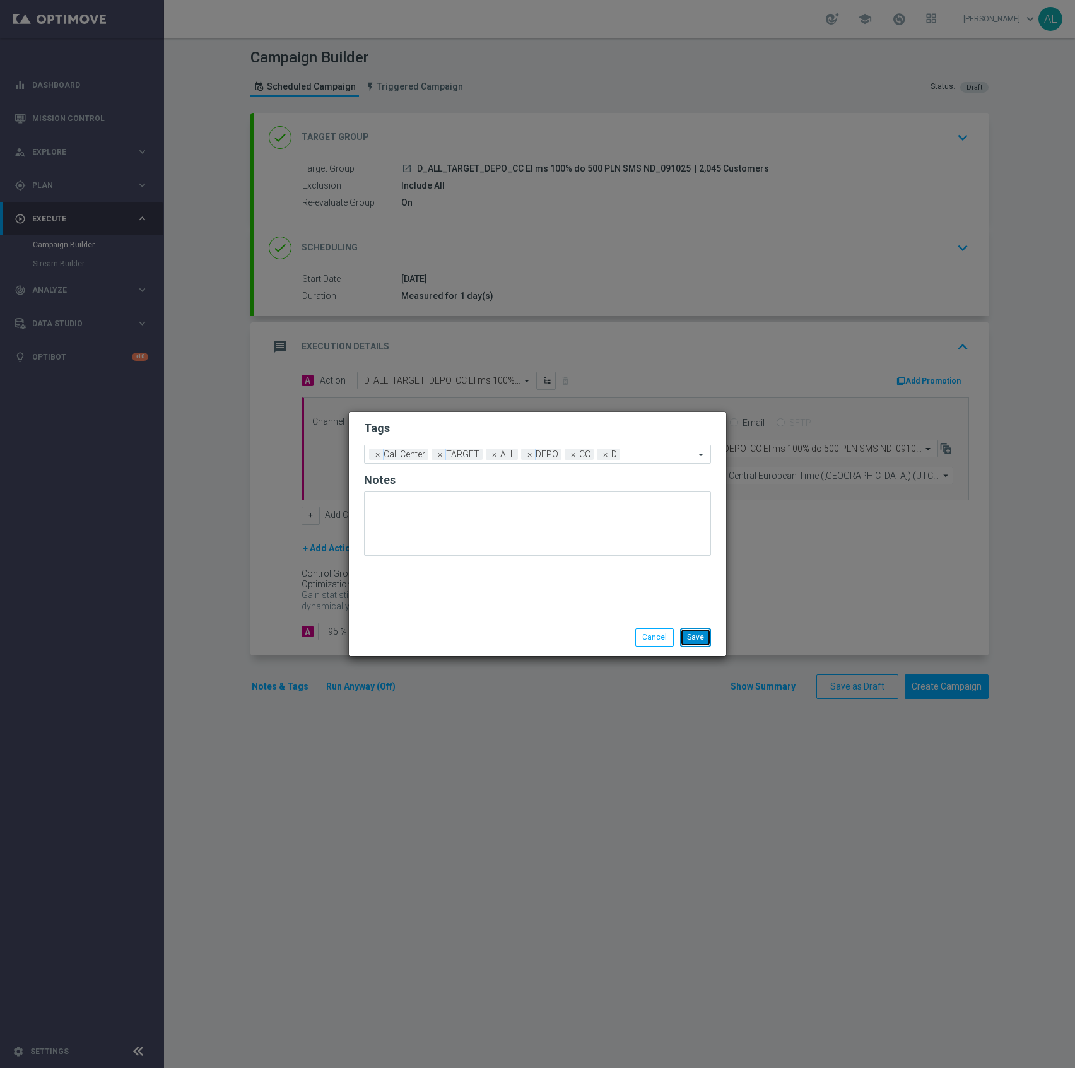
click at [693, 636] on button "Save" at bounding box center [695, 637] width 31 height 18
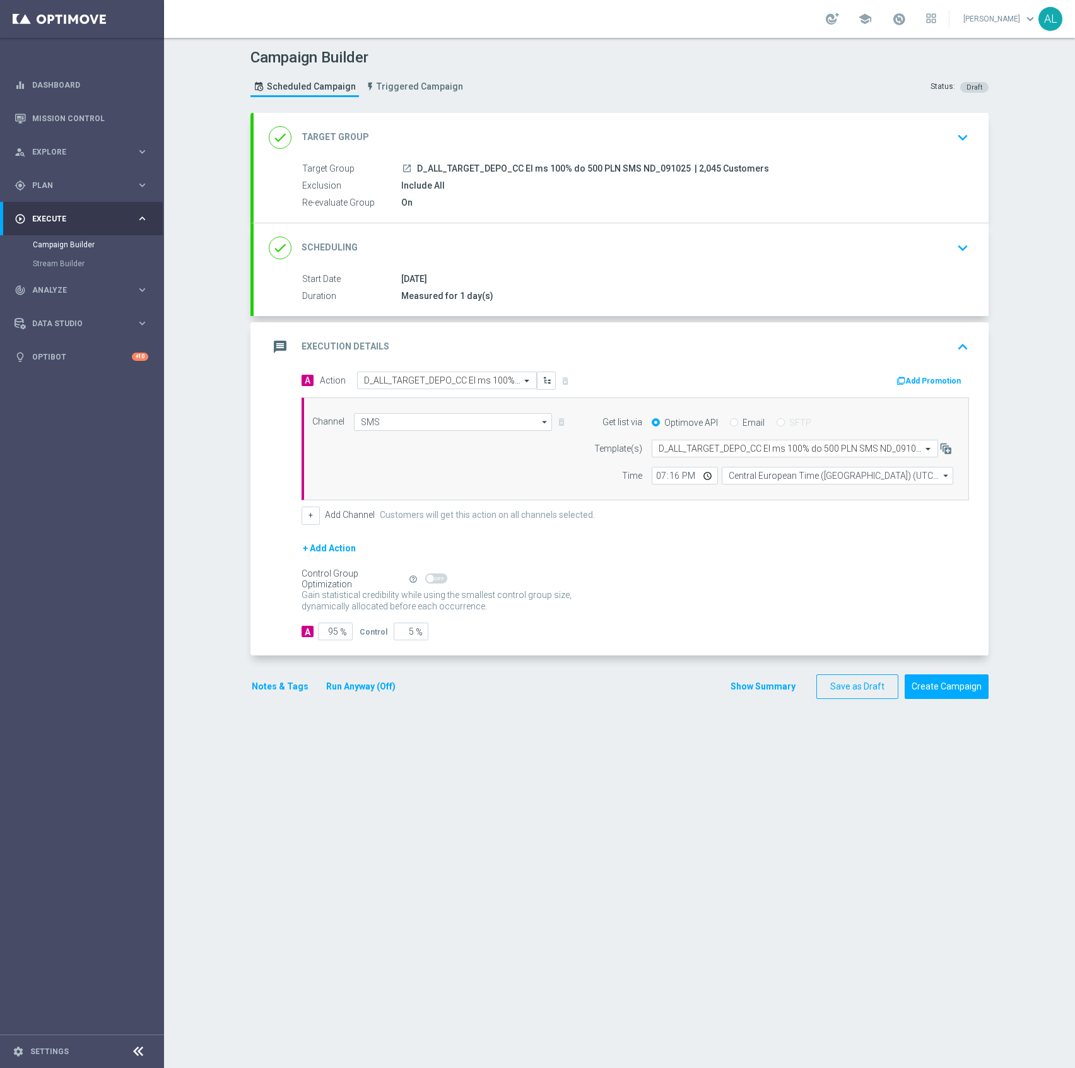
click at [283, 685] on button "Notes & Tags" at bounding box center [279, 687] width 59 height 16
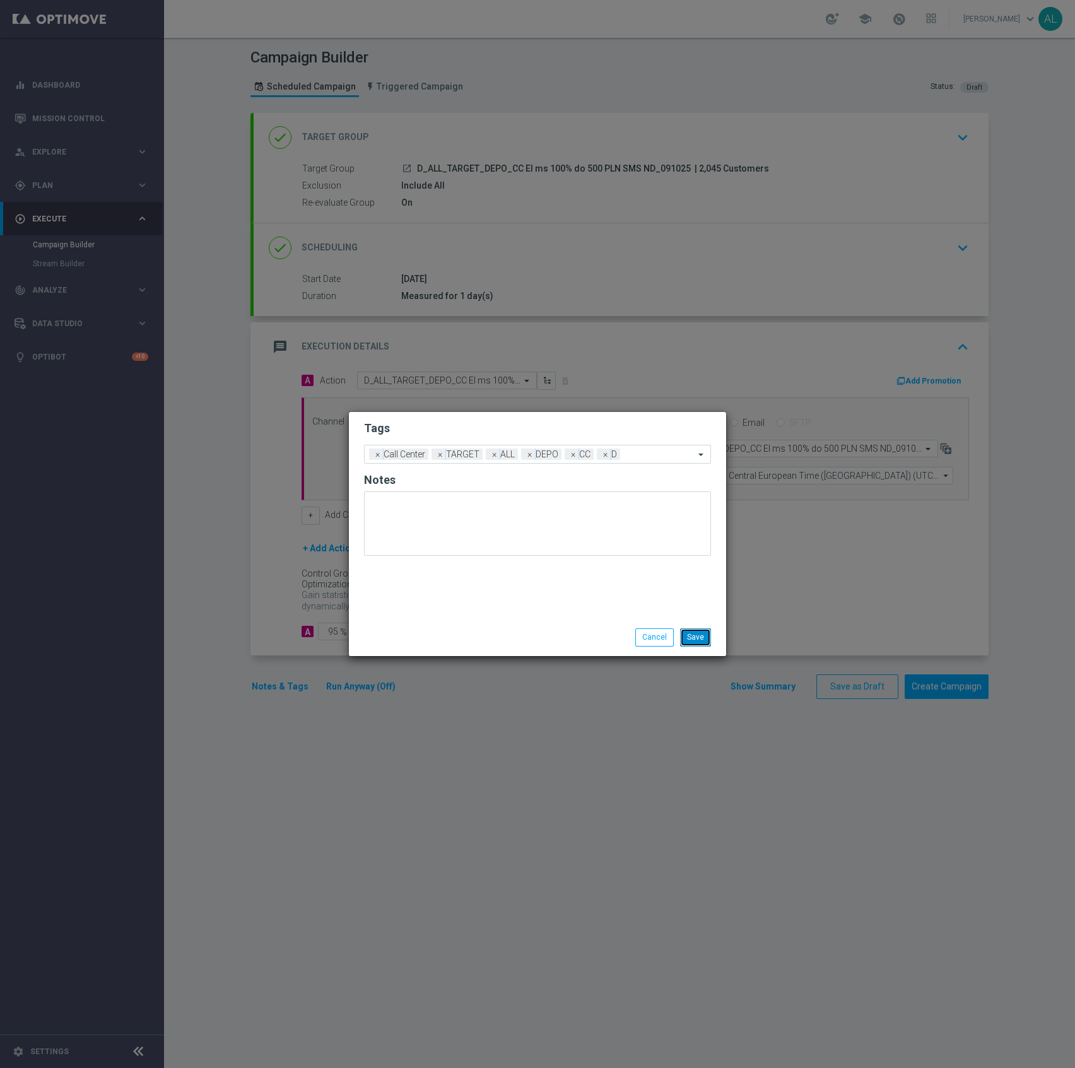
click at [690, 633] on button "Save" at bounding box center [695, 637] width 31 height 18
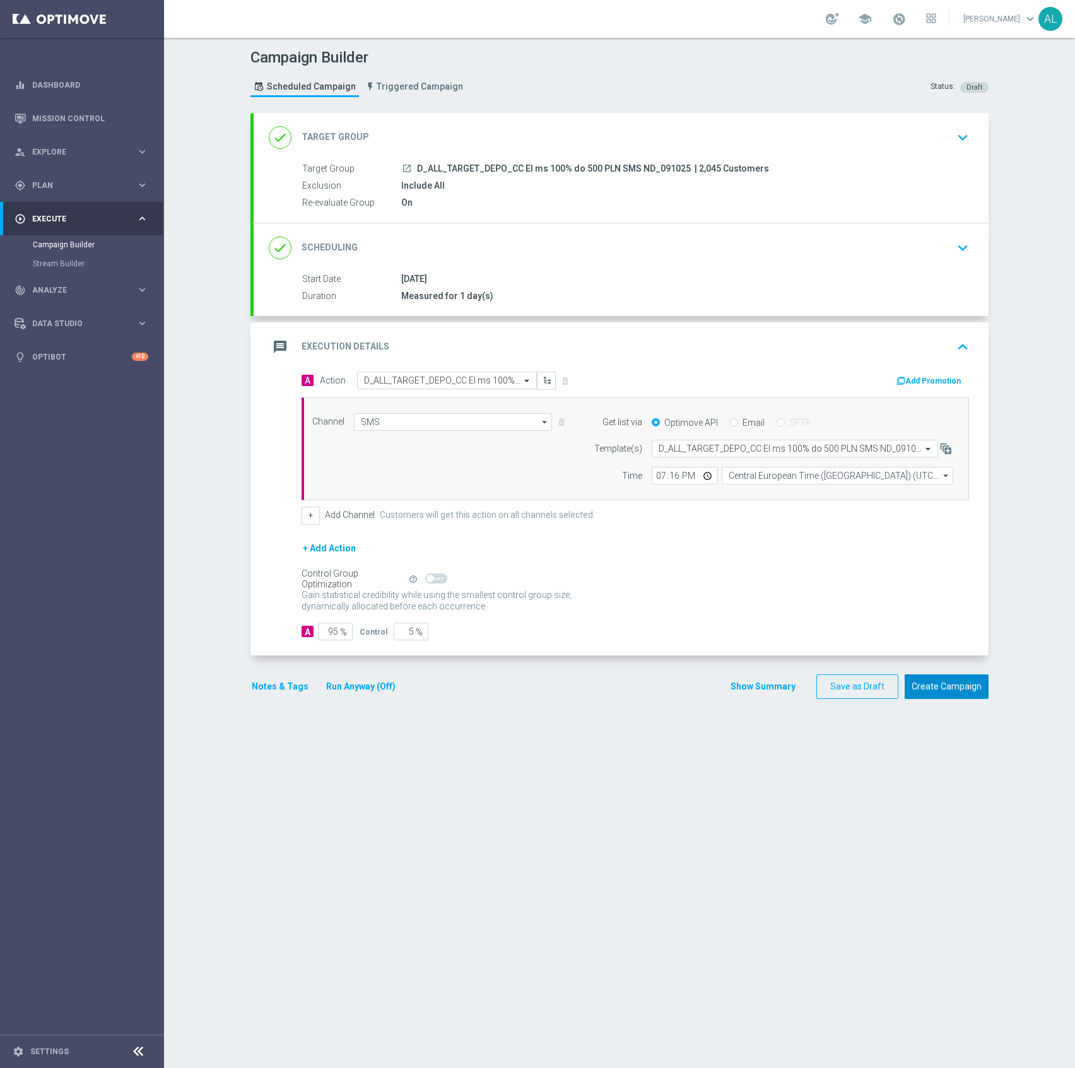
click at [957, 687] on button "Create Campaign" at bounding box center [946, 686] width 84 height 25
